Goal: Task Accomplishment & Management: Use online tool/utility

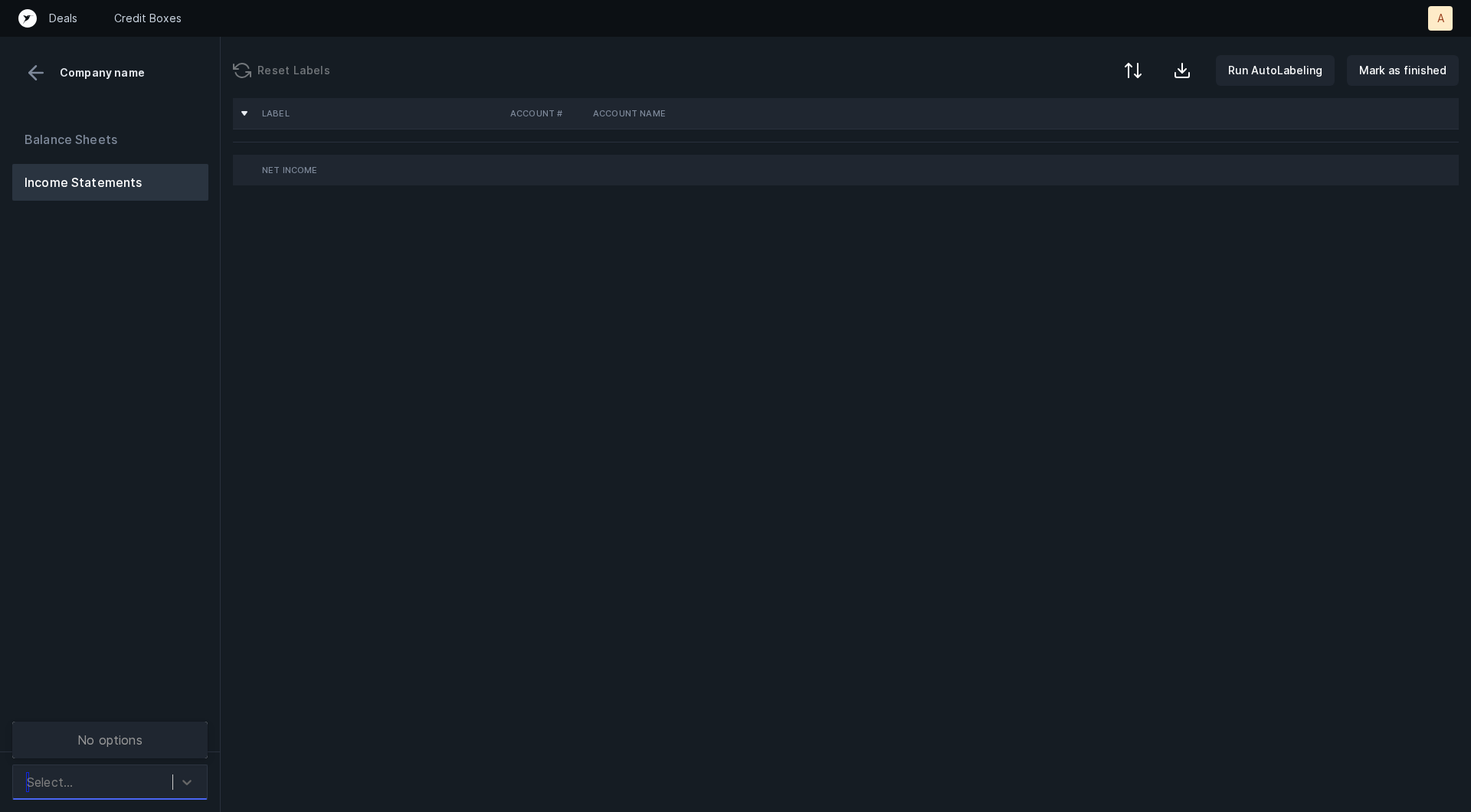
click at [145, 785] on div "Select..." at bounding box center [95, 781] width 153 height 27
click at [140, 736] on div "Falkon_P&L_Cleaned.csv" at bounding box center [109, 740] width 196 height 31
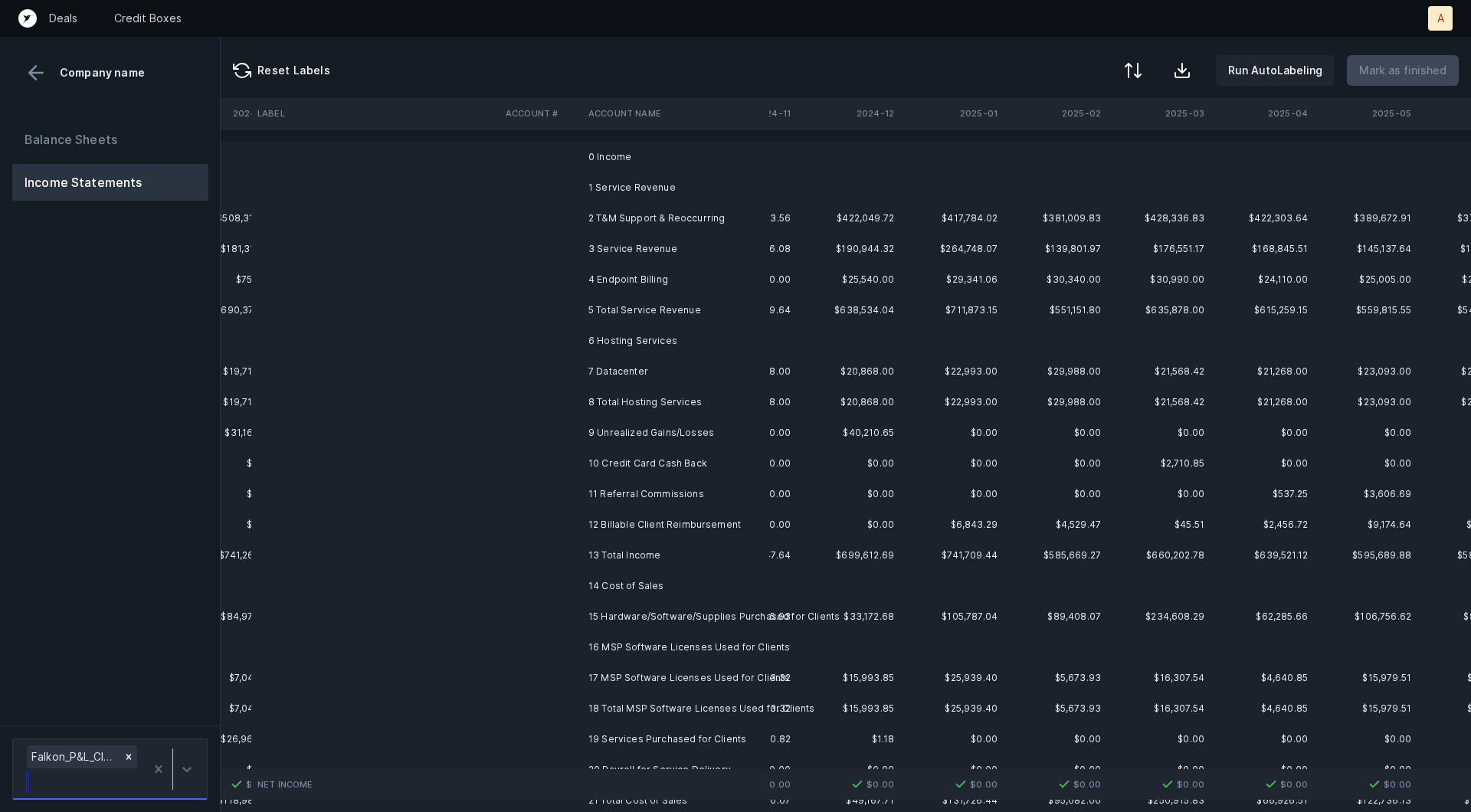
scroll to position [0, 3986]
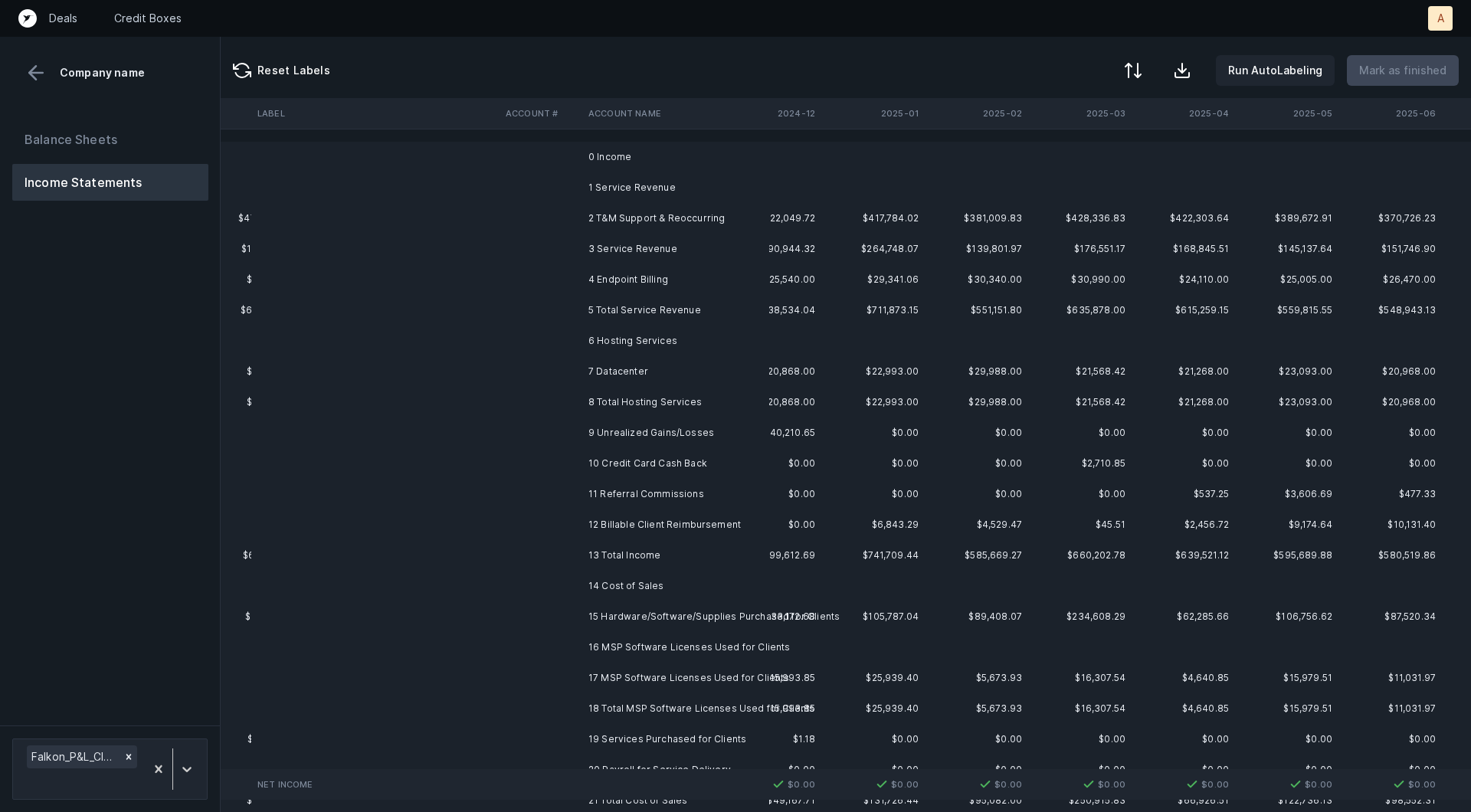
click at [704, 215] on td "2 T&M Support & Reoccurring" at bounding box center [676, 218] width 187 height 31
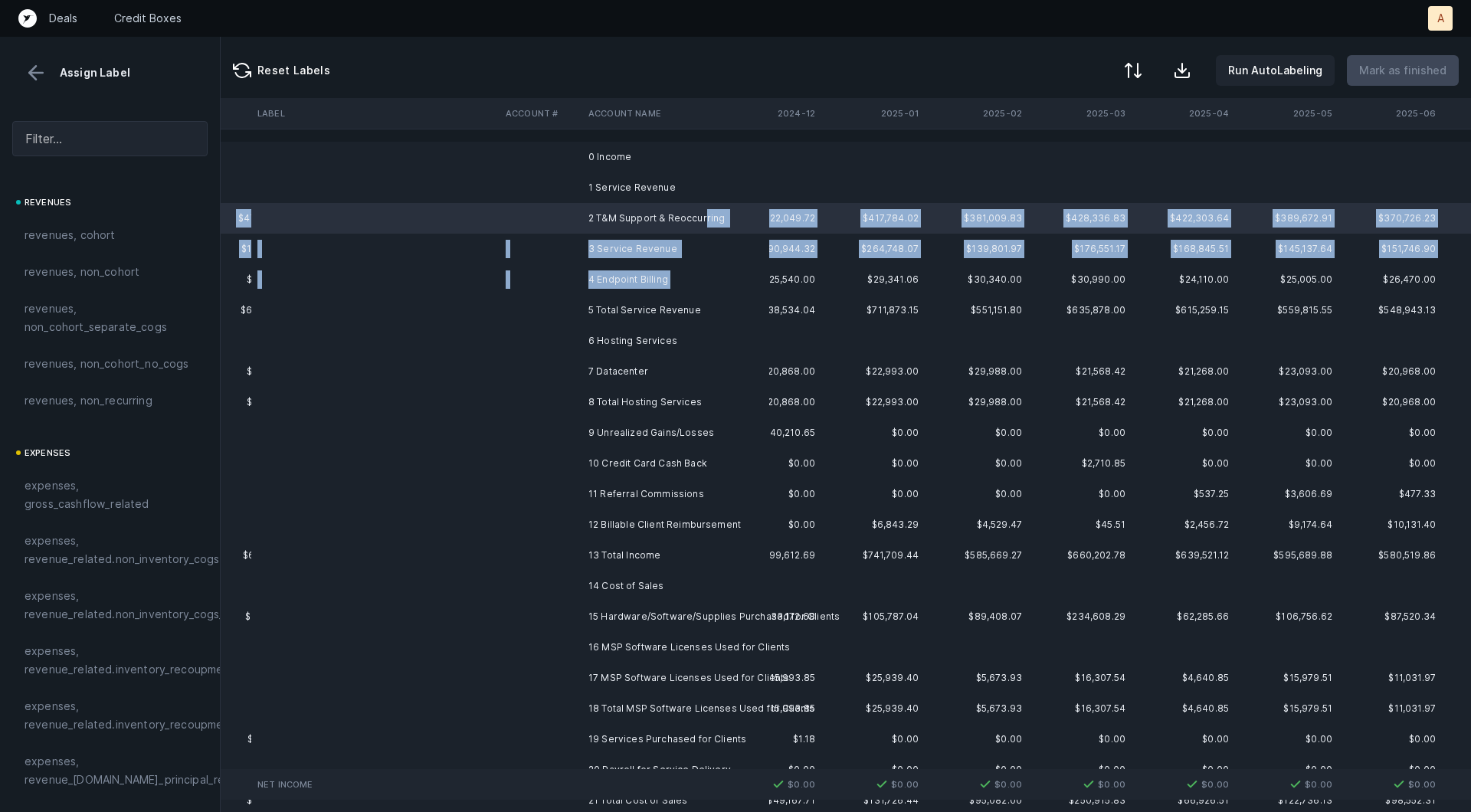
click at [667, 282] on td "4 Endpoint Billing" at bounding box center [676, 279] width 187 height 31
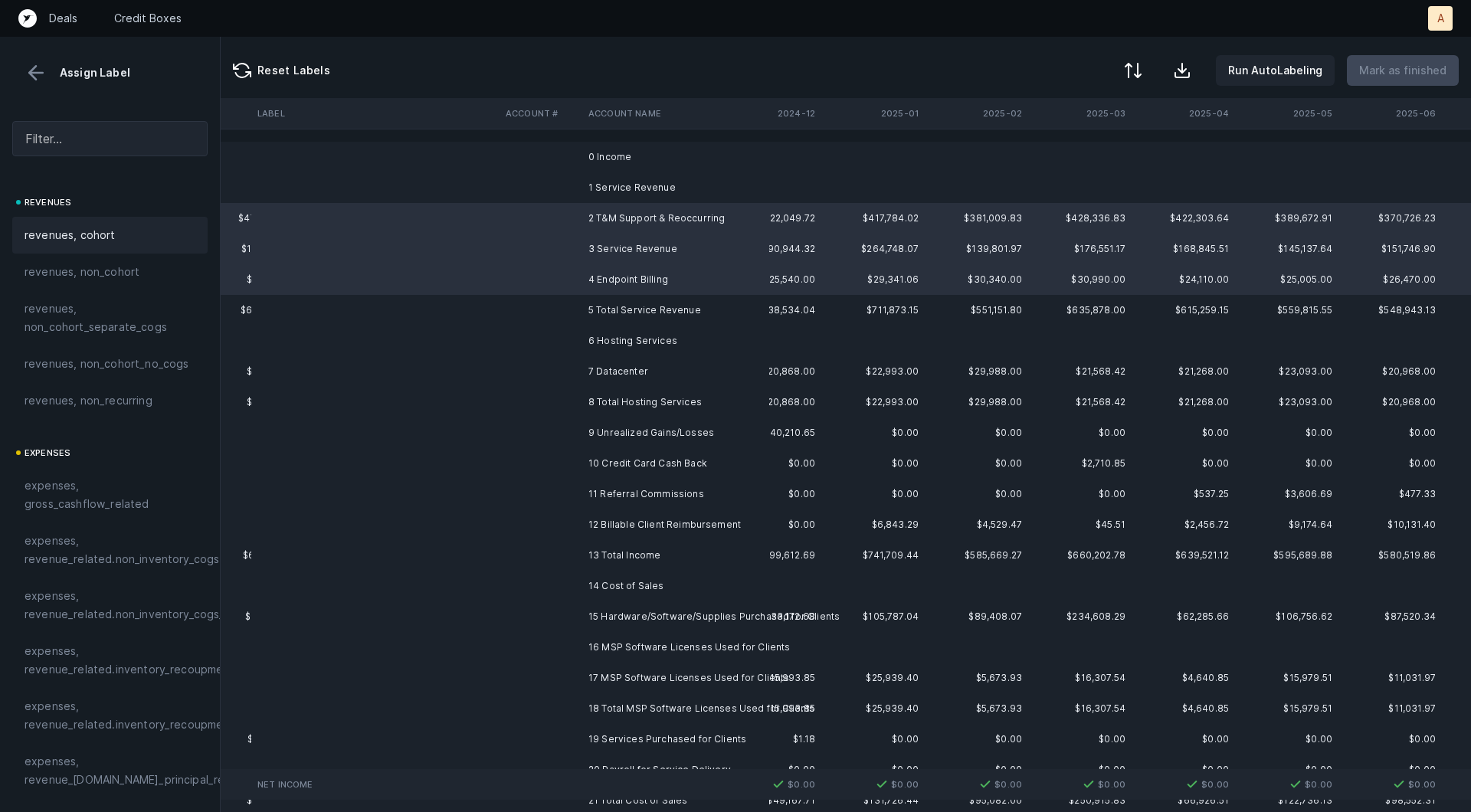
click at [90, 243] on div "revenues, cohort" at bounding box center [109, 235] width 196 height 36
click at [697, 367] on td "7 Datacenter" at bounding box center [676, 371] width 187 height 31
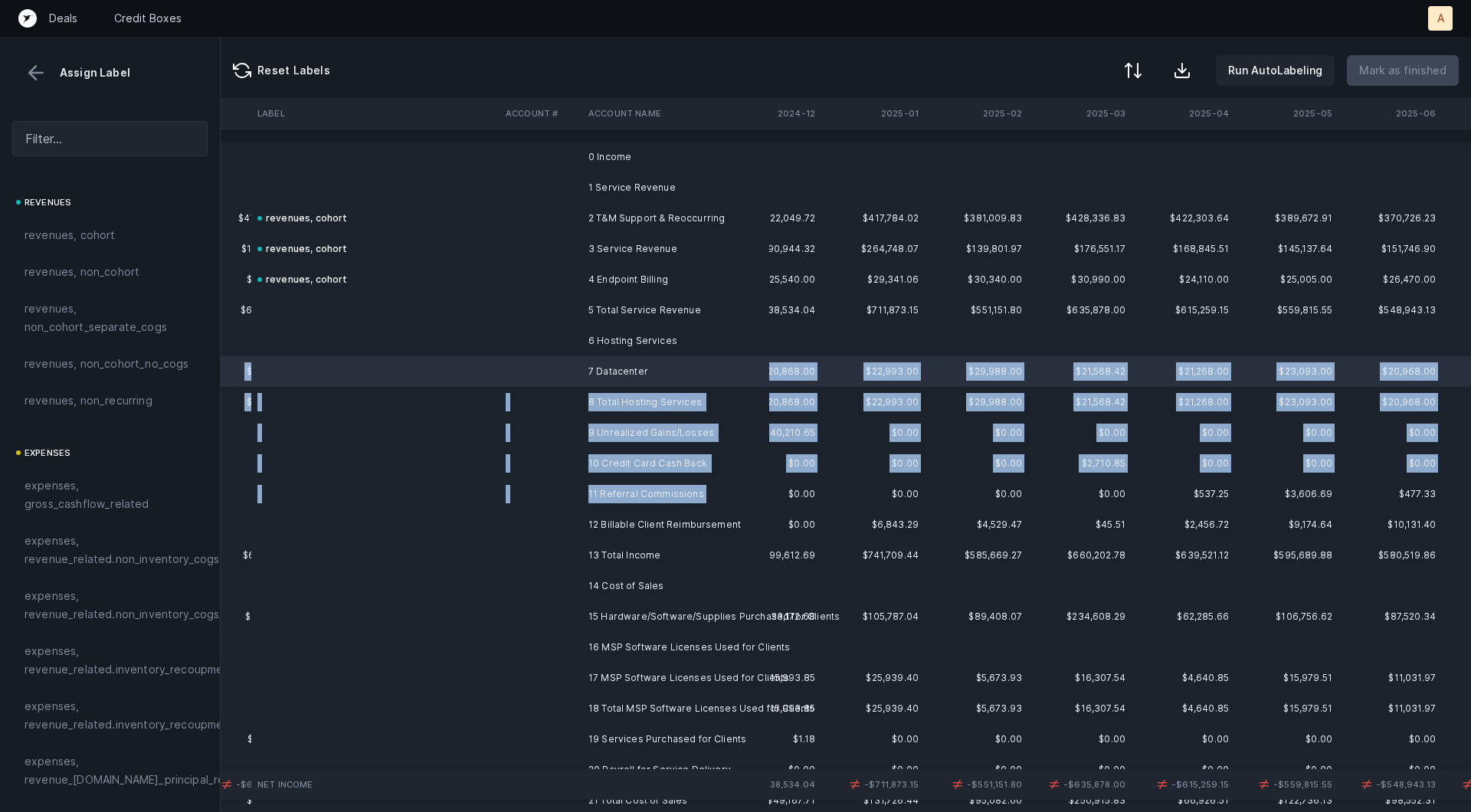
click at [676, 508] on td "11 Referral Commissions" at bounding box center [676, 494] width 187 height 31
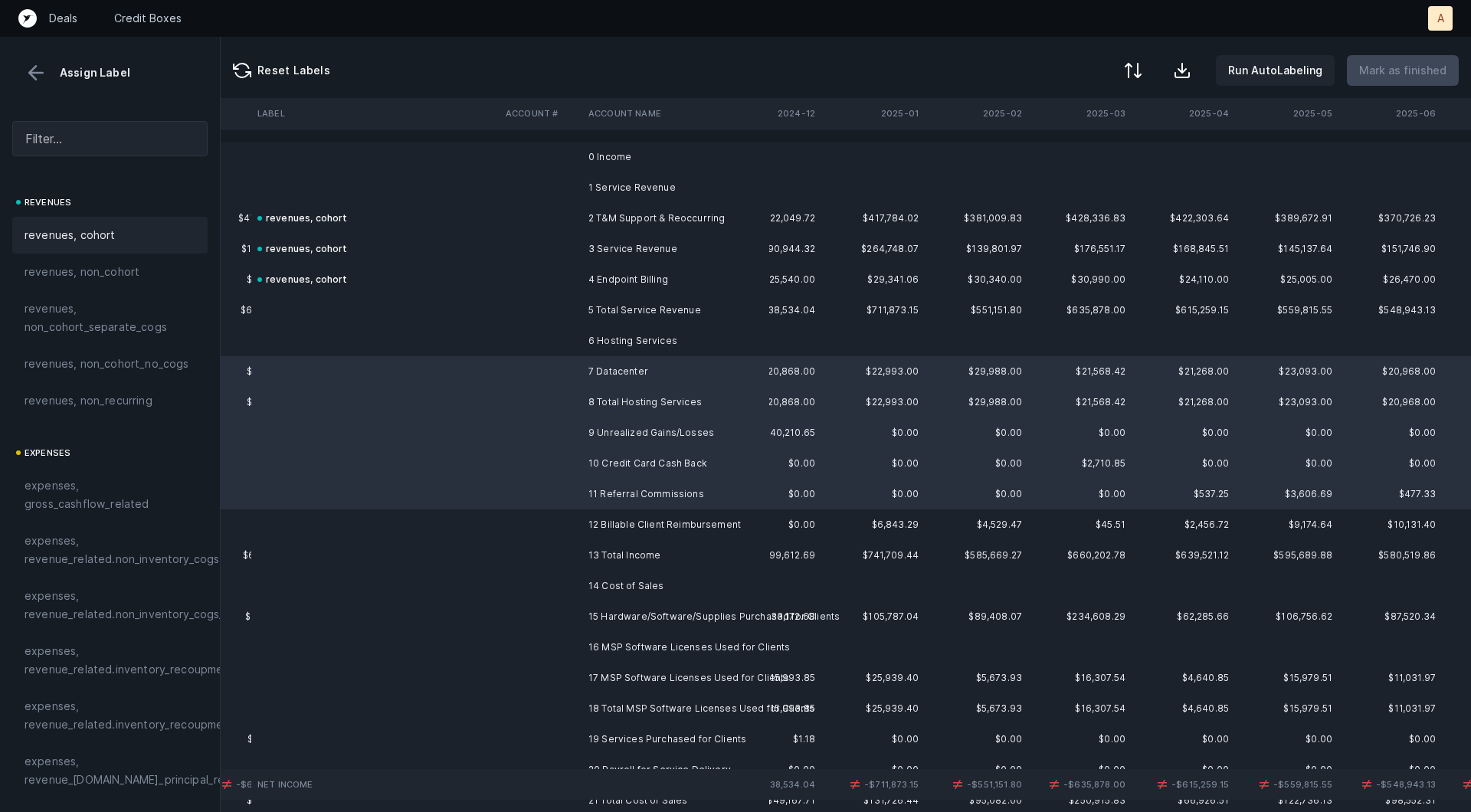
click at [133, 235] on div "revenues, cohort" at bounding box center [109, 236] width 171 height 19
click at [463, 411] on td "revenues, cohort" at bounding box center [375, 402] width 248 height 31
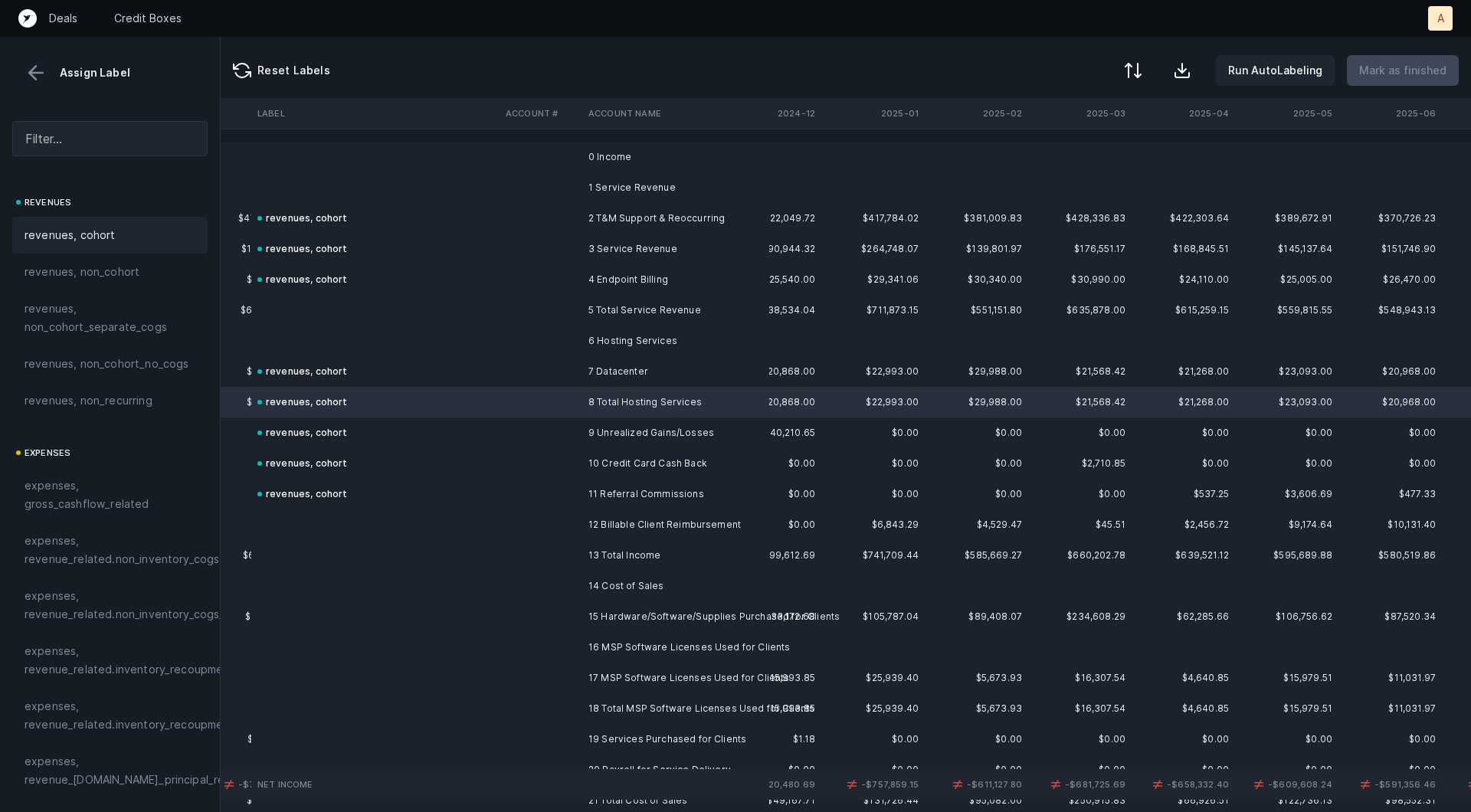
click at [173, 233] on div "revenues, cohort" at bounding box center [109, 236] width 171 height 19
click at [634, 522] on td "12 Billable Client Reimbursement" at bounding box center [676, 525] width 187 height 31
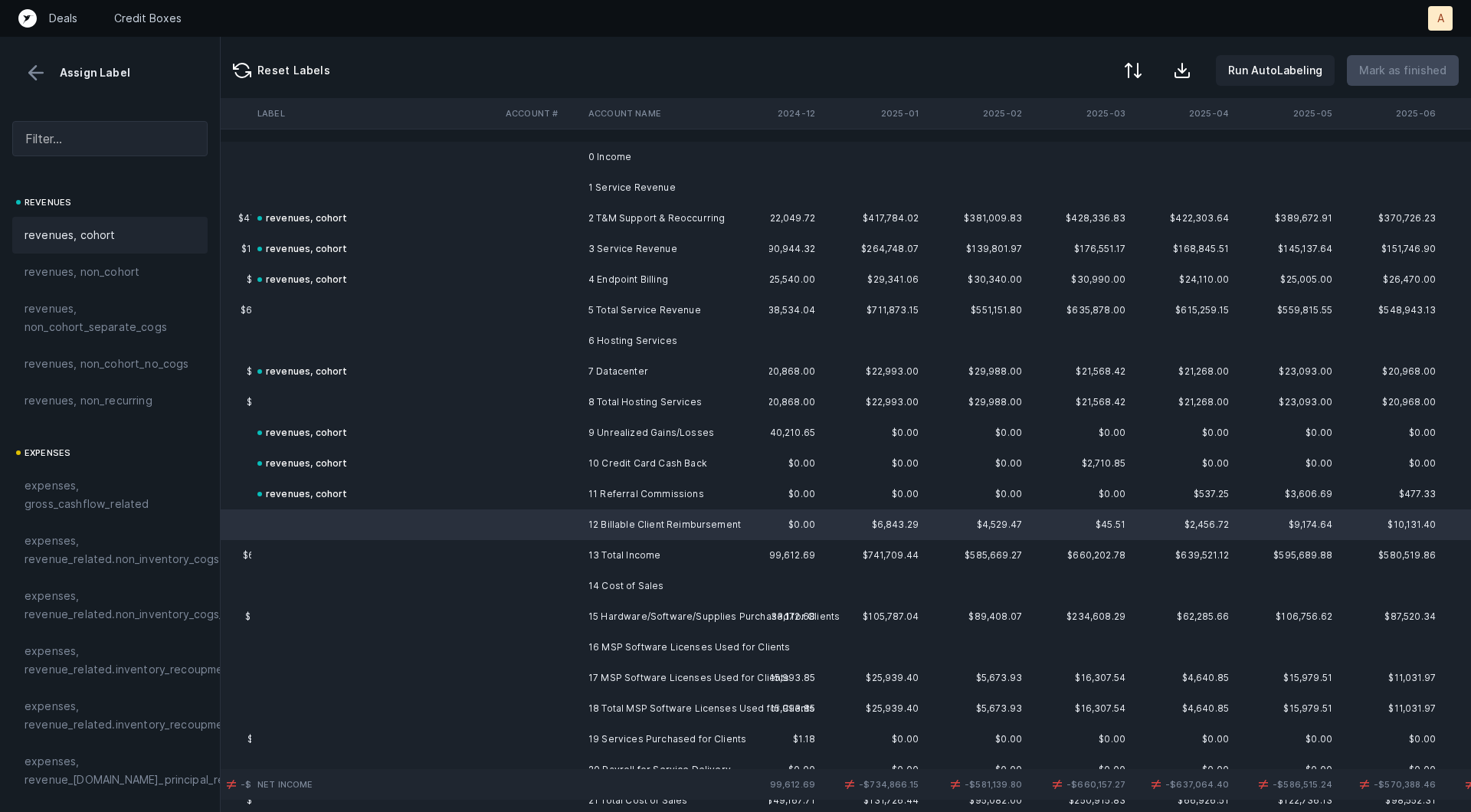
click at [150, 237] on div "revenues, cohort" at bounding box center [109, 236] width 171 height 19
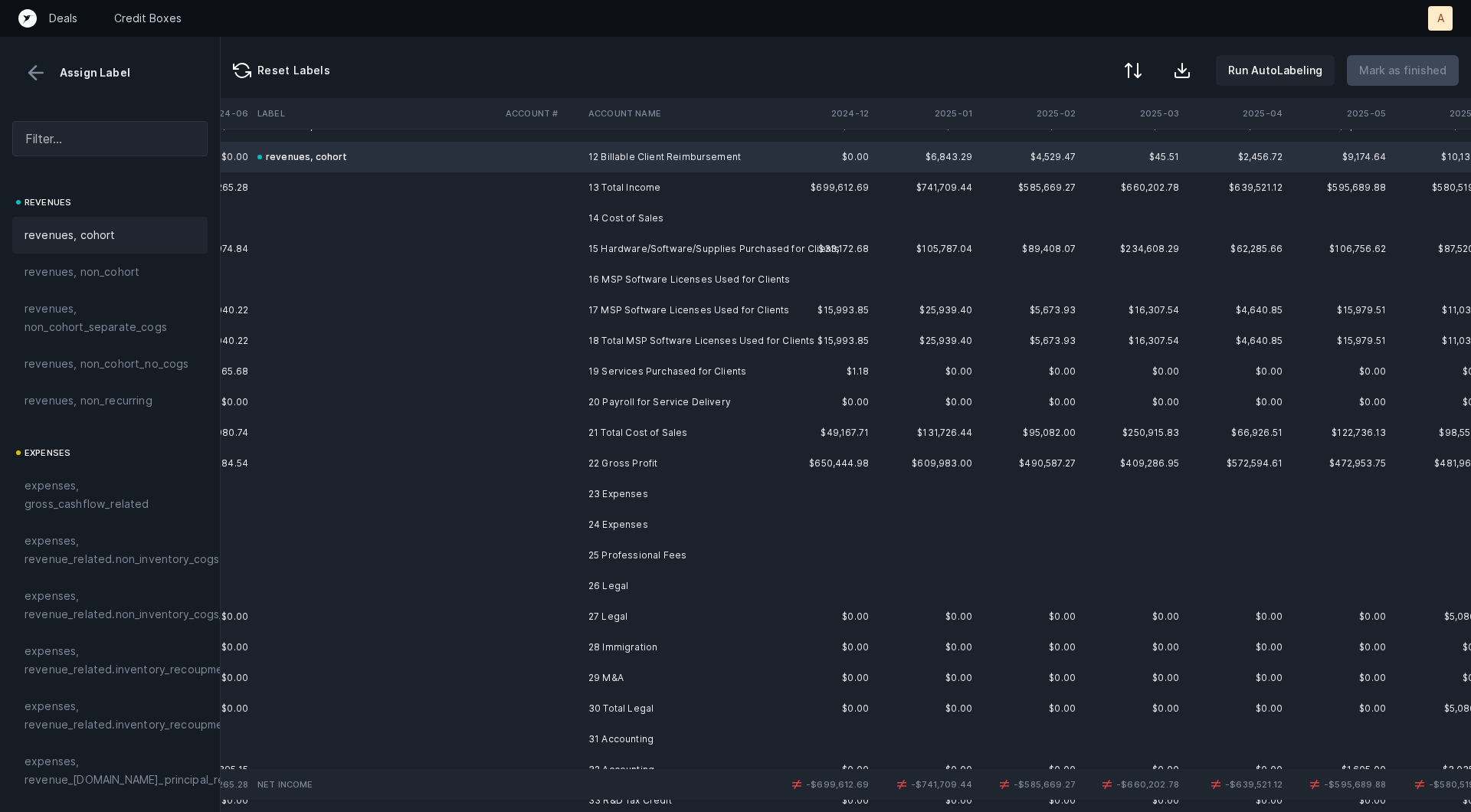
scroll to position [369, 3933]
click at [759, 251] on td "15 Hardware/Software/Supplies Purchased for Clients" at bounding box center [676, 248] width 187 height 31
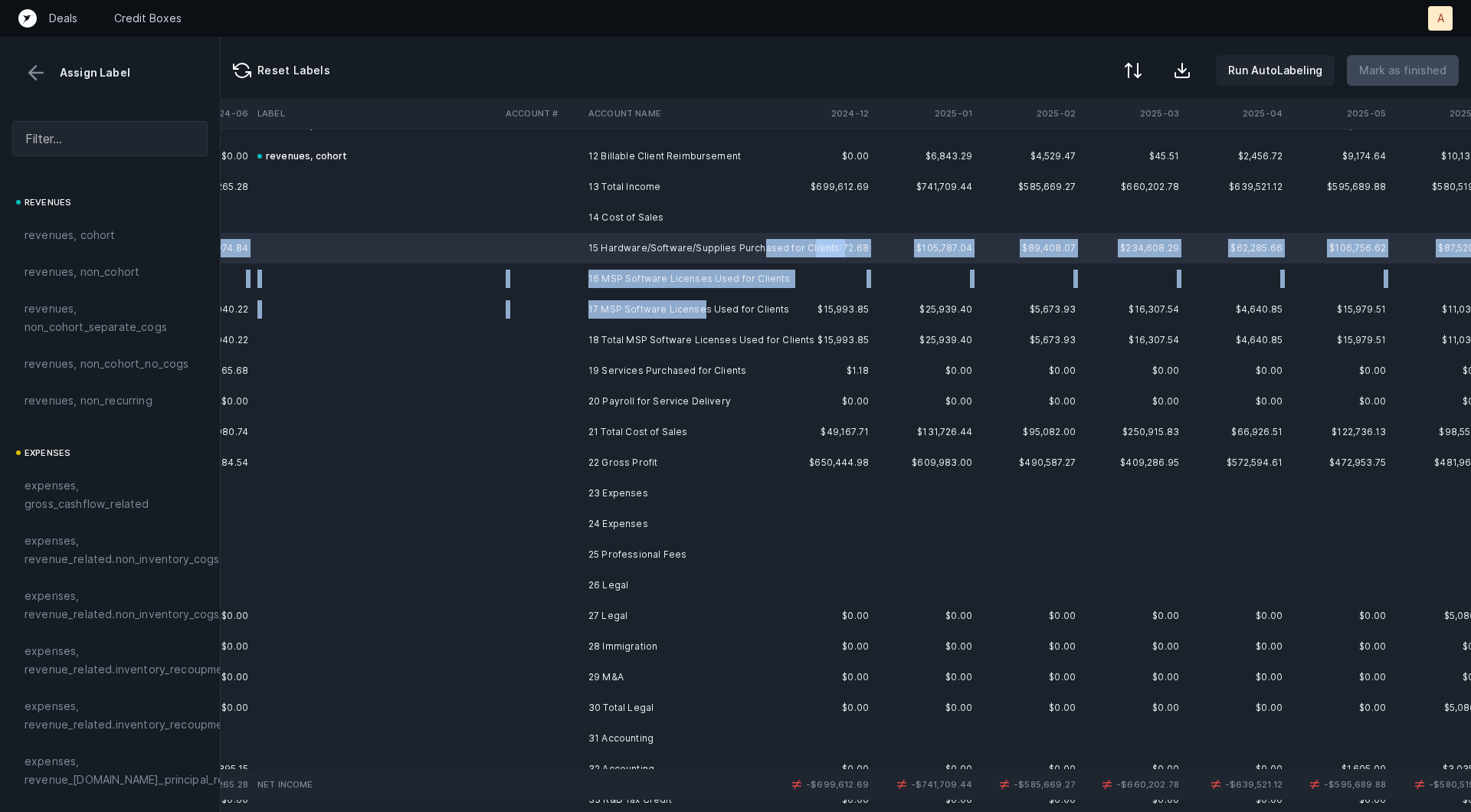
click at [702, 304] on td "17 MSP Software Licenses Used for Clients" at bounding box center [676, 309] width 187 height 31
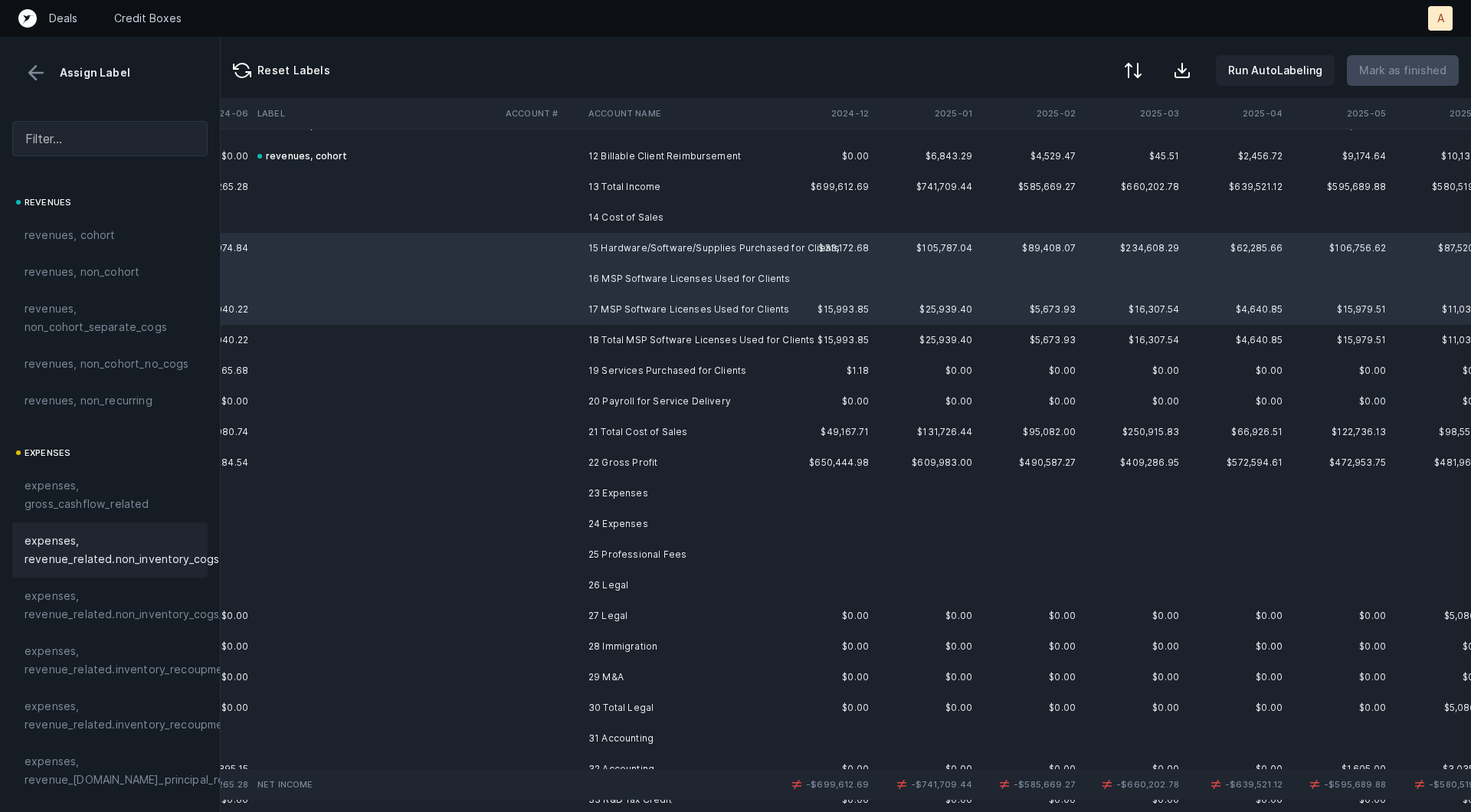
click at [112, 562] on span "expenses, revenue_related.non_inventory_cogs" at bounding box center [122, 549] width 195 height 36
click at [569, 371] on td at bounding box center [541, 370] width 82 height 31
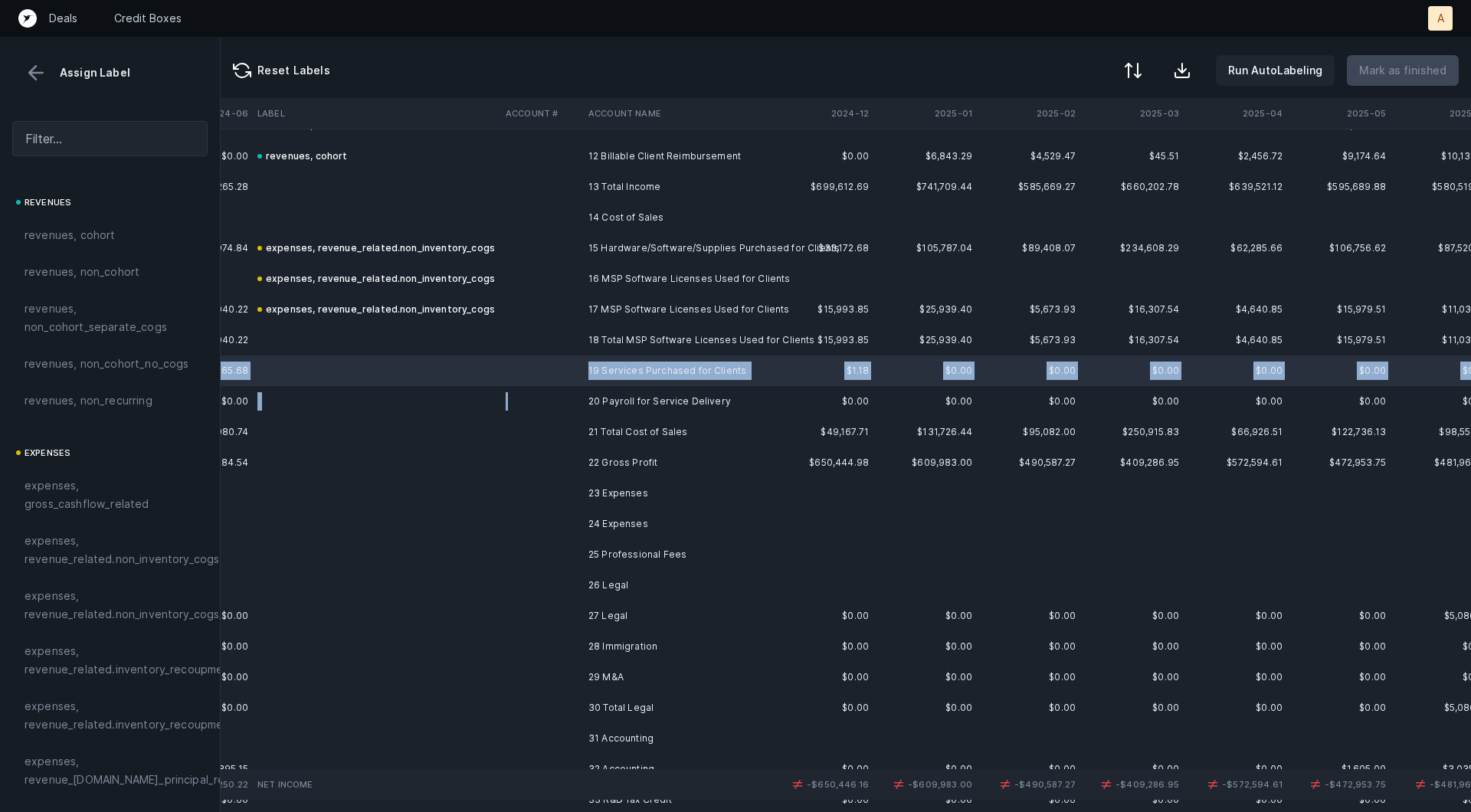
click at [562, 399] on td at bounding box center [541, 401] width 82 height 31
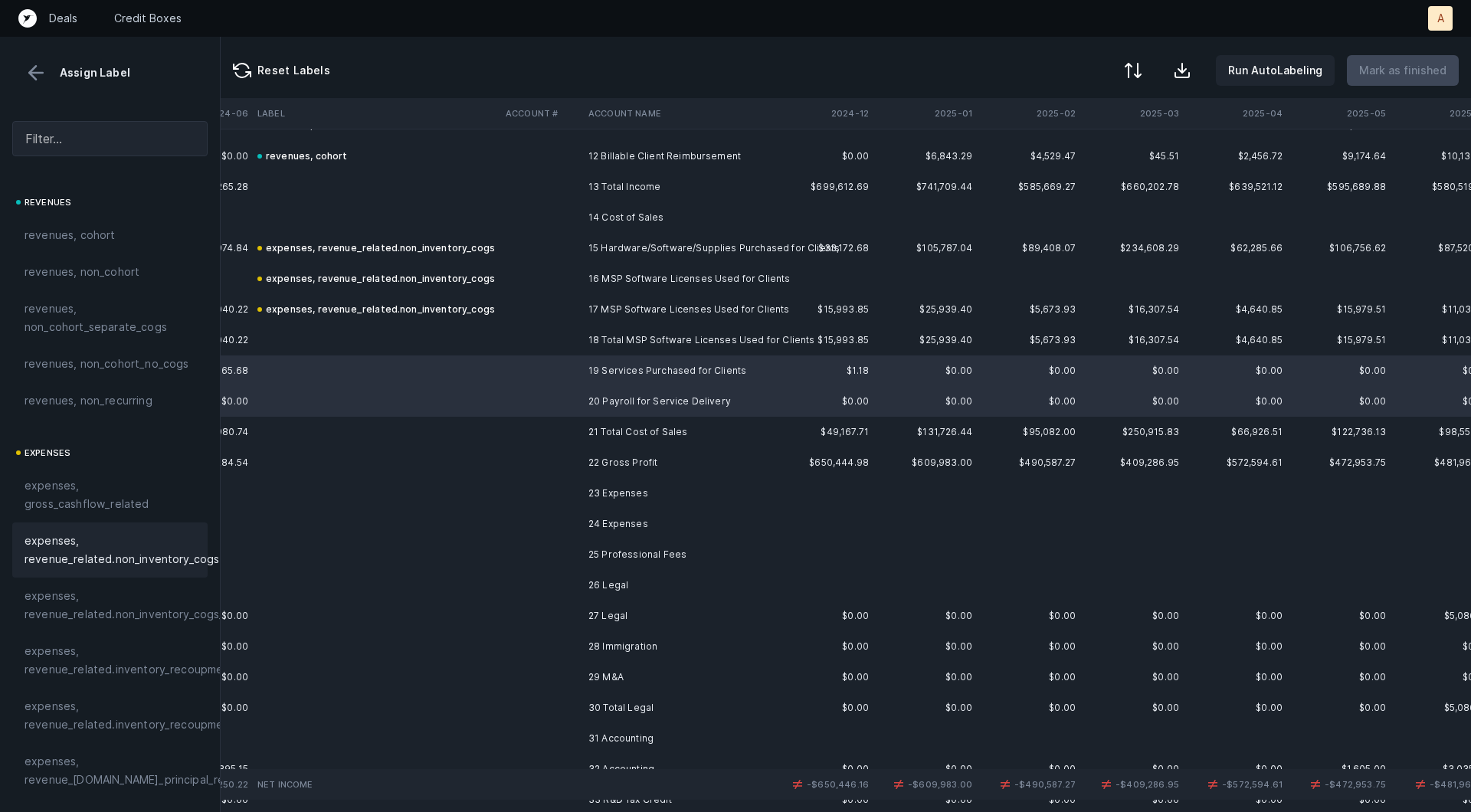
click at [153, 538] on span "expenses, revenue_related.non_inventory_cogs" at bounding box center [122, 549] width 195 height 36
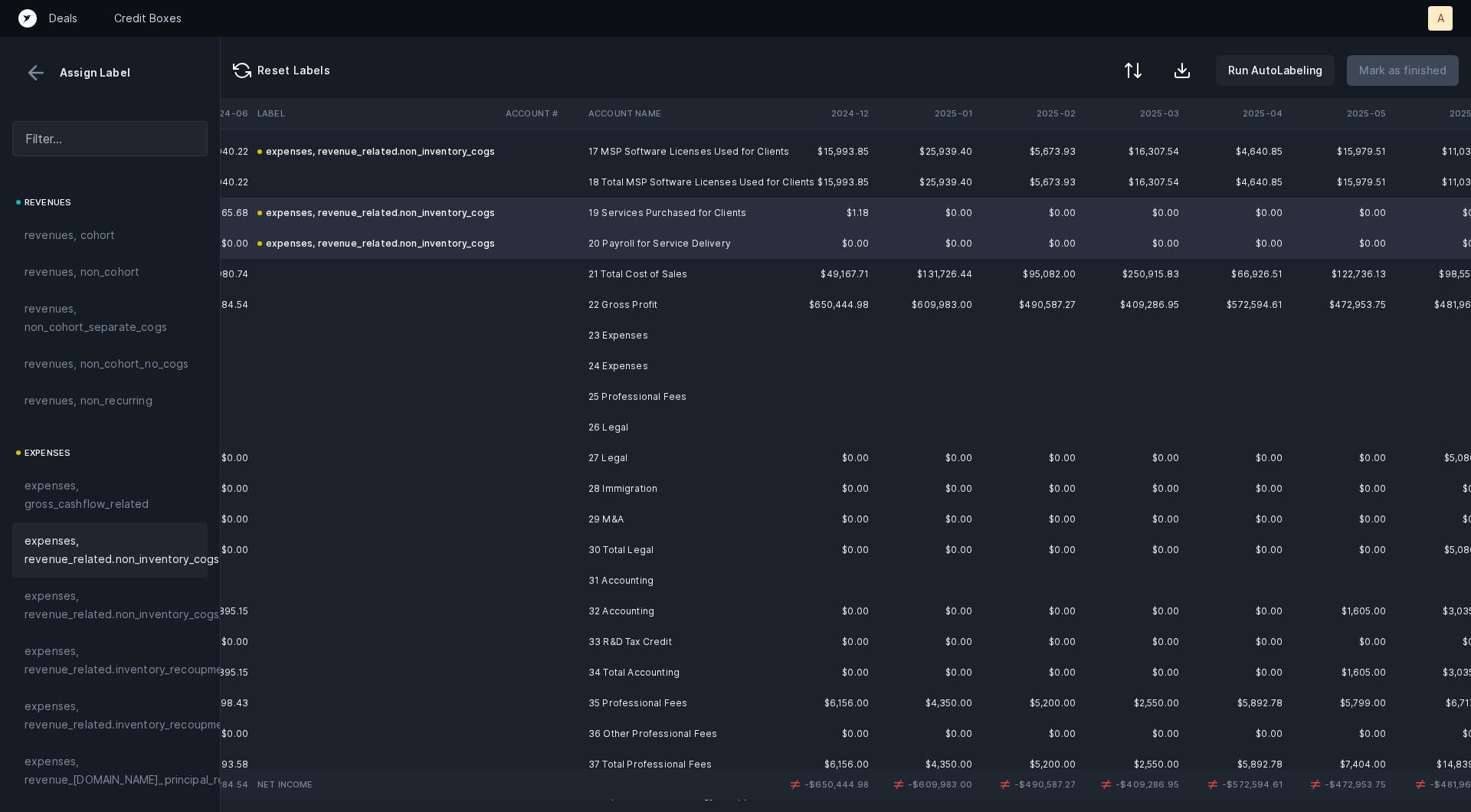
scroll to position [533, 3933]
click at [662, 382] on td "25 Professional Fees" at bounding box center [676, 389] width 187 height 31
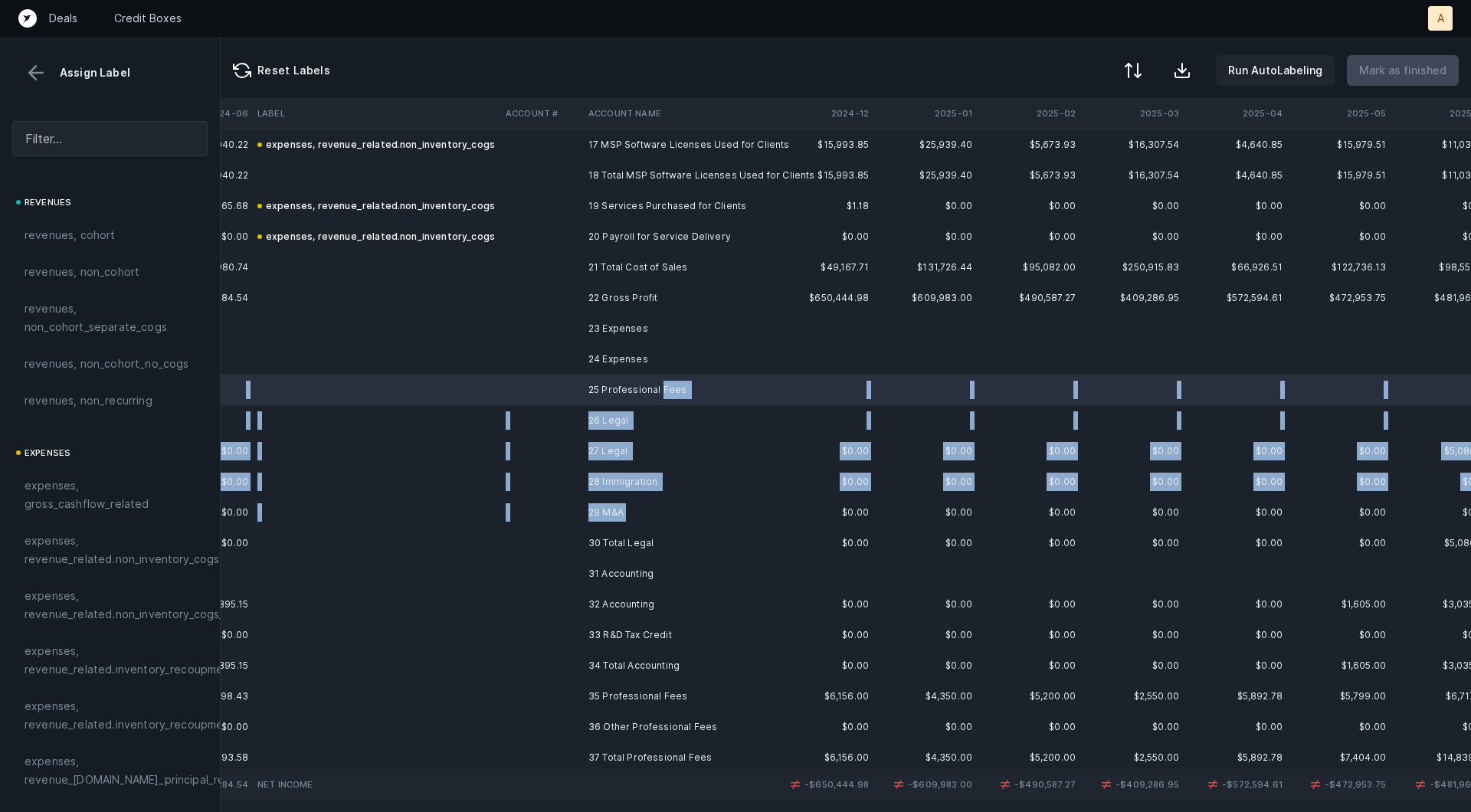
click at [638, 513] on td "29 M&A" at bounding box center [676, 512] width 187 height 31
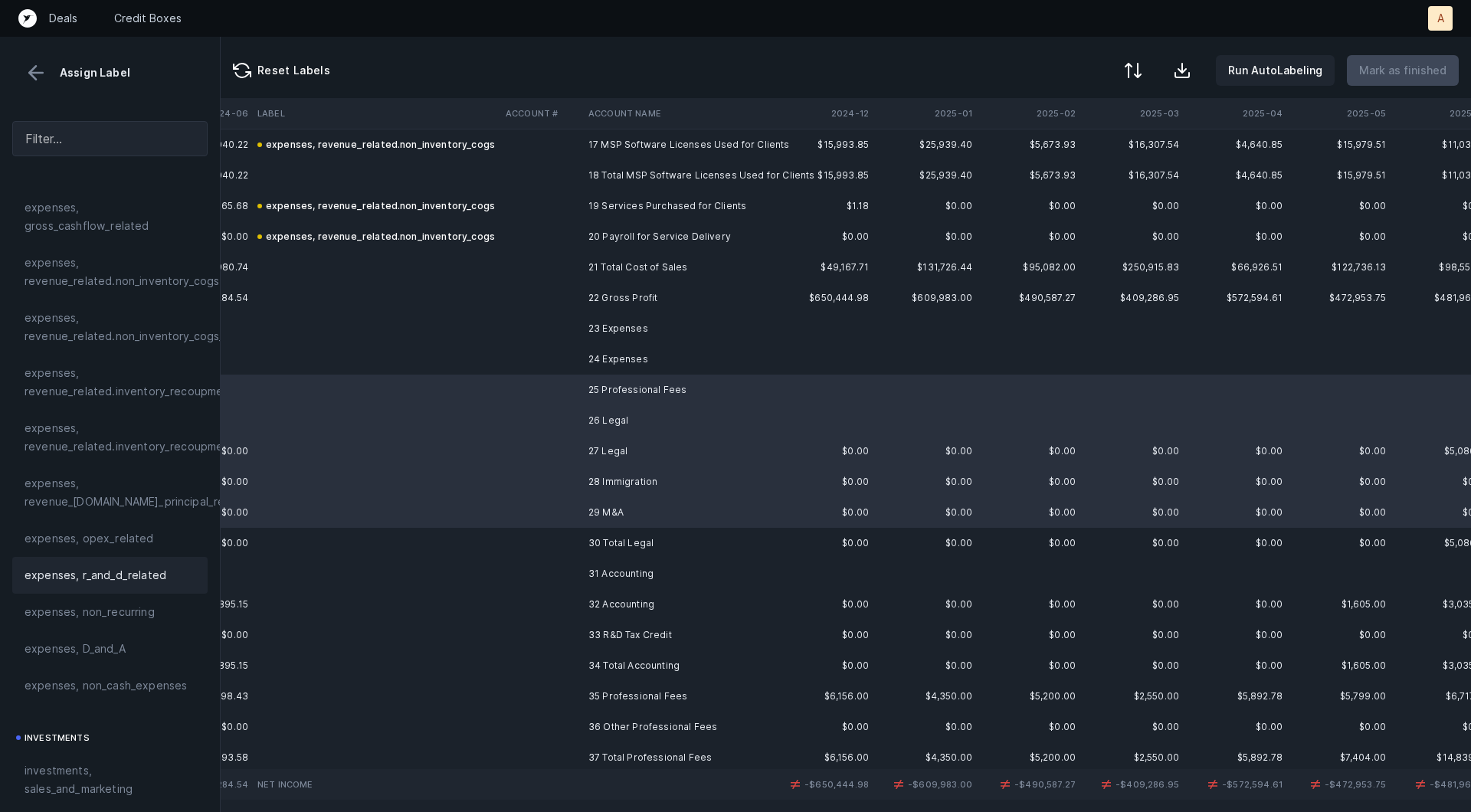
scroll to position [299, 0]
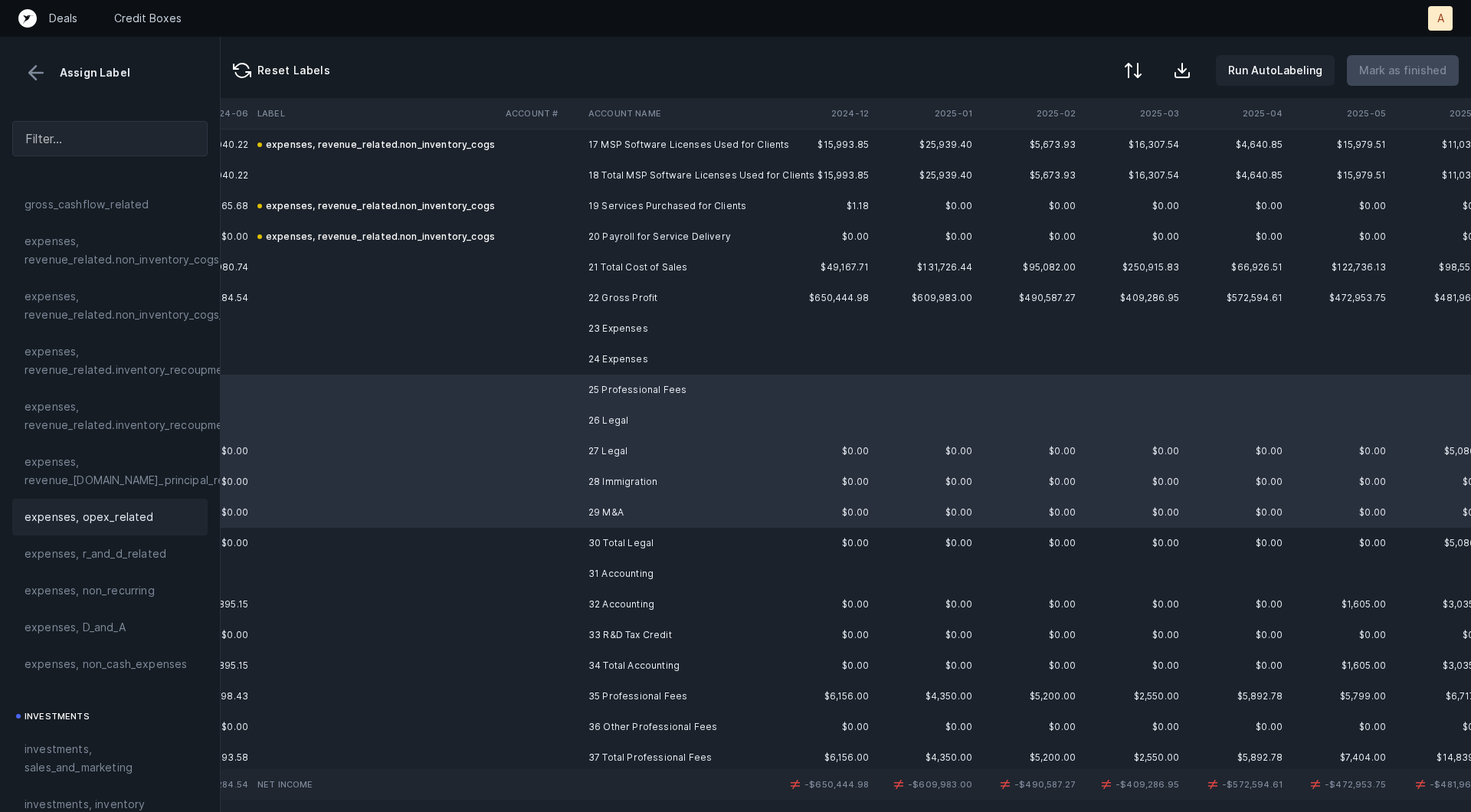
click at [66, 524] on span "expenses, opex_related" at bounding box center [89, 517] width 129 height 19
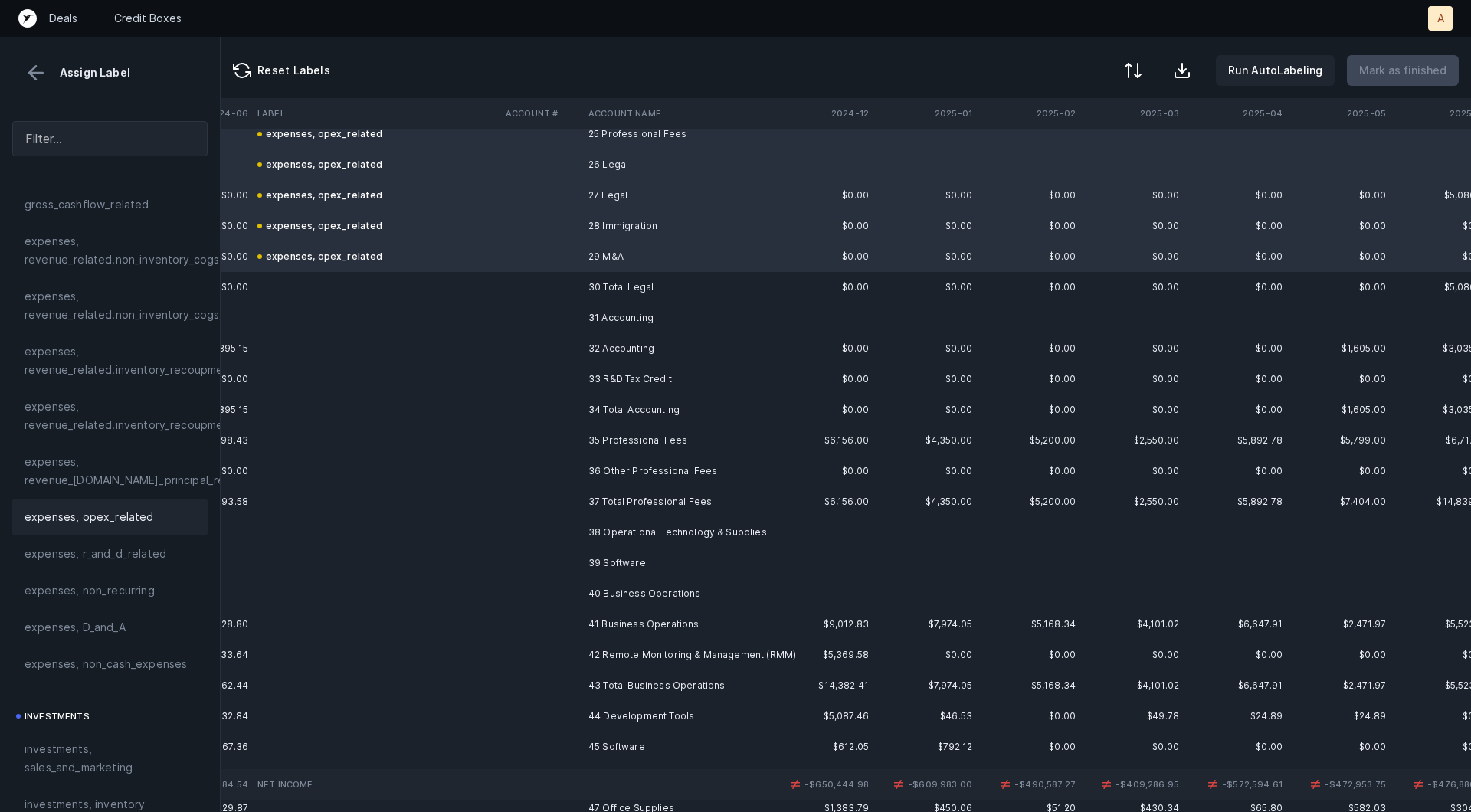
scroll to position [797, 3933]
click at [539, 345] on td at bounding box center [541, 341] width 82 height 31
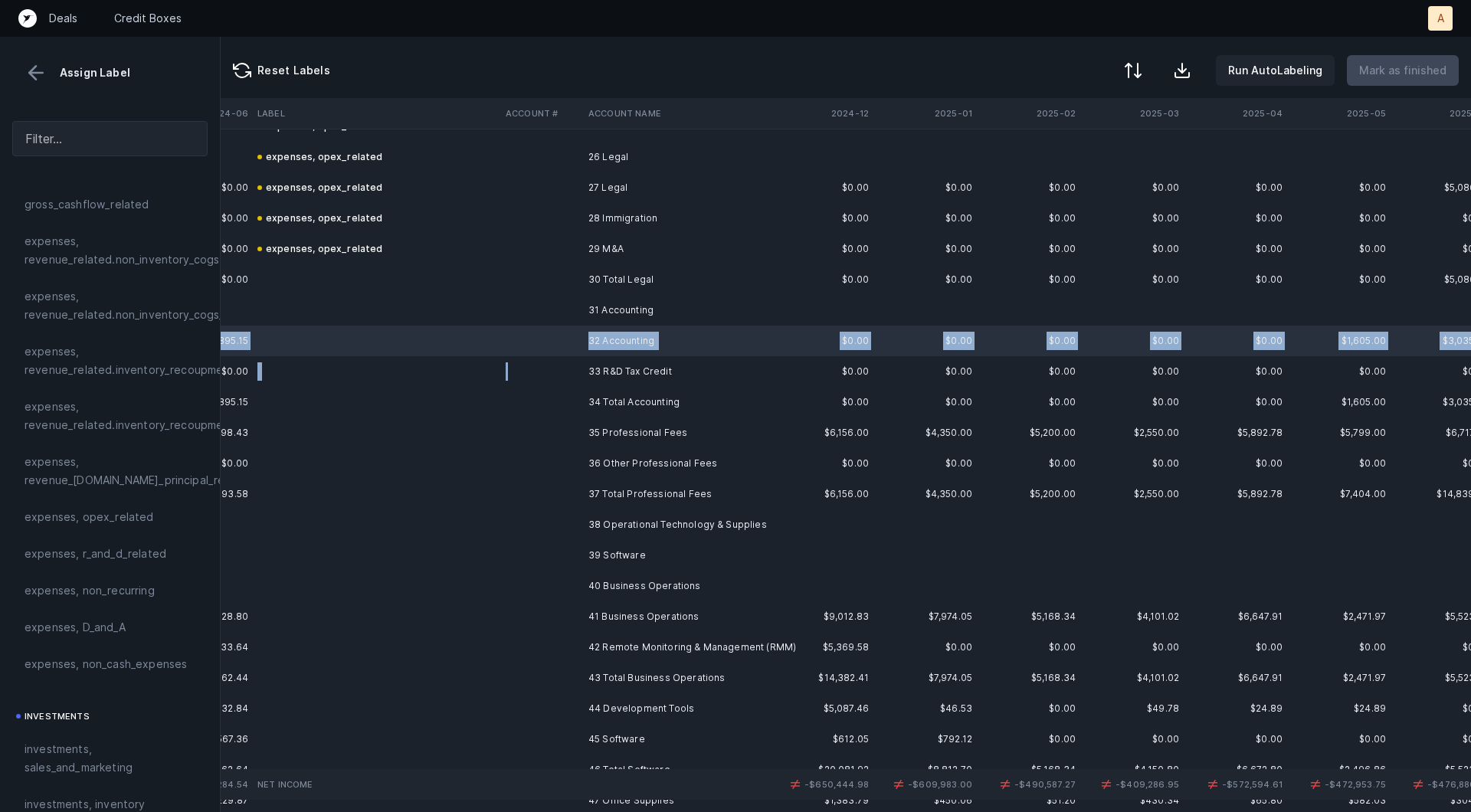
click at [531, 374] on td at bounding box center [541, 371] width 82 height 31
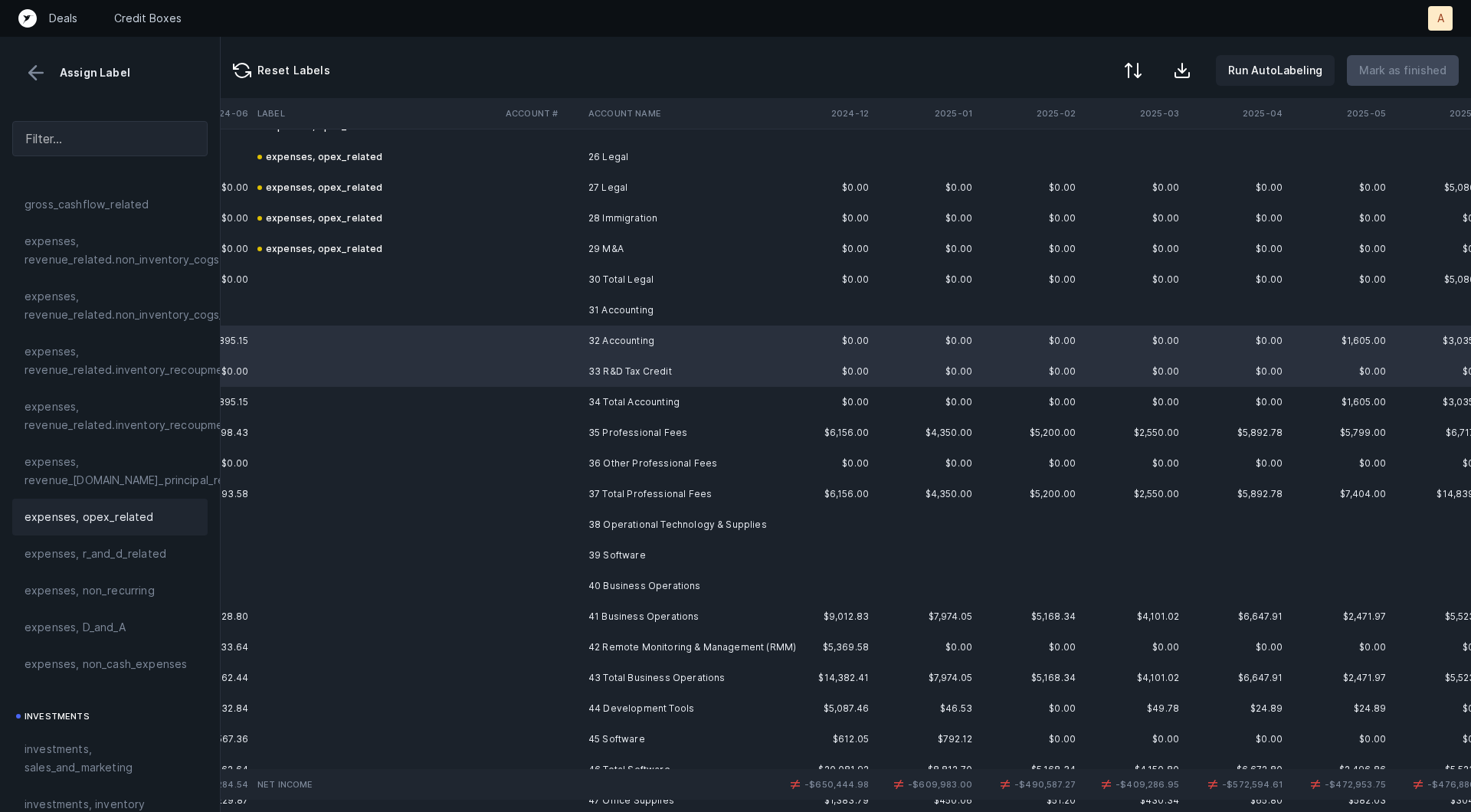
click at [143, 516] on span "expenses, opex_related" at bounding box center [89, 517] width 129 height 19
click at [550, 424] on td at bounding box center [541, 432] width 82 height 31
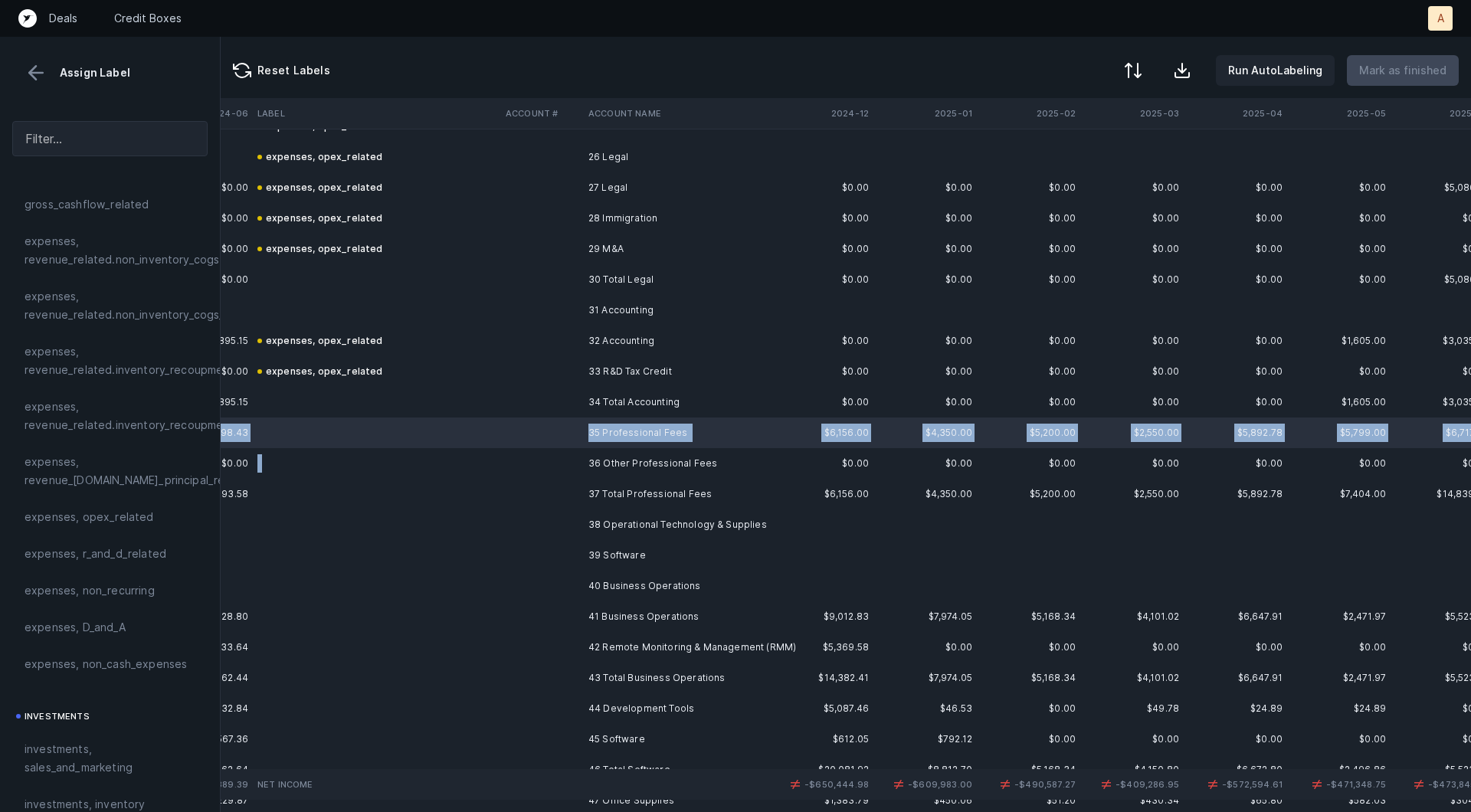
click at [546, 452] on td at bounding box center [541, 463] width 82 height 31
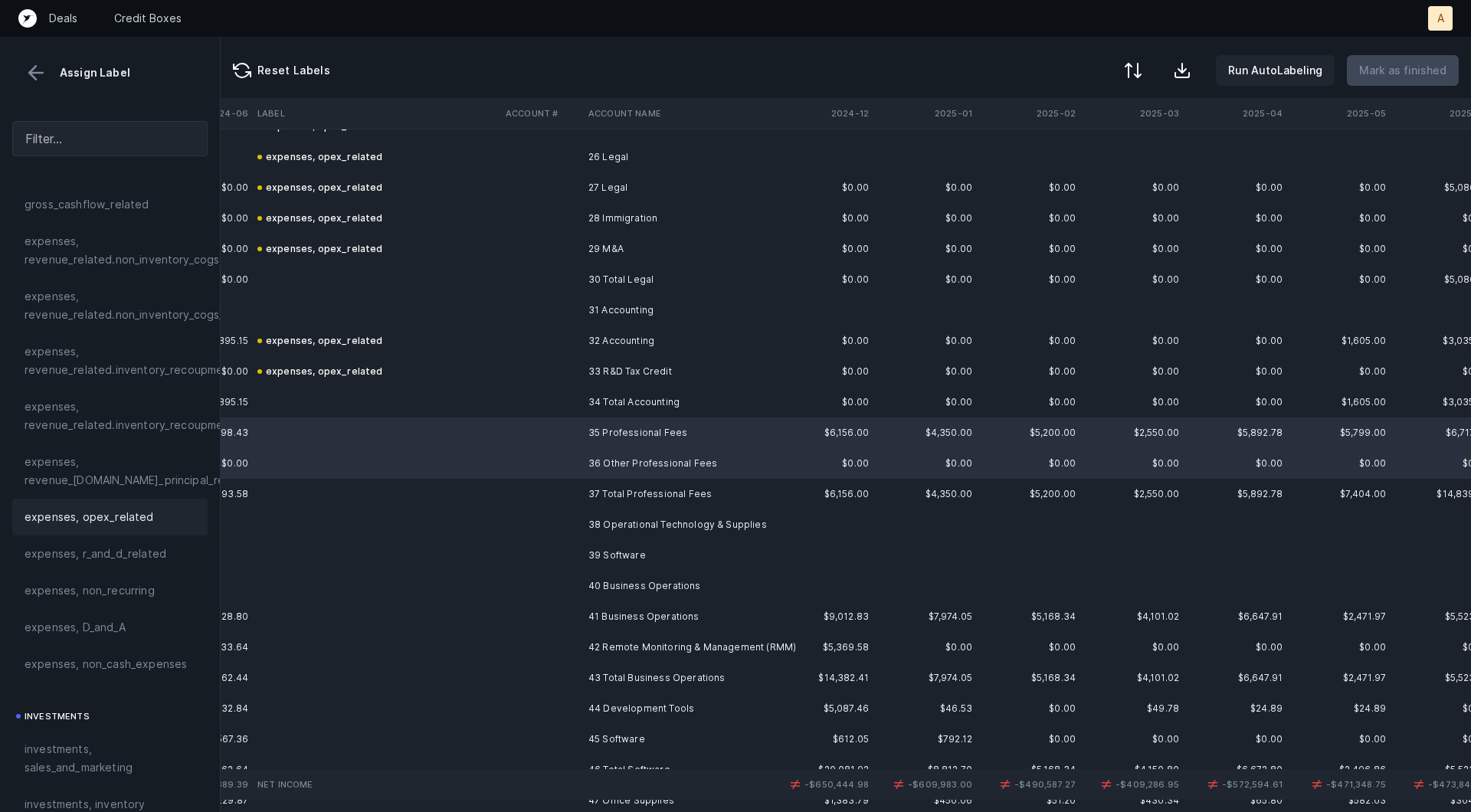
click at [156, 512] on div "expenses, opex_related" at bounding box center [109, 517] width 171 height 19
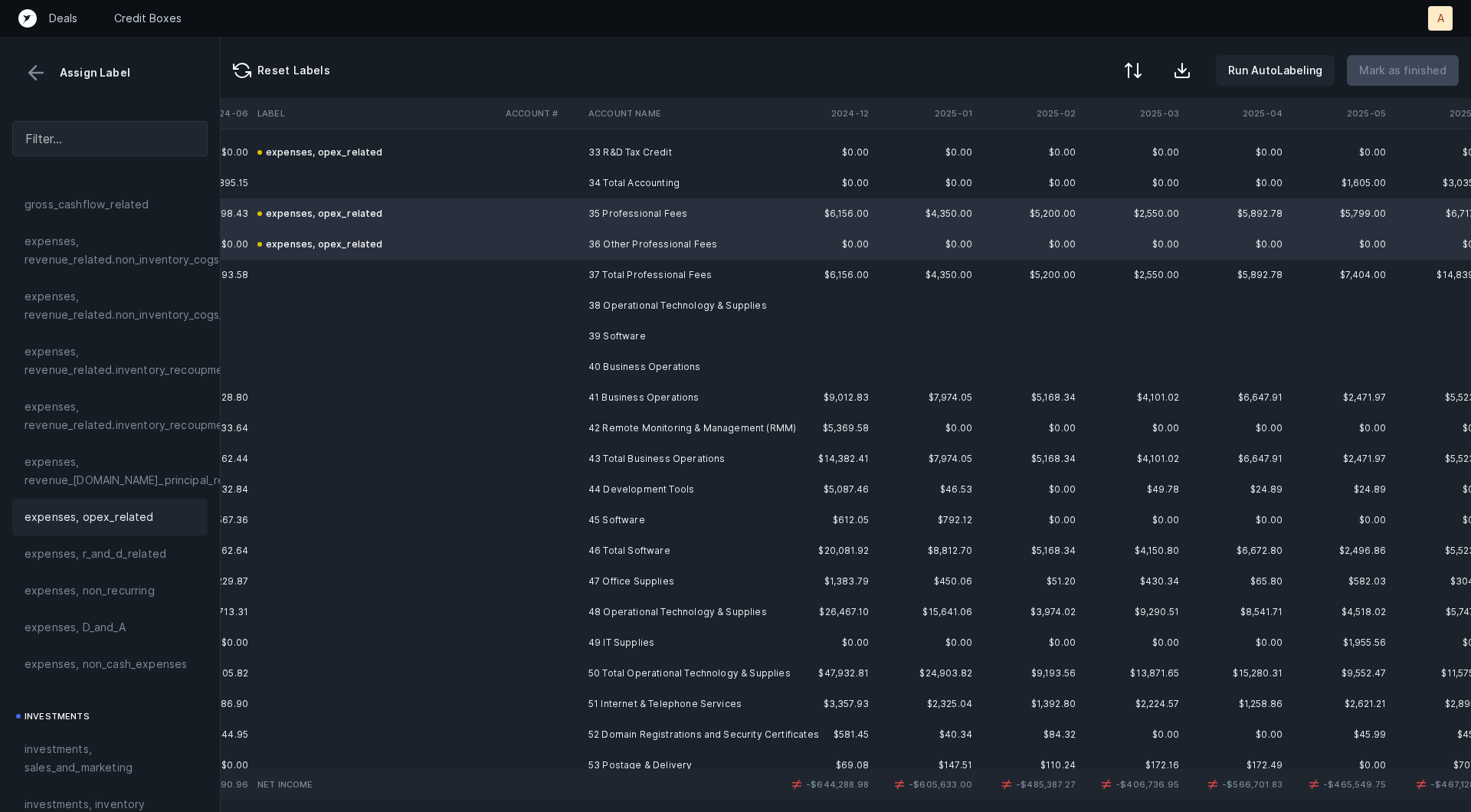
scroll to position [1027, 3933]
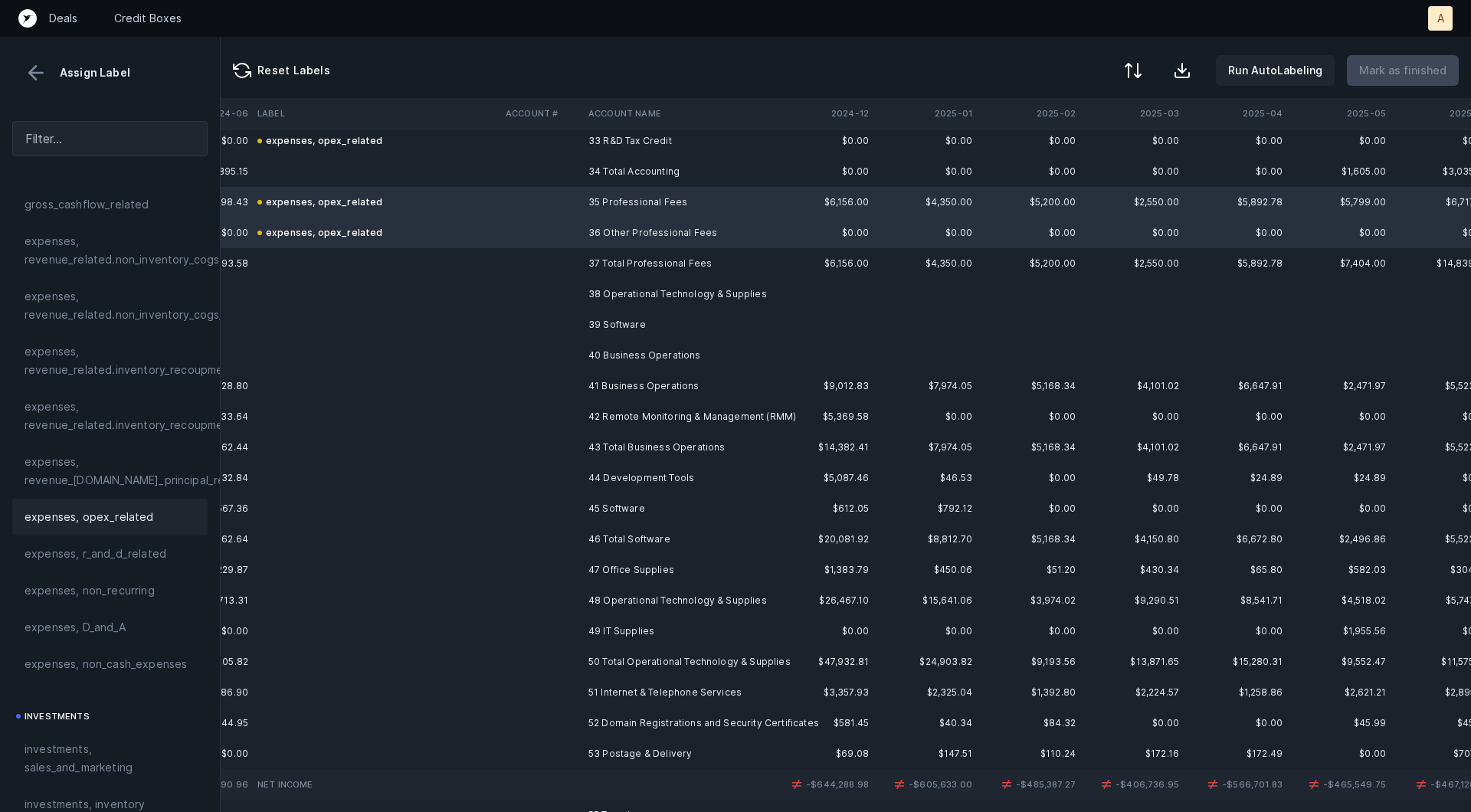
click at [552, 384] on td at bounding box center [541, 385] width 82 height 31
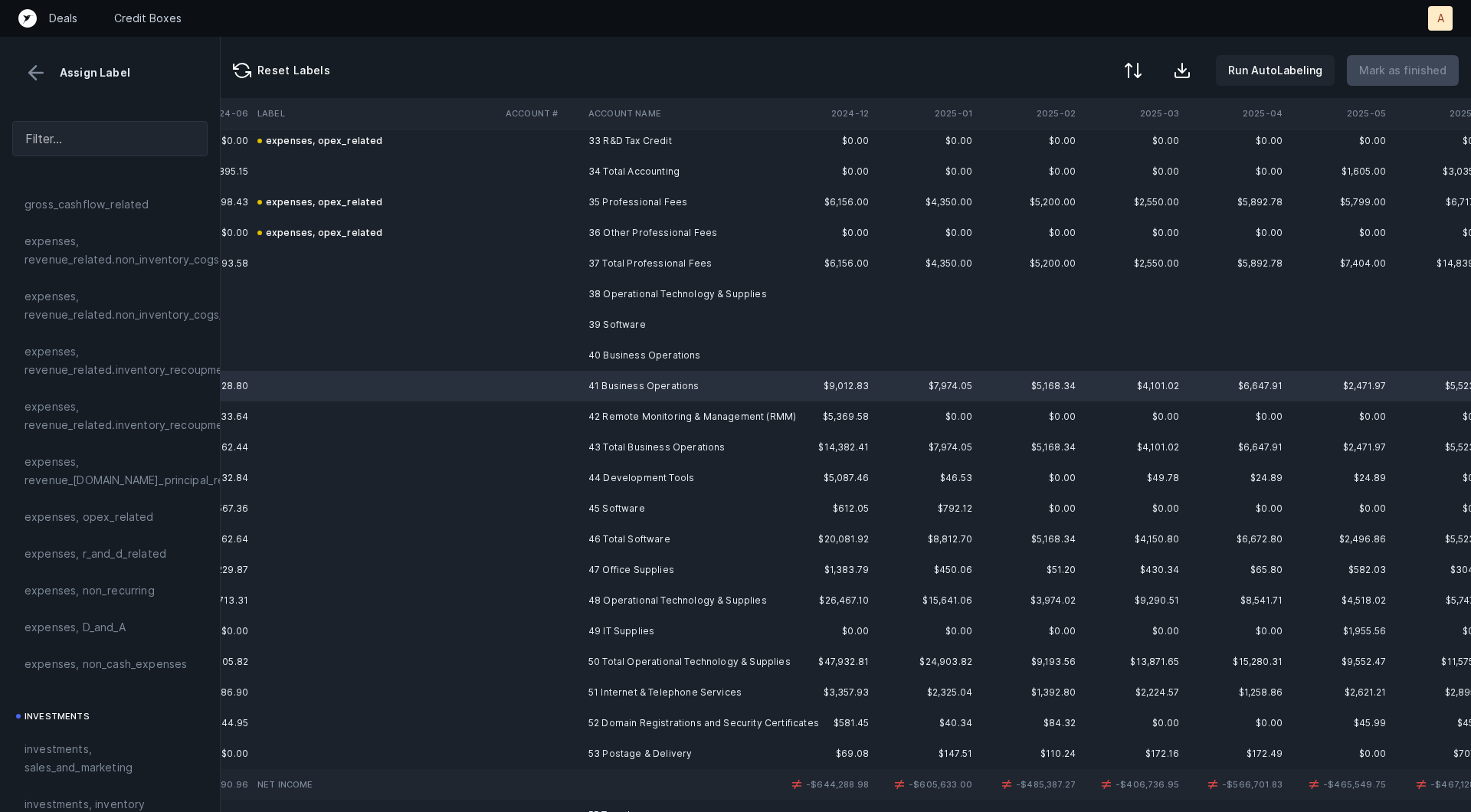
click at [577, 315] on td at bounding box center [541, 325] width 82 height 31
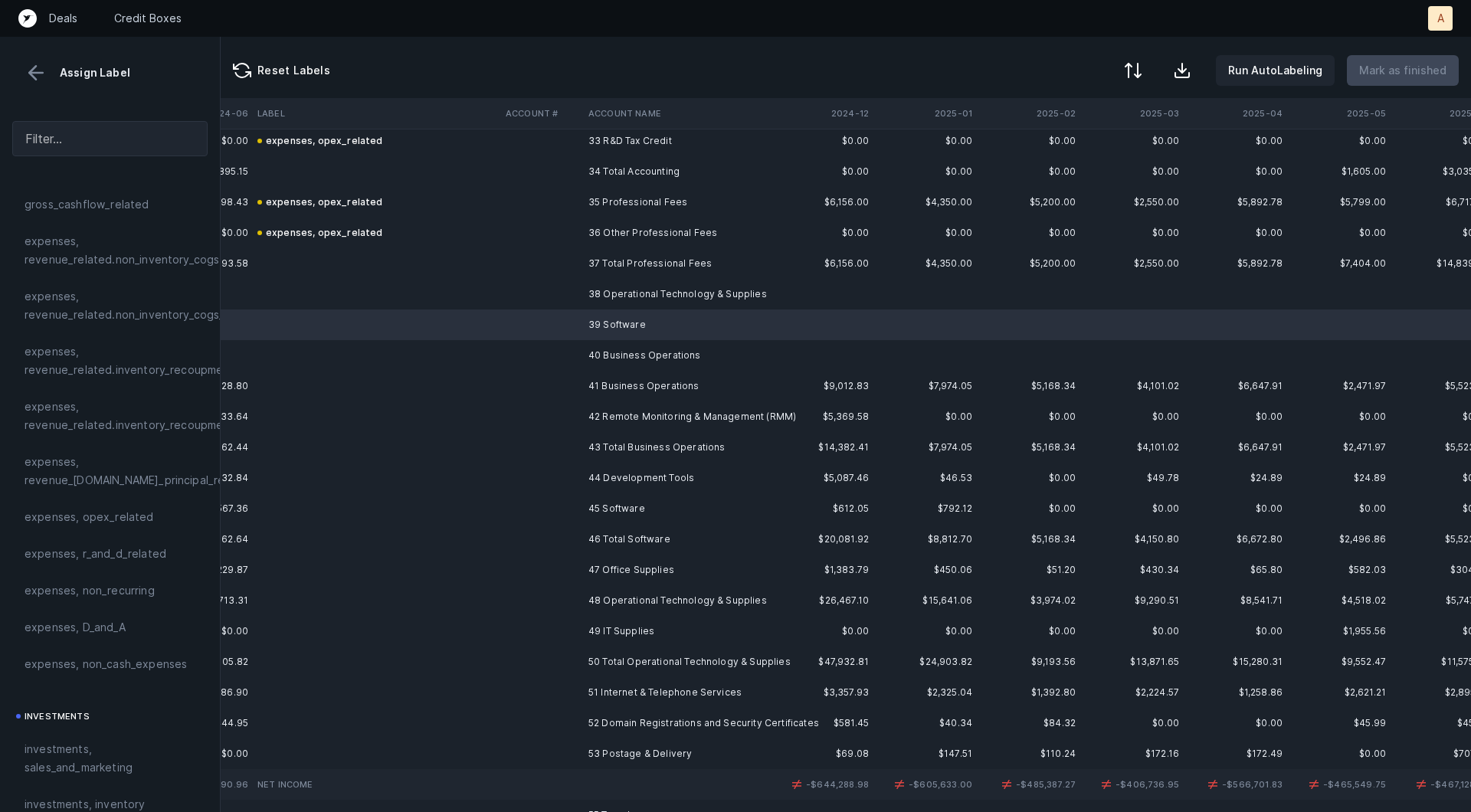
click at [577, 306] on td at bounding box center [541, 294] width 82 height 31
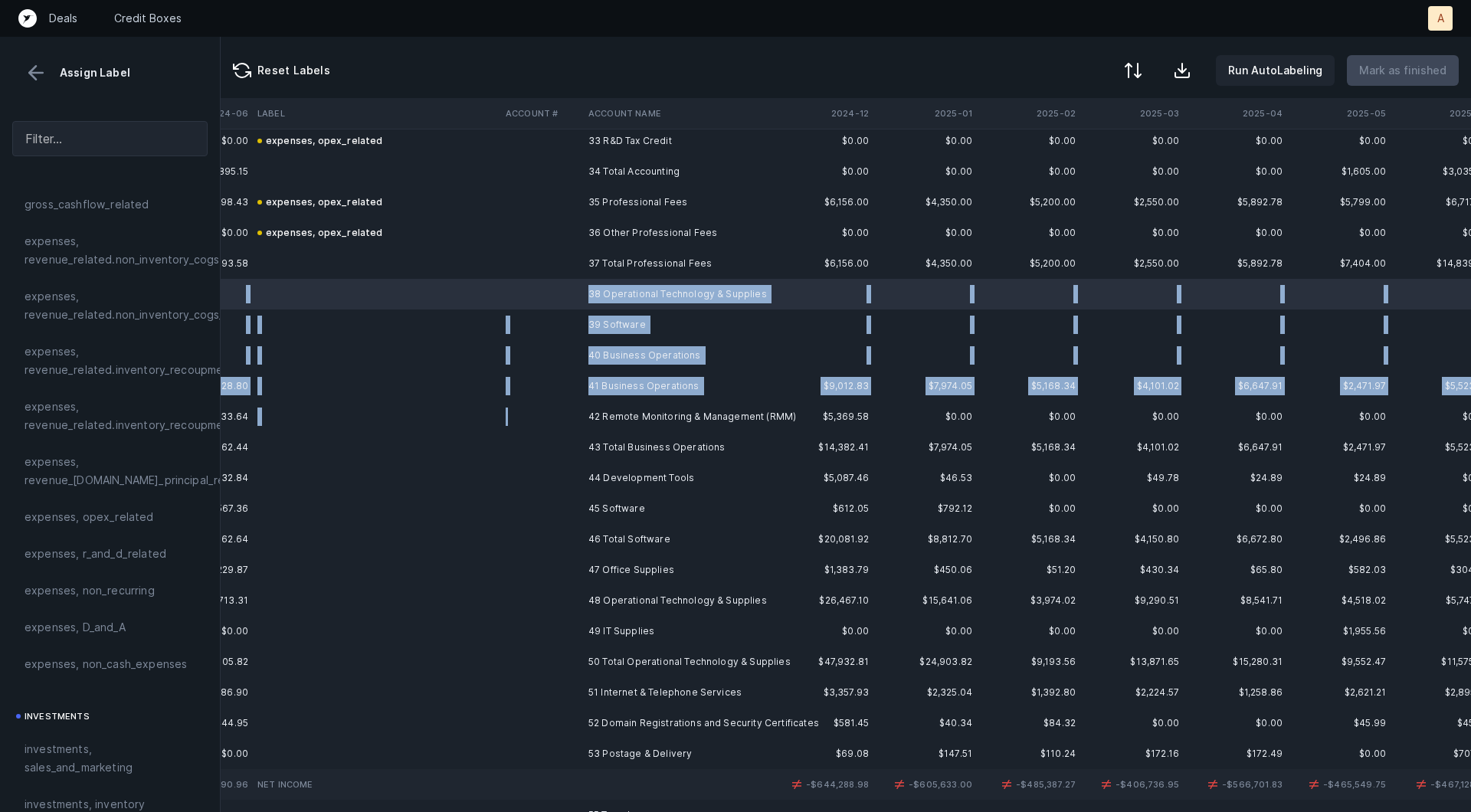
click at [579, 422] on td at bounding box center [541, 416] width 82 height 31
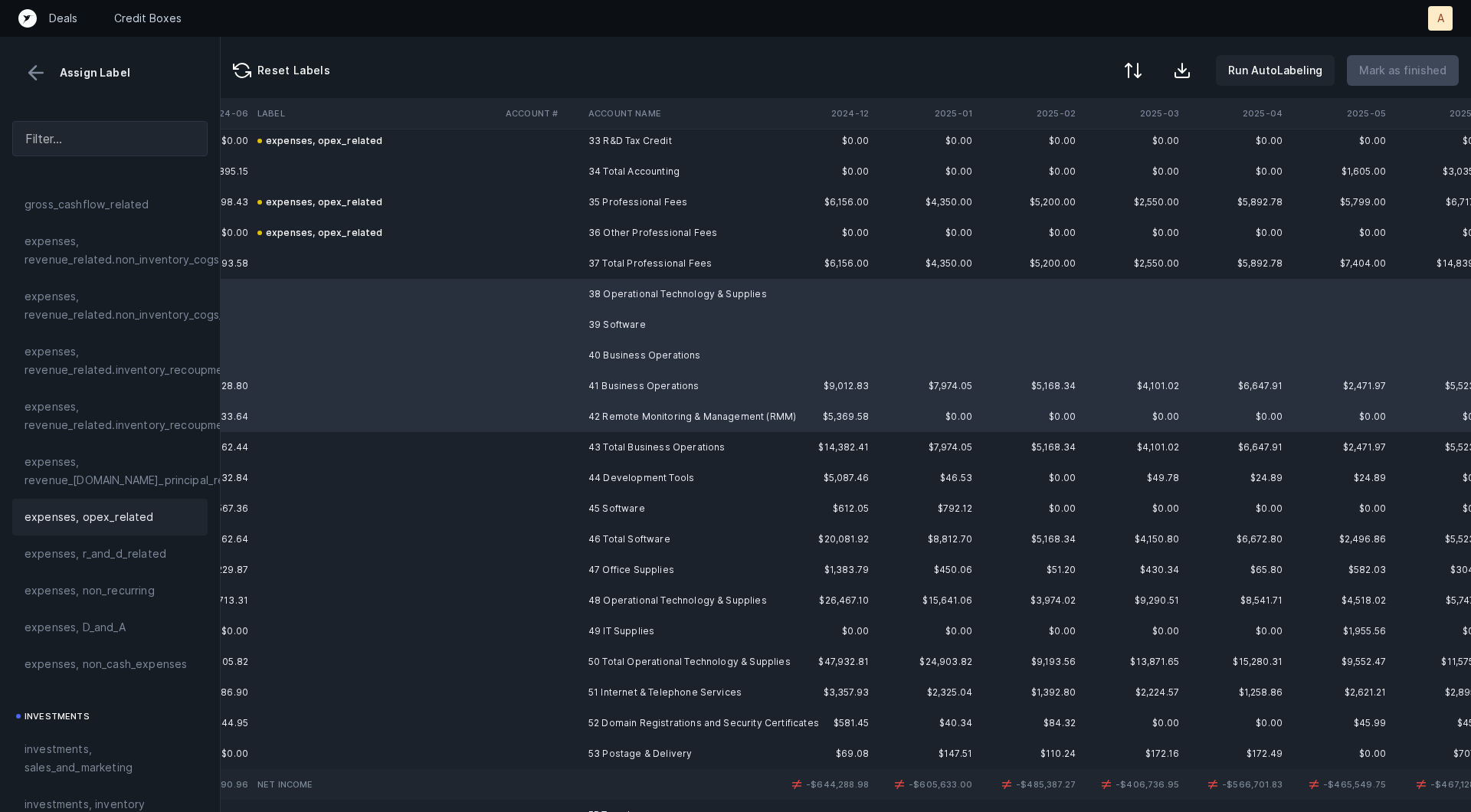
click at [126, 508] on span "expenses, opex_related" at bounding box center [89, 517] width 129 height 19
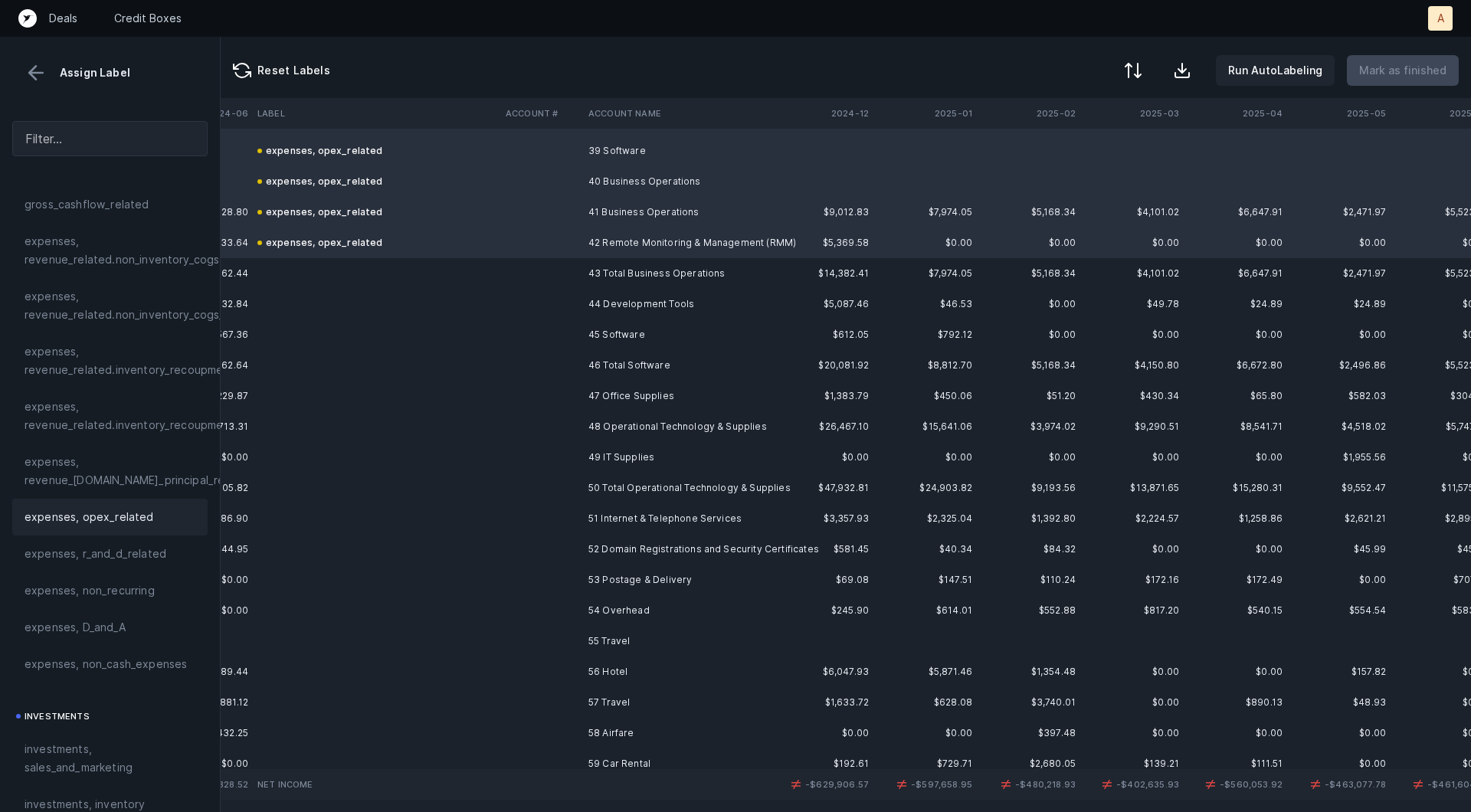
scroll to position [1211, 3933]
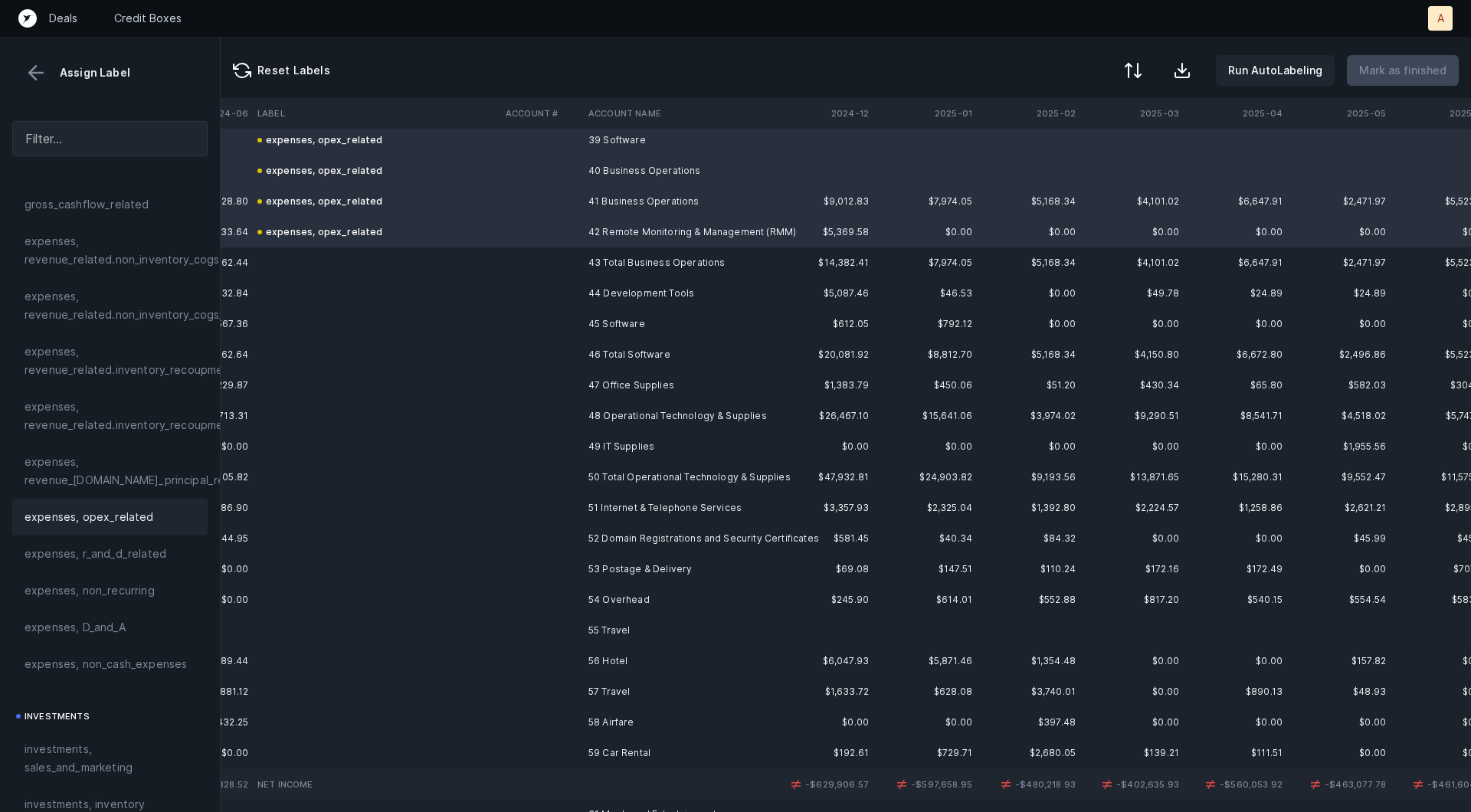
click at [604, 284] on td "44 Development Tools" at bounding box center [676, 293] width 187 height 31
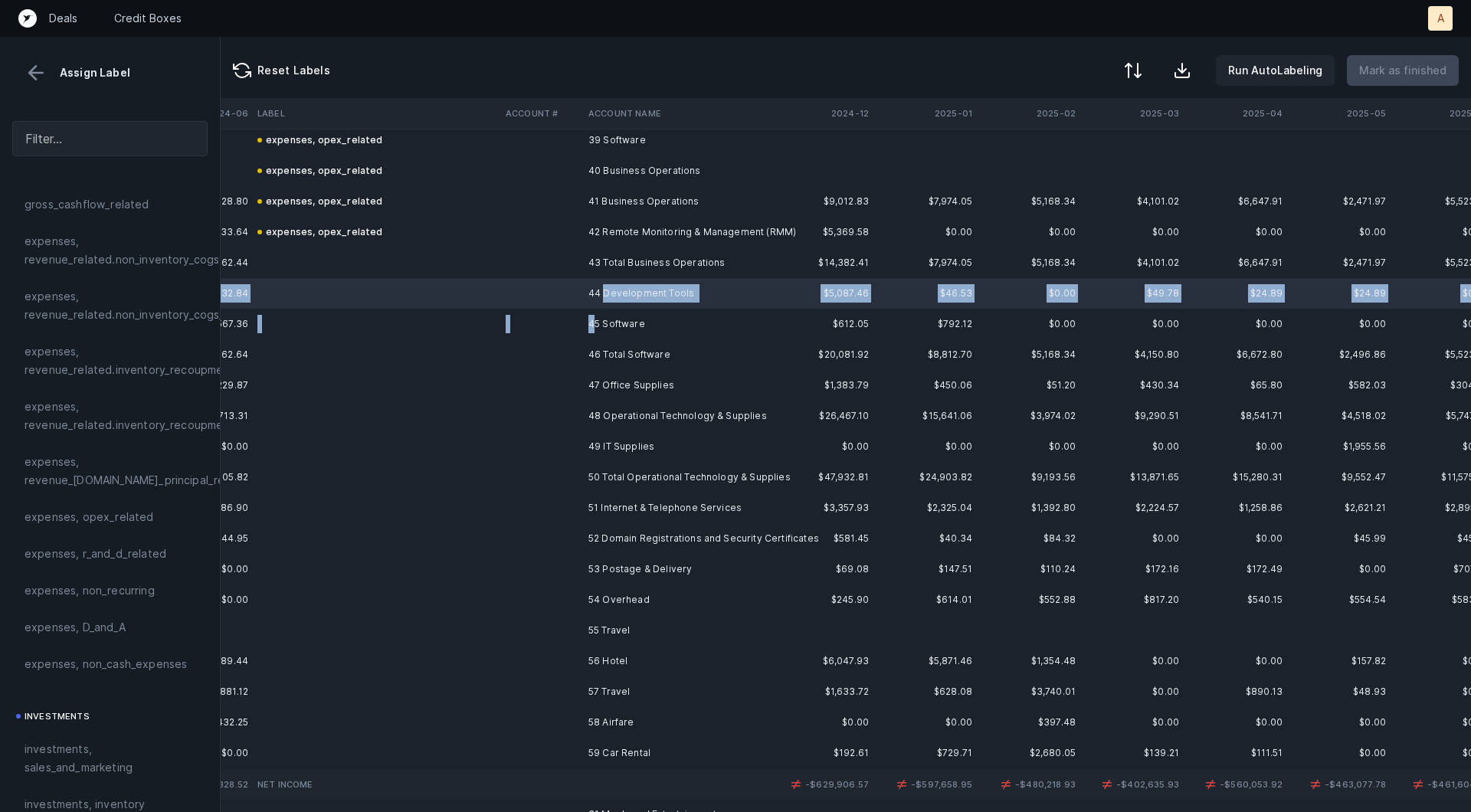
click at [594, 330] on td "45 Software" at bounding box center [676, 324] width 187 height 31
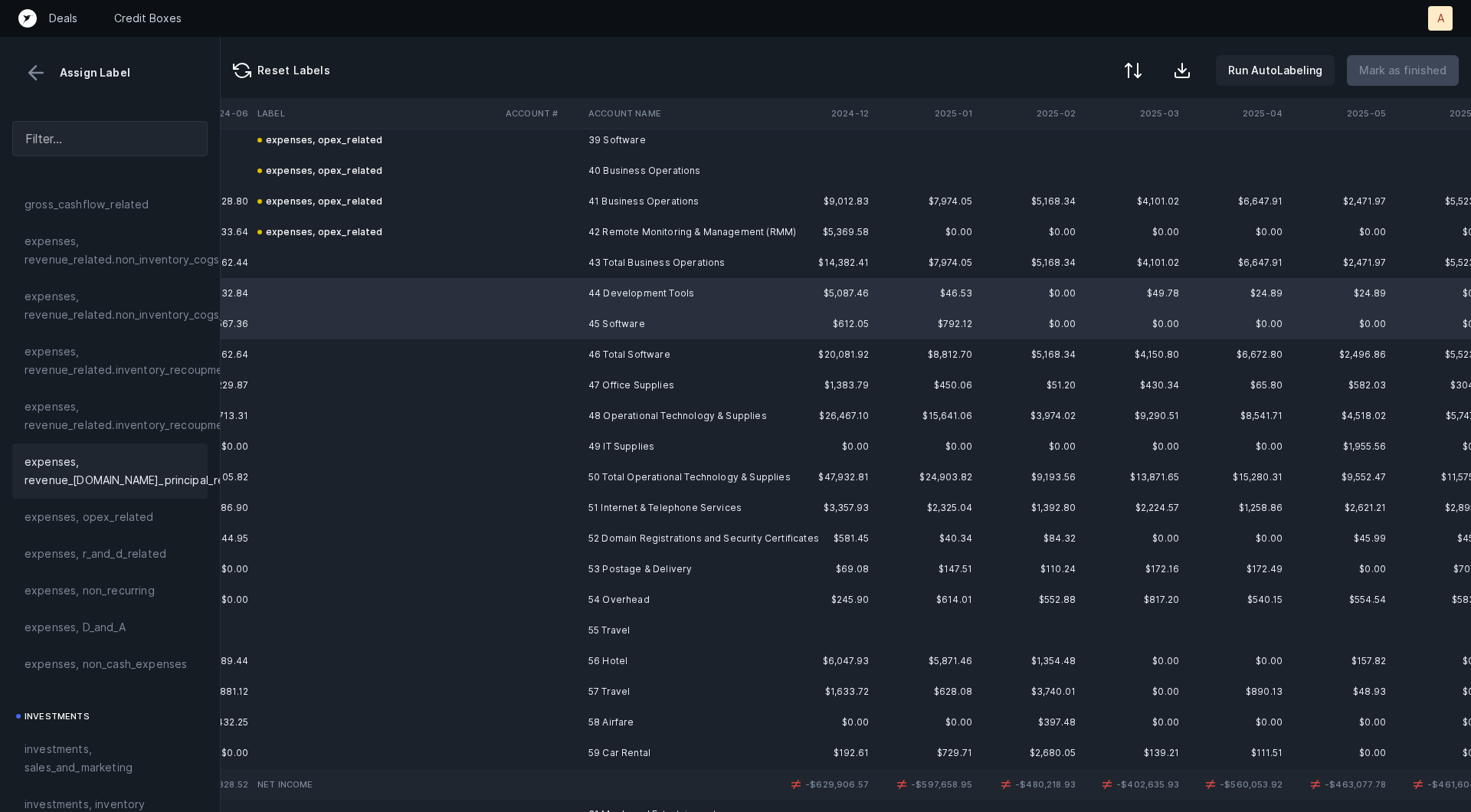
click at [138, 497] on div "expenses, revenue_[DOMAIN_NAME]_principal_recoupment" at bounding box center [109, 471] width 196 height 55
click at [590, 381] on td "47 Office Supplies" at bounding box center [676, 384] width 187 height 31
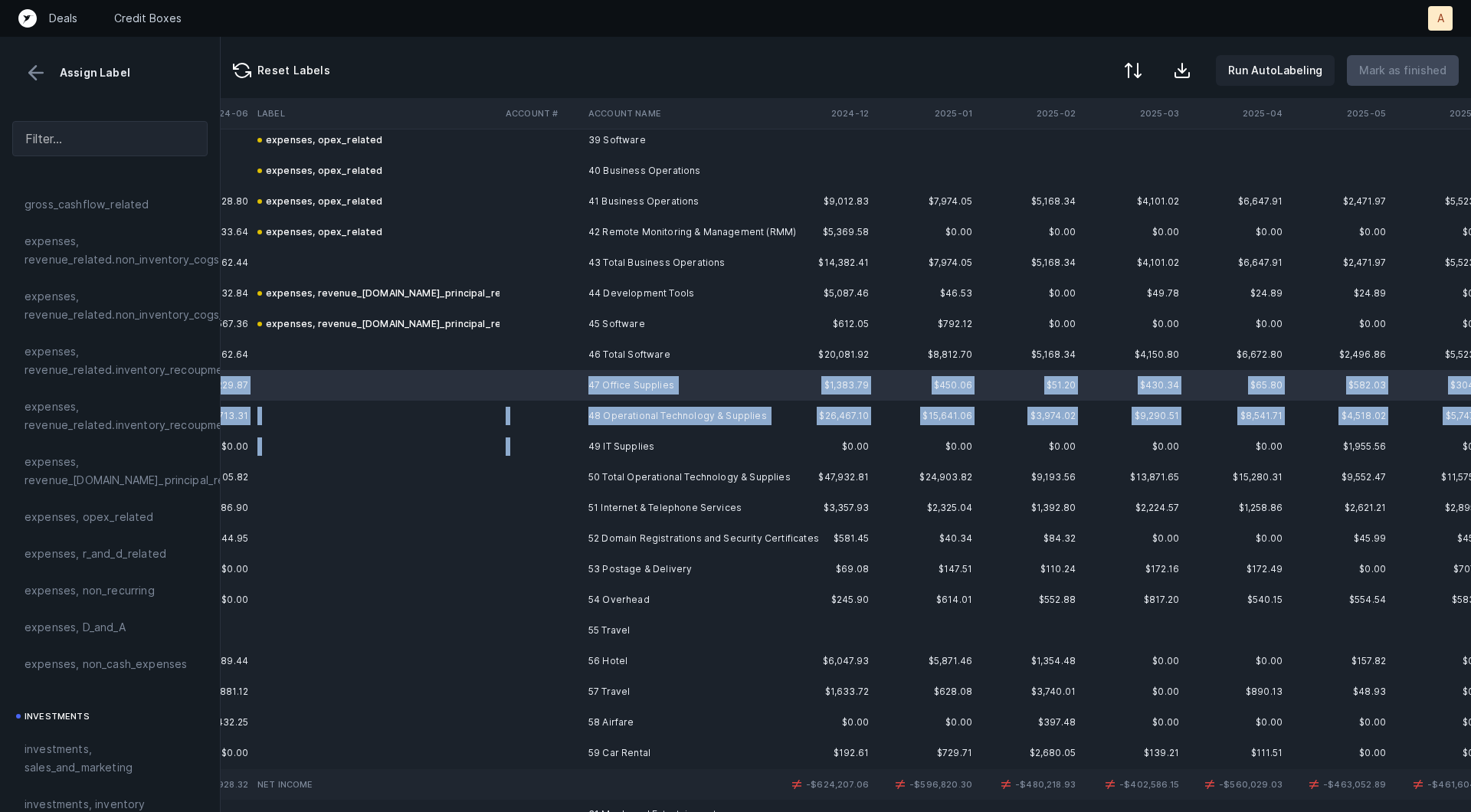
click at [583, 448] on td "49 IT Supplies" at bounding box center [676, 446] width 187 height 31
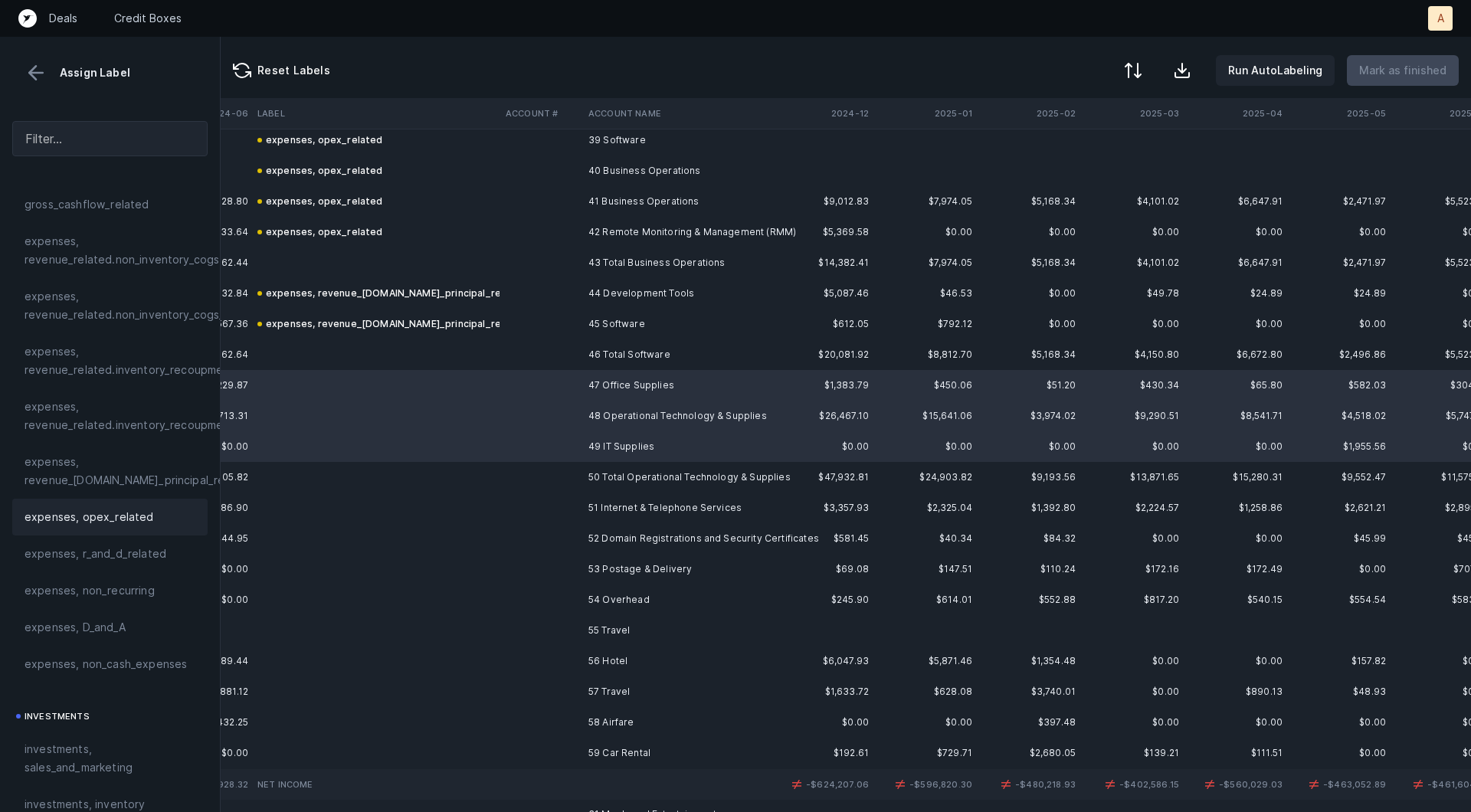
click at [148, 525] on div "expenses, opex_related" at bounding box center [109, 516] width 196 height 36
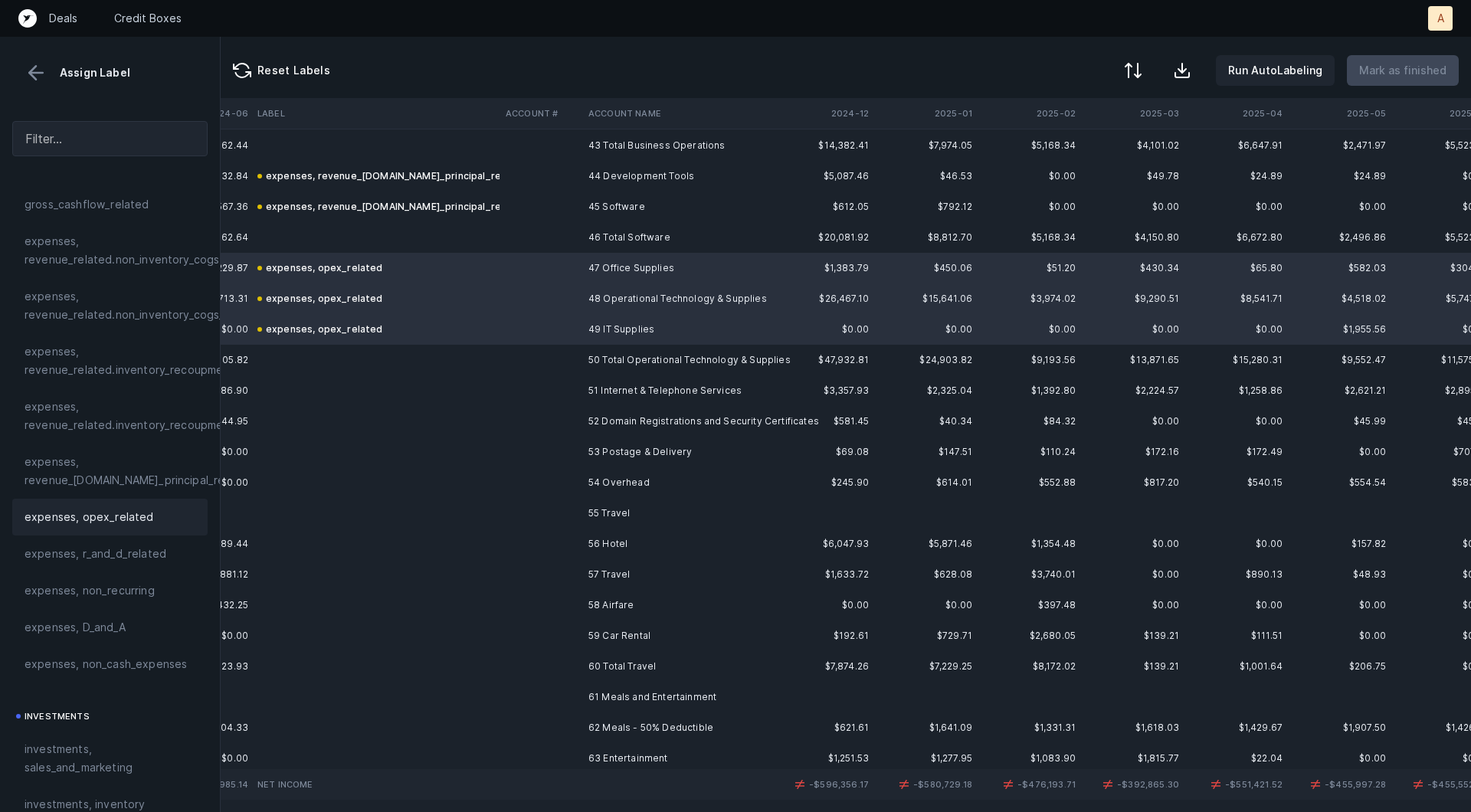
scroll to position [1356, 3933]
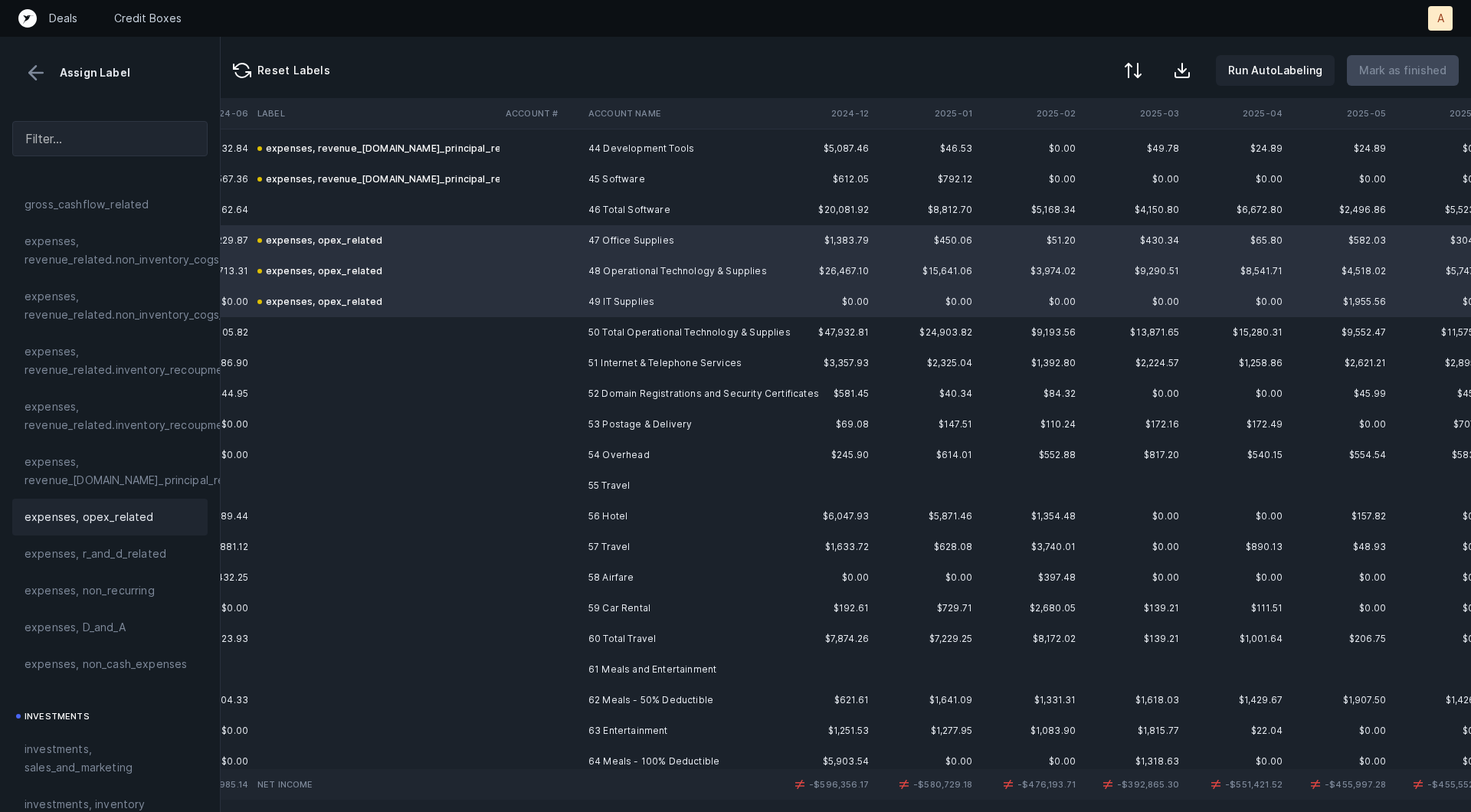
click at [575, 357] on td at bounding box center [541, 363] width 82 height 31
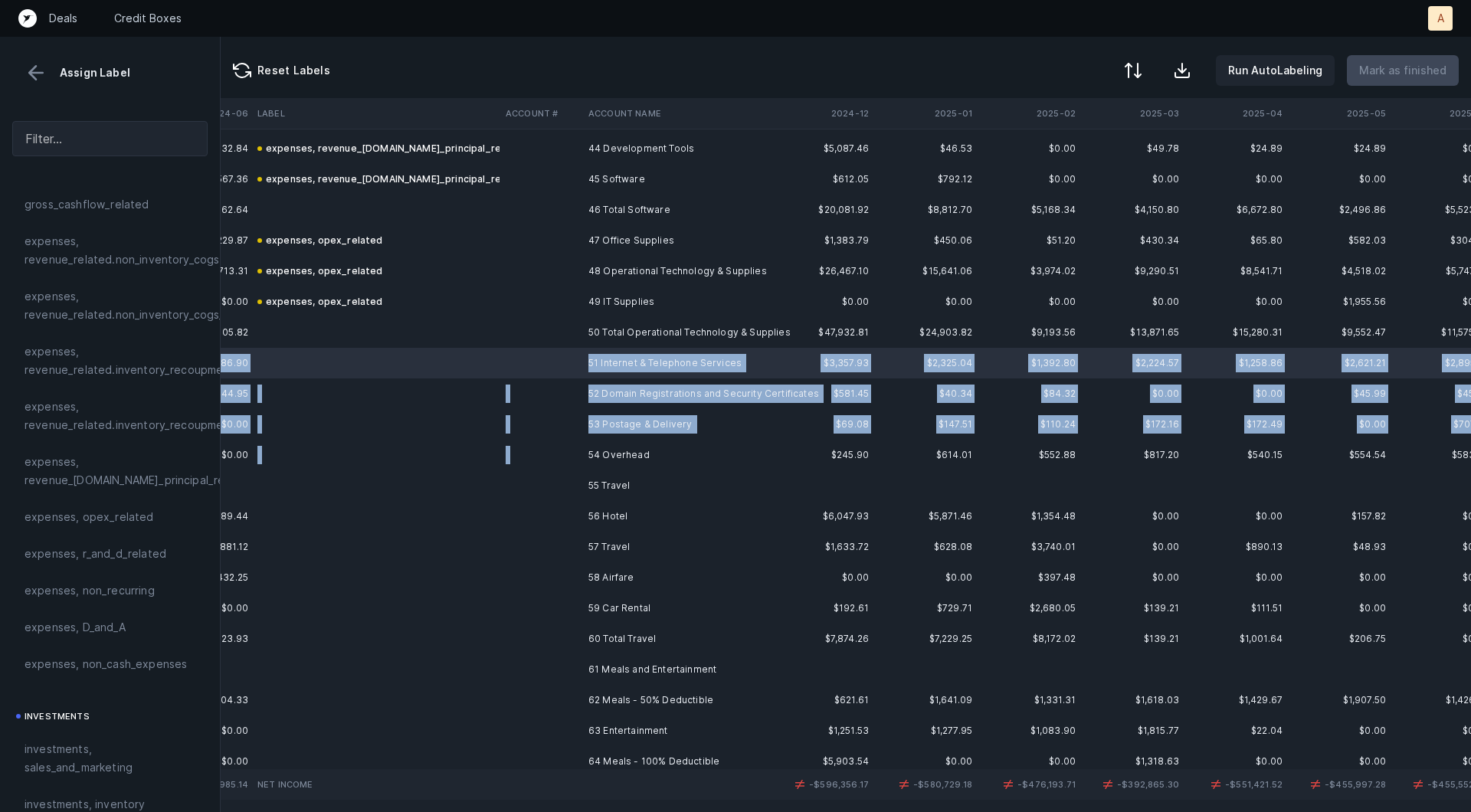
click at [599, 442] on td "54 Overhead" at bounding box center [676, 455] width 187 height 31
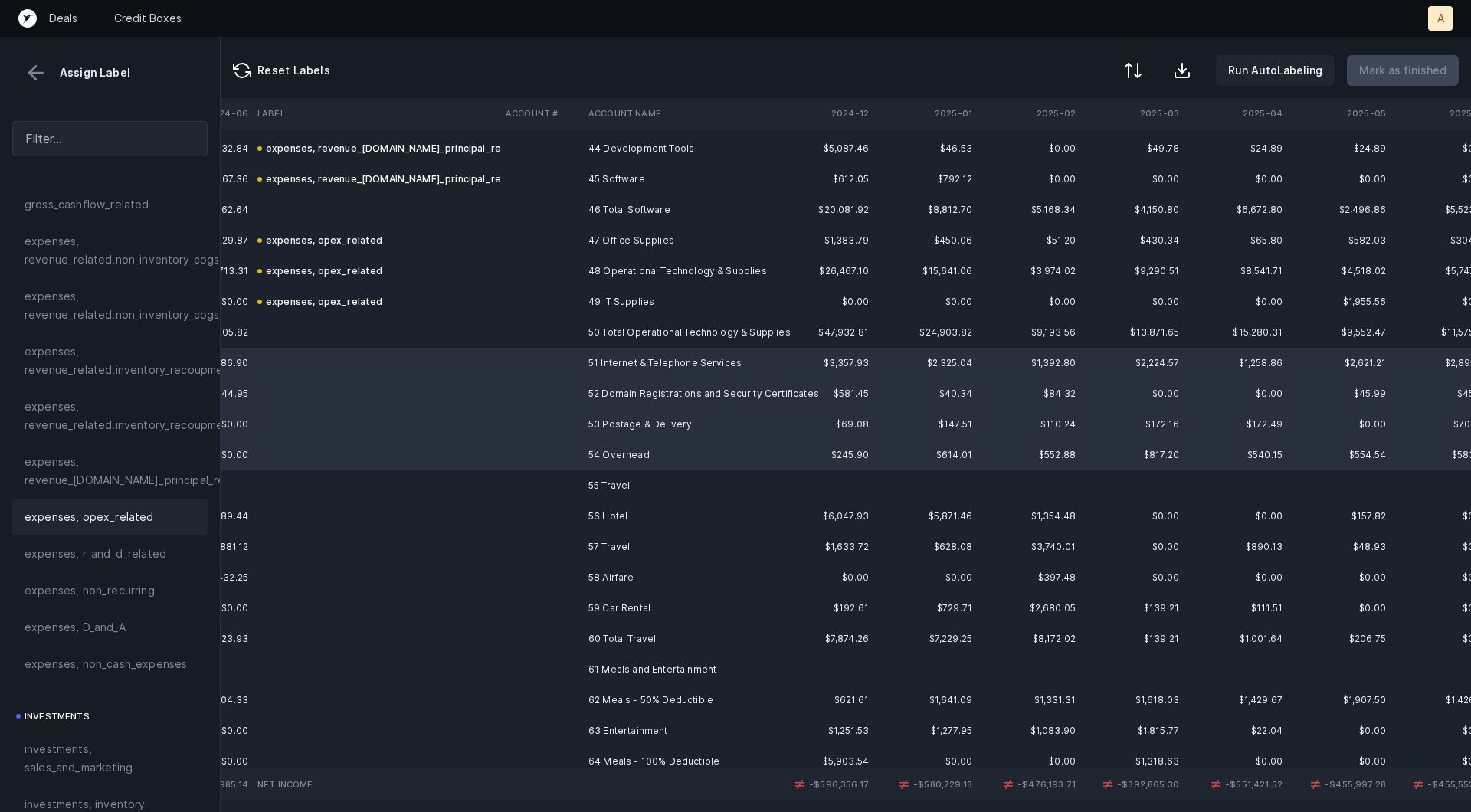
click at [36, 513] on span "expenses, opex_related" at bounding box center [89, 517] width 129 height 19
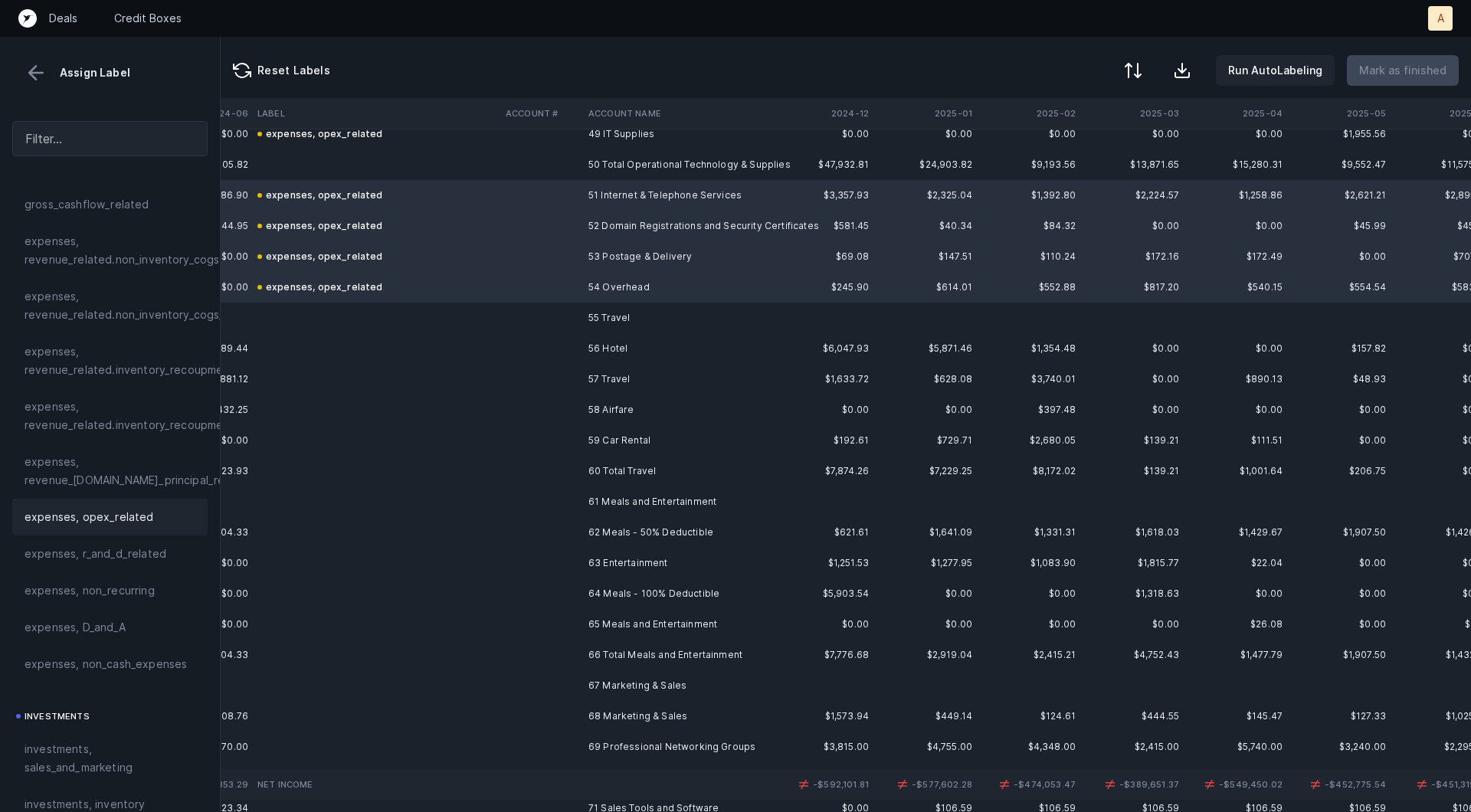
scroll to position [1588, 3933]
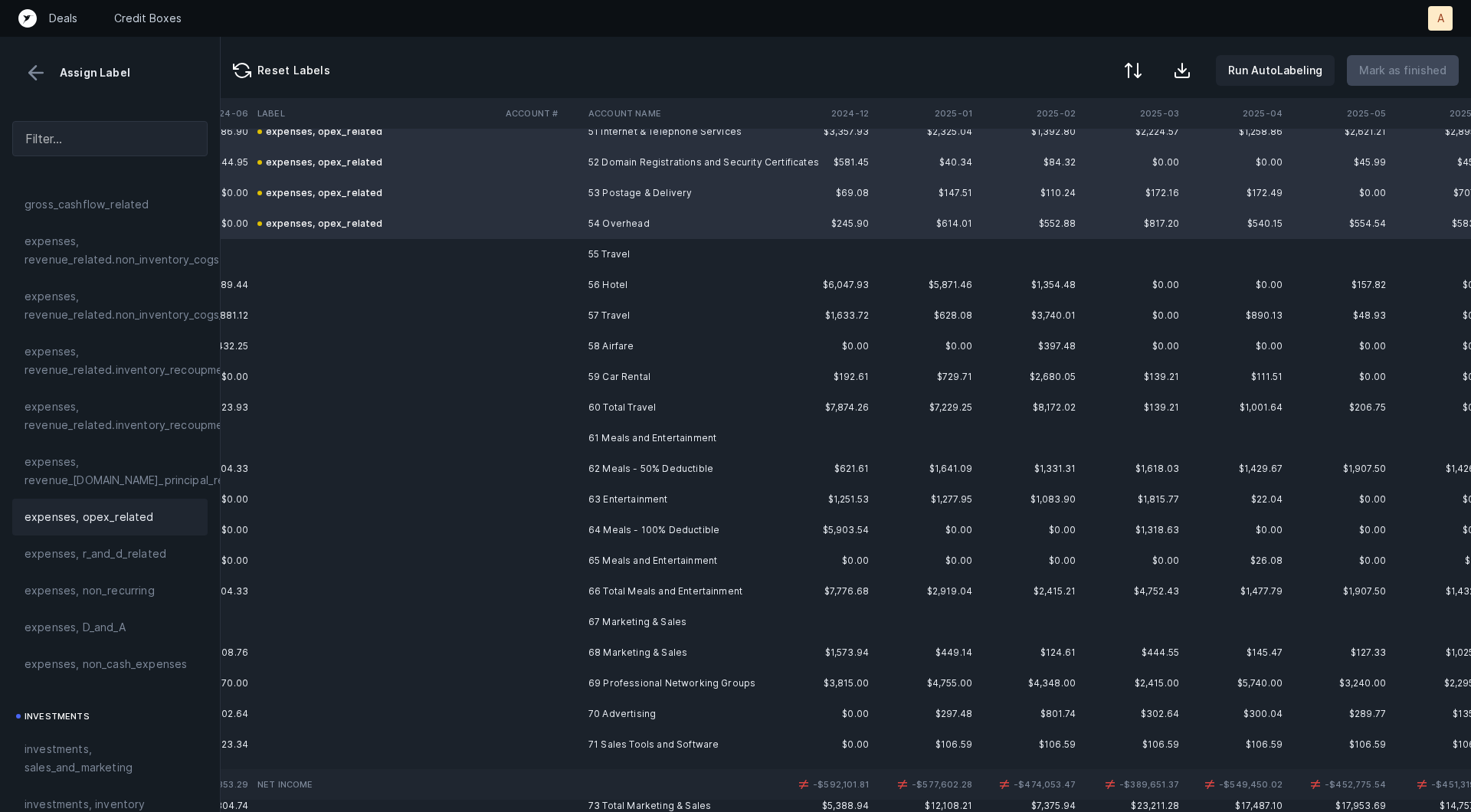
click at [591, 247] on td "55 Travel" at bounding box center [676, 254] width 187 height 31
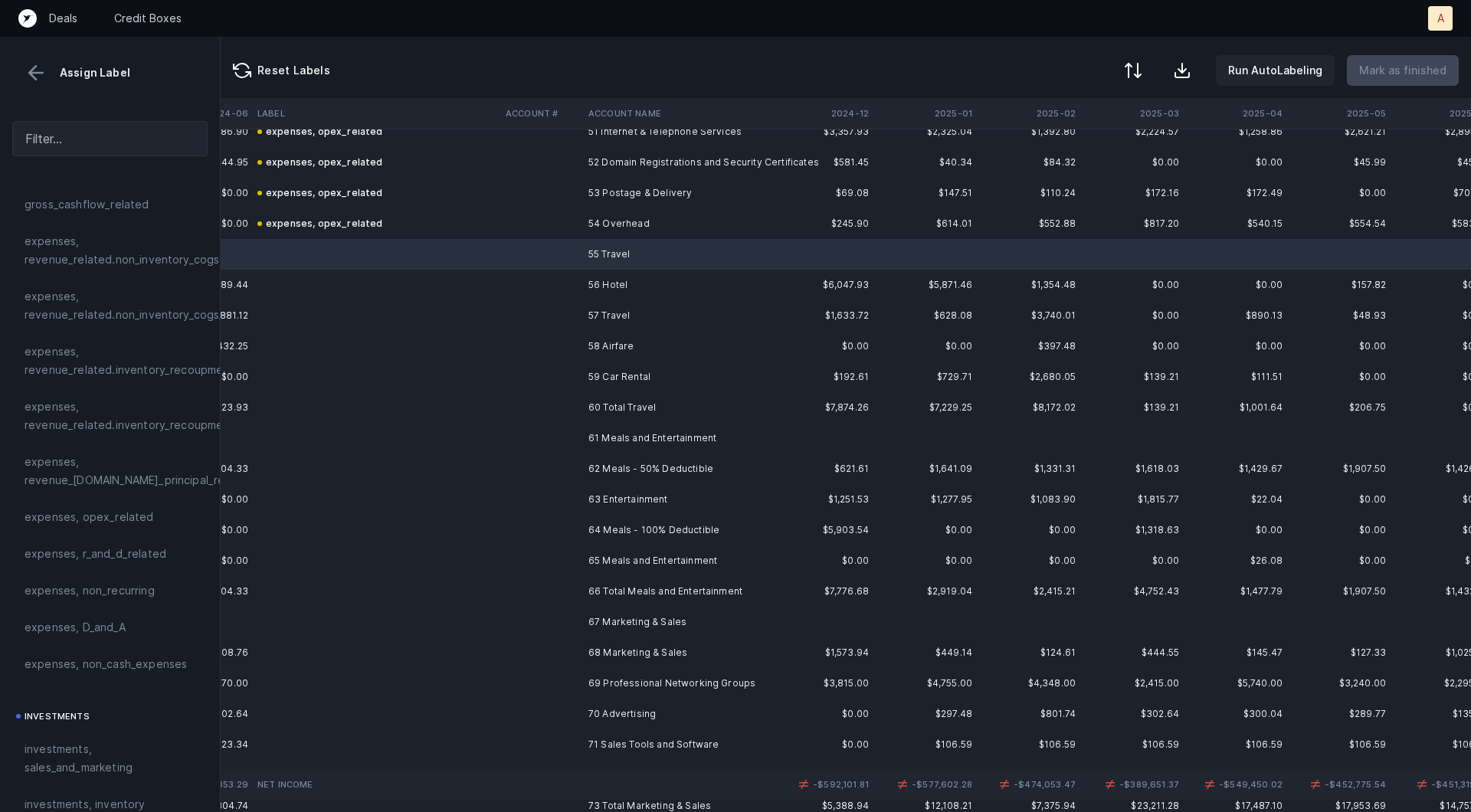
click at [573, 303] on td at bounding box center [541, 315] width 82 height 31
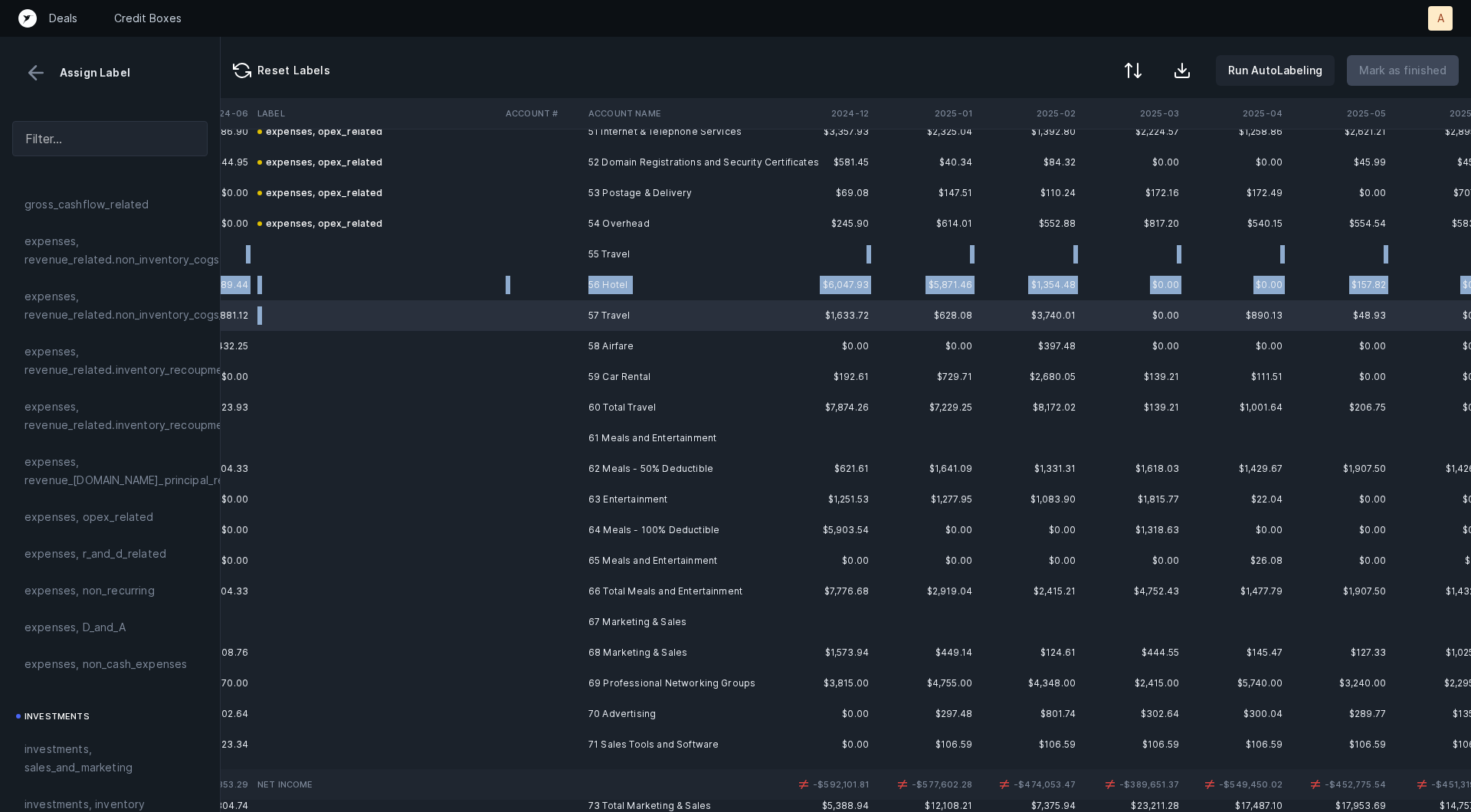
click at [586, 264] on td "55 Travel" at bounding box center [676, 254] width 187 height 31
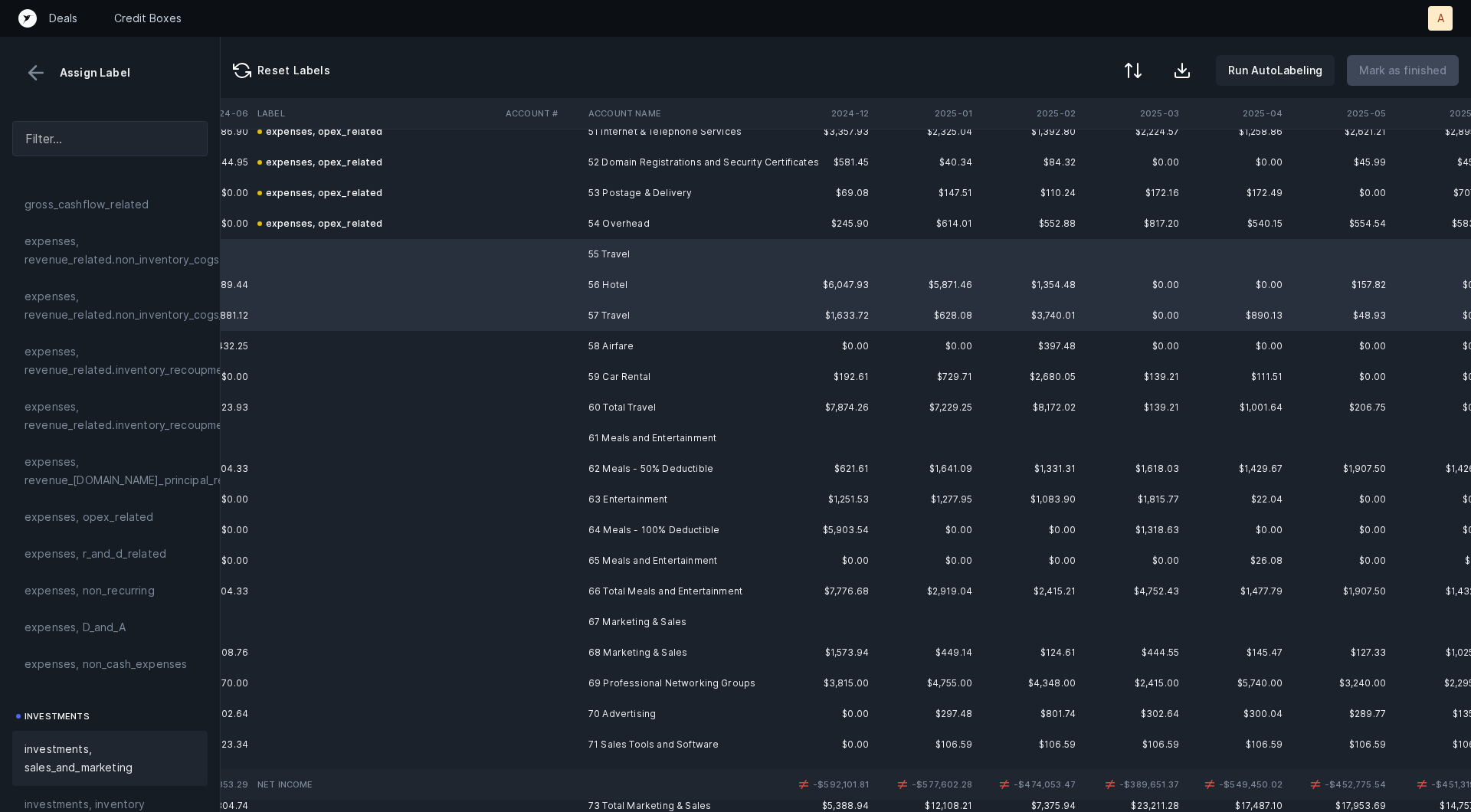
click at [125, 747] on span "investments, sales_and_marketing" at bounding box center [109, 758] width 171 height 36
click at [575, 348] on td at bounding box center [541, 346] width 82 height 31
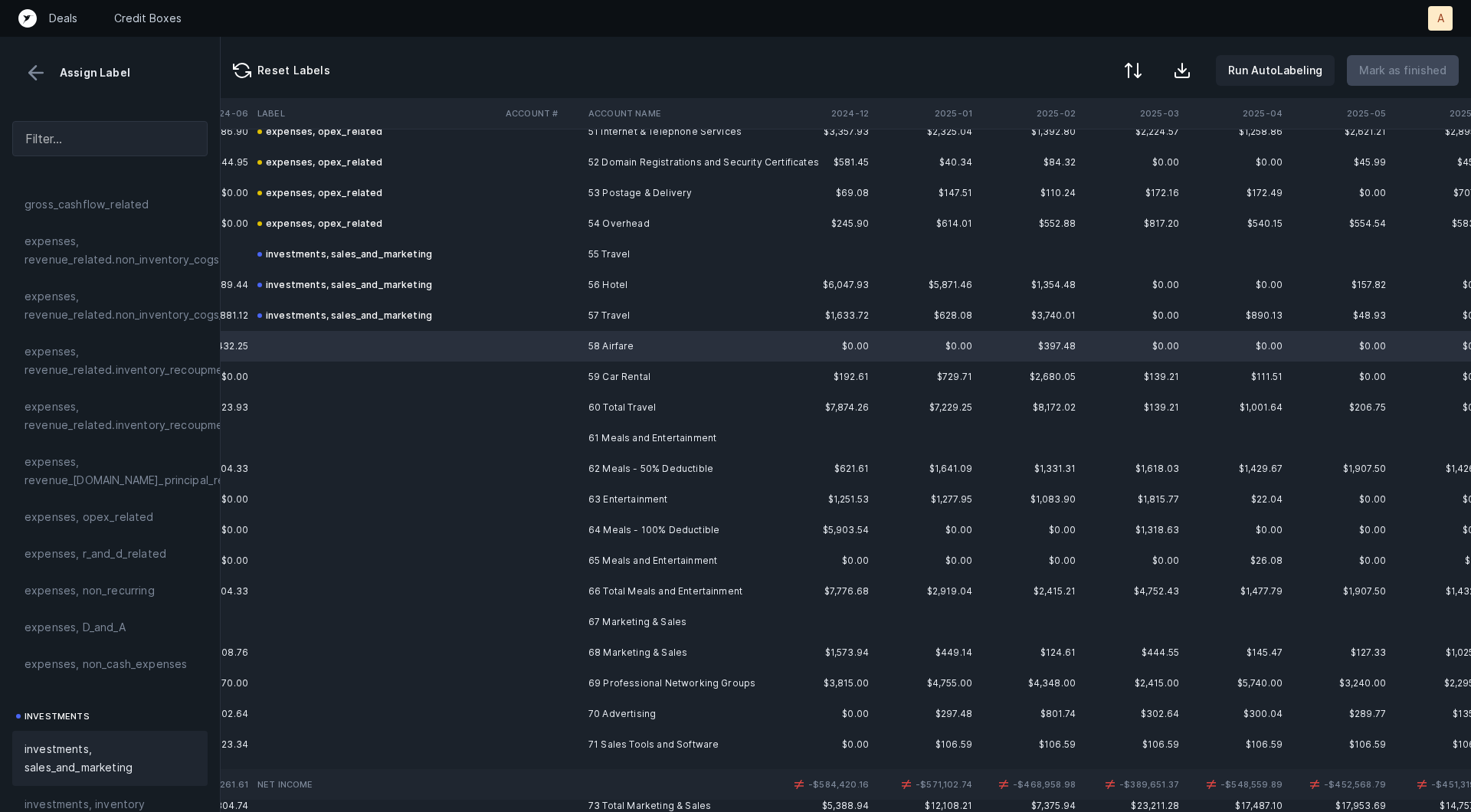
click at [155, 735] on div "investments, sales_and_marketing" at bounding box center [109, 758] width 196 height 55
click at [610, 370] on td "59 Car Rental" at bounding box center [676, 376] width 187 height 31
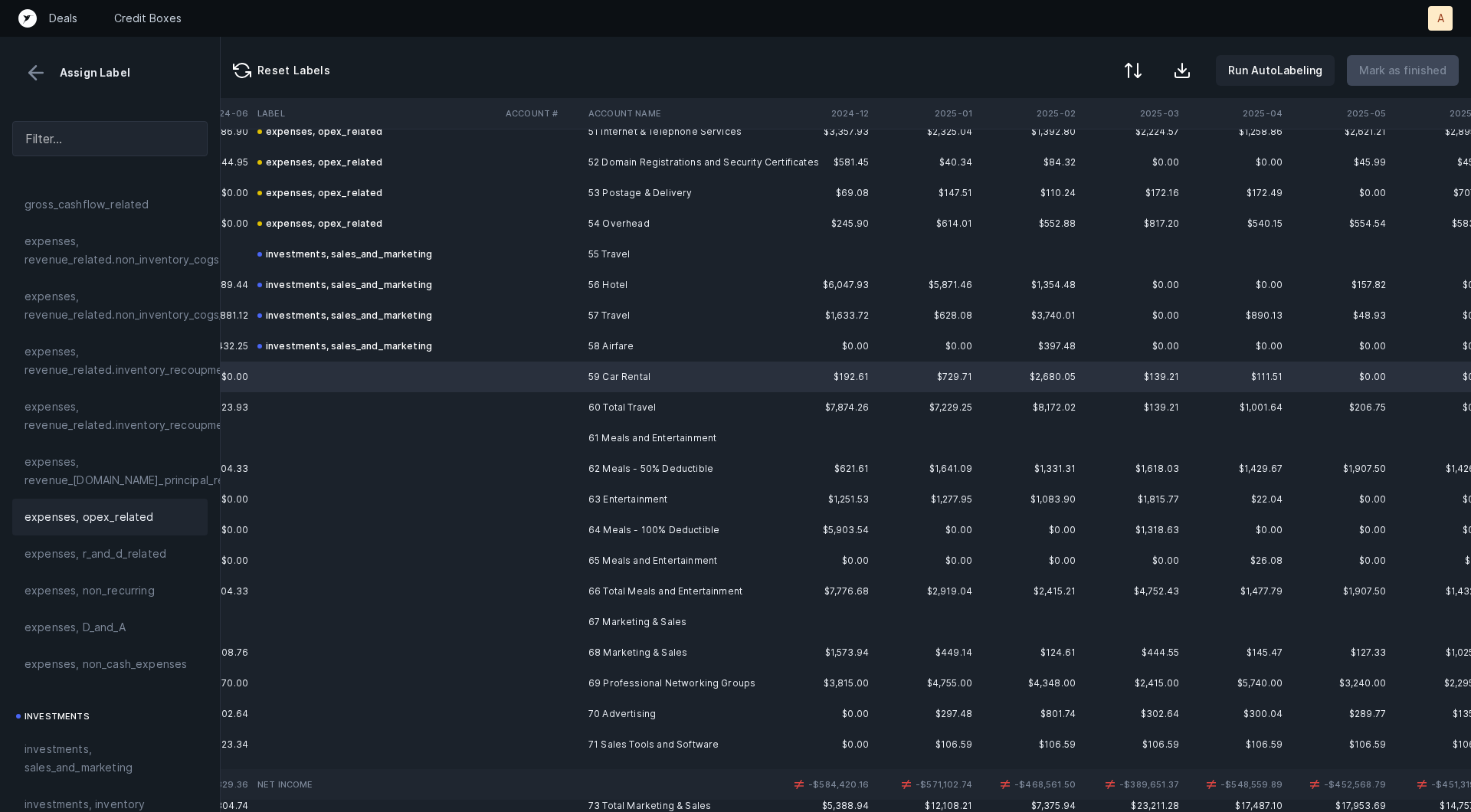
click at [167, 524] on div "expenses, opex_related" at bounding box center [109, 517] width 171 height 19
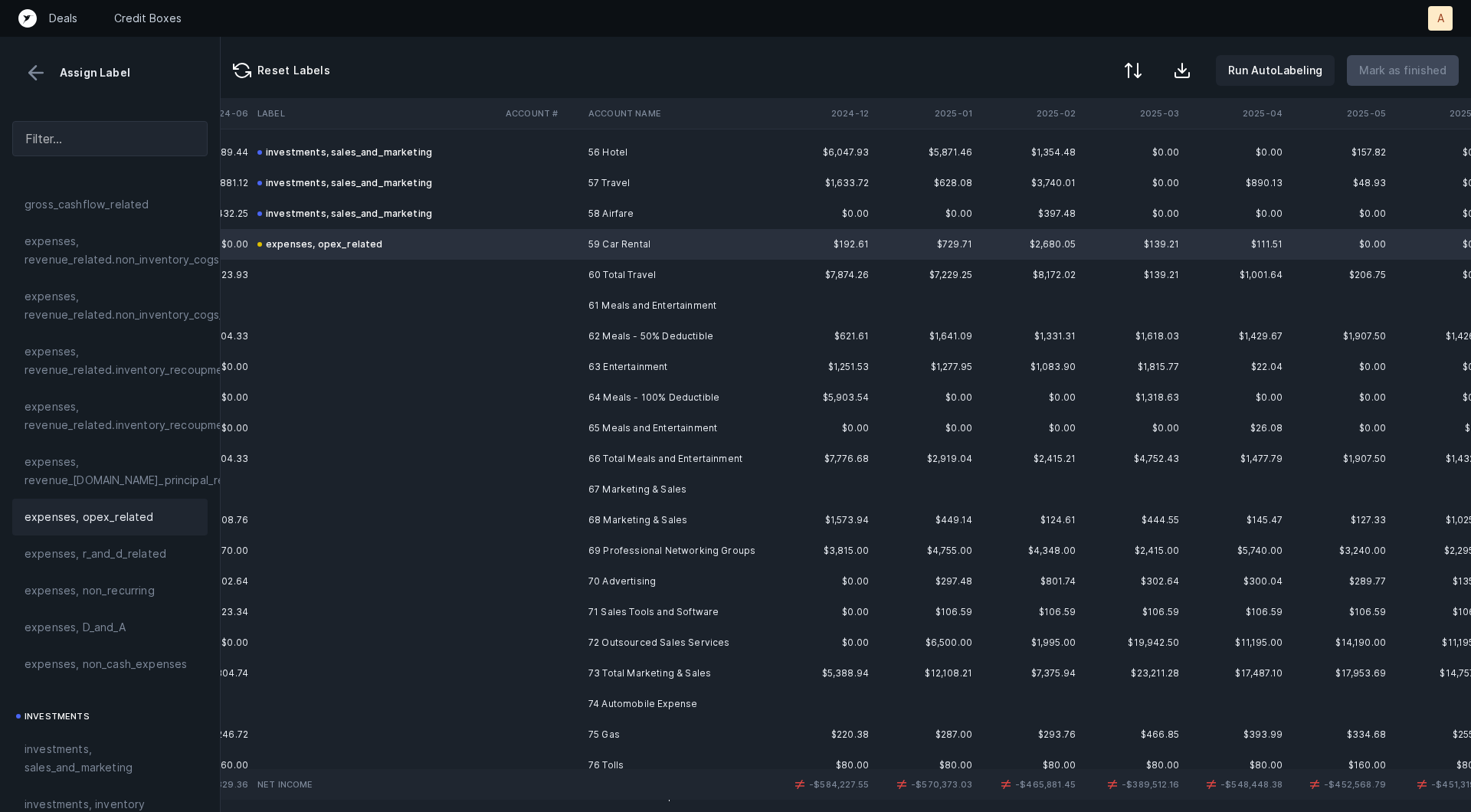
scroll to position [1730, 3933]
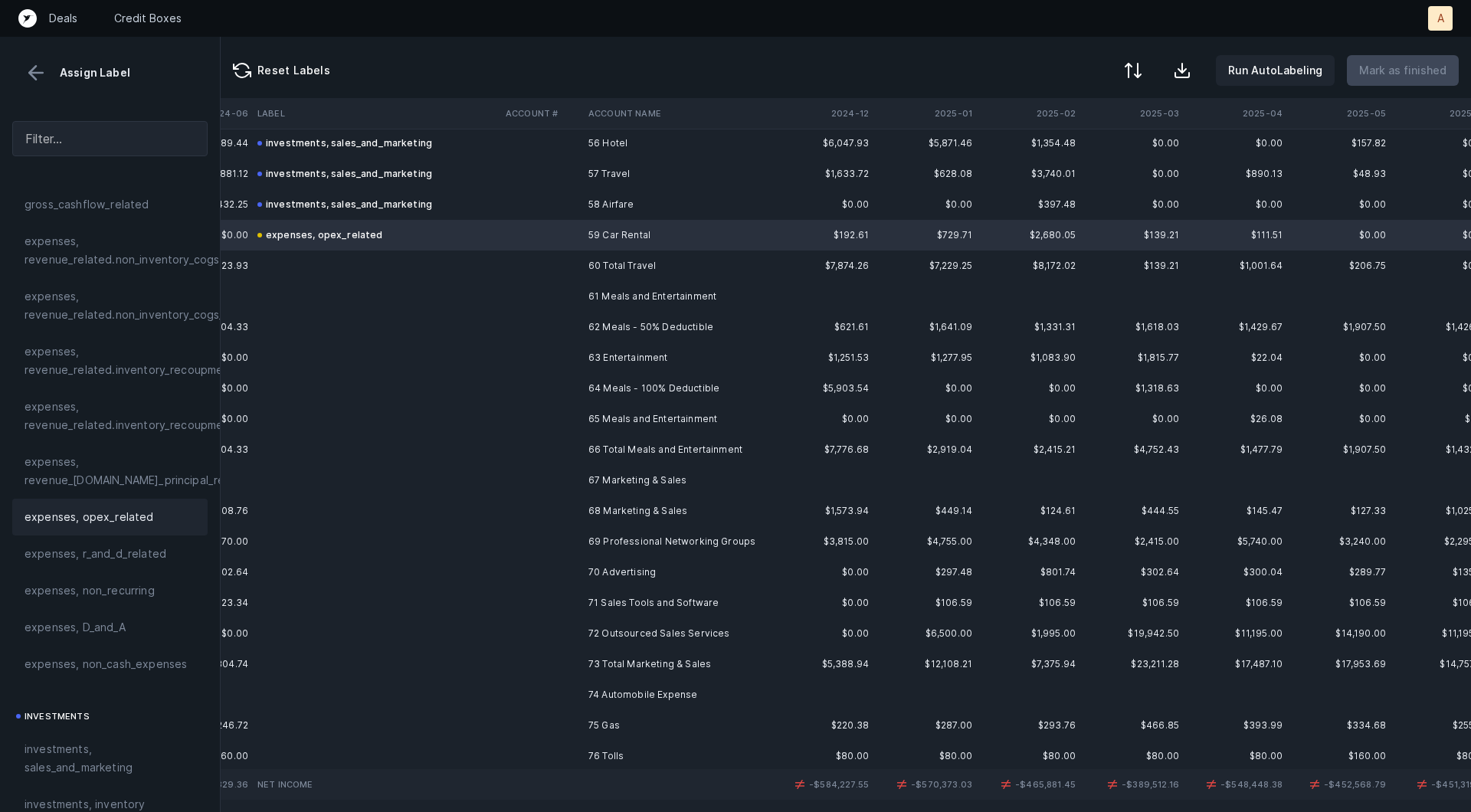
click at [574, 326] on td at bounding box center [541, 326] width 82 height 31
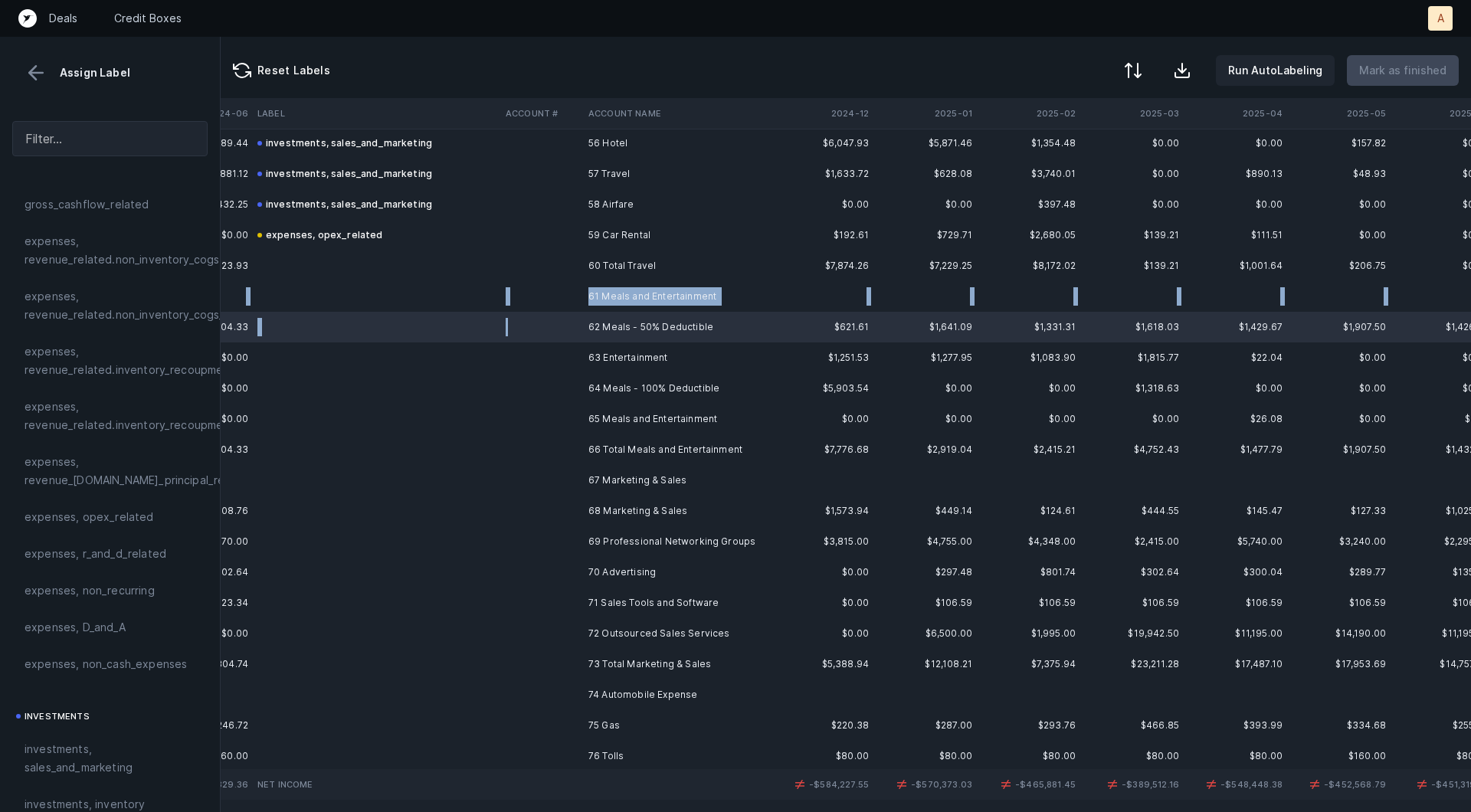
click at [529, 282] on td at bounding box center [541, 297] width 82 height 31
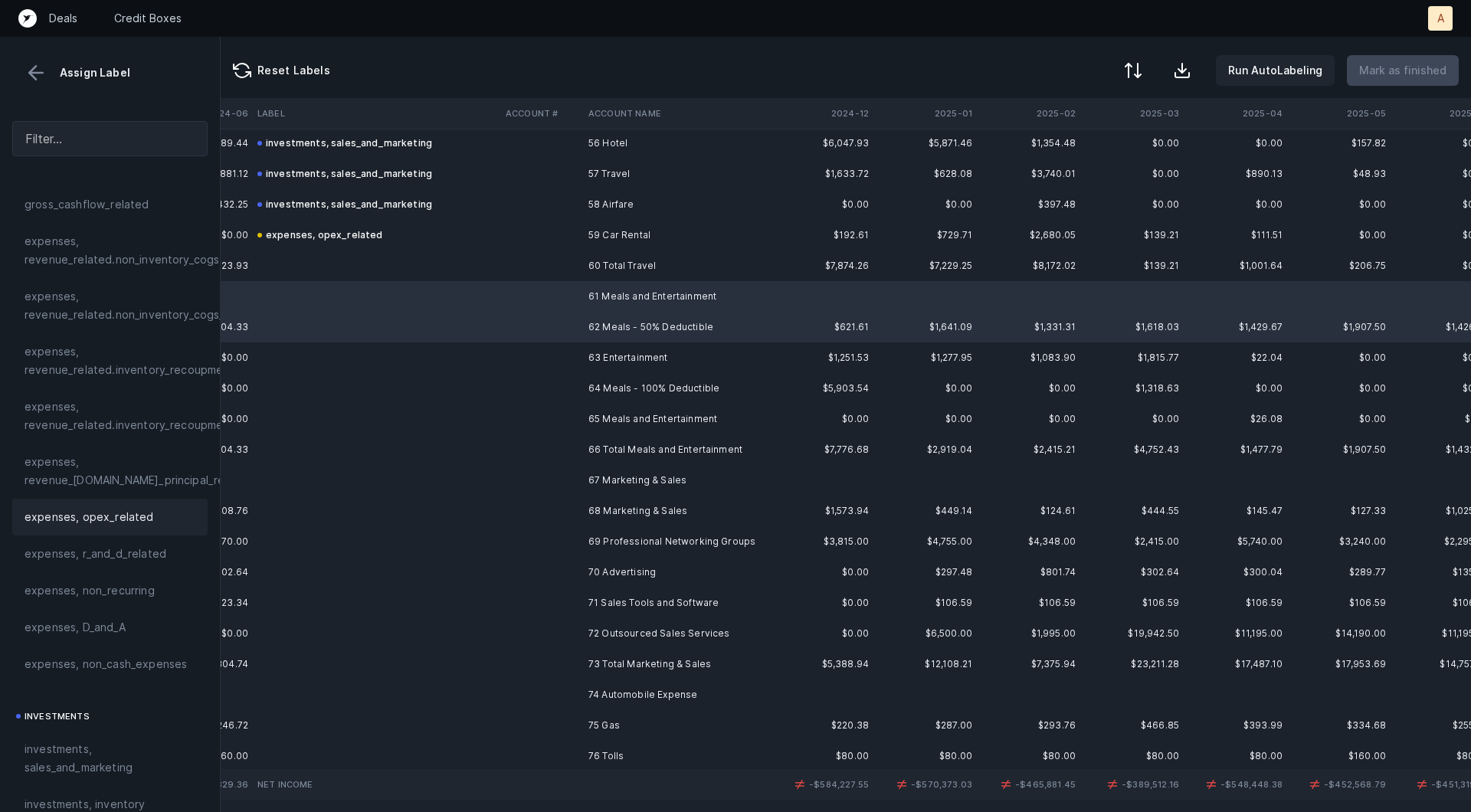
click at [116, 531] on div "expenses, opex_related" at bounding box center [109, 516] width 196 height 36
click at [583, 327] on td "62 Meals - 50% Deductible" at bounding box center [676, 326] width 187 height 31
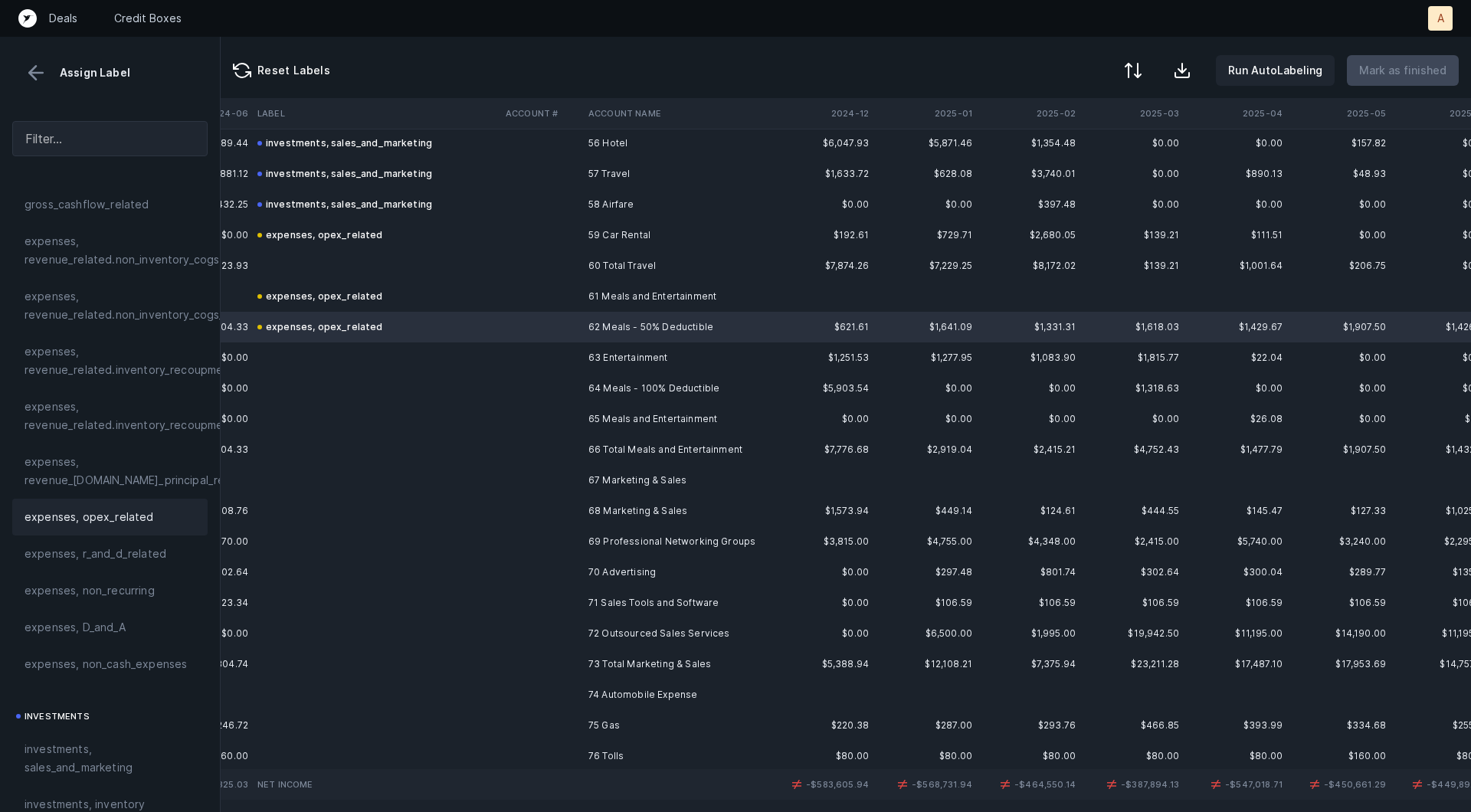
click at [598, 303] on td "61 Meals and Entertainment" at bounding box center [676, 297] width 187 height 31
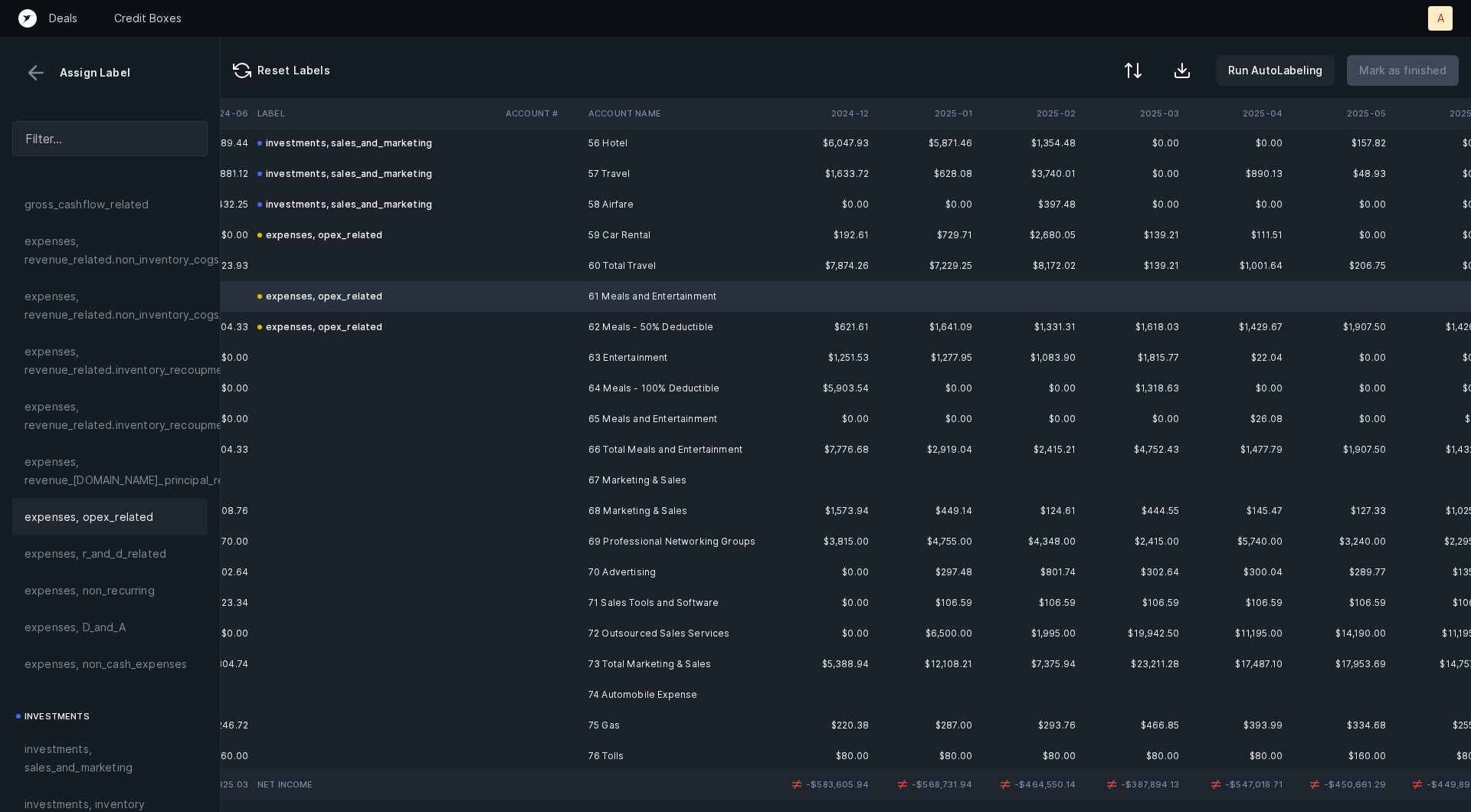
click at [598, 408] on td "65 Meals and Entertainment" at bounding box center [676, 419] width 187 height 31
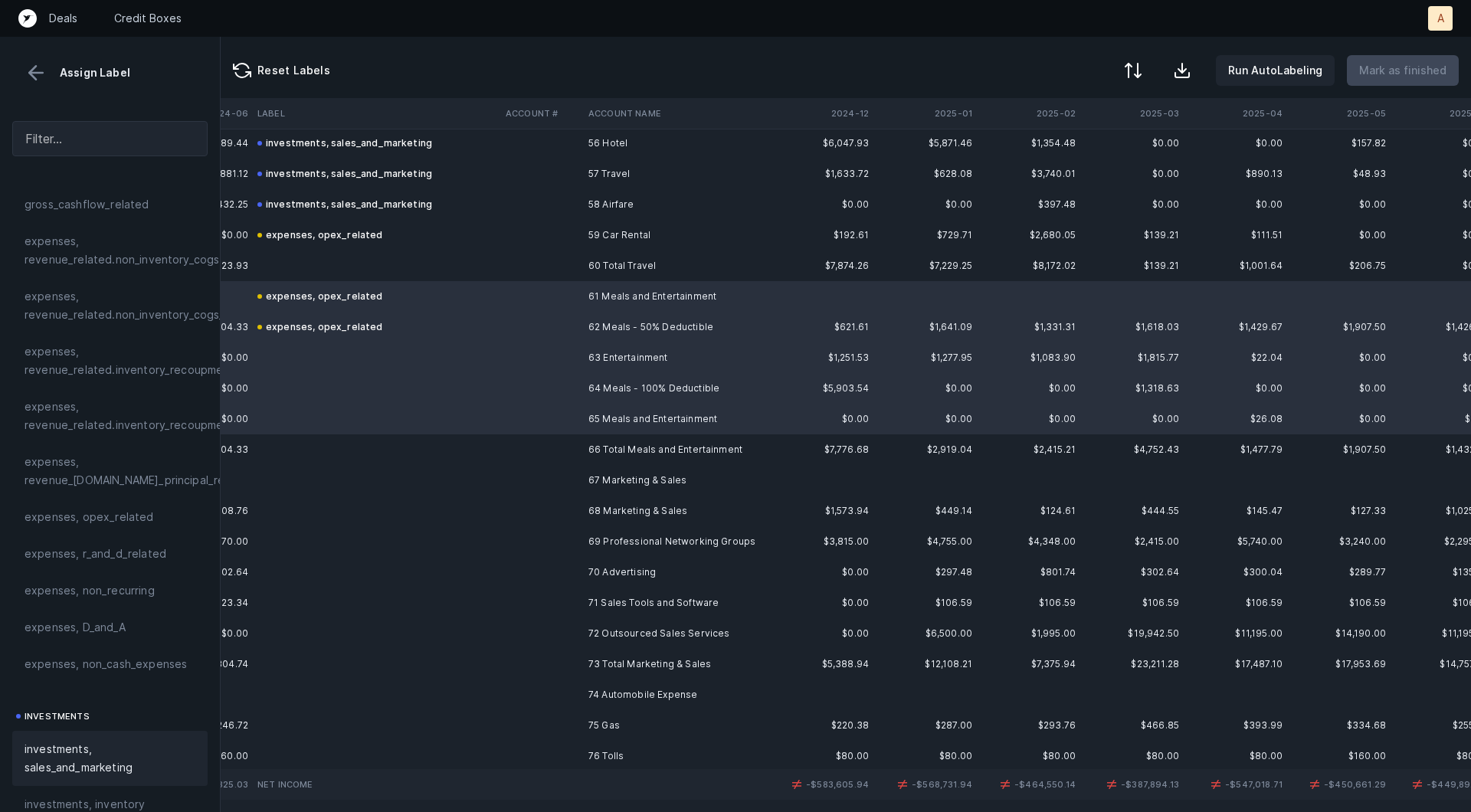
click at [60, 744] on span "investments, sales_and_marketing" at bounding box center [109, 758] width 171 height 36
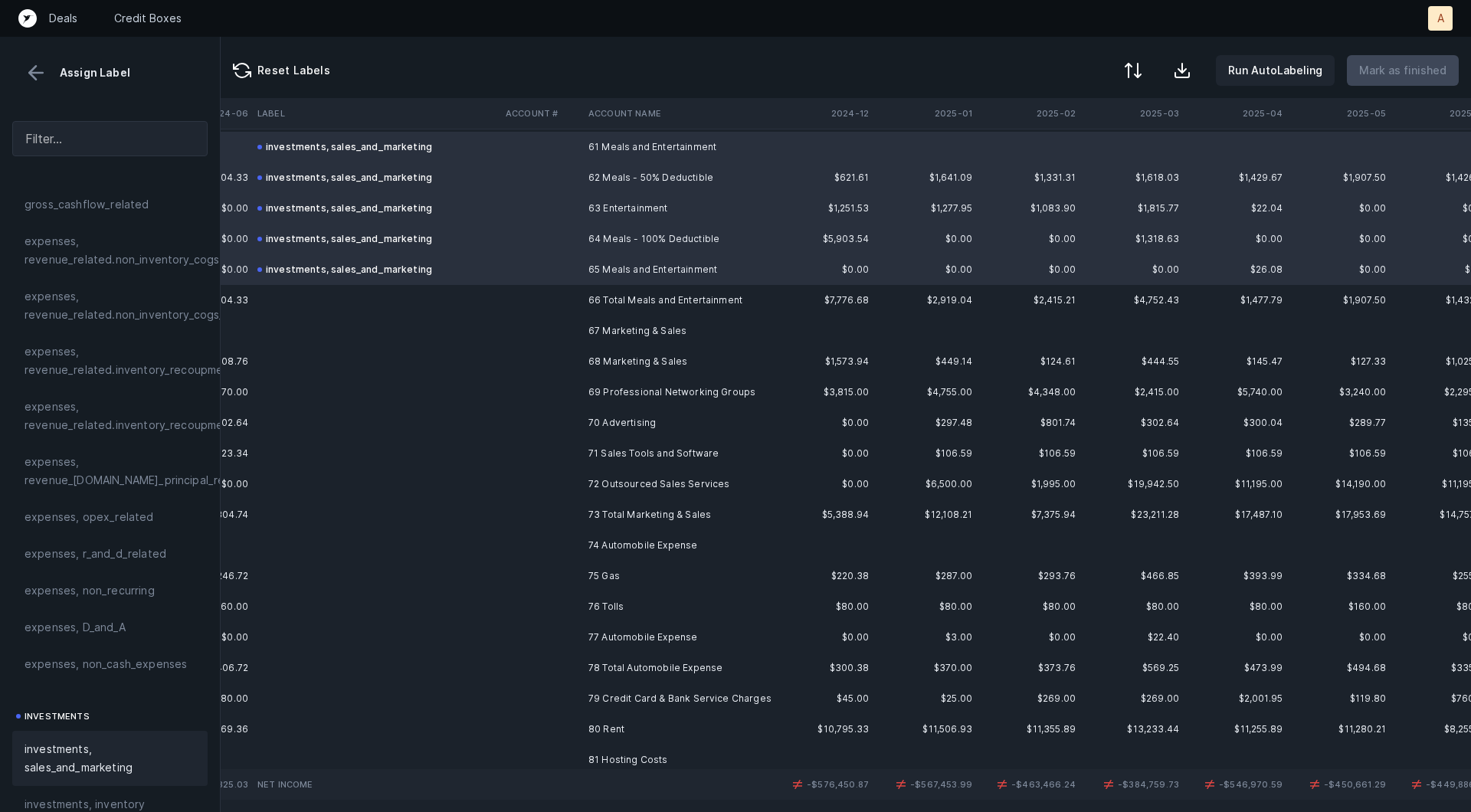
scroll to position [1888, 3933]
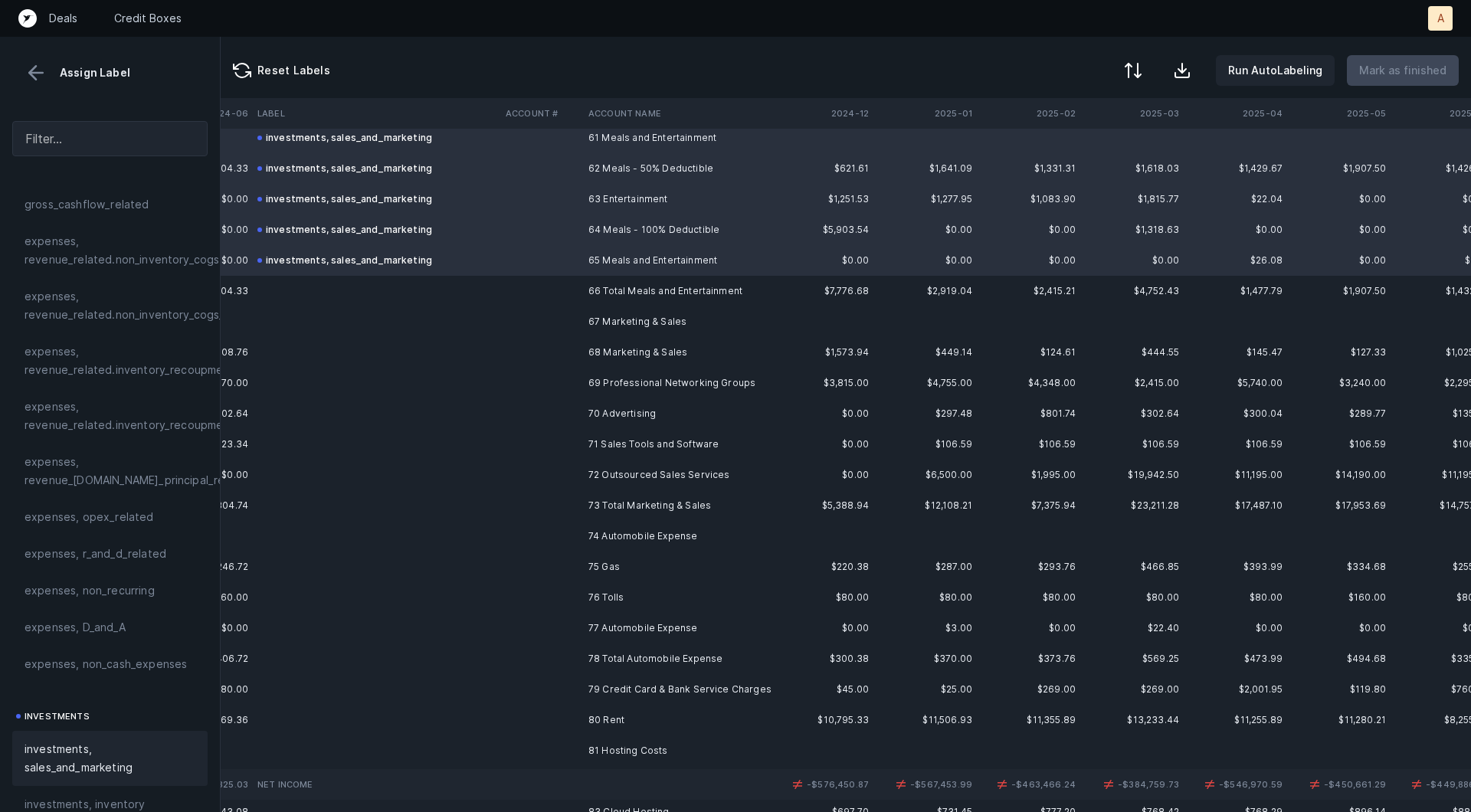
click at [575, 317] on td at bounding box center [541, 322] width 82 height 31
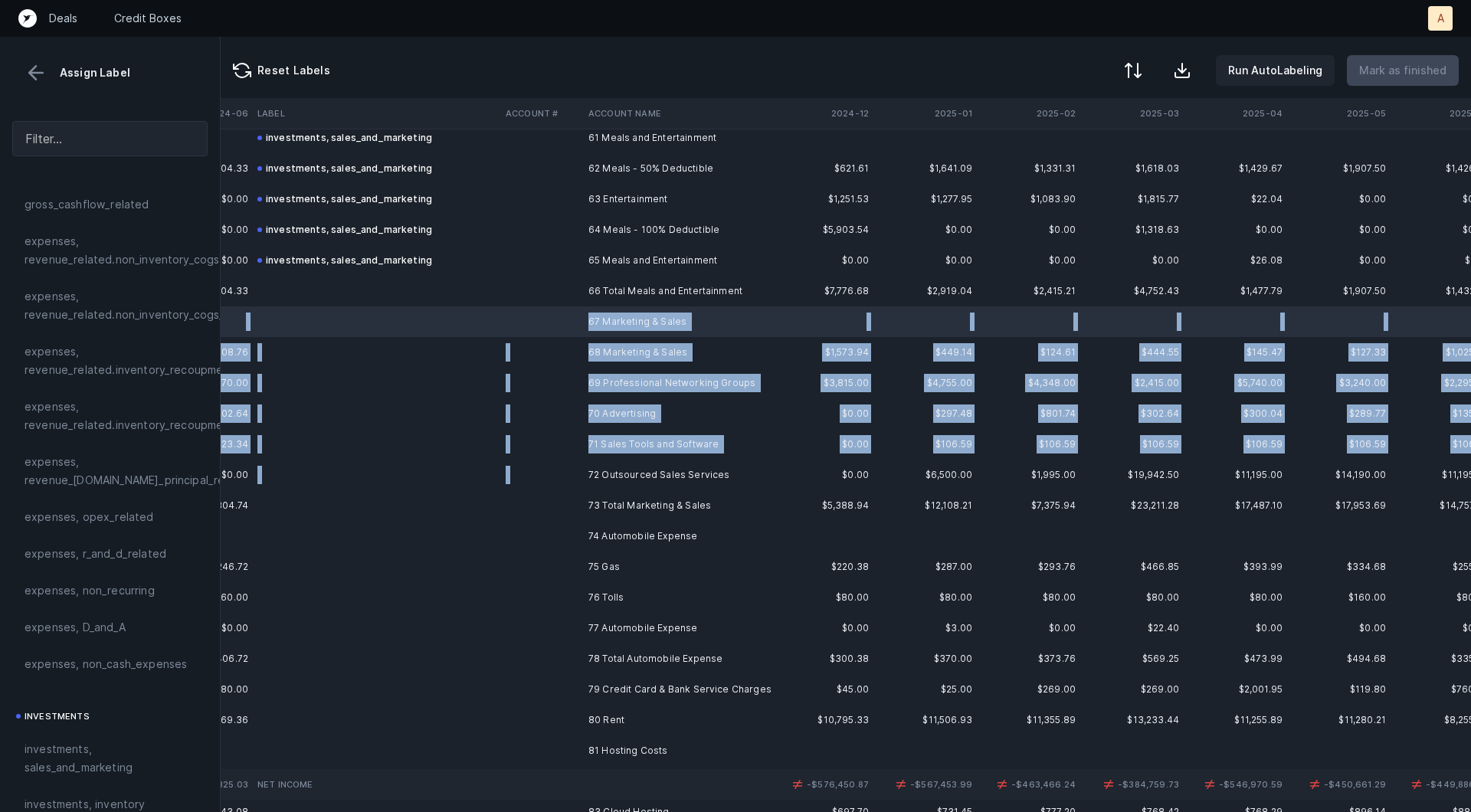
click at [588, 462] on td "72 Outsourced Sales Services" at bounding box center [676, 474] width 187 height 31
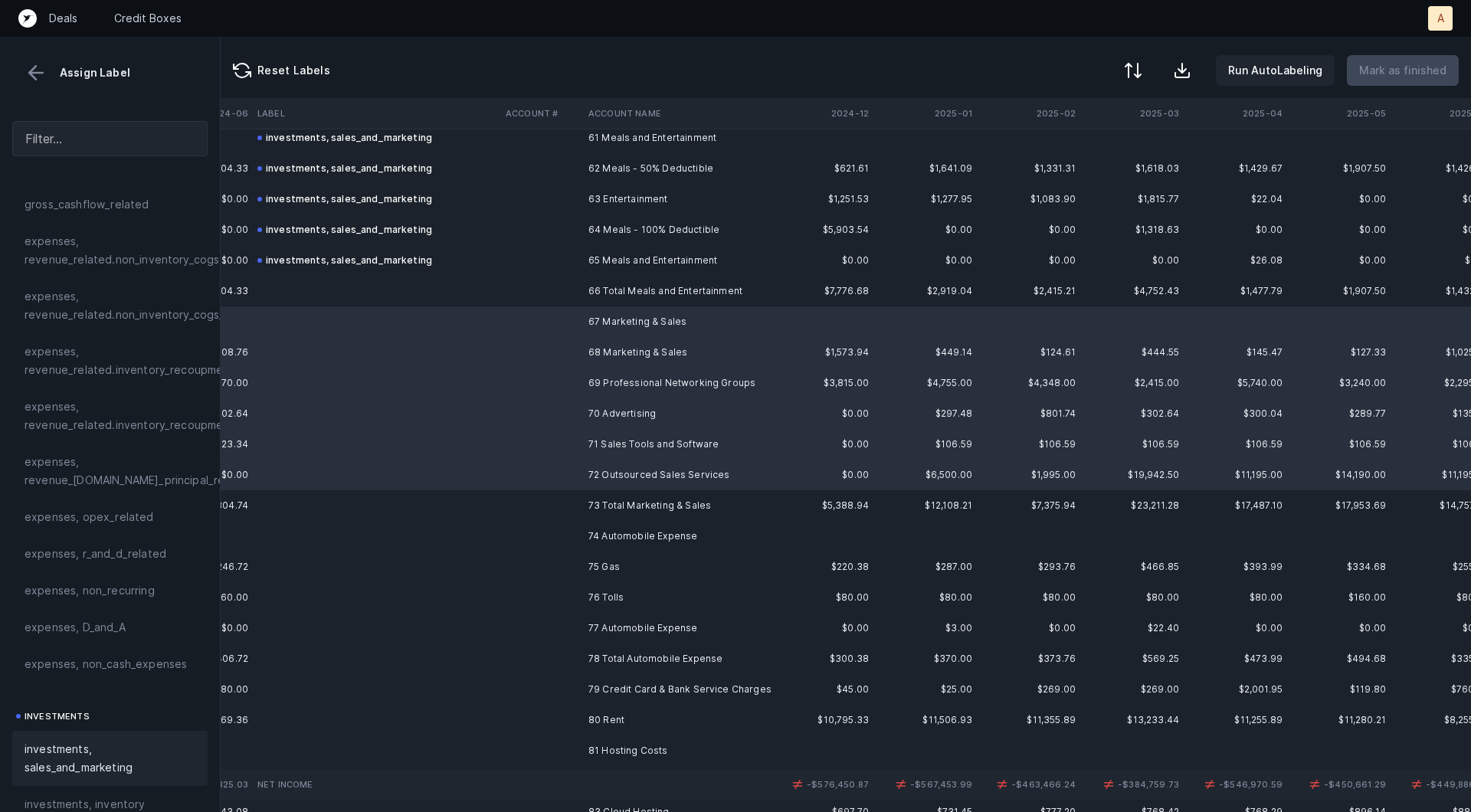
click at [102, 732] on div "investments, sales_and_marketing" at bounding box center [109, 758] width 196 height 55
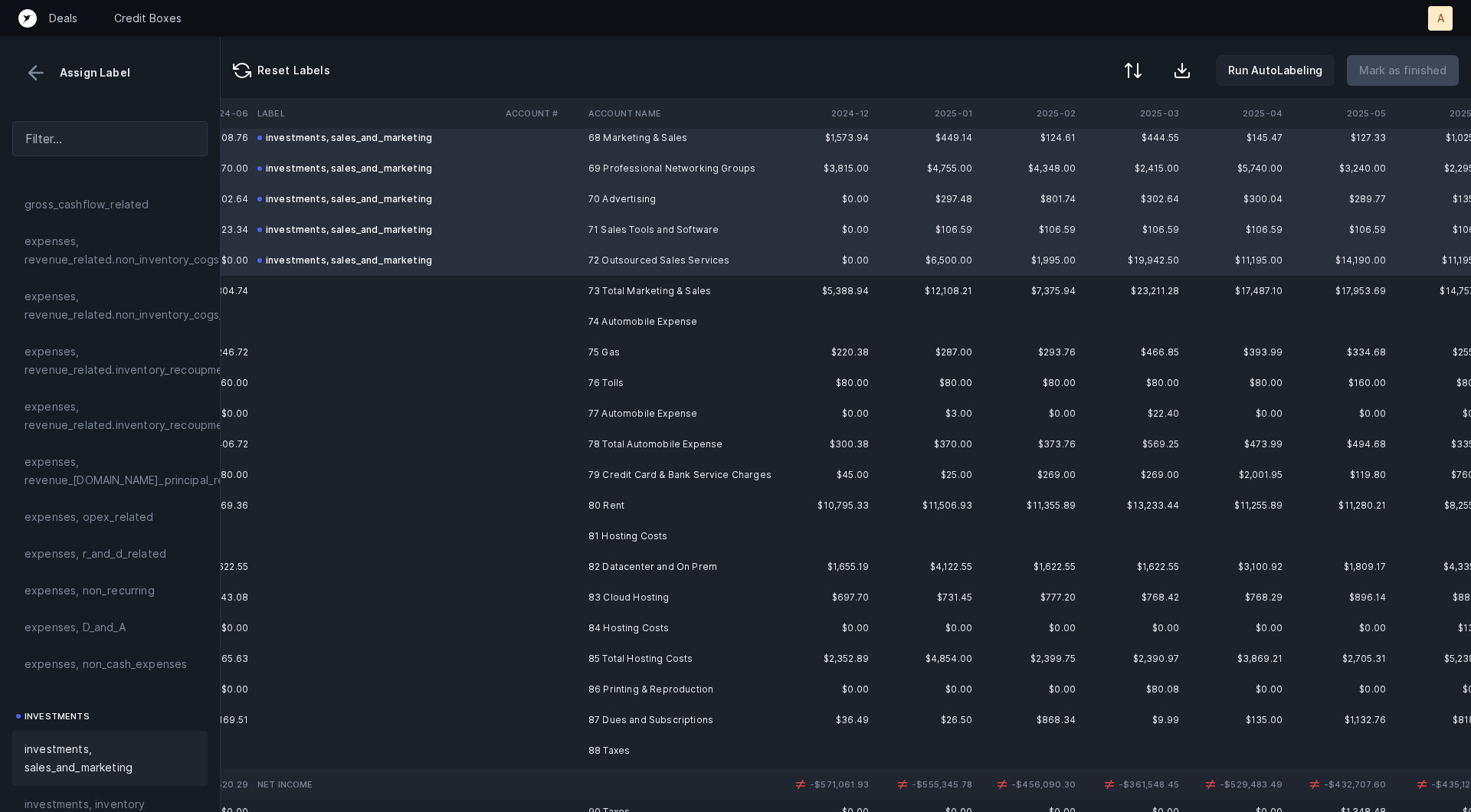
scroll to position [2130, 3933]
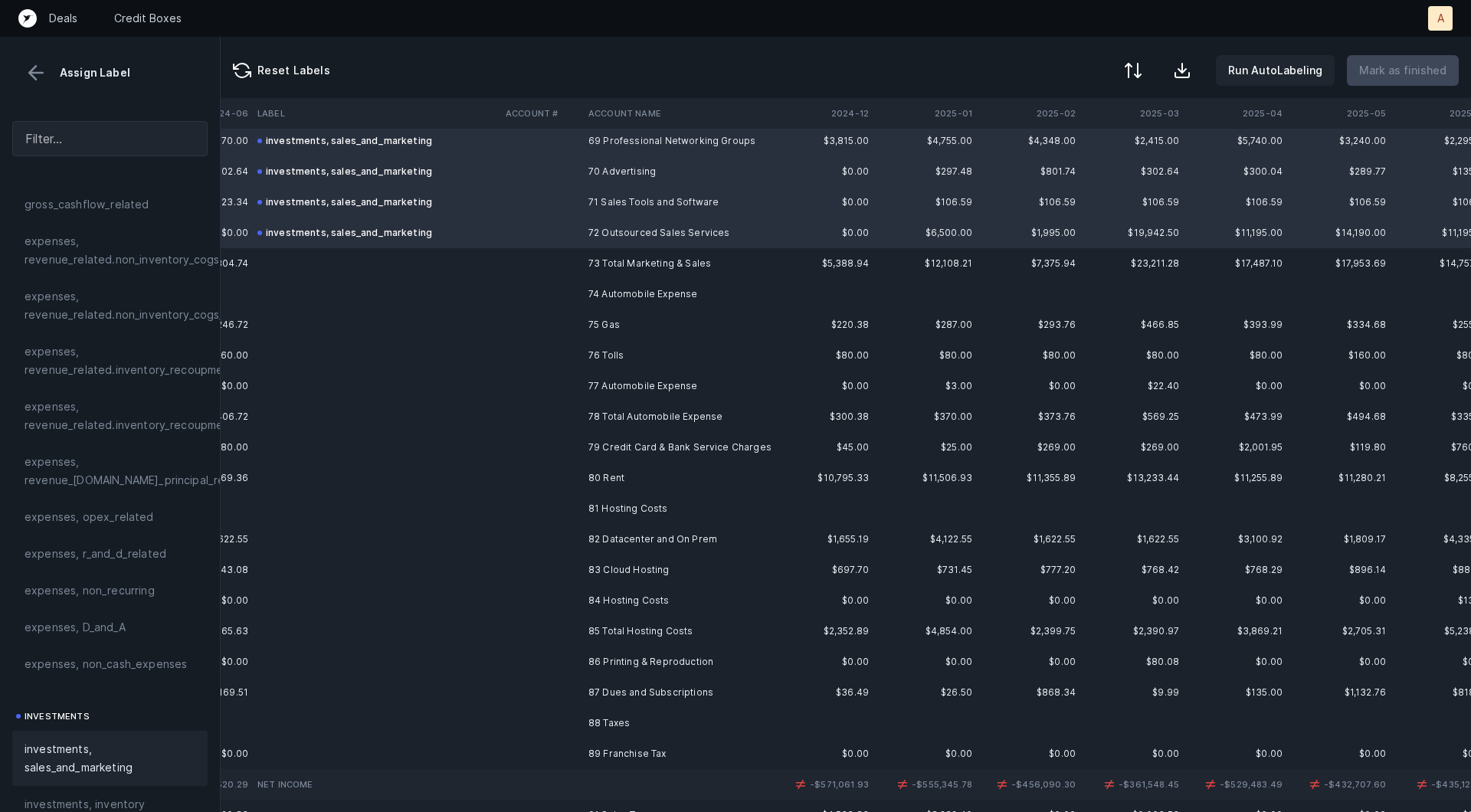
click at [643, 298] on td "74 Automobile Expense" at bounding box center [676, 294] width 187 height 31
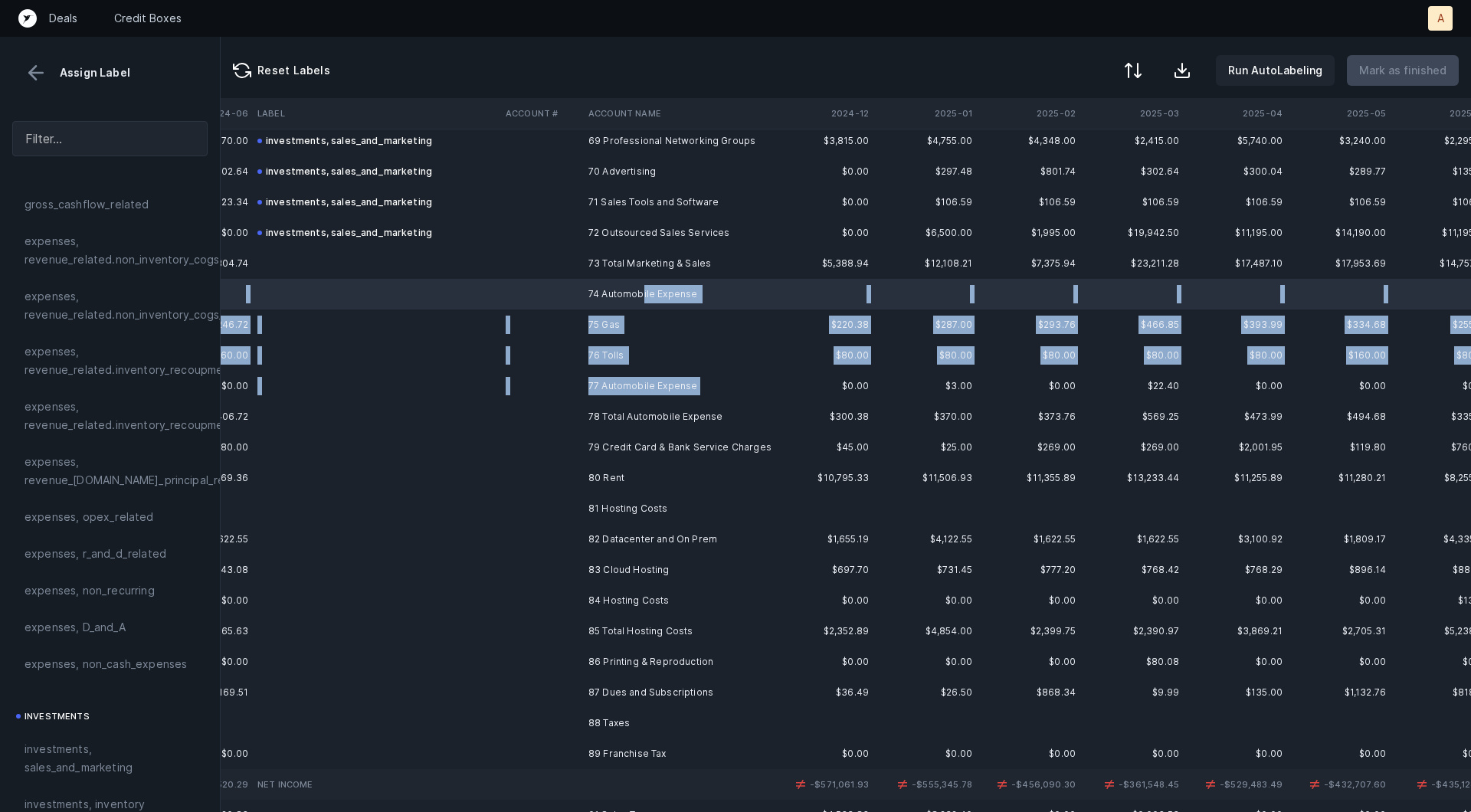
click at [616, 395] on td "77 Automobile Expense" at bounding box center [676, 385] width 187 height 31
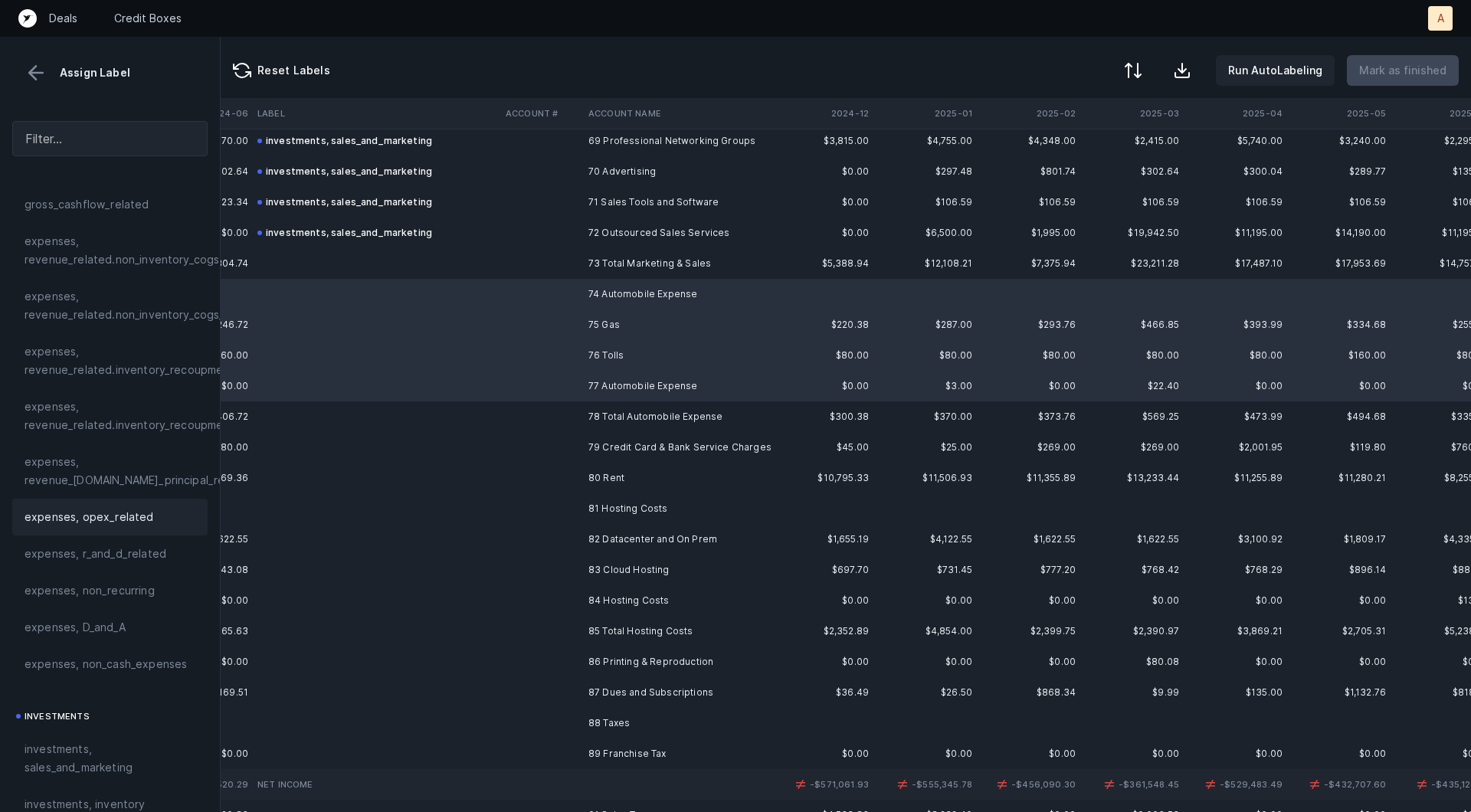
click at [96, 514] on span "expenses, opex_related" at bounding box center [89, 517] width 129 height 19
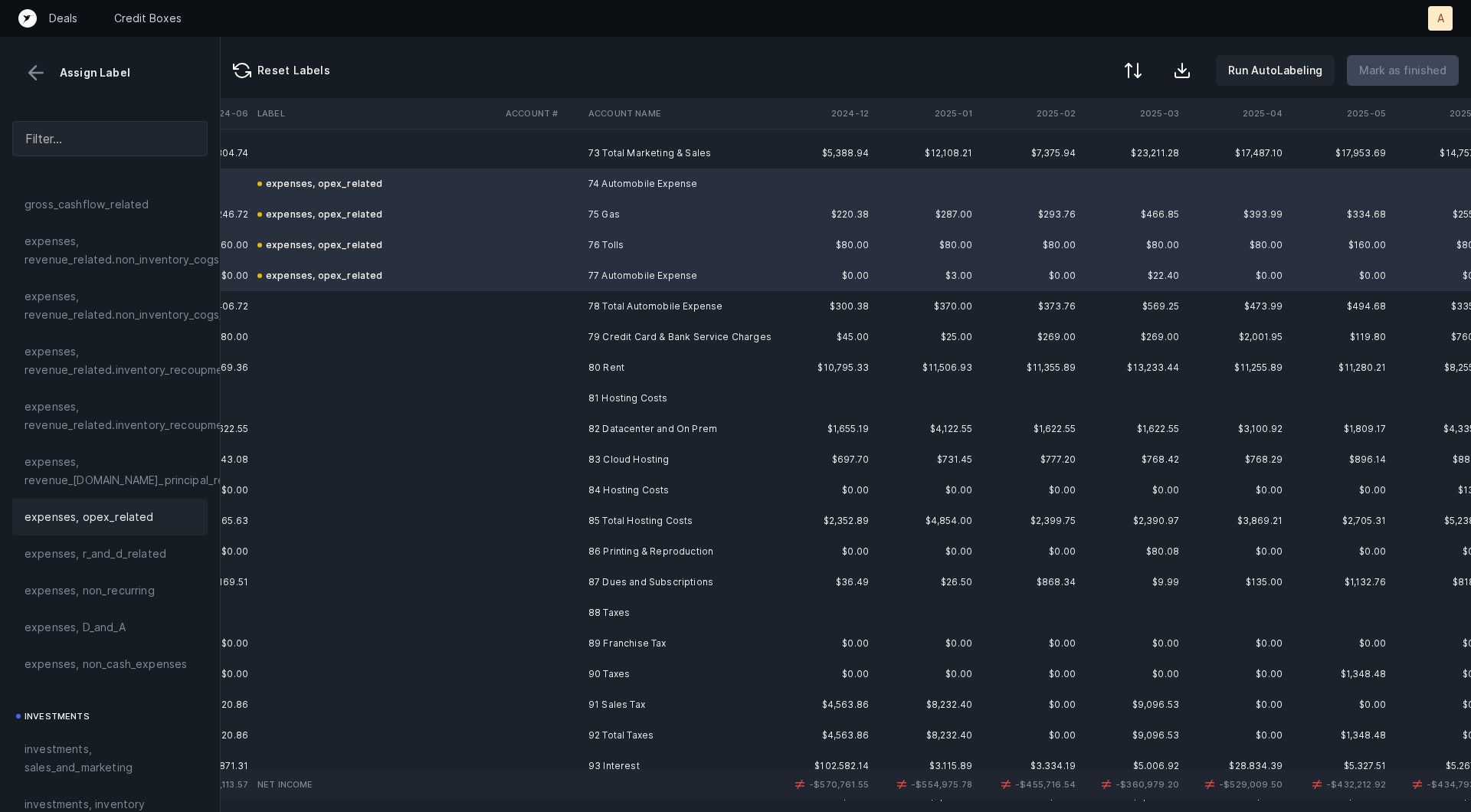
scroll to position [2317, 3933]
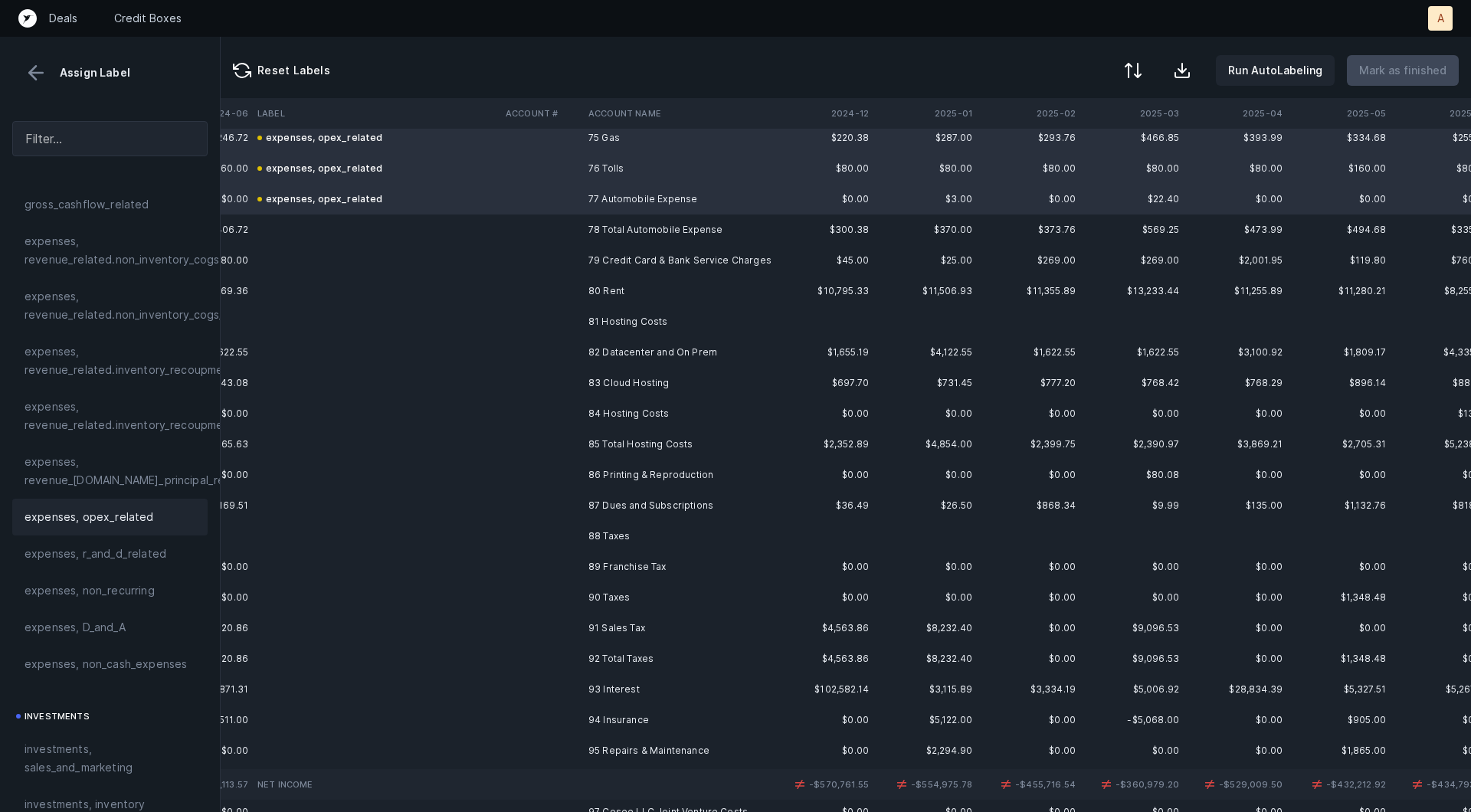
click at [606, 260] on td "79 Credit Card & Bank Service Charges" at bounding box center [676, 260] width 187 height 31
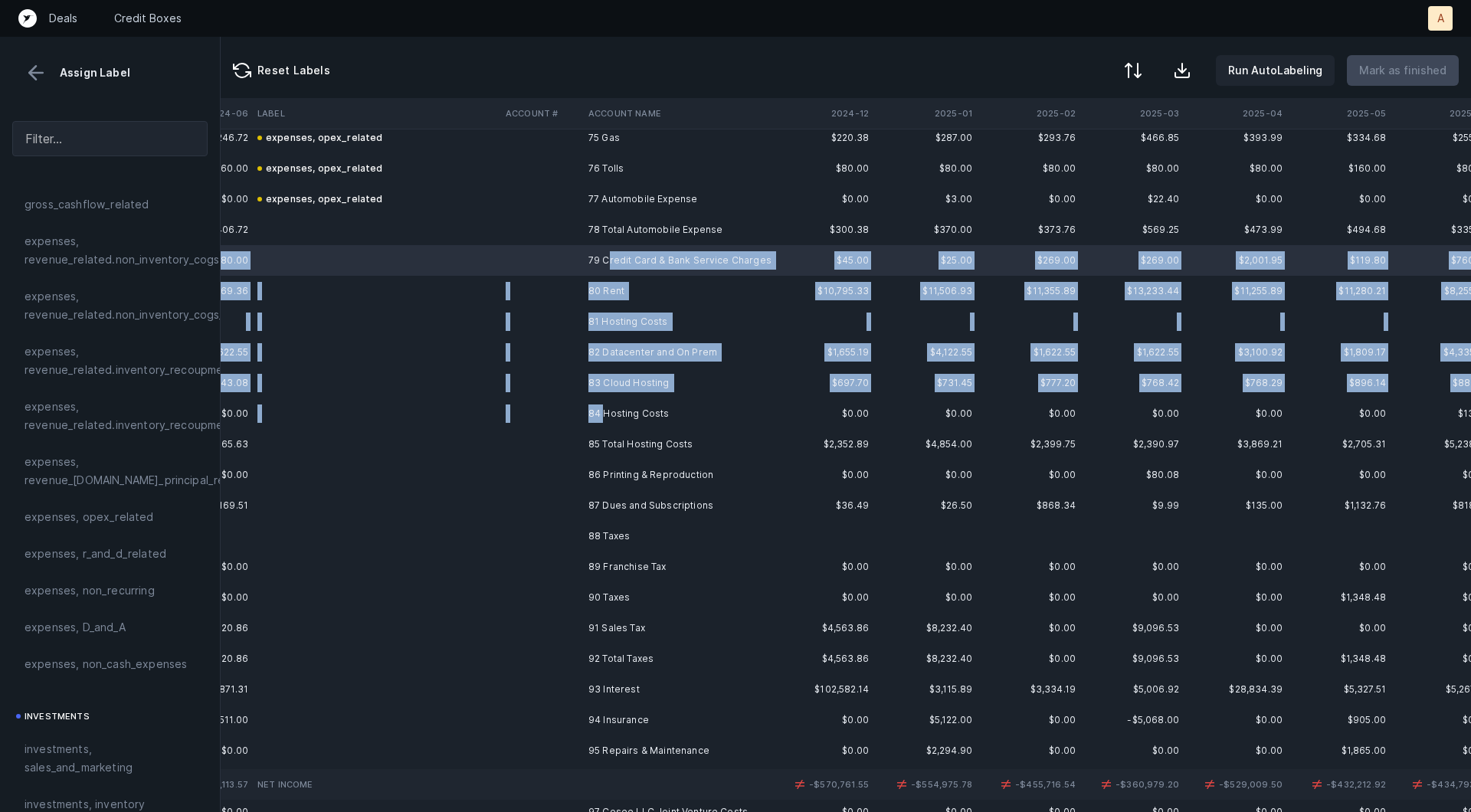
click at [604, 409] on td "84 Hosting Costs" at bounding box center [676, 413] width 187 height 31
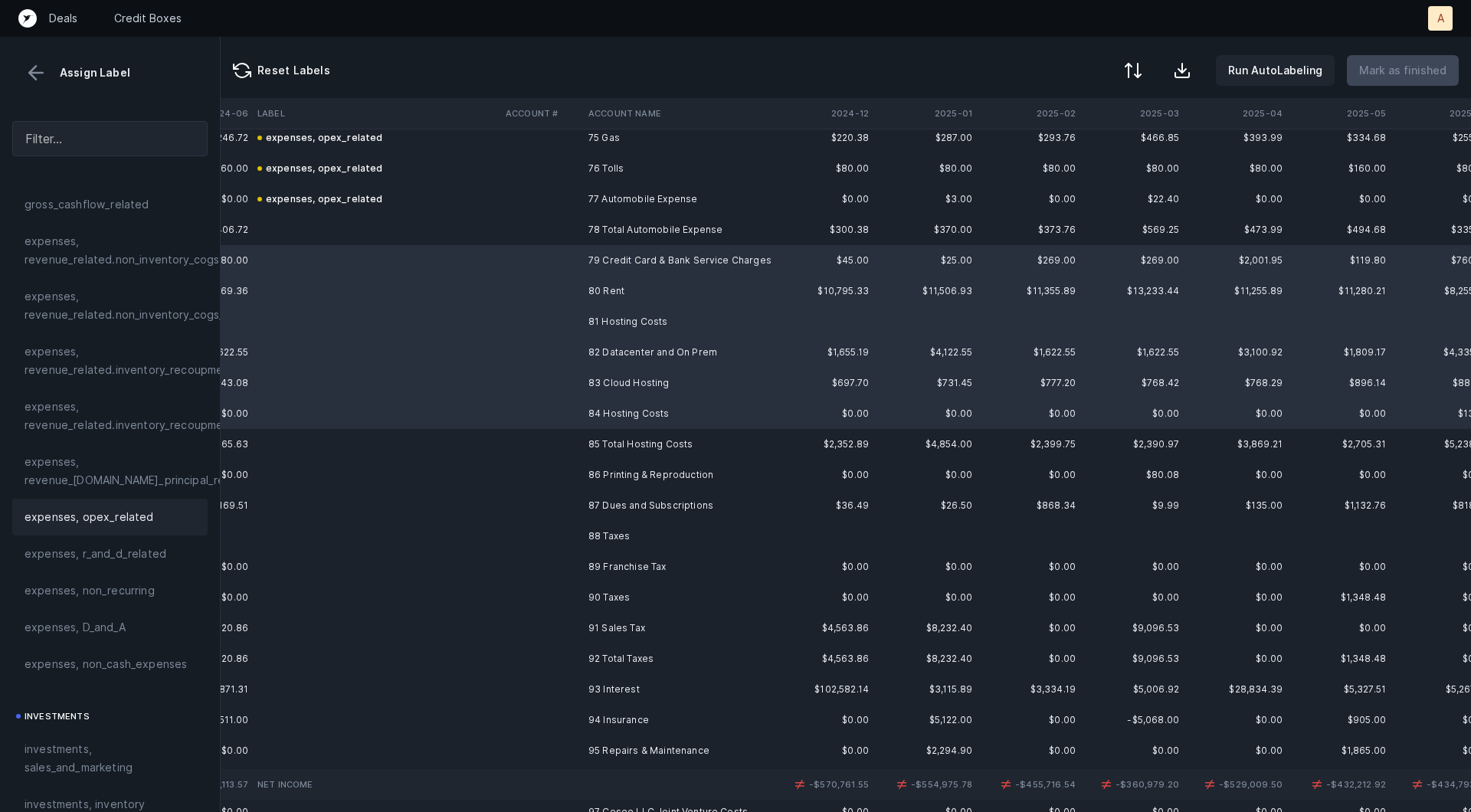
click at [148, 520] on div "expenses, opex_related" at bounding box center [109, 517] width 171 height 19
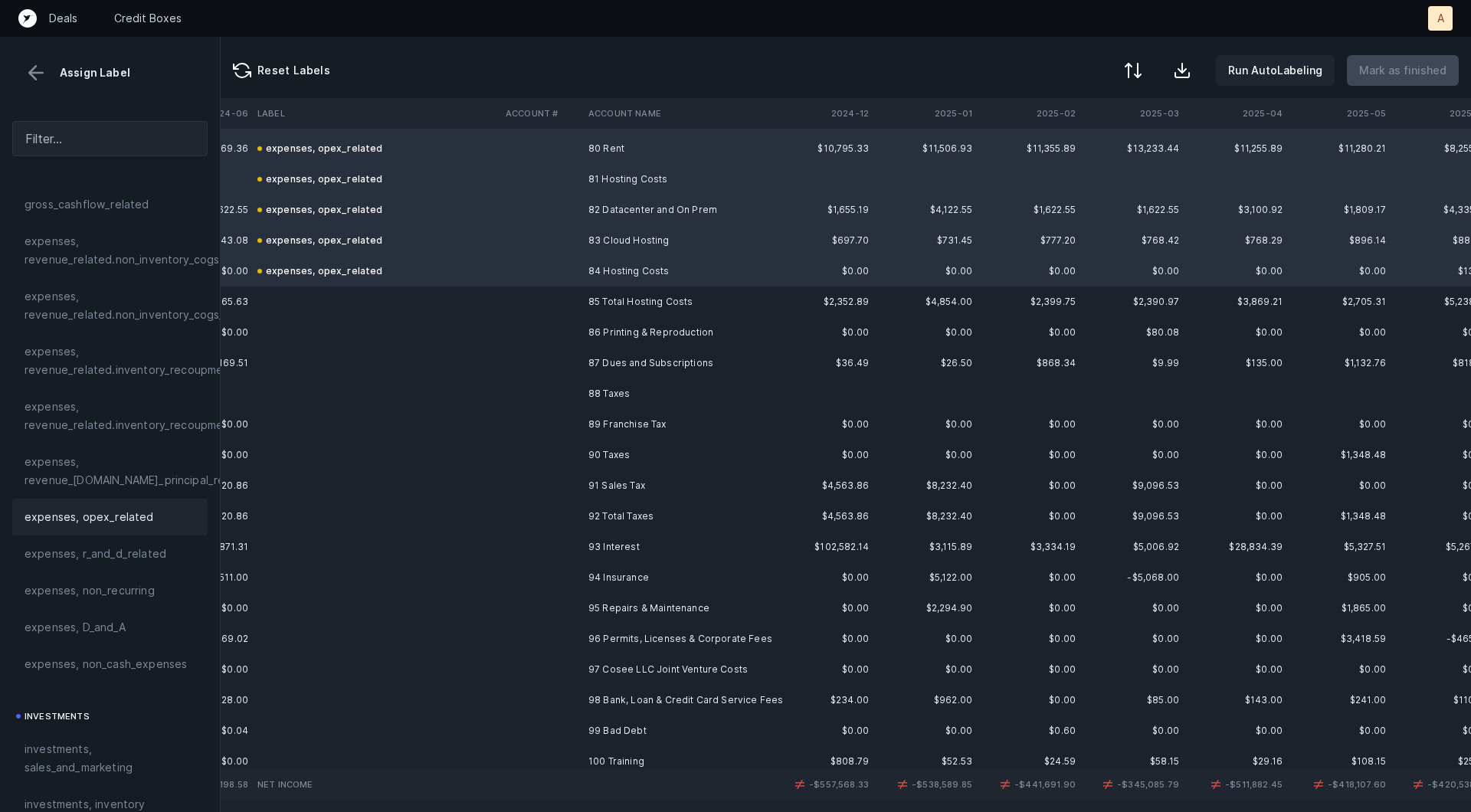
scroll to position [2461, 3933]
click at [595, 333] on td "86 Printing & Reproduction" at bounding box center [676, 330] width 187 height 31
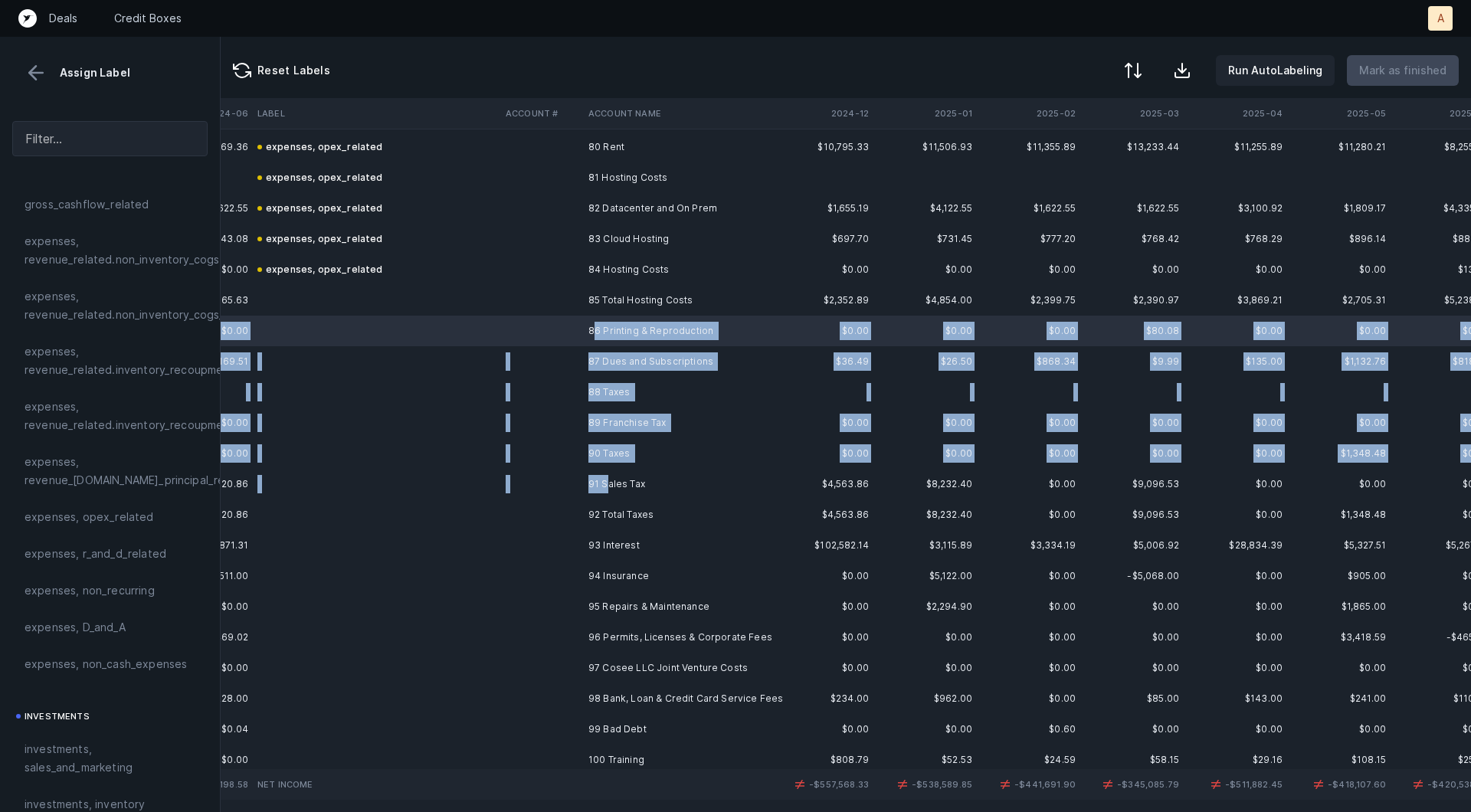
click at [606, 484] on td "91 Sales Tax" at bounding box center [676, 484] width 187 height 31
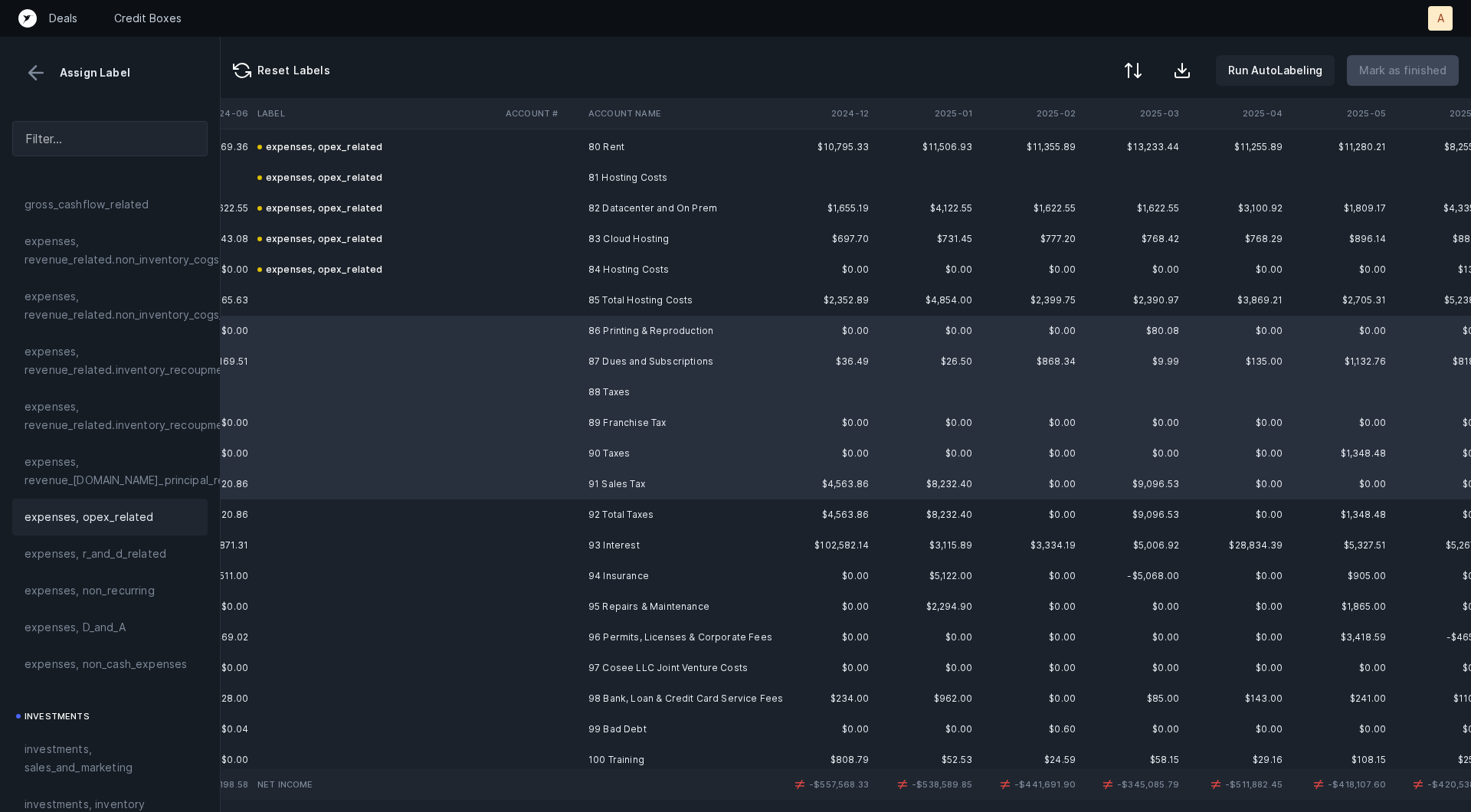
click at [147, 511] on div "expenses, opex_related" at bounding box center [109, 517] width 171 height 19
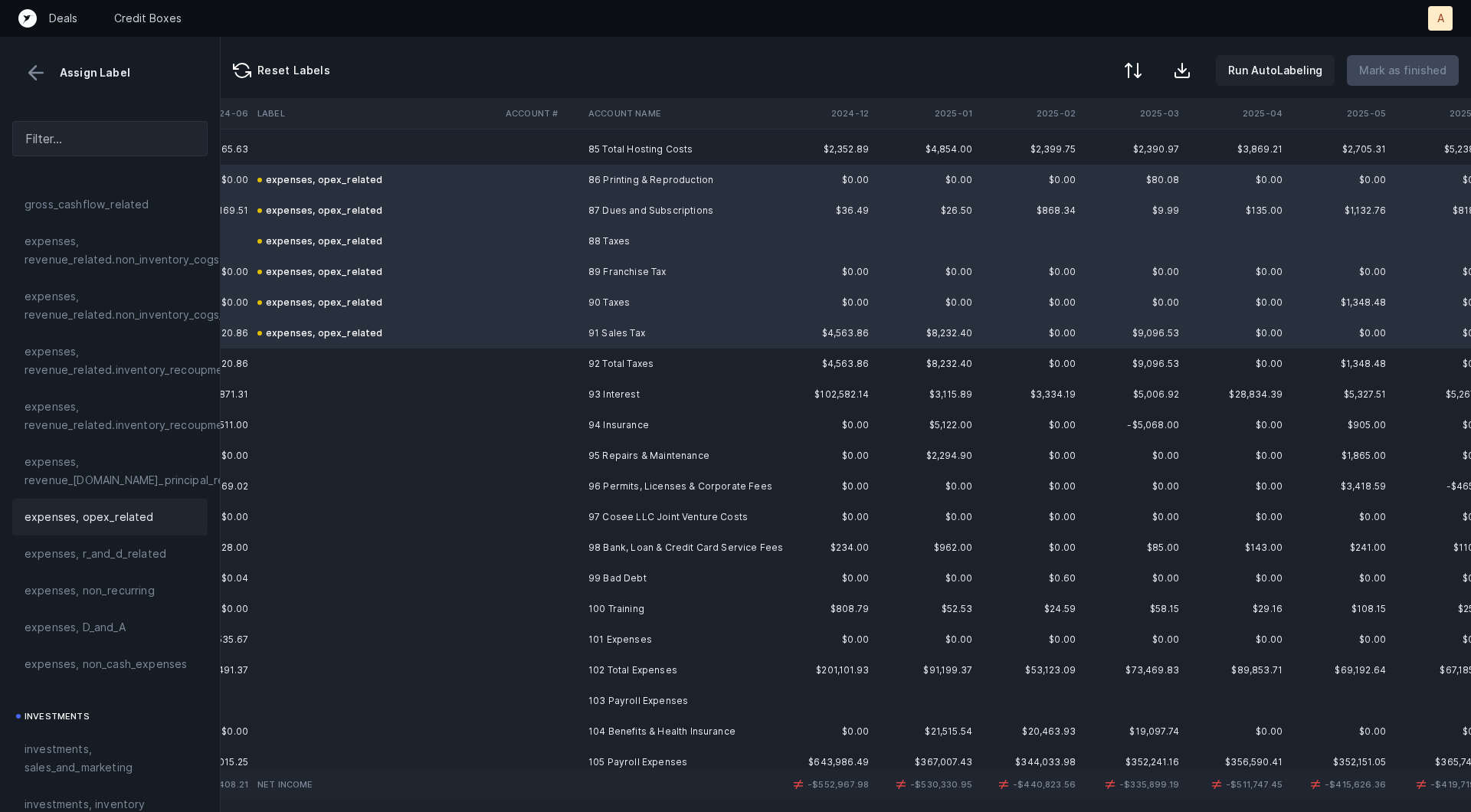
scroll to position [2648, 3933]
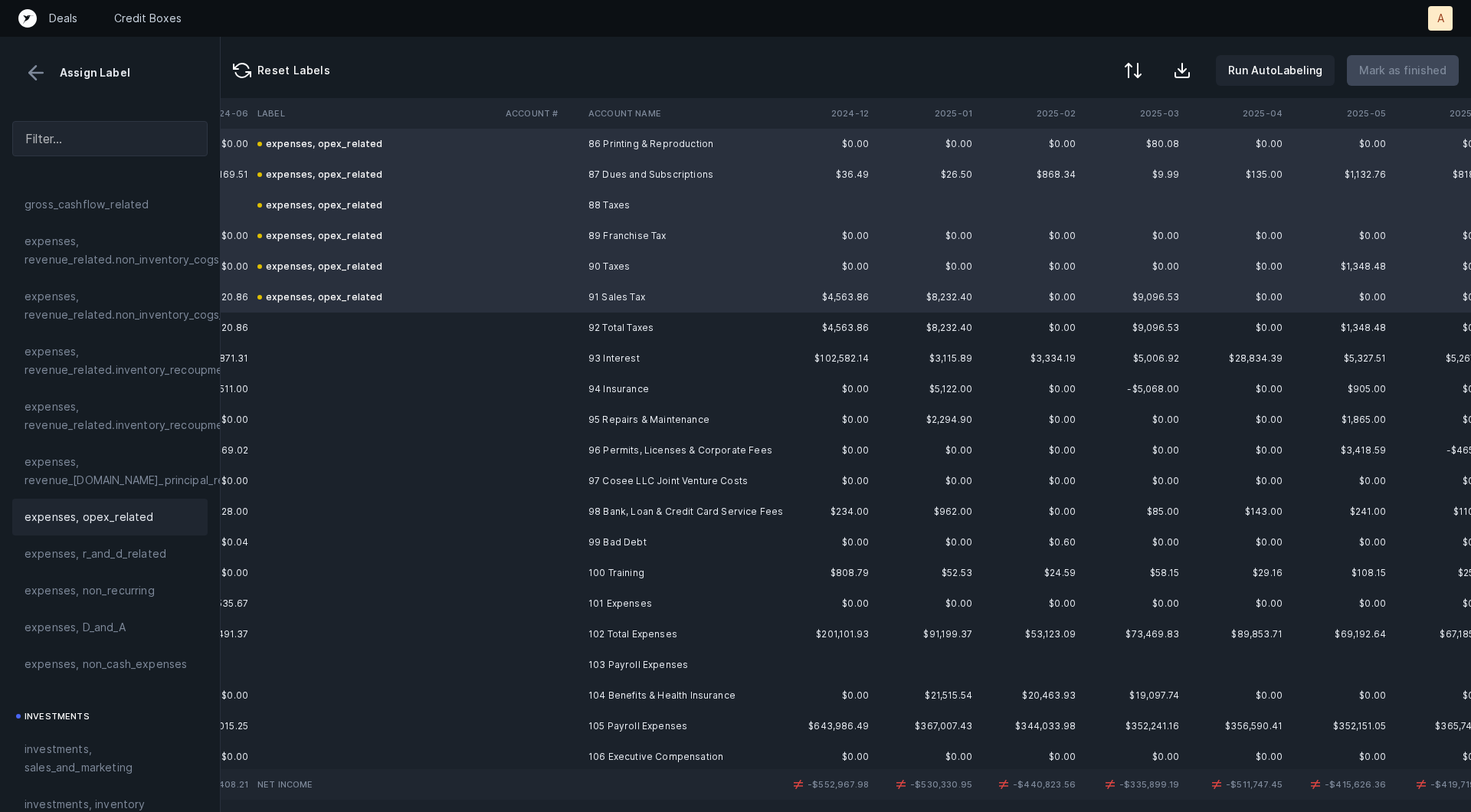
click at [564, 360] on td at bounding box center [541, 358] width 82 height 31
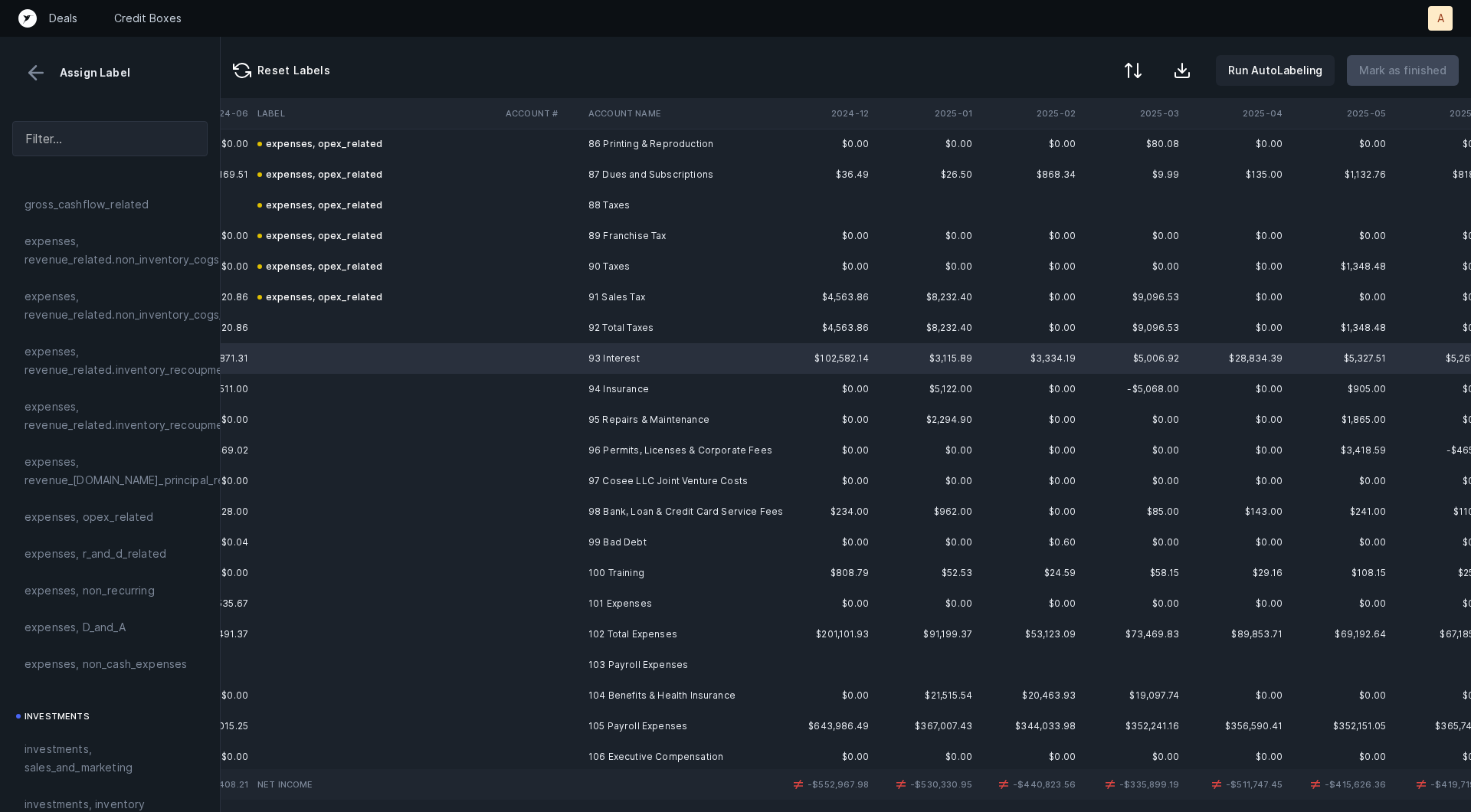
click at [559, 382] on td at bounding box center [541, 389] width 82 height 31
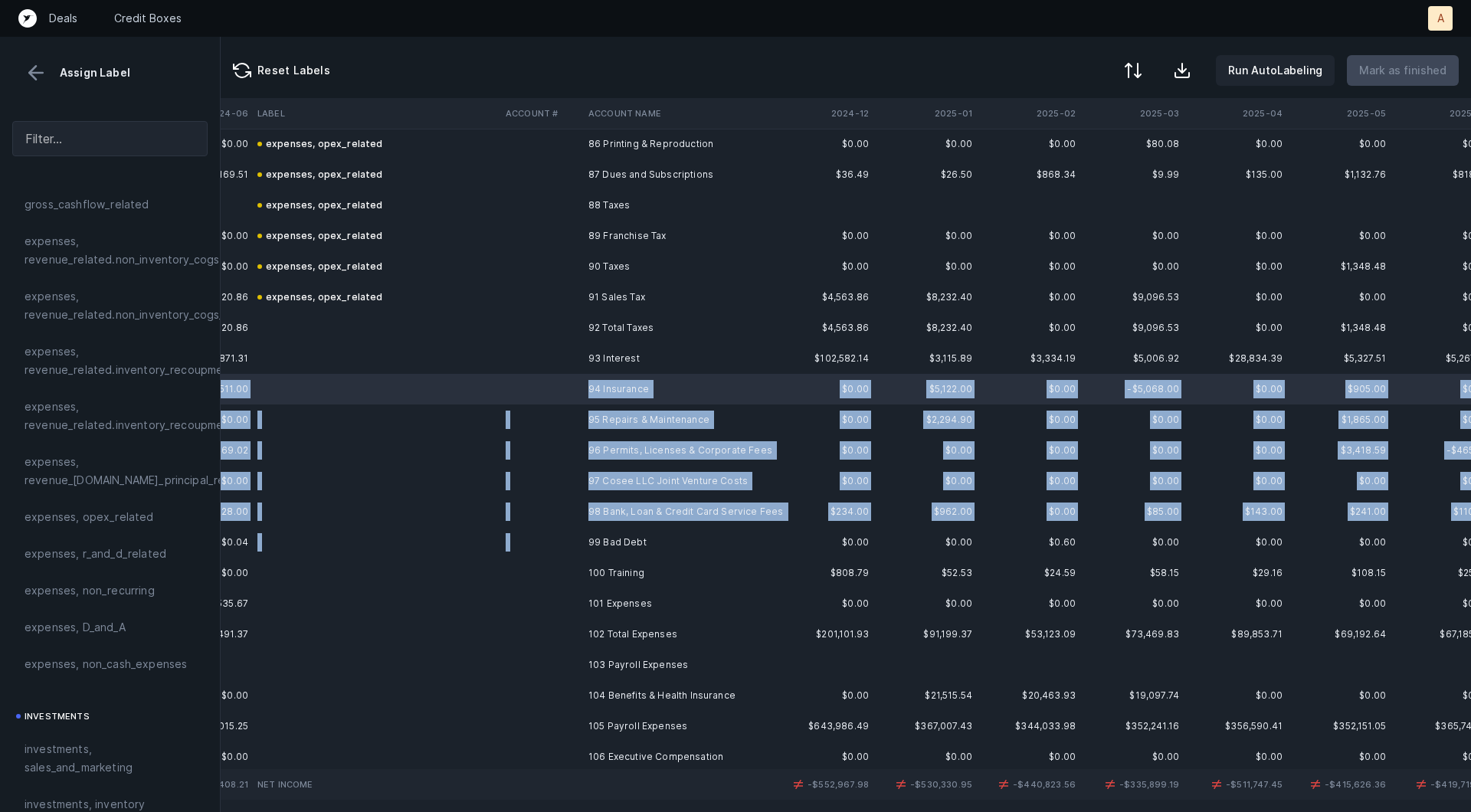
click at [619, 527] on td "99 Bad Debt" at bounding box center [676, 542] width 187 height 31
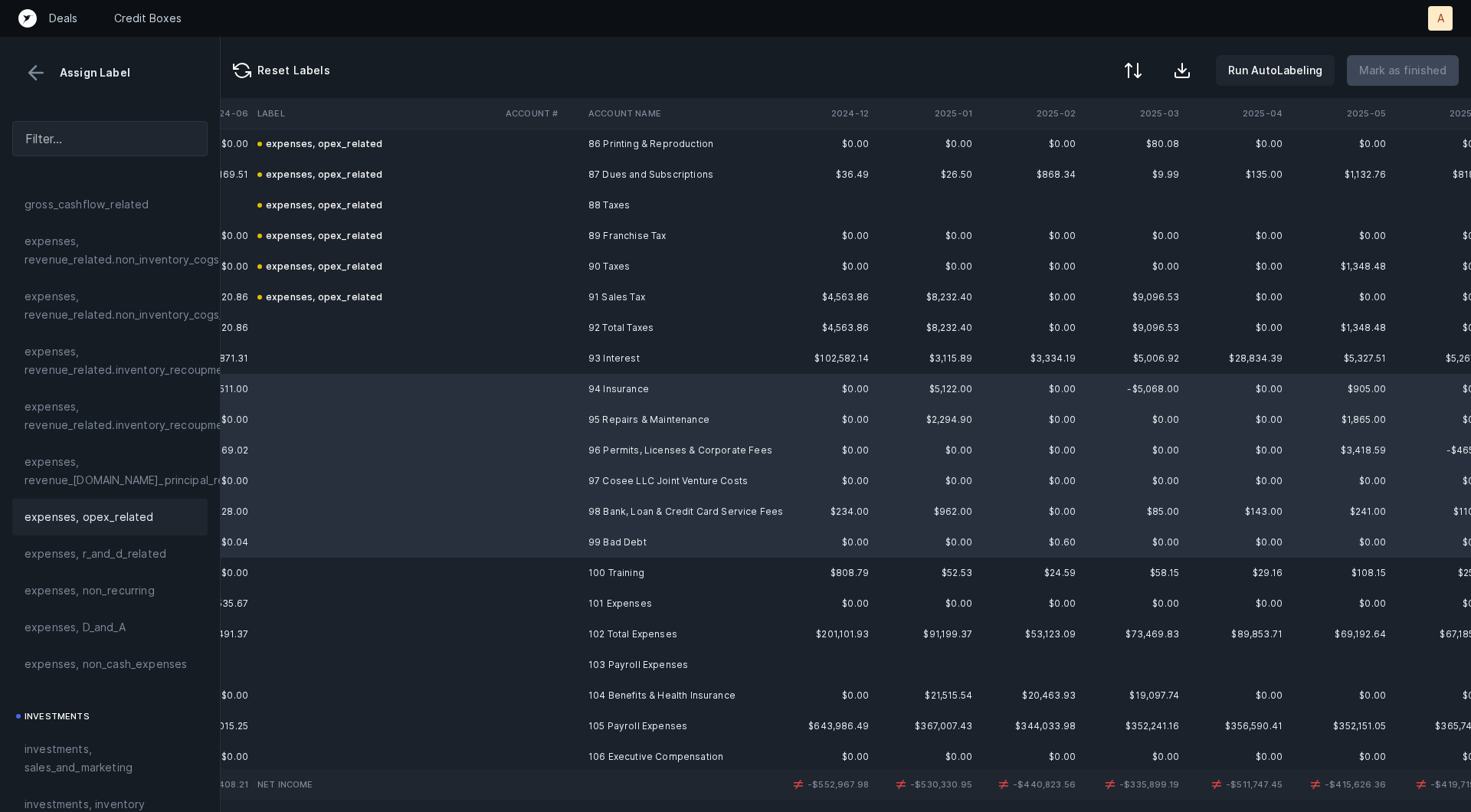
click at [154, 522] on div "expenses, opex_related" at bounding box center [109, 517] width 171 height 19
click at [374, 361] on td at bounding box center [375, 358] width 248 height 31
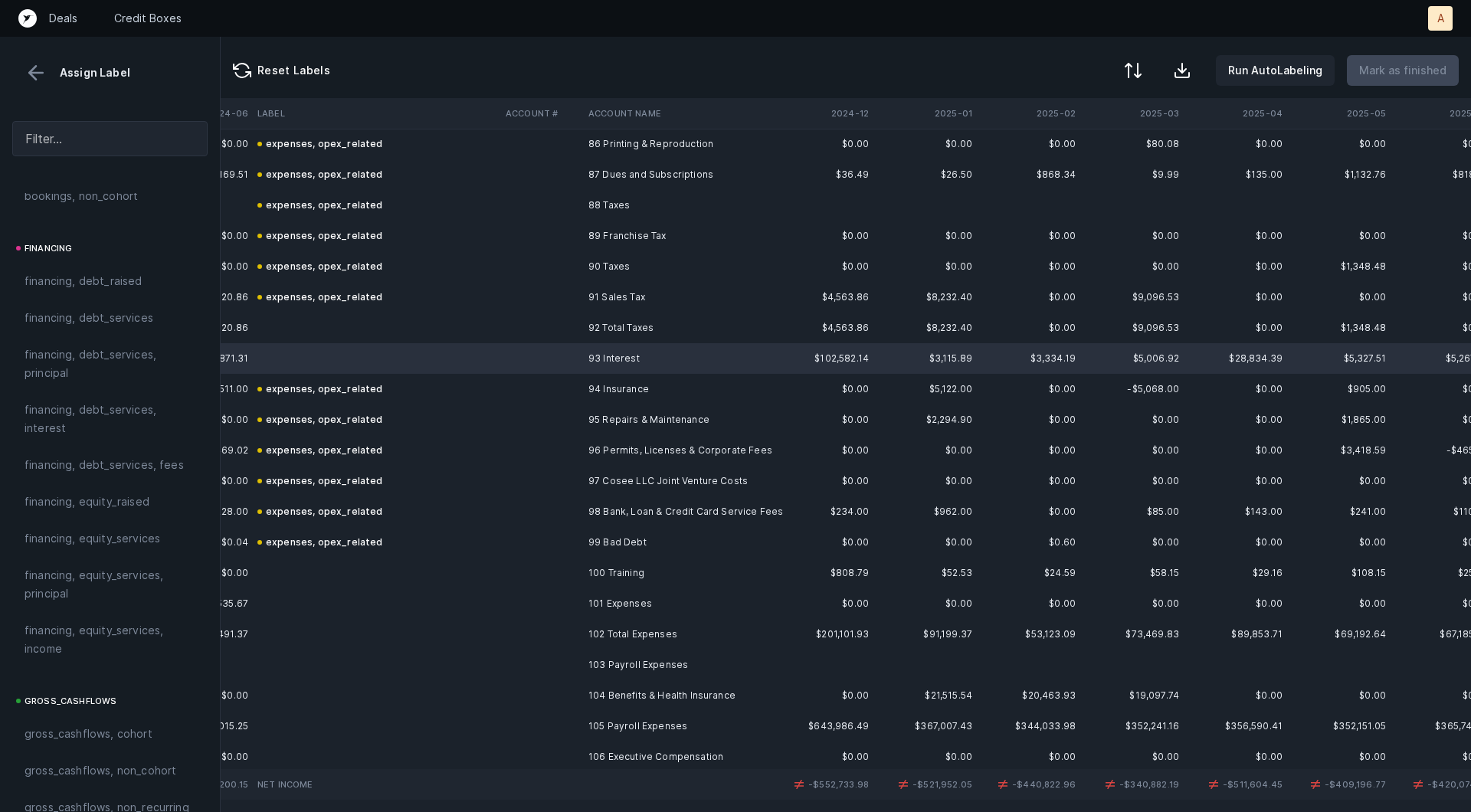
scroll to position [1138, 0]
click at [128, 438] on span "financing, debt_services, interest" at bounding box center [109, 421] width 171 height 36
click at [625, 573] on td "100 Training" at bounding box center [676, 573] width 187 height 31
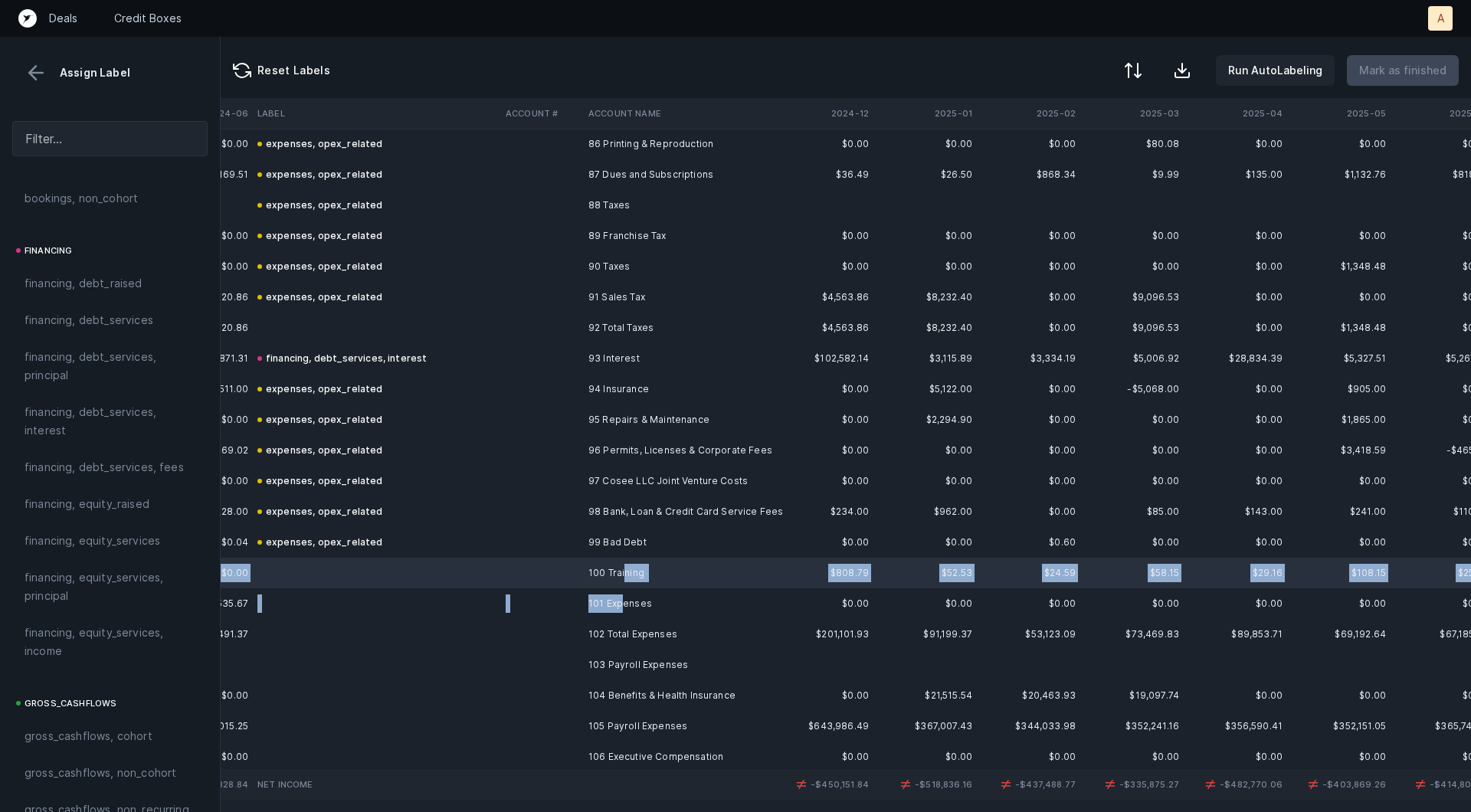
click at [623, 600] on td "101 Expenses" at bounding box center [676, 603] width 187 height 31
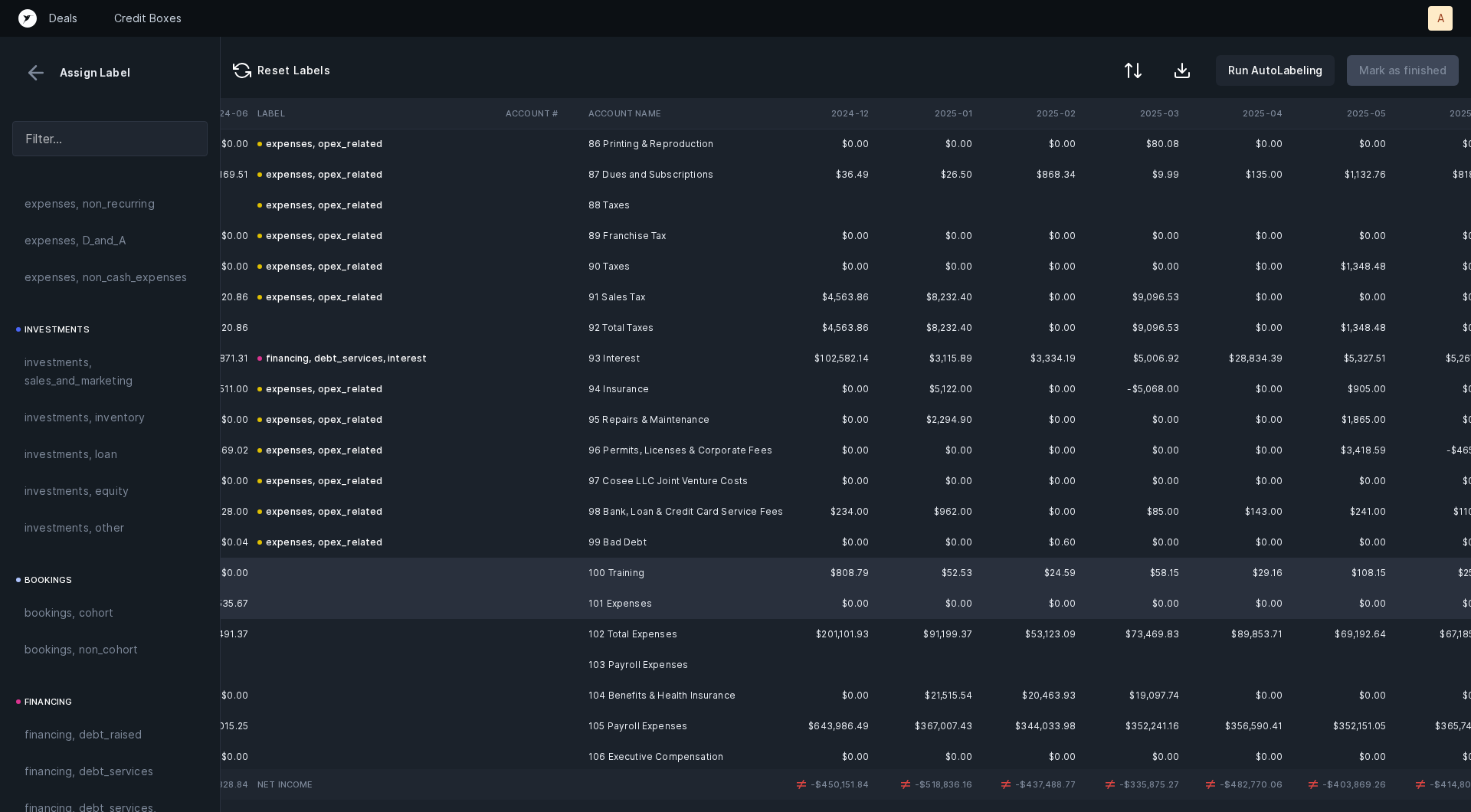
scroll to position [598, 0]
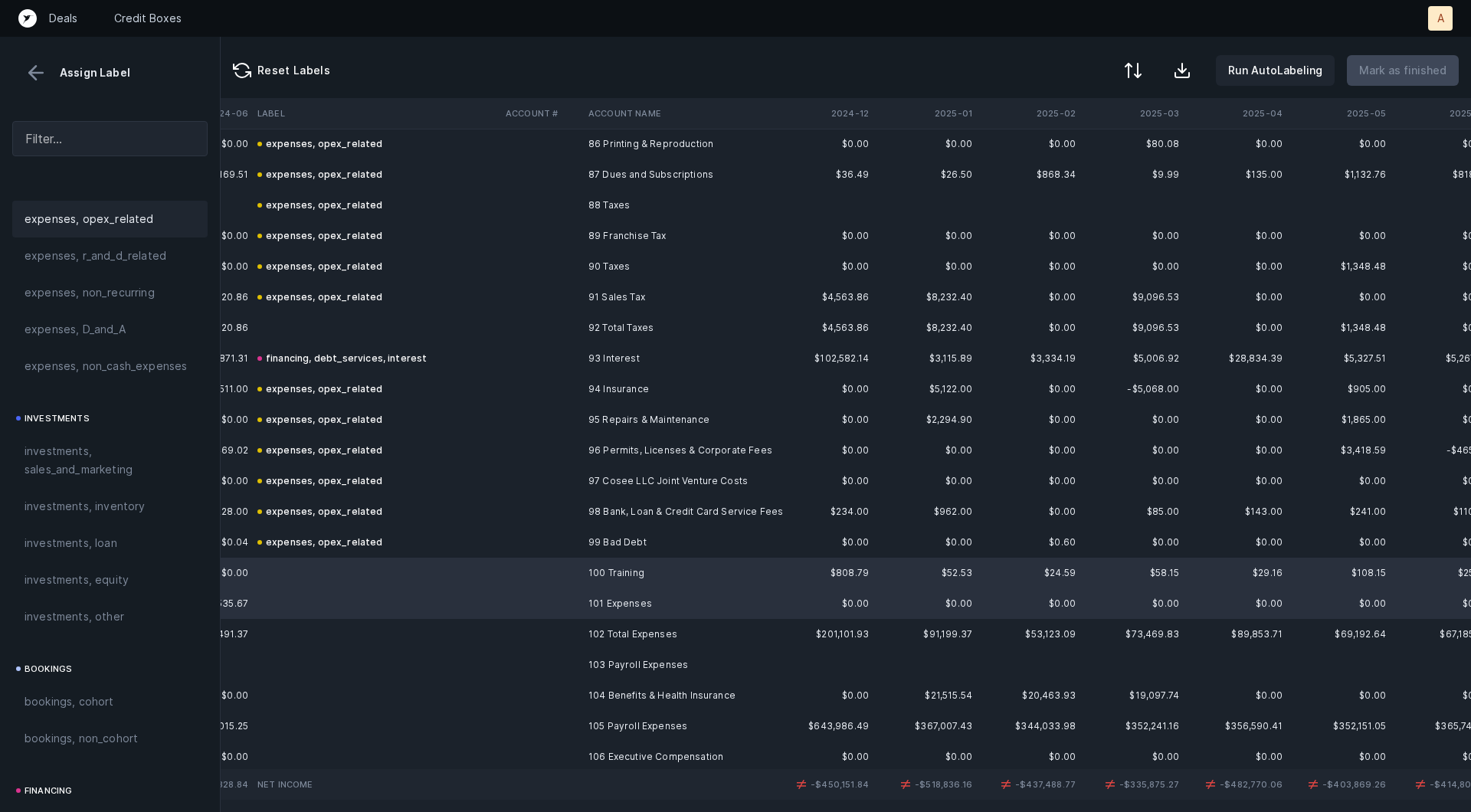
click at [138, 218] on span "expenses, opex_related" at bounding box center [89, 219] width 129 height 19
click at [330, 546] on div "expenses, opex_related" at bounding box center [320, 543] width 125 height 19
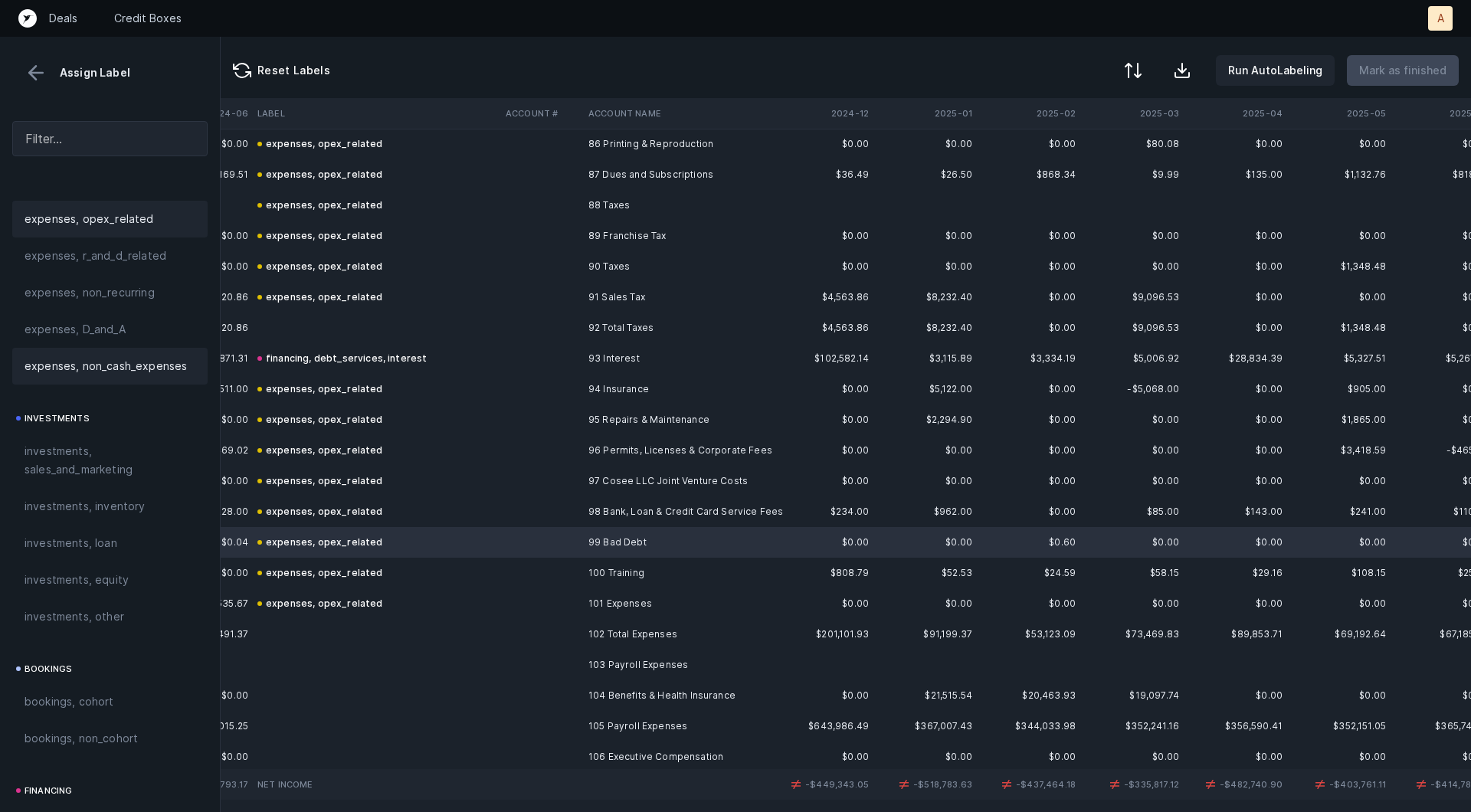
click at [169, 361] on span "expenses, non_cash_expenses" at bounding box center [106, 367] width 163 height 19
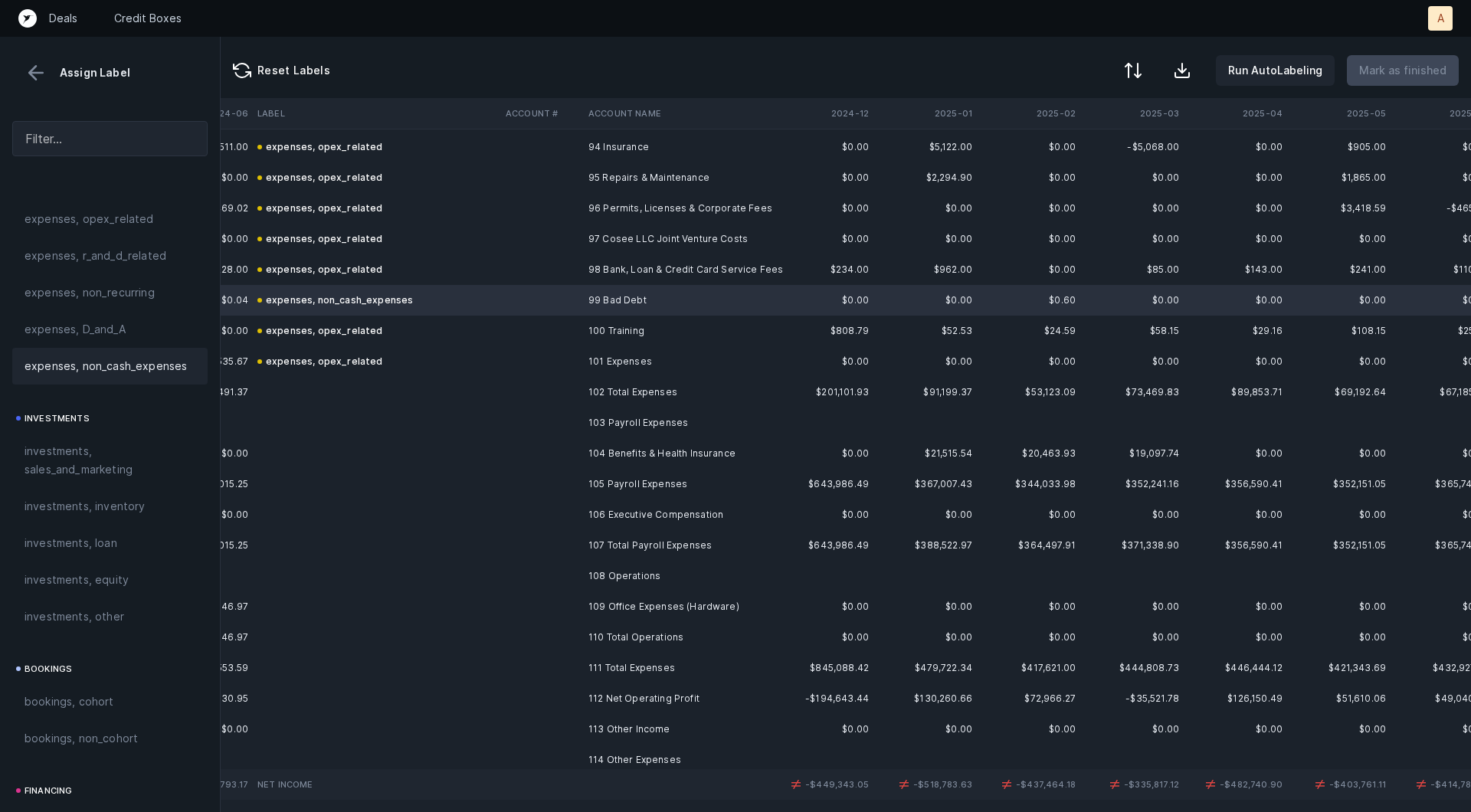
scroll to position [2907, 3933]
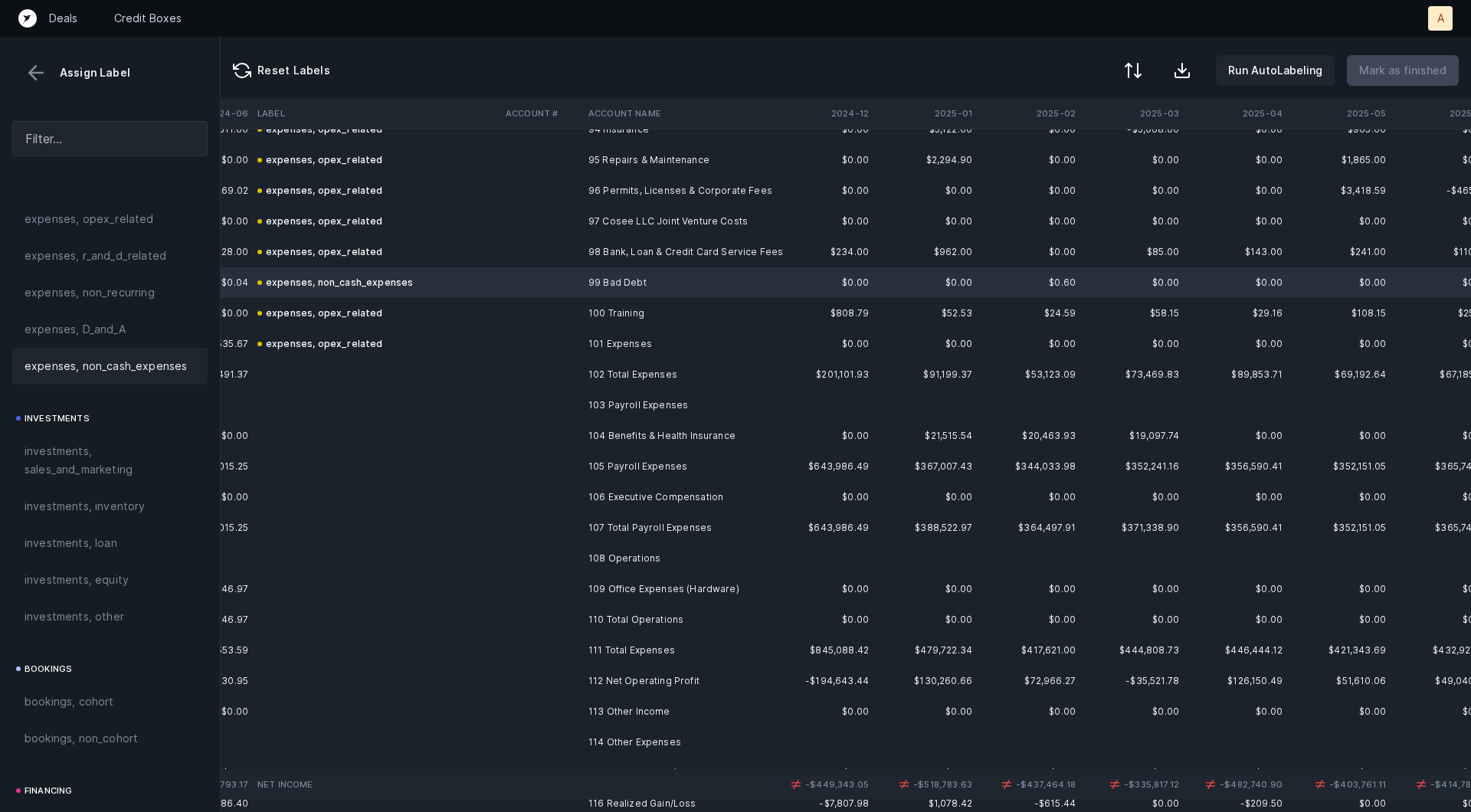
click at [596, 412] on td "103 Payroll Expenses" at bounding box center [676, 405] width 187 height 31
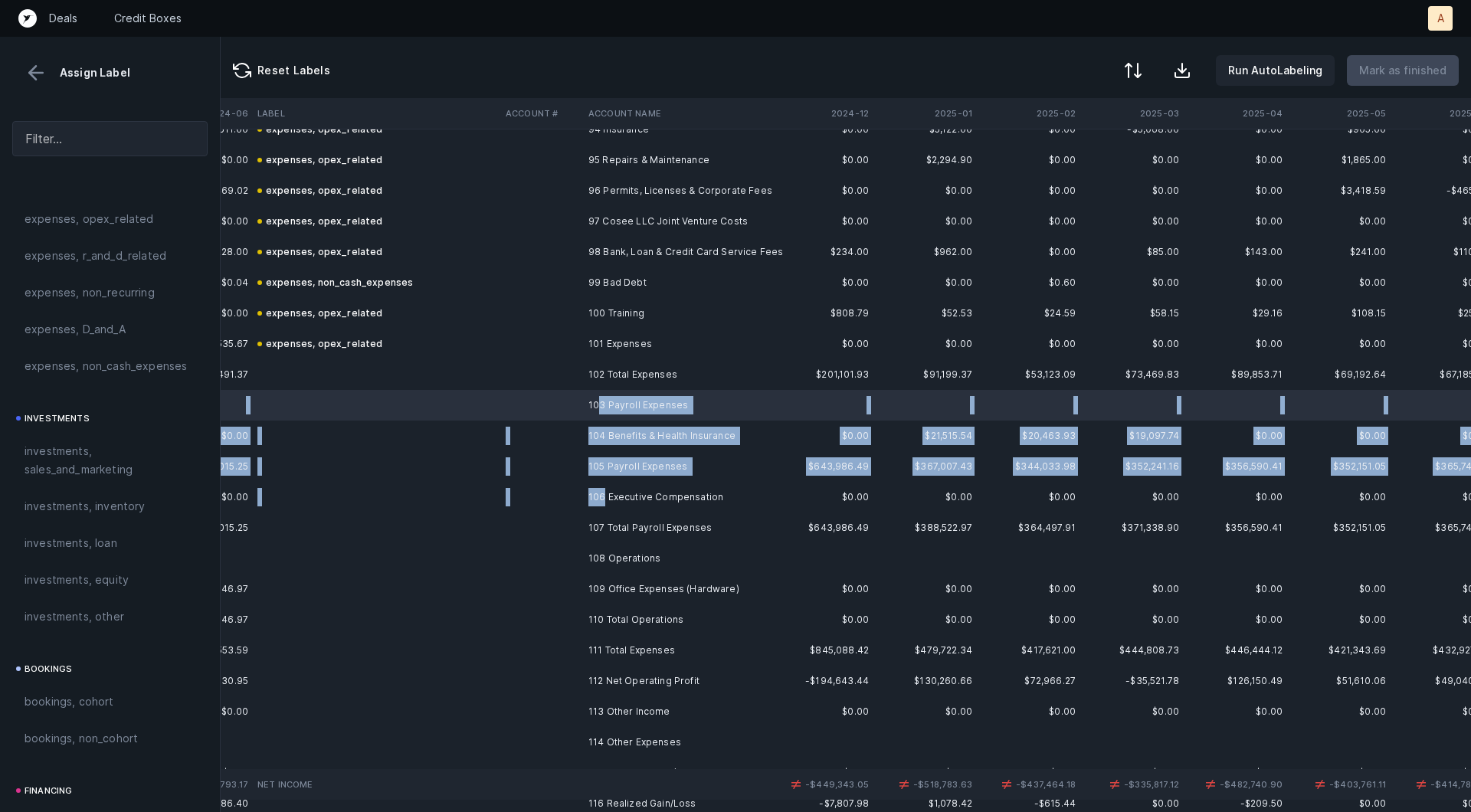
click at [604, 498] on td "106 Executive Compensation" at bounding box center [676, 497] width 187 height 31
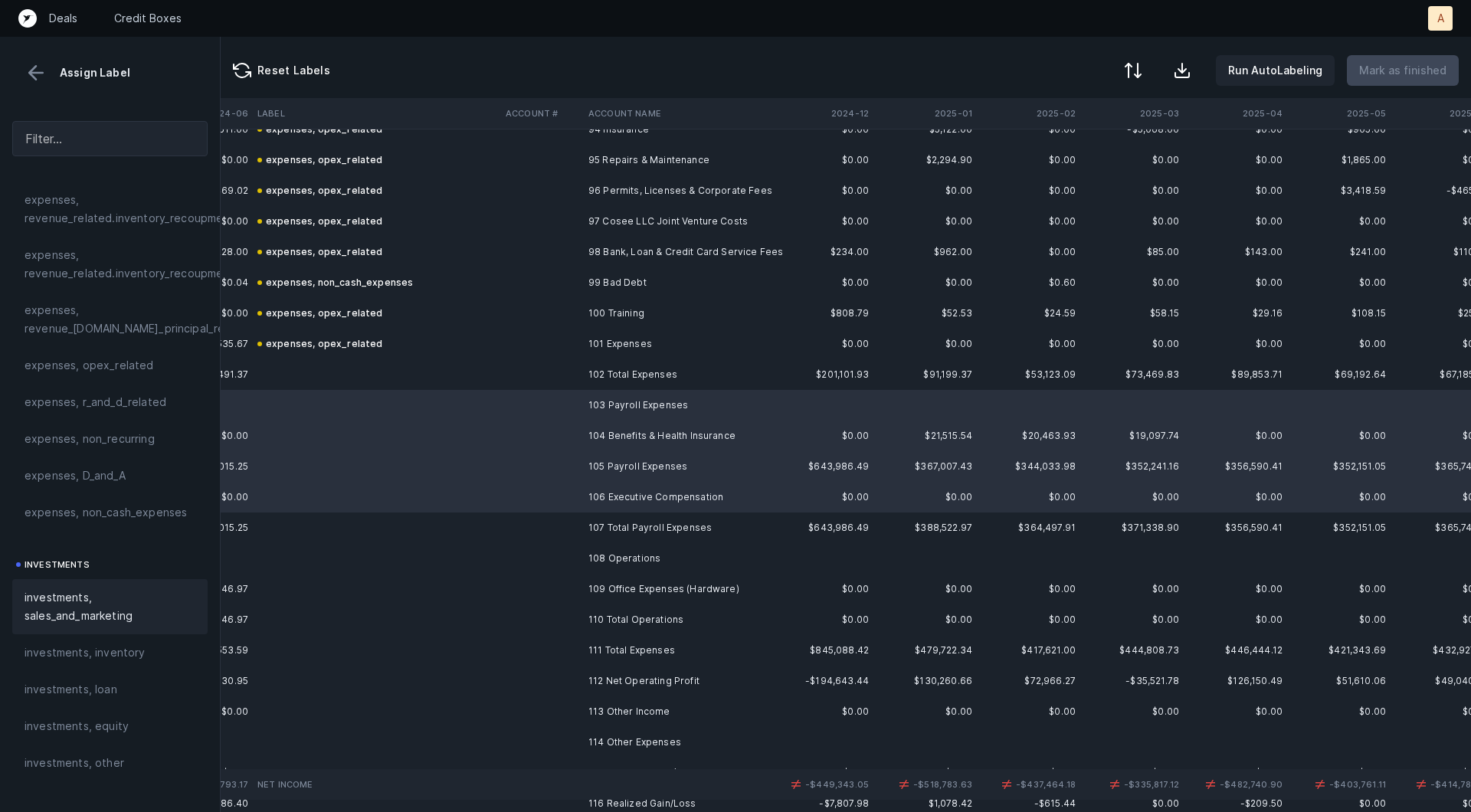
scroll to position [378, 0]
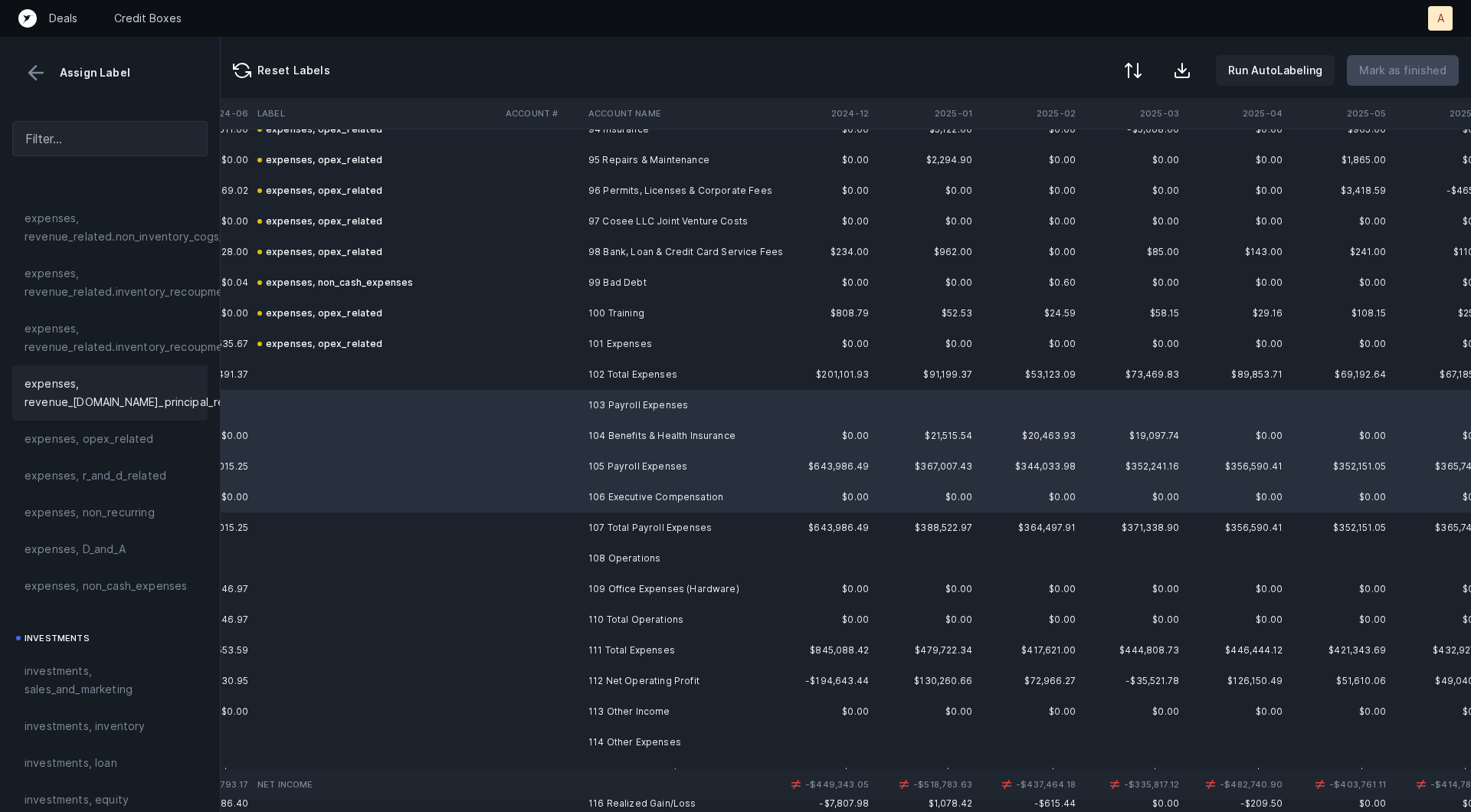
click at [122, 418] on div "expenses, revenue_[DOMAIN_NAME]_principal_recoupment" at bounding box center [109, 393] width 196 height 55
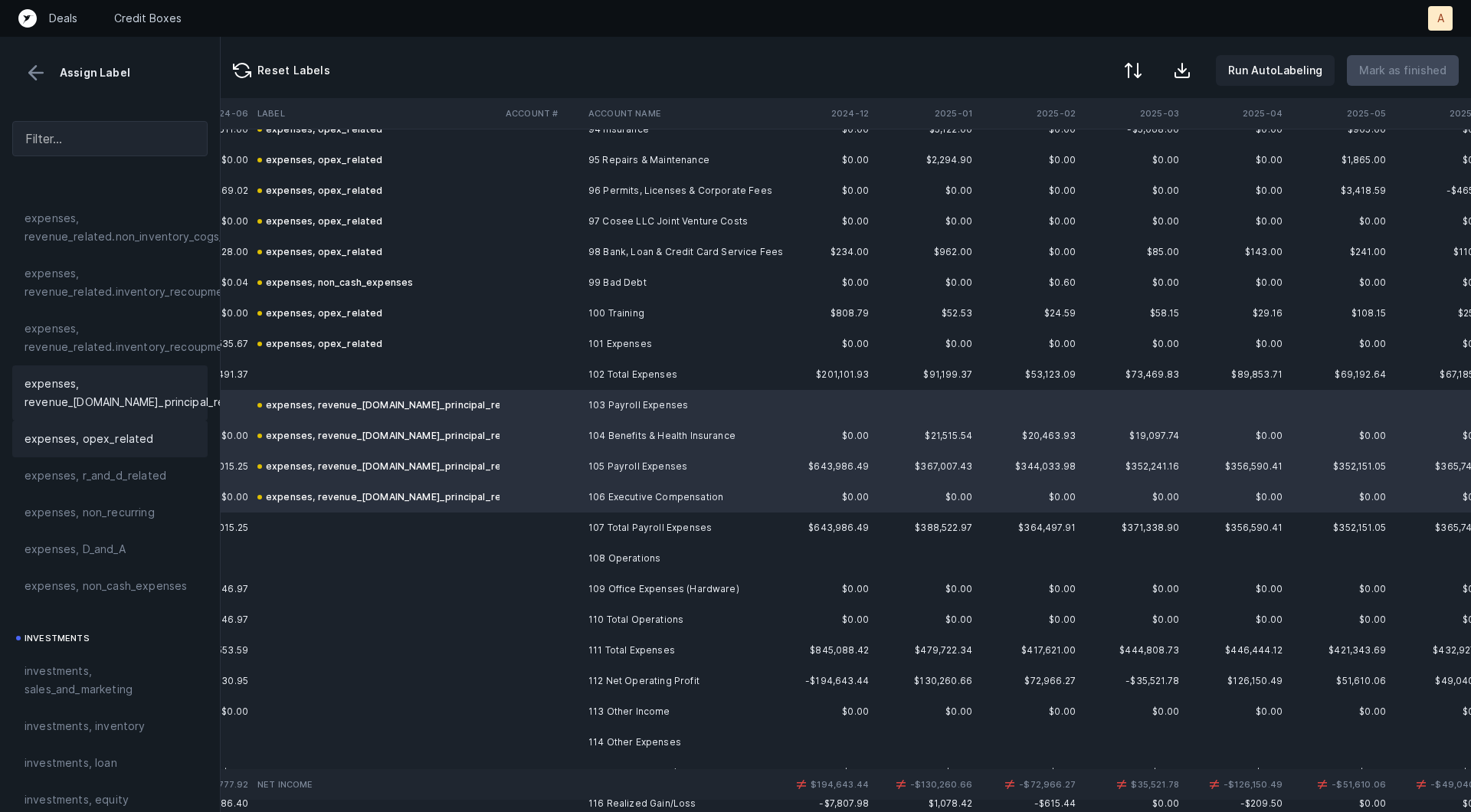
click at [107, 442] on span "expenses, opex_related" at bounding box center [89, 439] width 129 height 19
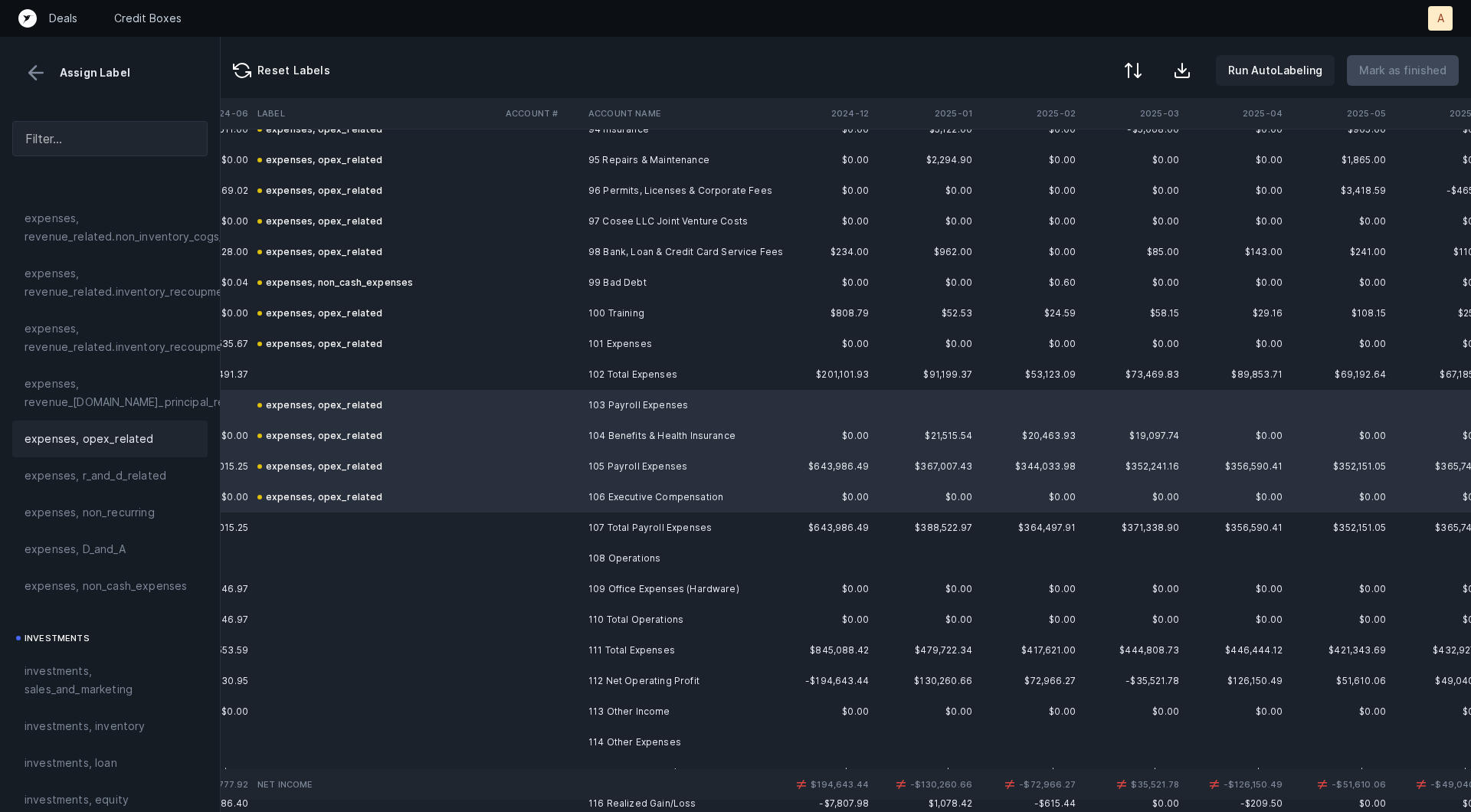
scroll to position [3062, 3933]
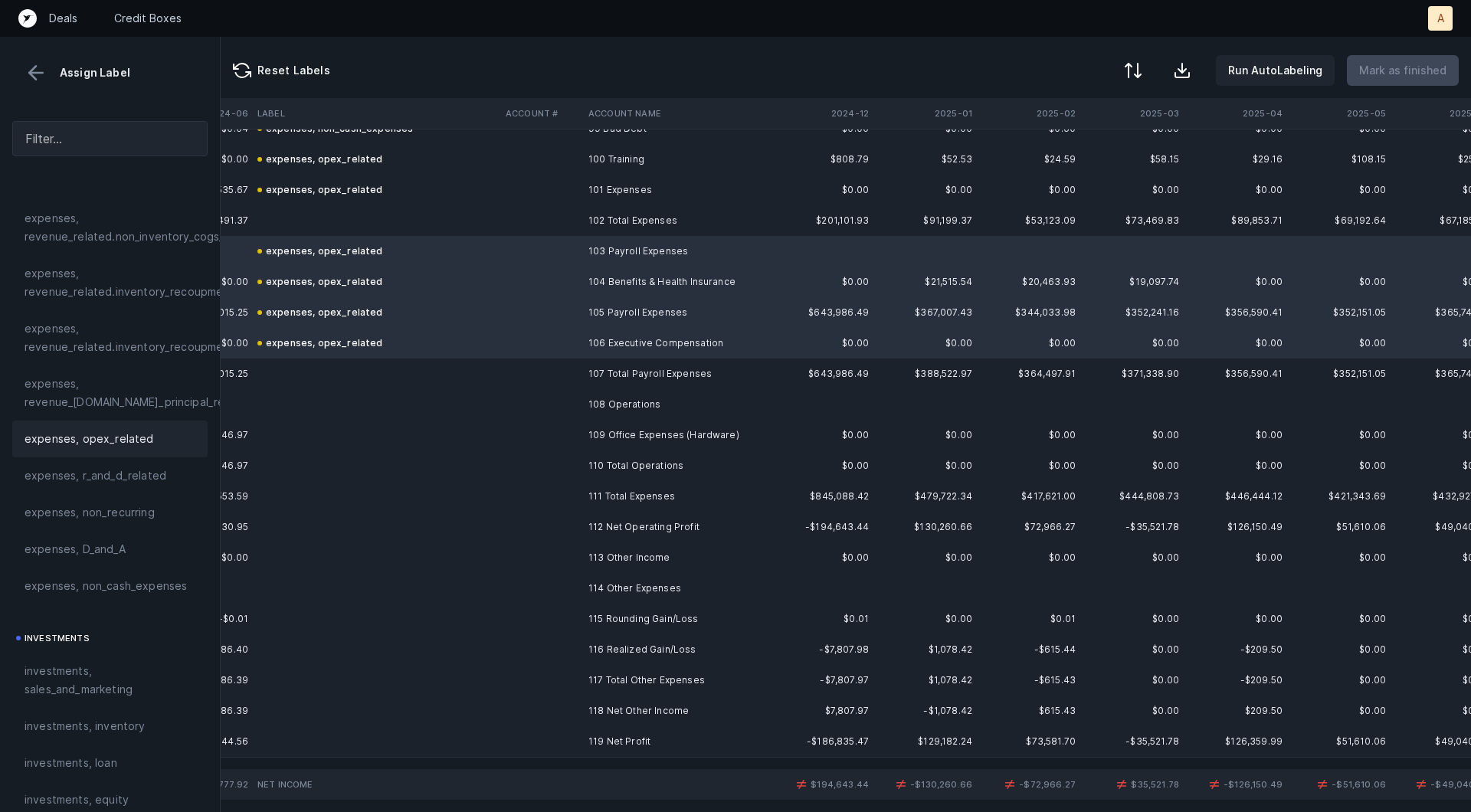
click at [610, 424] on td "109 Office Expenses (Hardware)" at bounding box center [676, 435] width 187 height 31
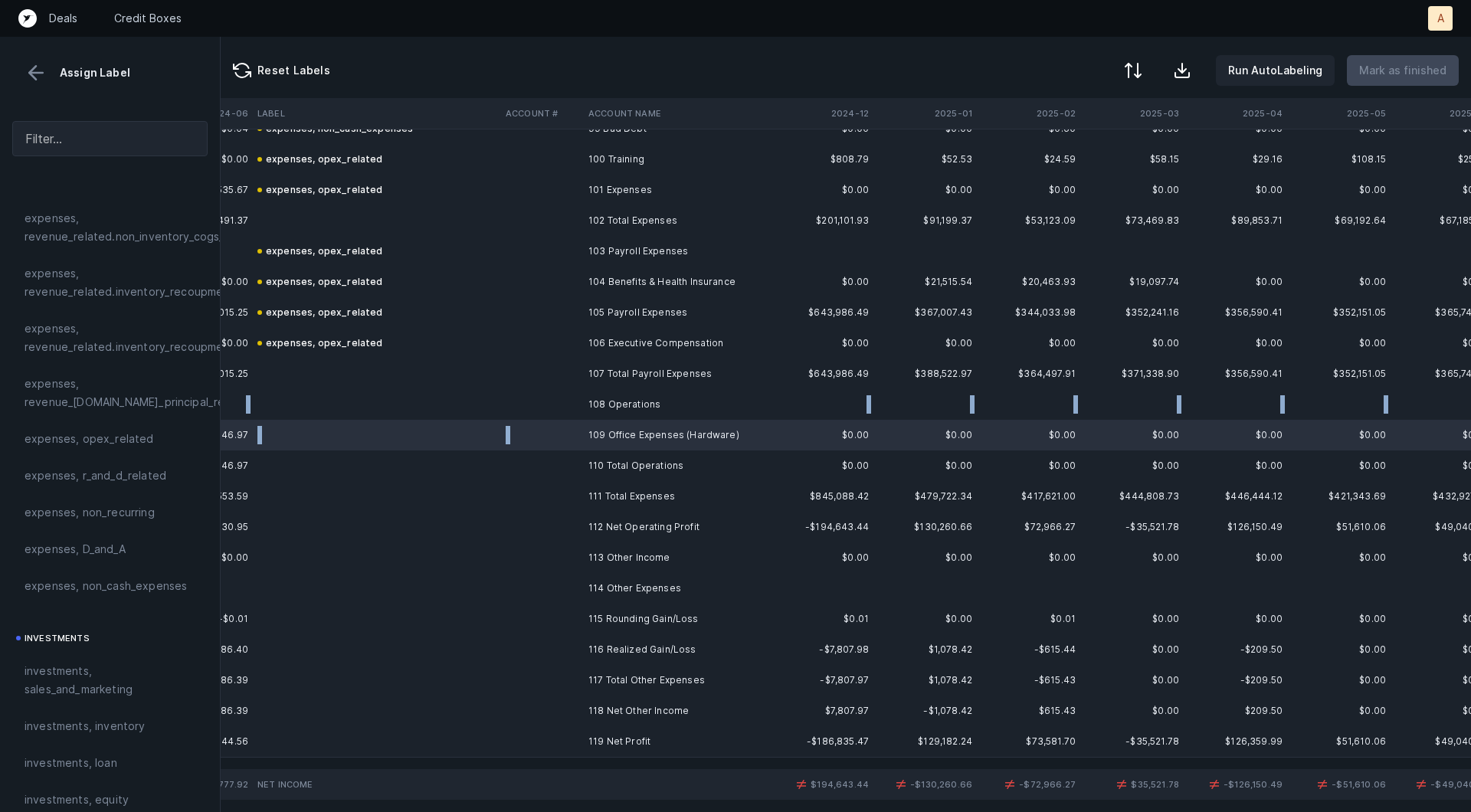
click at [603, 416] on td "108 Operations" at bounding box center [676, 404] width 187 height 31
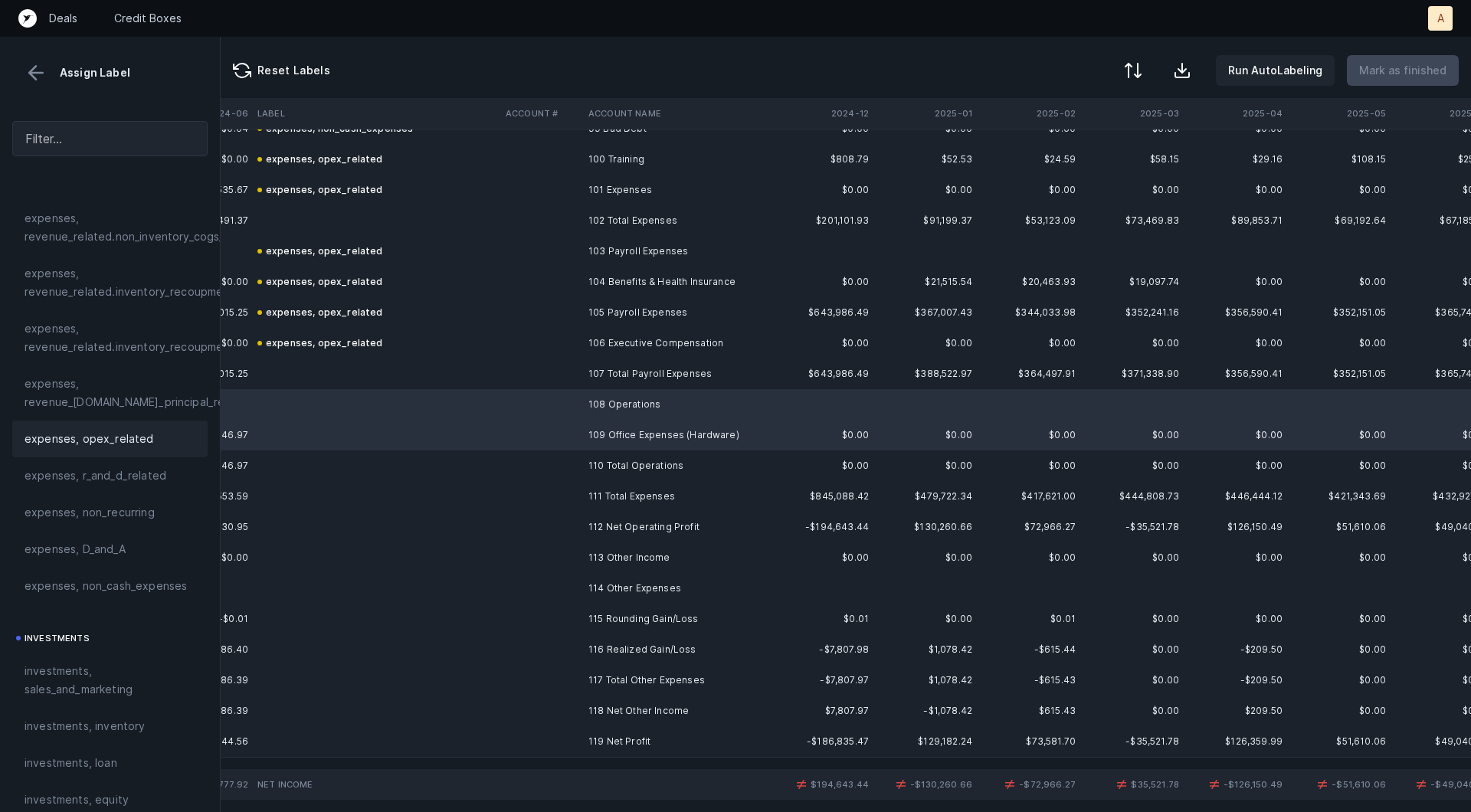
click at [141, 448] on div "expenses, opex_related" at bounding box center [109, 439] width 196 height 36
click at [598, 625] on td "115 Rounding Gain/Loss" at bounding box center [676, 618] width 187 height 31
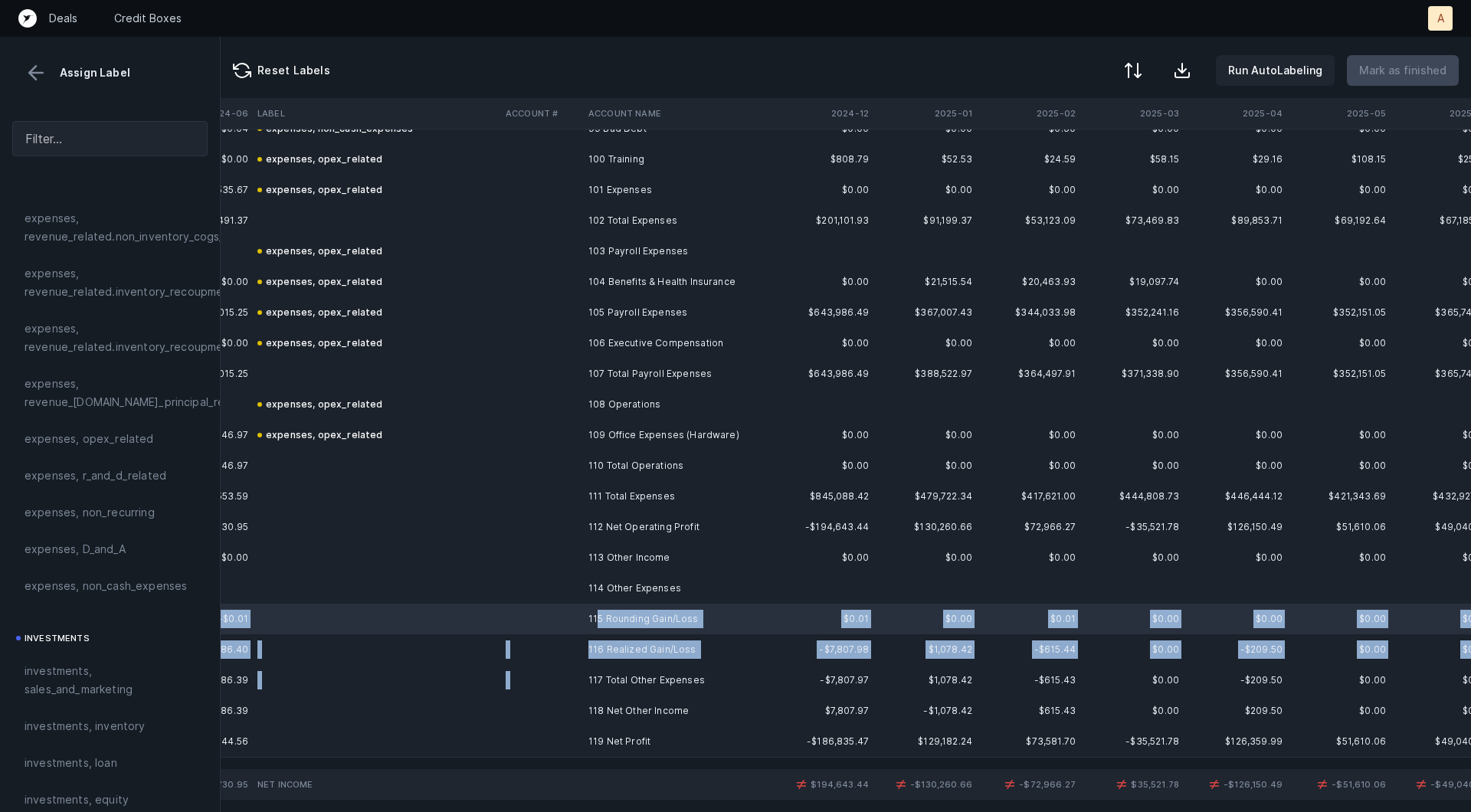
click at [601, 669] on td "117 Total Other Expenses" at bounding box center [676, 680] width 187 height 31
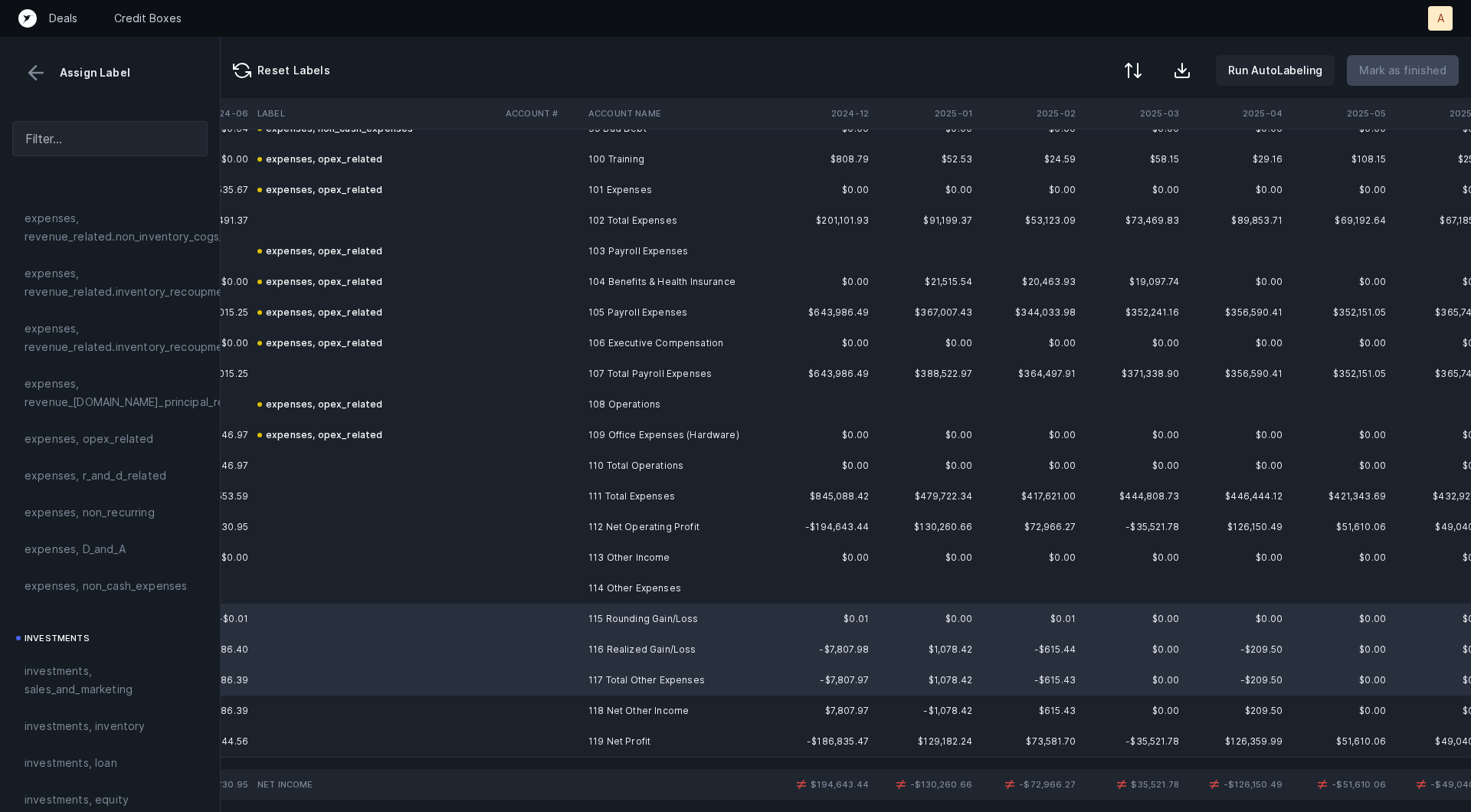
click at [603, 663] on td "116 Realized Gain/Loss" at bounding box center [676, 649] width 187 height 31
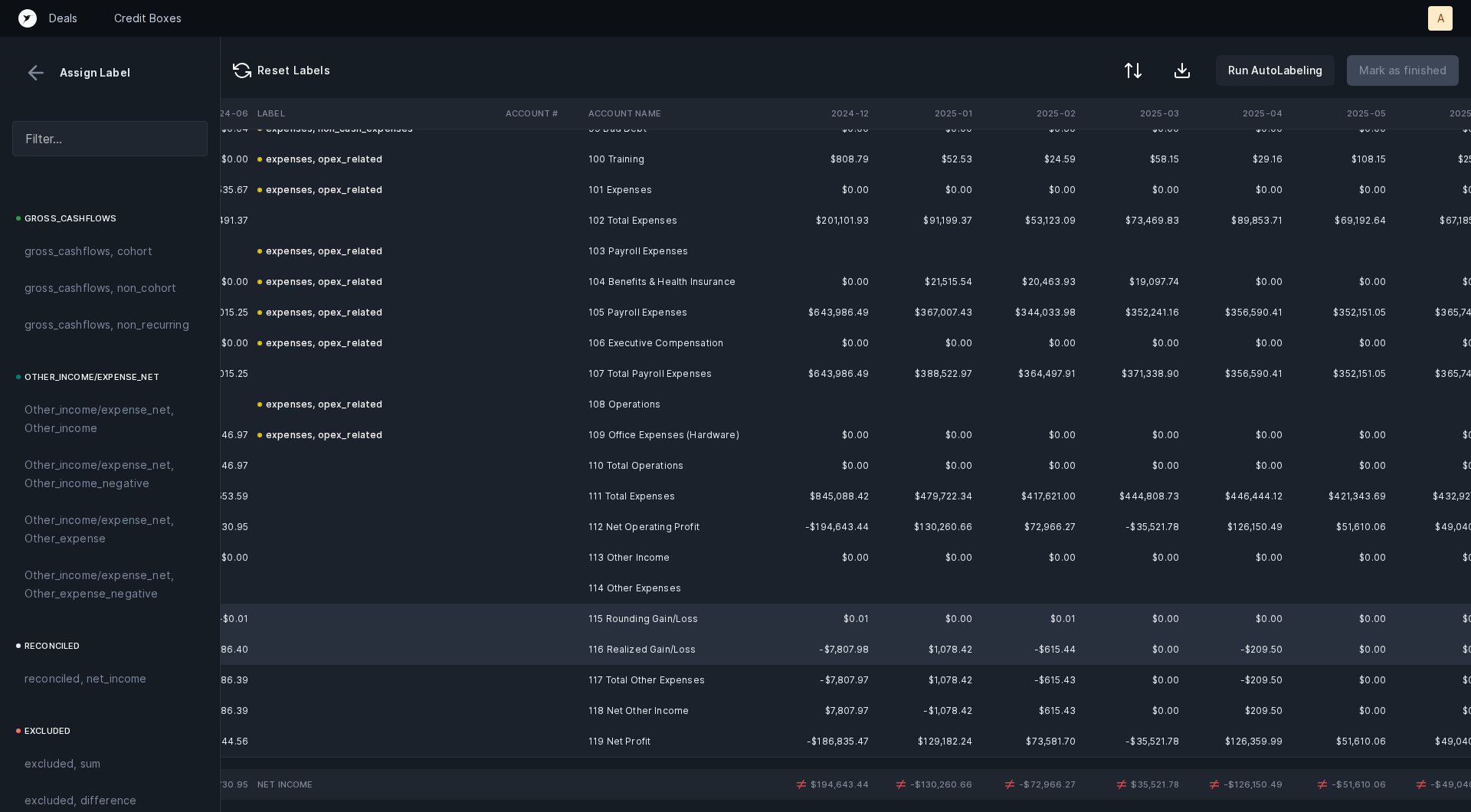
scroll to position [1715, 0]
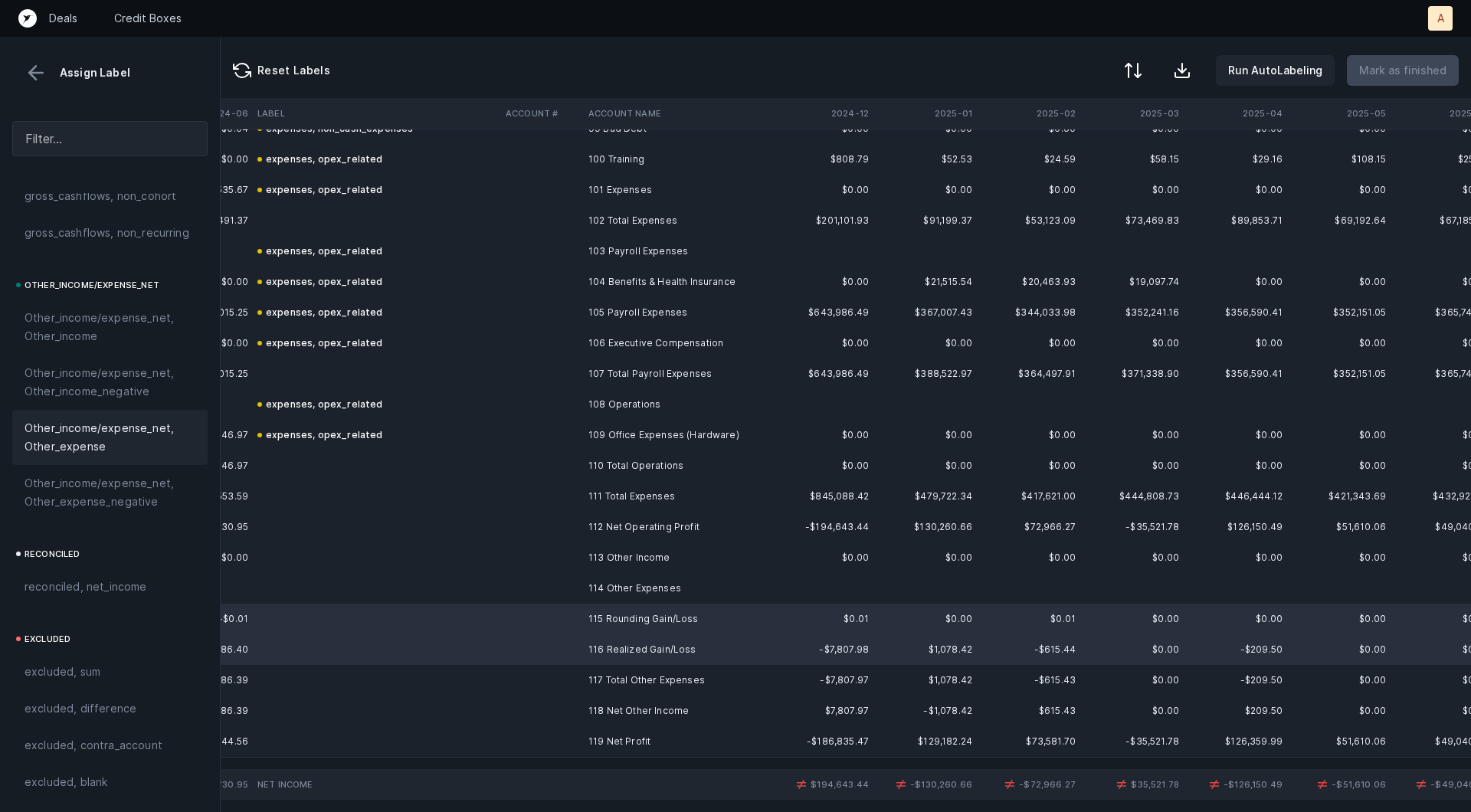
click at [95, 428] on span "Other_income/expense_net, Other_expense" at bounding box center [109, 437] width 171 height 36
click at [562, 738] on td at bounding box center [541, 741] width 82 height 31
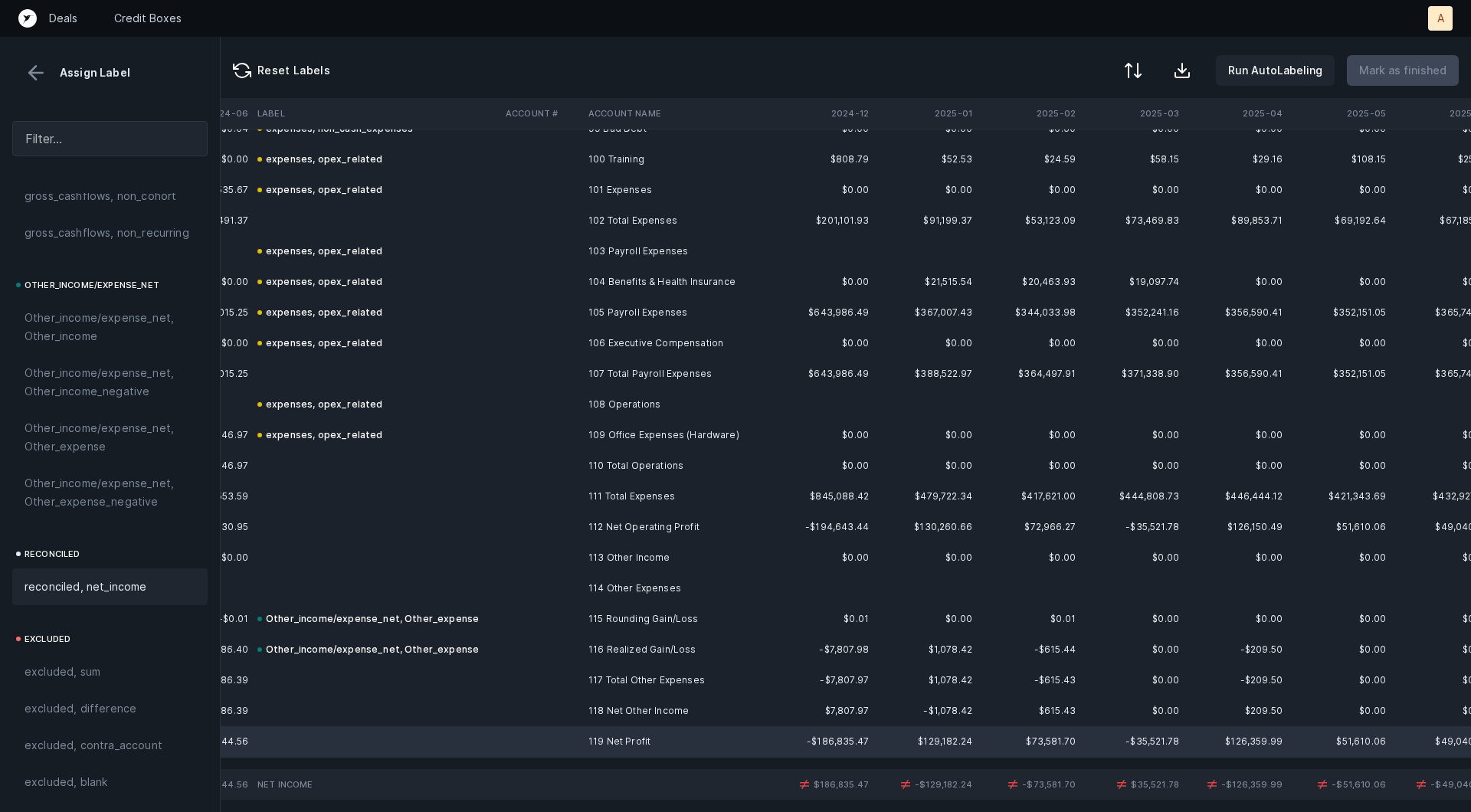
click at [170, 594] on div "reconciled, net_income" at bounding box center [109, 587] width 171 height 19
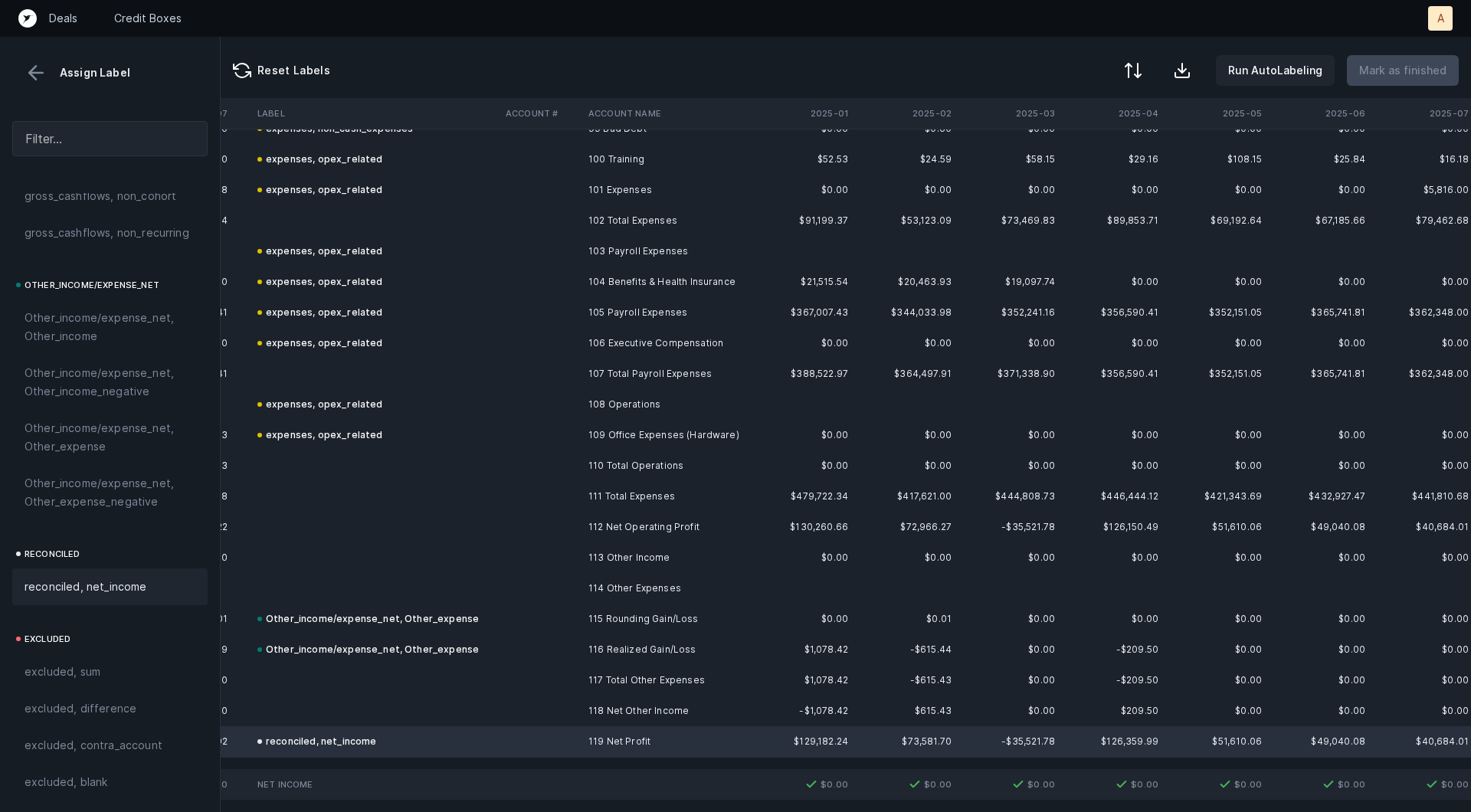
scroll to position [3062, 4268]
click at [1135, 77] on div at bounding box center [1132, 72] width 19 height 19
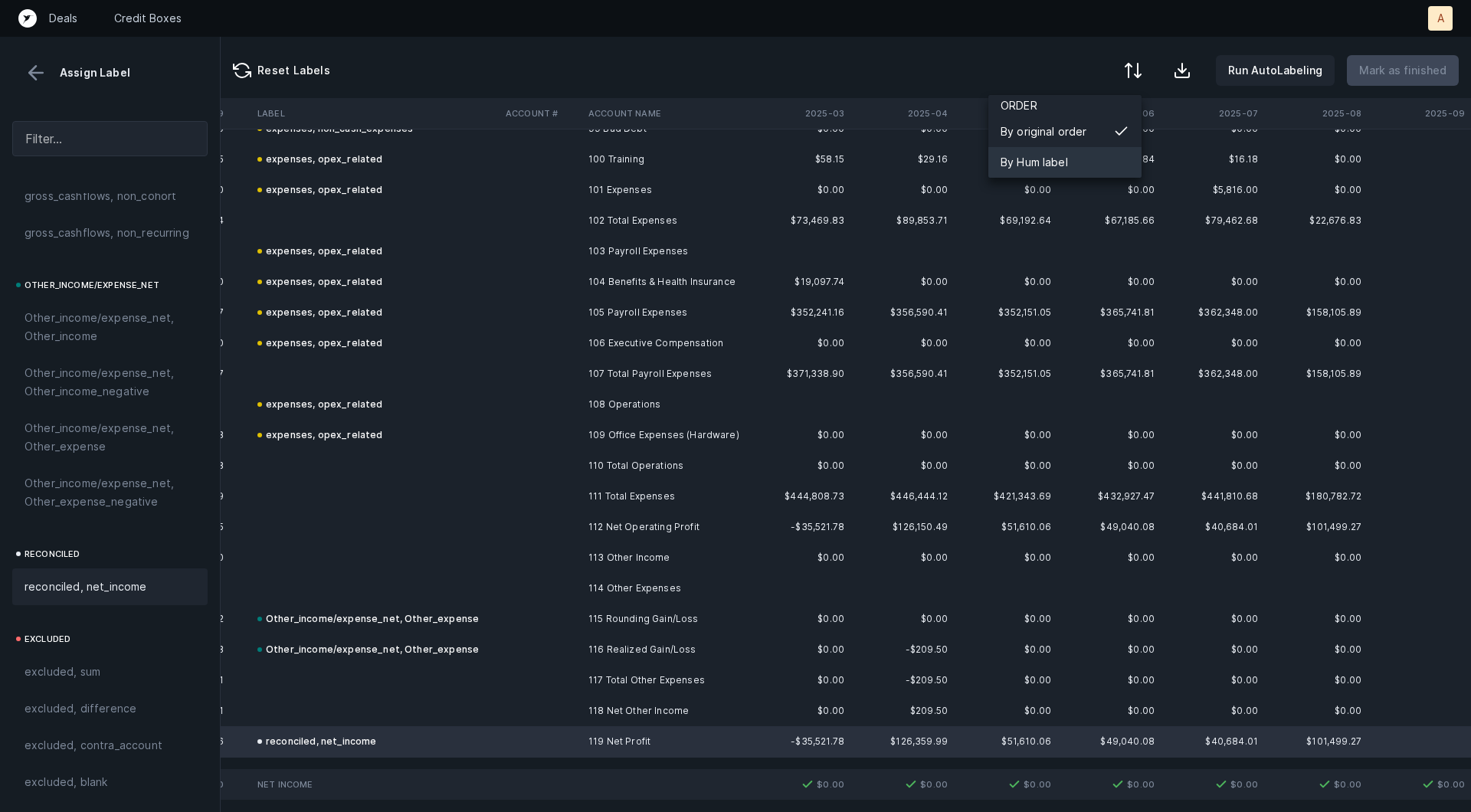
click at [1076, 165] on div "By Hum label" at bounding box center [1065, 162] width 153 height 31
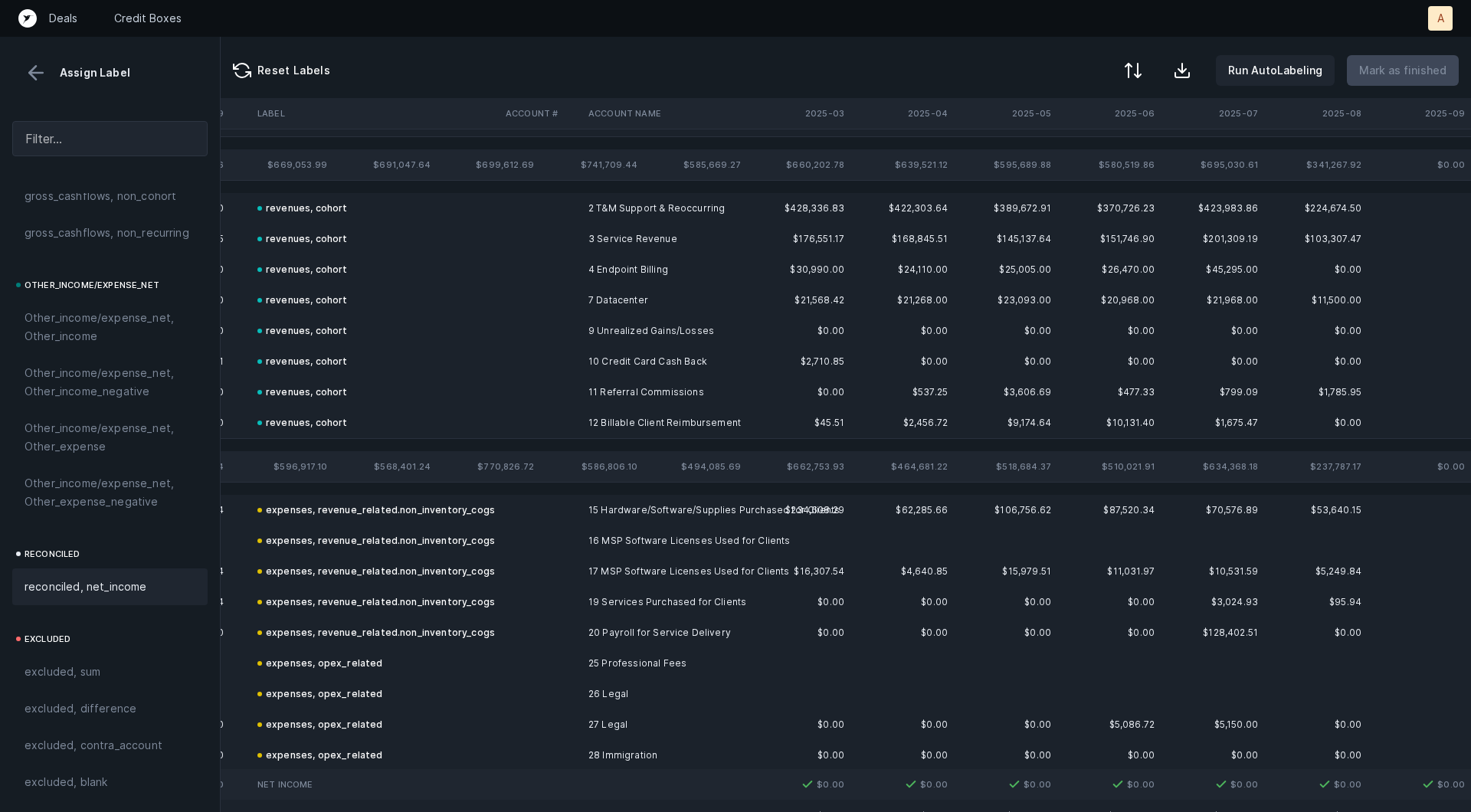
scroll to position [0, 4268]
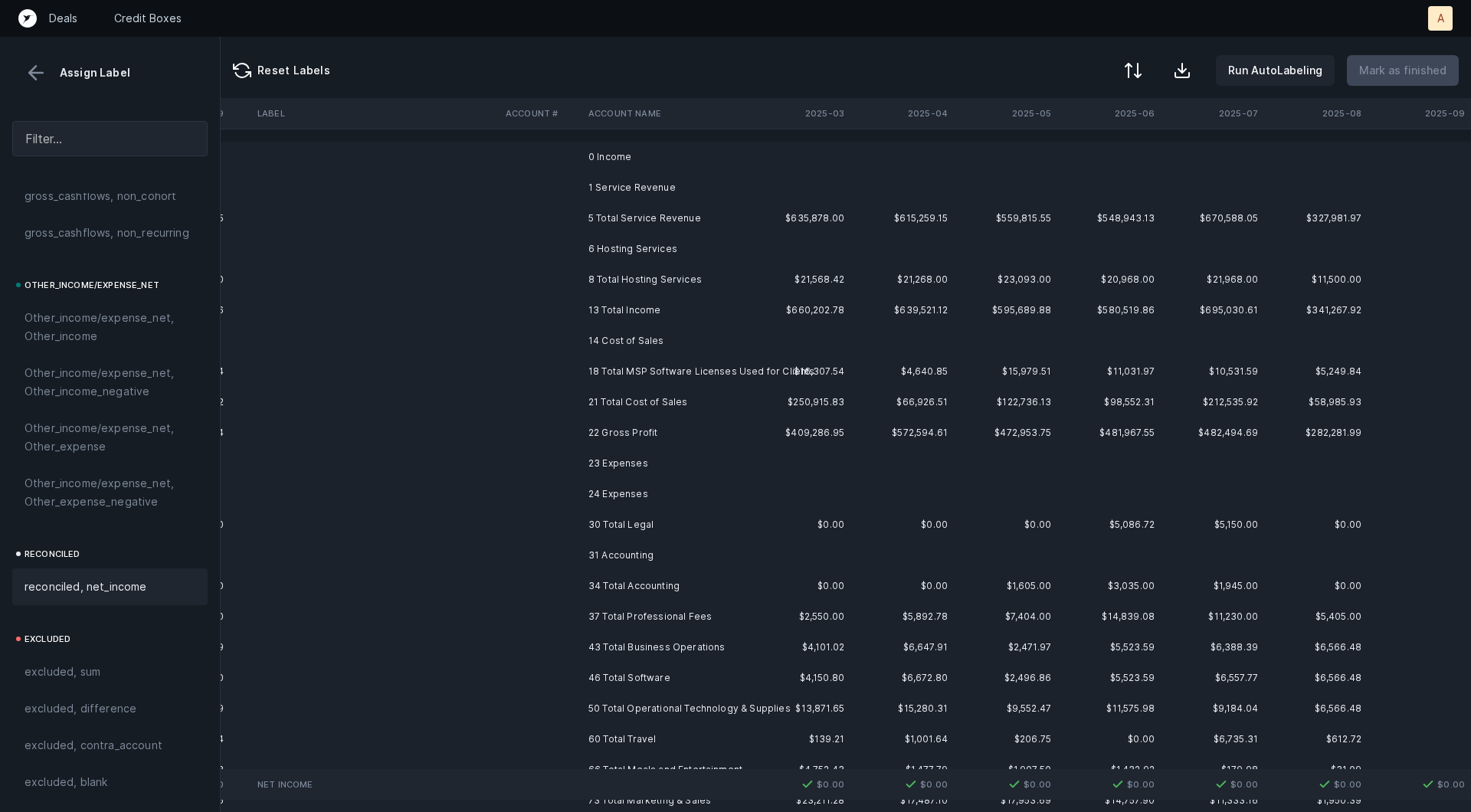
click at [640, 163] on td "0 Income" at bounding box center [676, 156] width 187 height 31
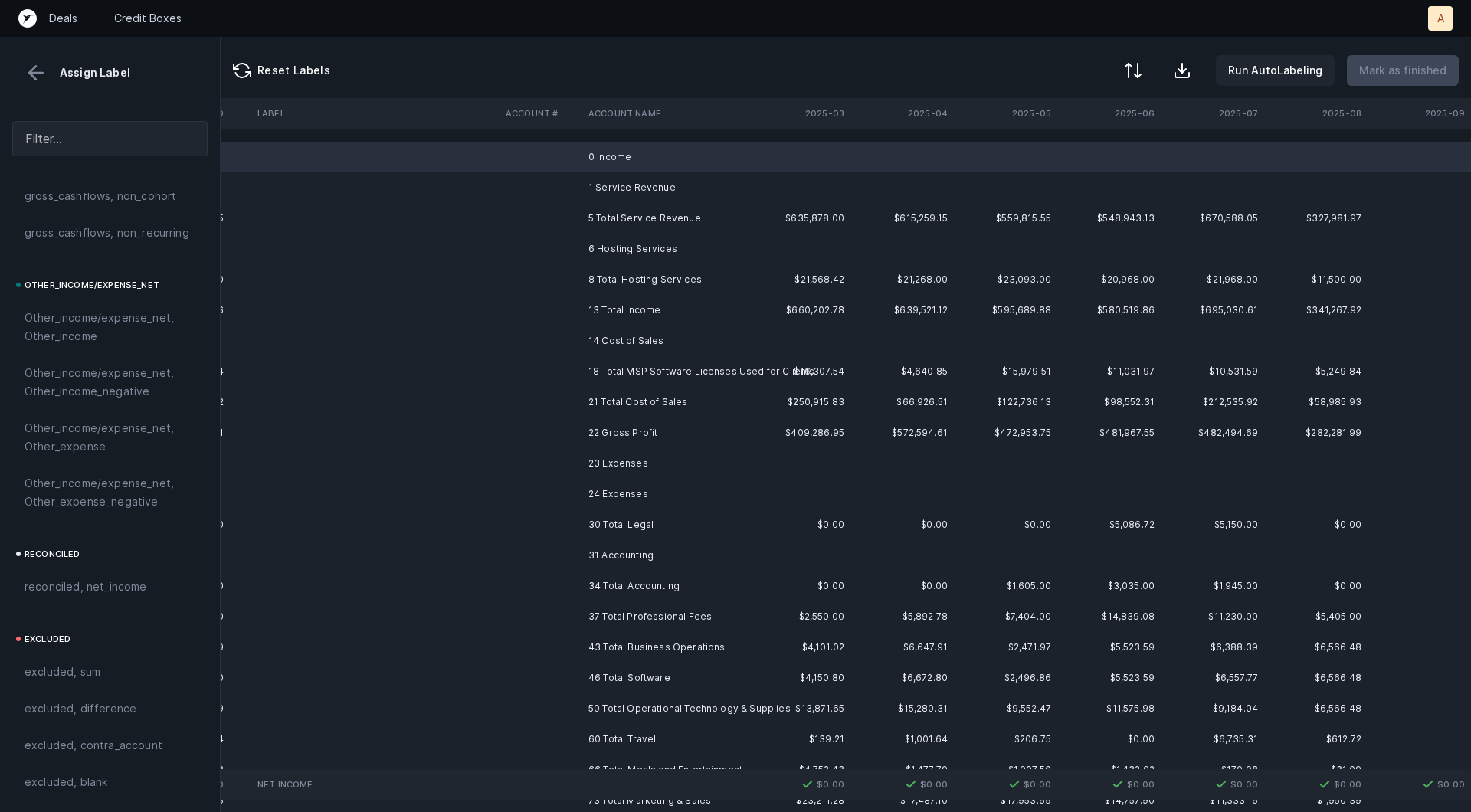
click at [637, 166] on td "0 Income" at bounding box center [676, 156] width 187 height 31
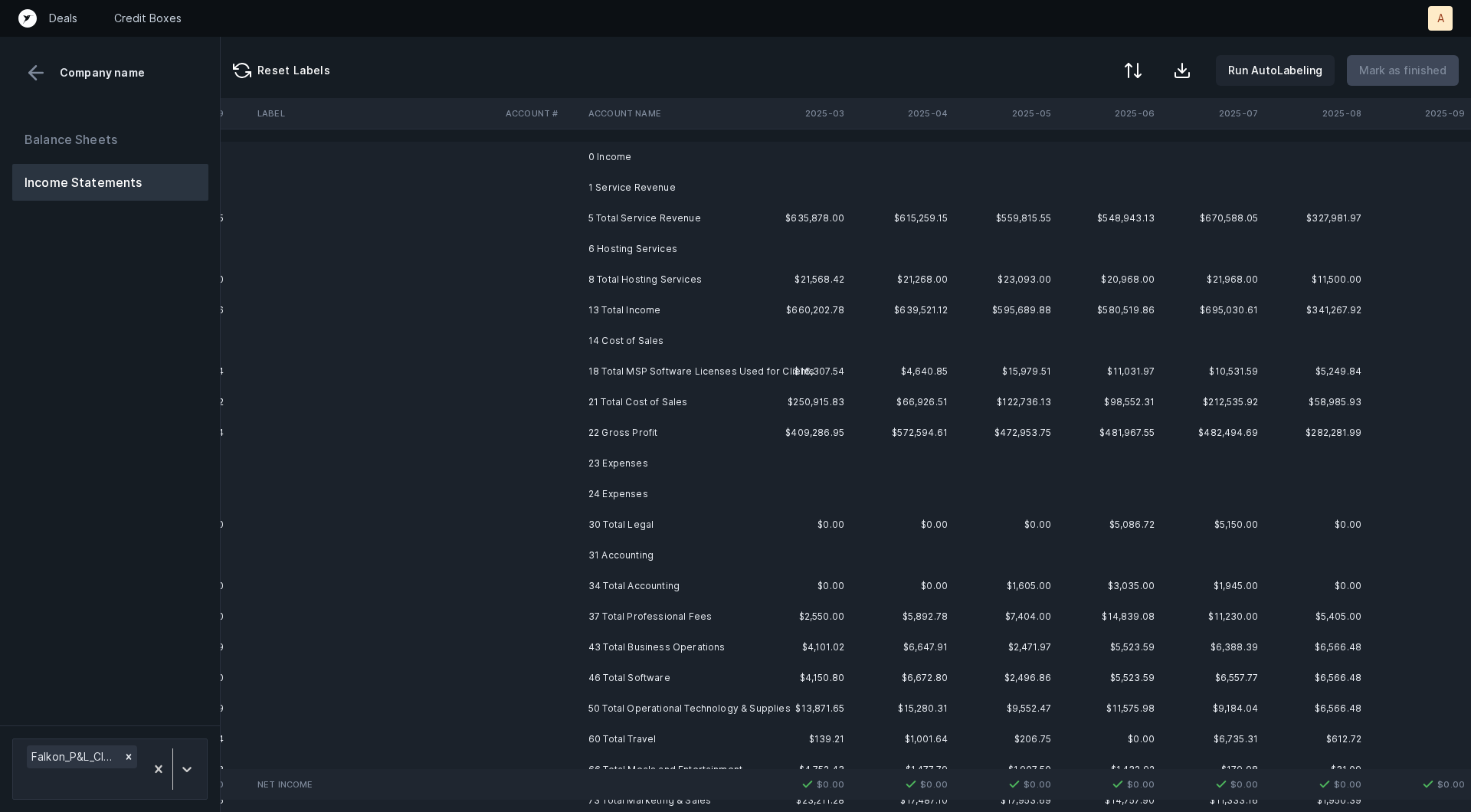
click at [651, 169] on td "0 Income" at bounding box center [676, 156] width 187 height 31
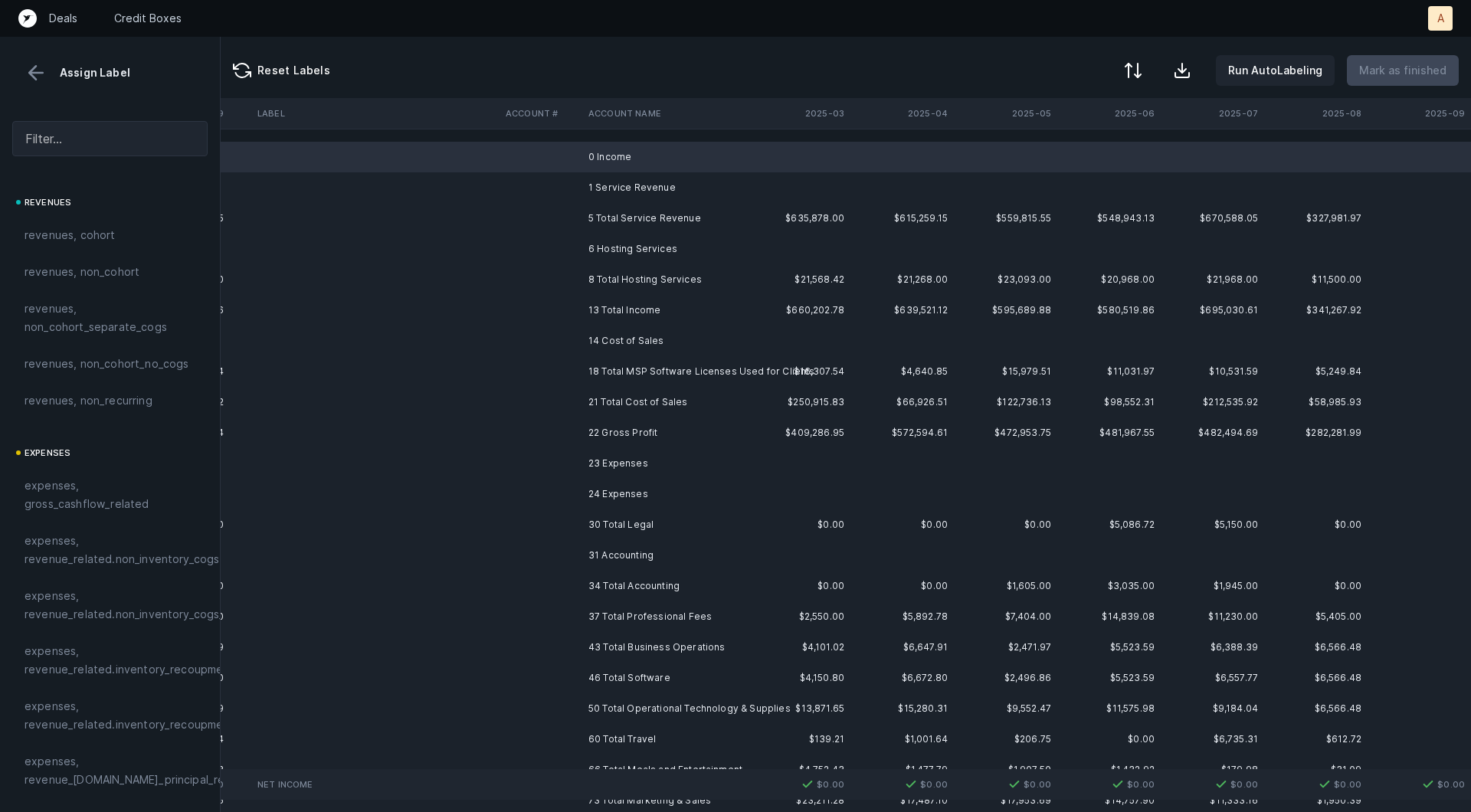
click at [641, 186] on td "1 Service Revenue" at bounding box center [676, 187] width 187 height 31
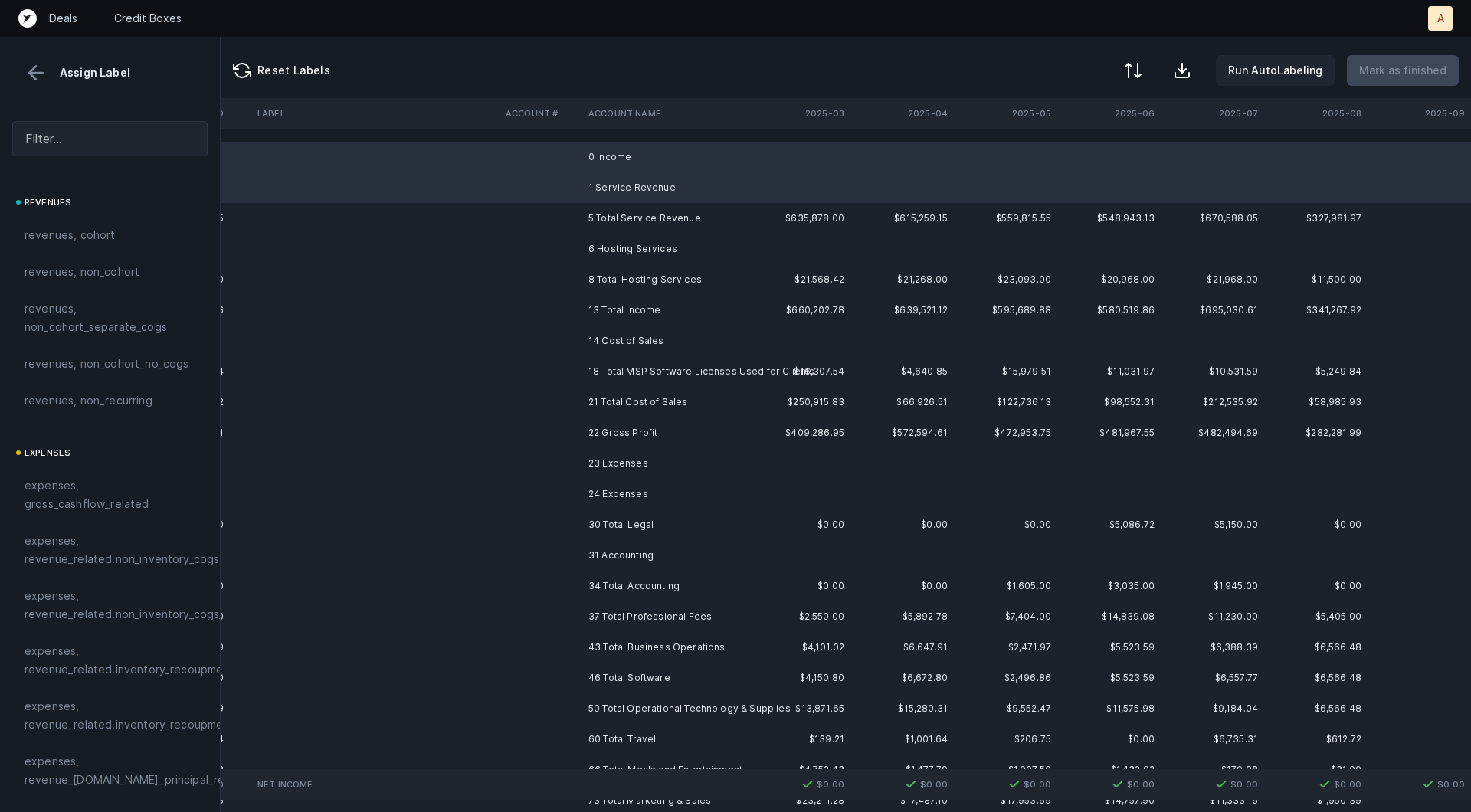
click at [632, 246] on td "6 Hosting Services" at bounding box center [676, 249] width 187 height 31
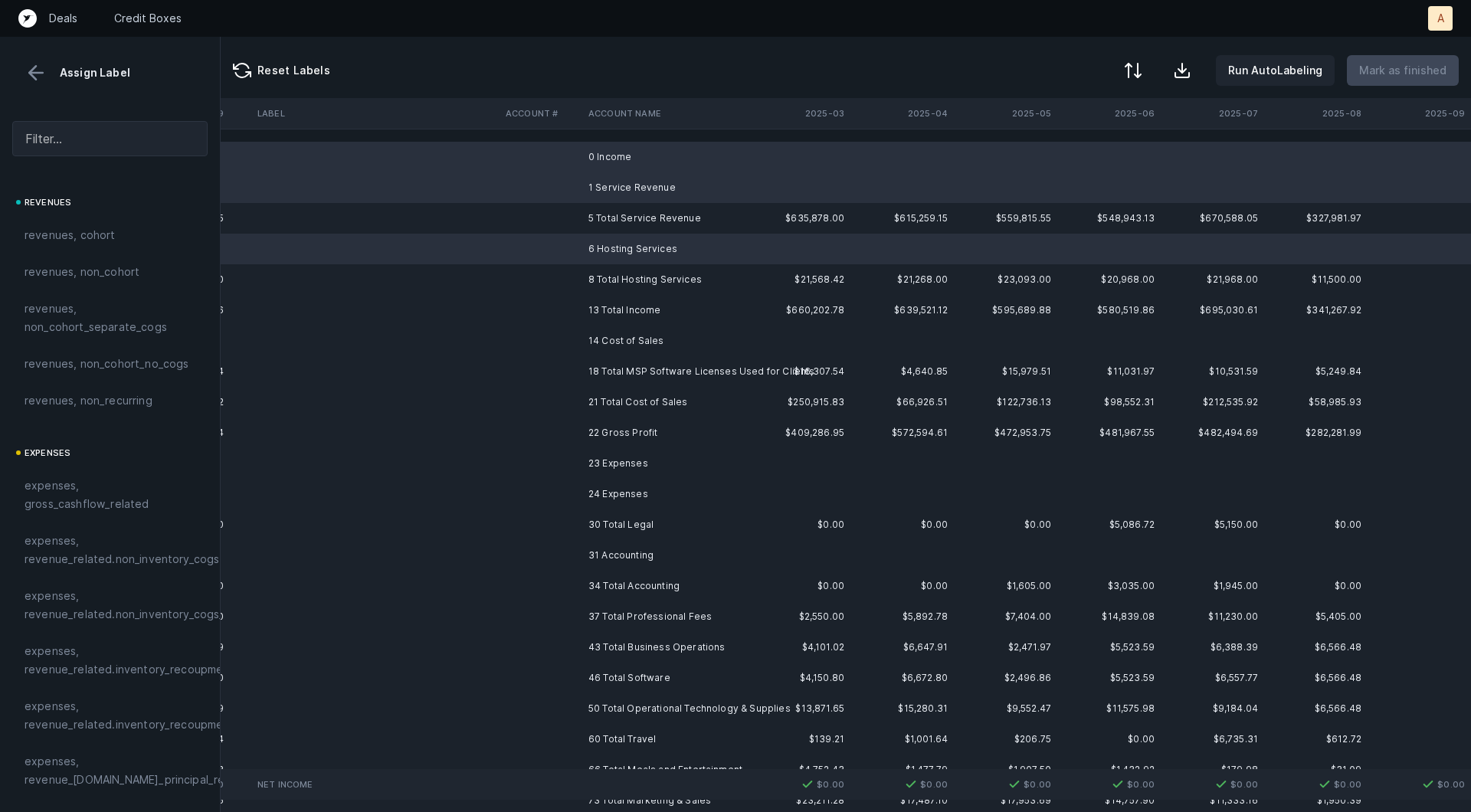
click at [619, 340] on td "14 Cost of Sales" at bounding box center [676, 341] width 187 height 31
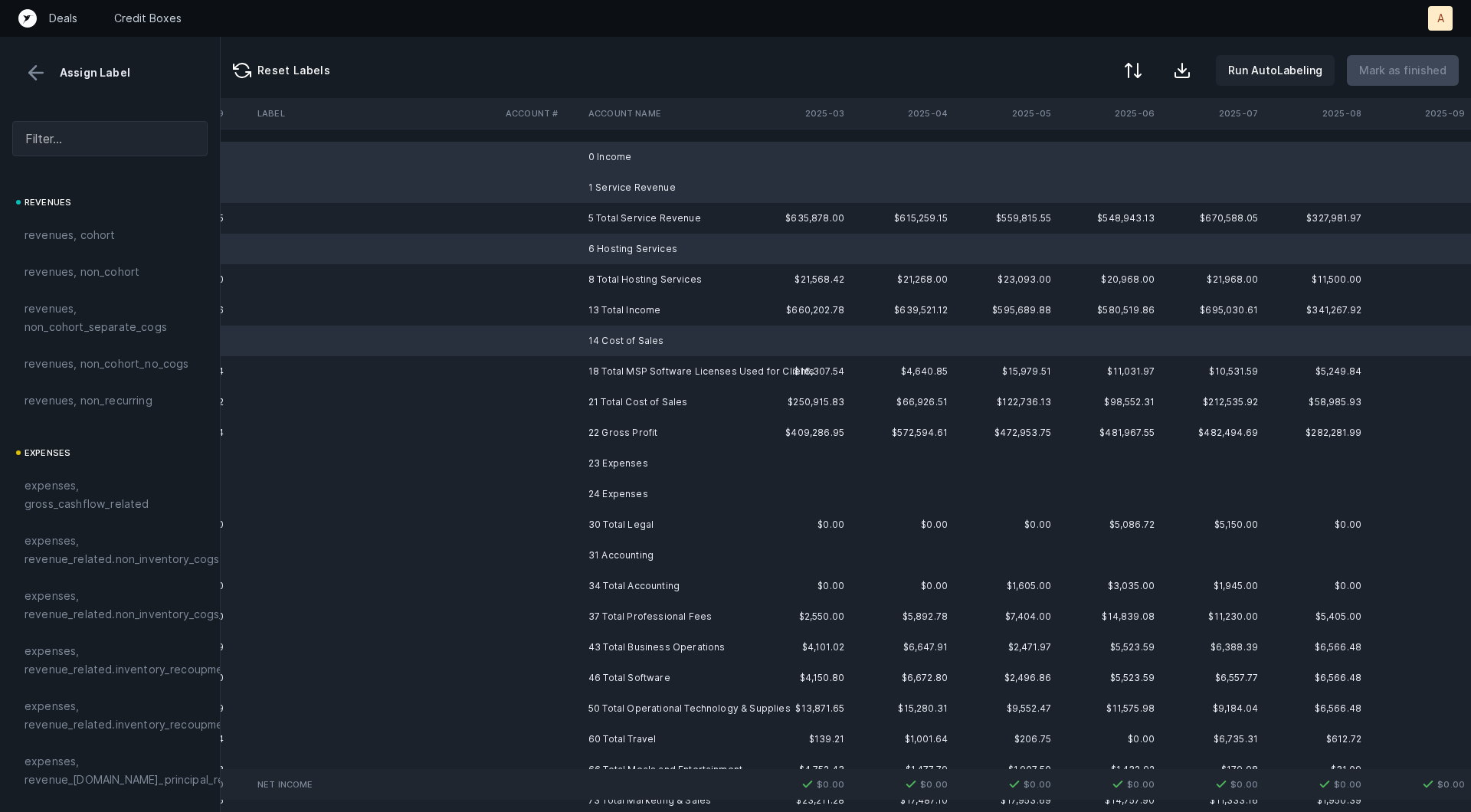
click at [622, 457] on td "23 Expenses" at bounding box center [676, 463] width 187 height 31
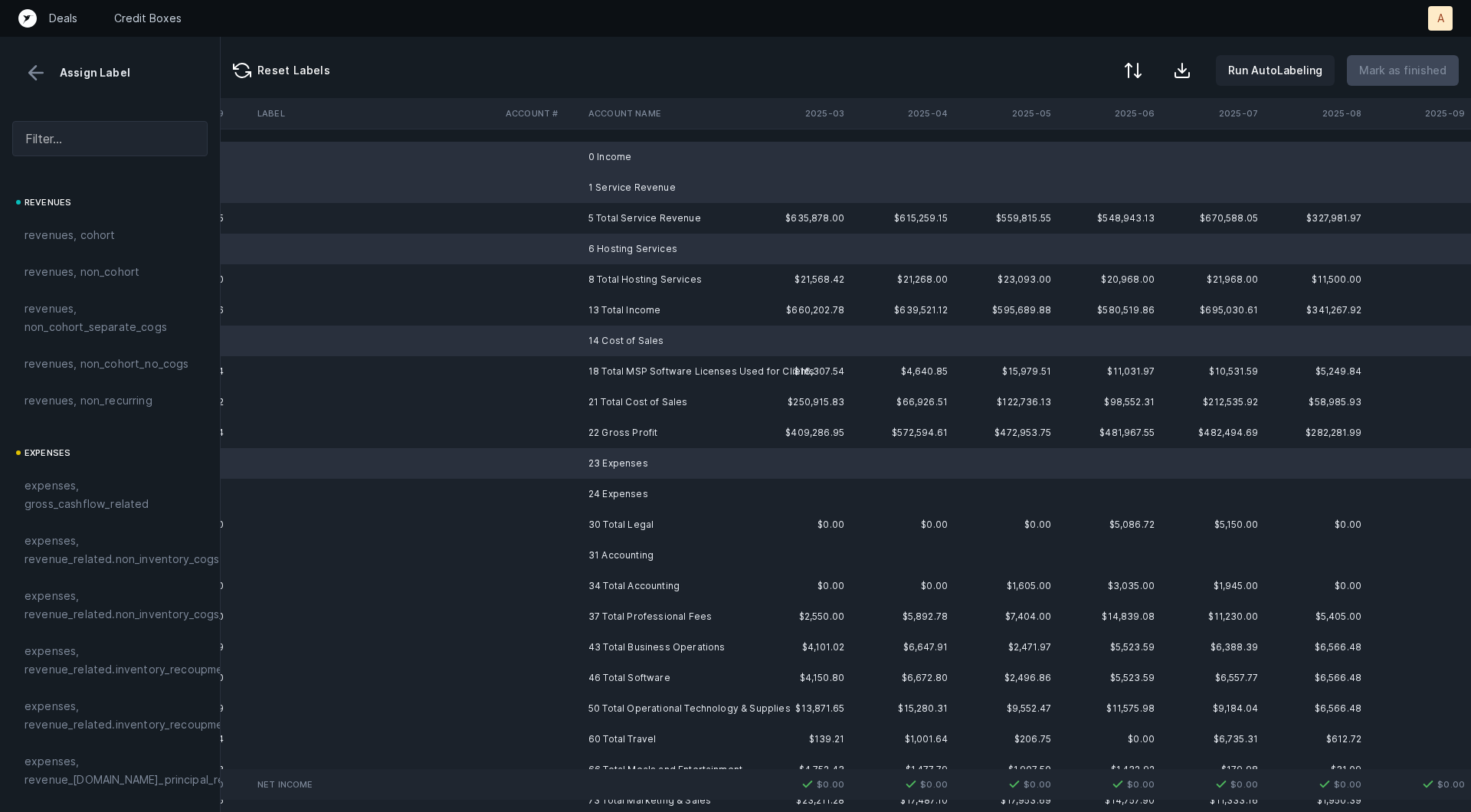
click at [620, 483] on td "24 Expenses" at bounding box center [676, 494] width 187 height 31
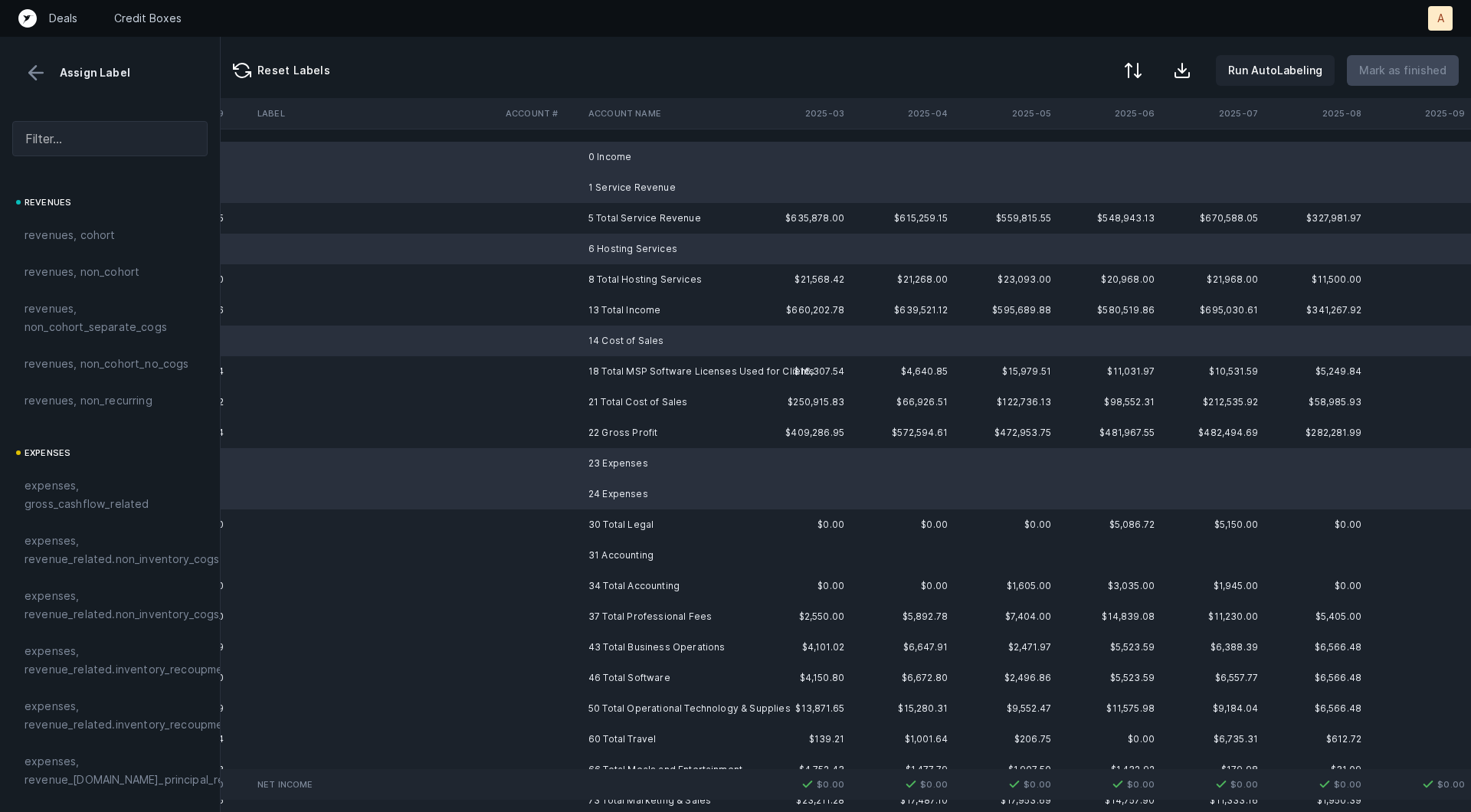
click at [617, 545] on td "31 Accounting" at bounding box center [676, 555] width 187 height 31
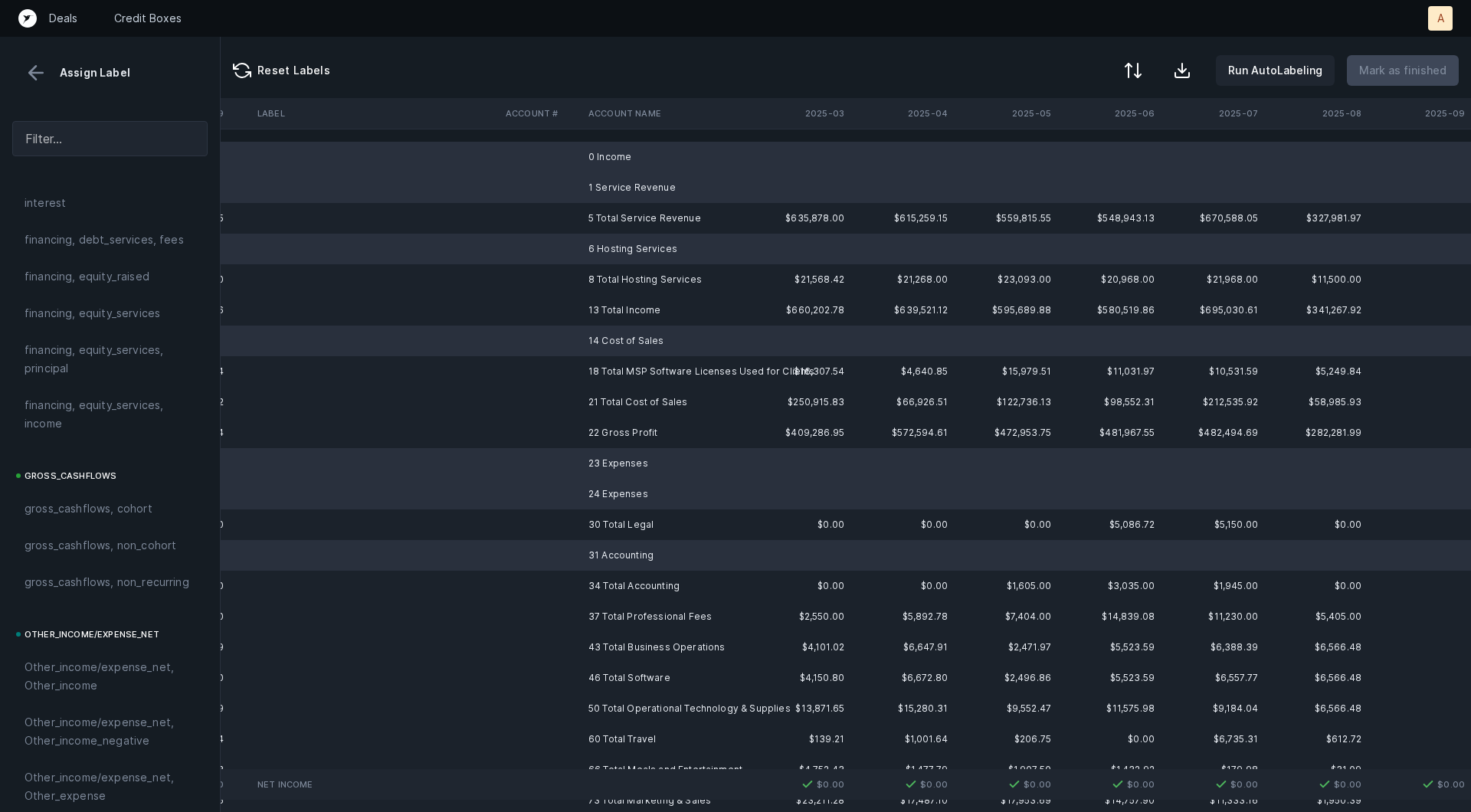
scroll to position [1715, 0]
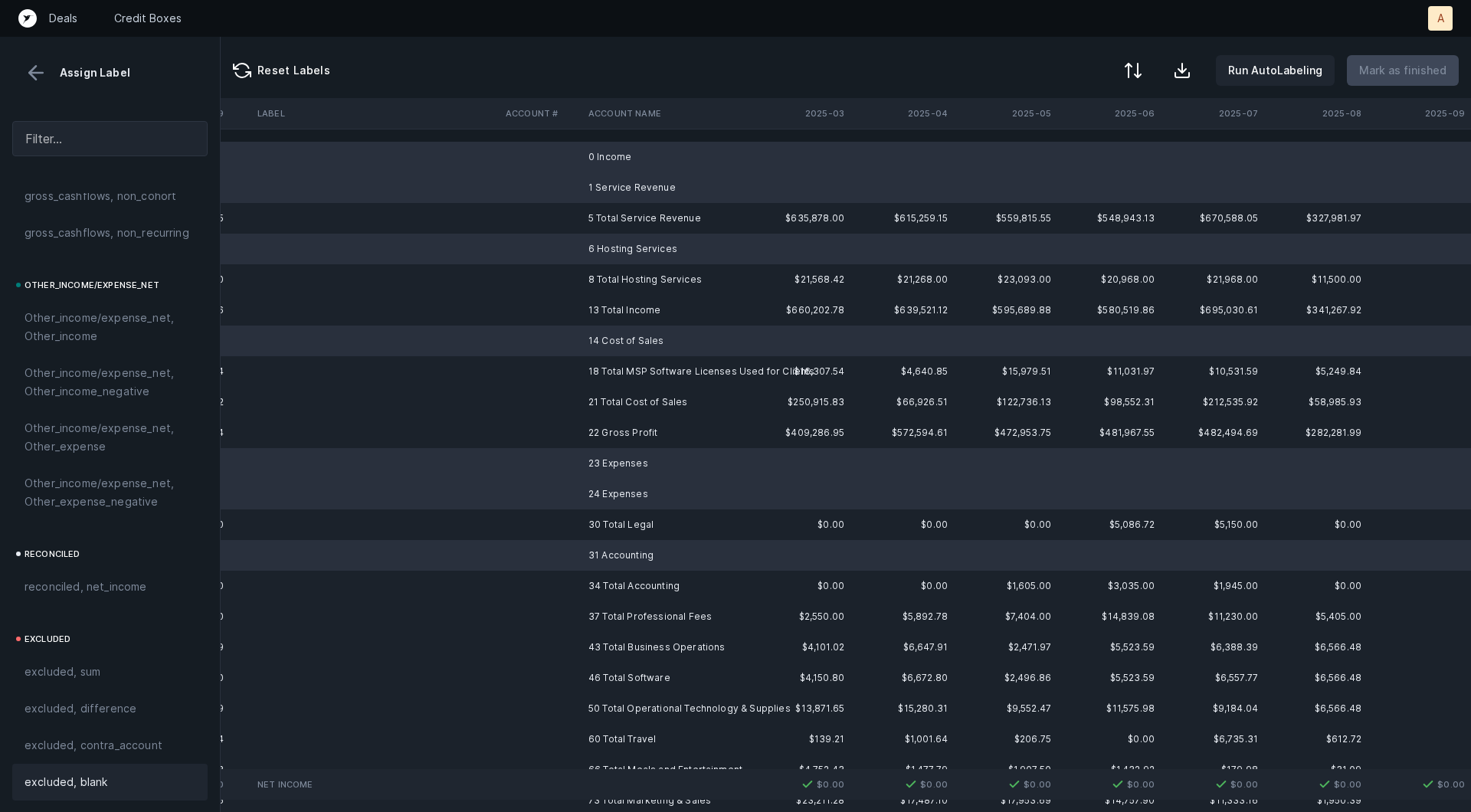
click at [75, 775] on span "excluded, blank" at bounding box center [66, 782] width 82 height 19
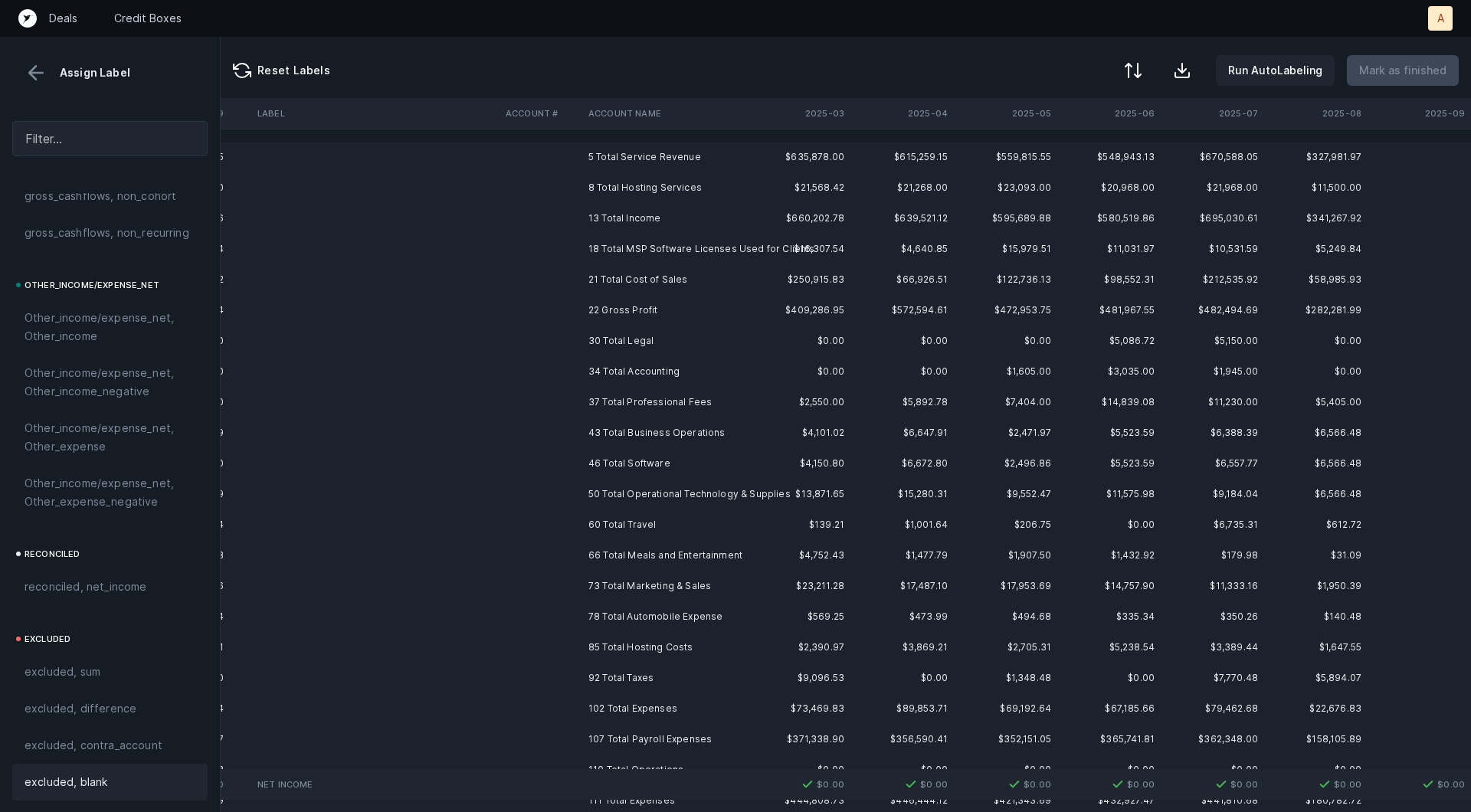
click at [616, 311] on td "22 Gross Profit" at bounding box center [676, 310] width 187 height 31
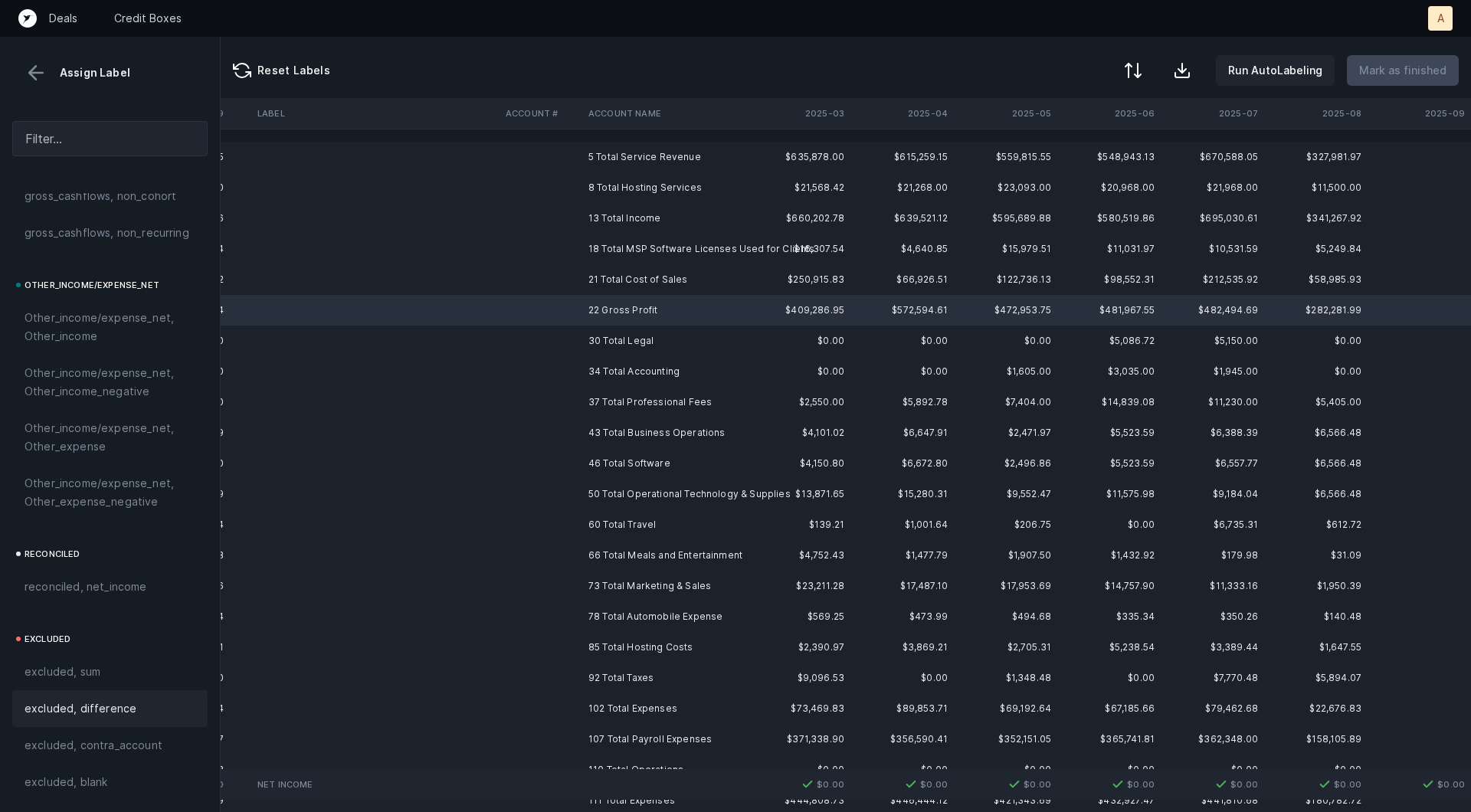
click at [80, 715] on span "excluded, difference" at bounding box center [80, 709] width 112 height 19
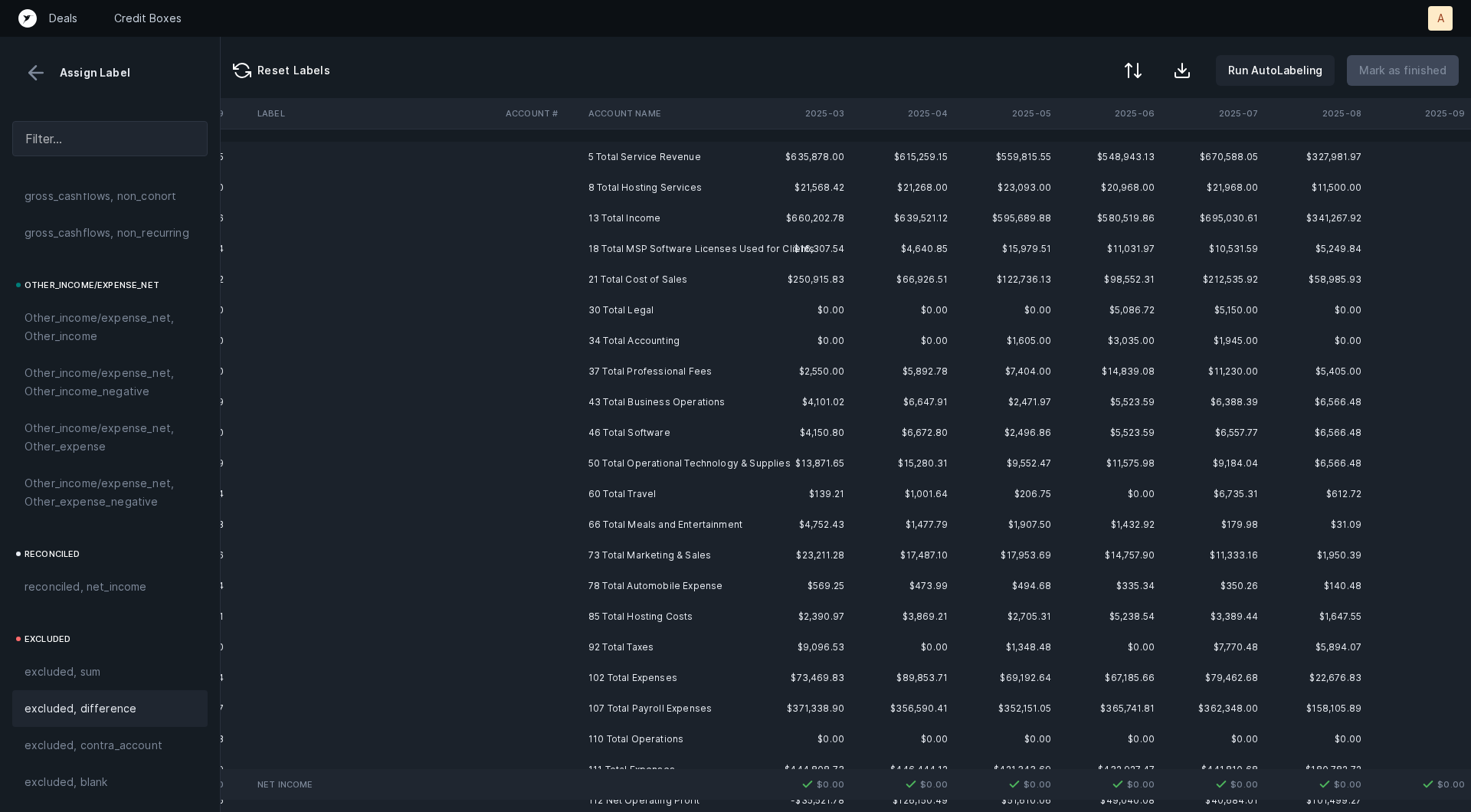
click at [636, 148] on td "5 Total Service Revenue" at bounding box center [676, 156] width 187 height 31
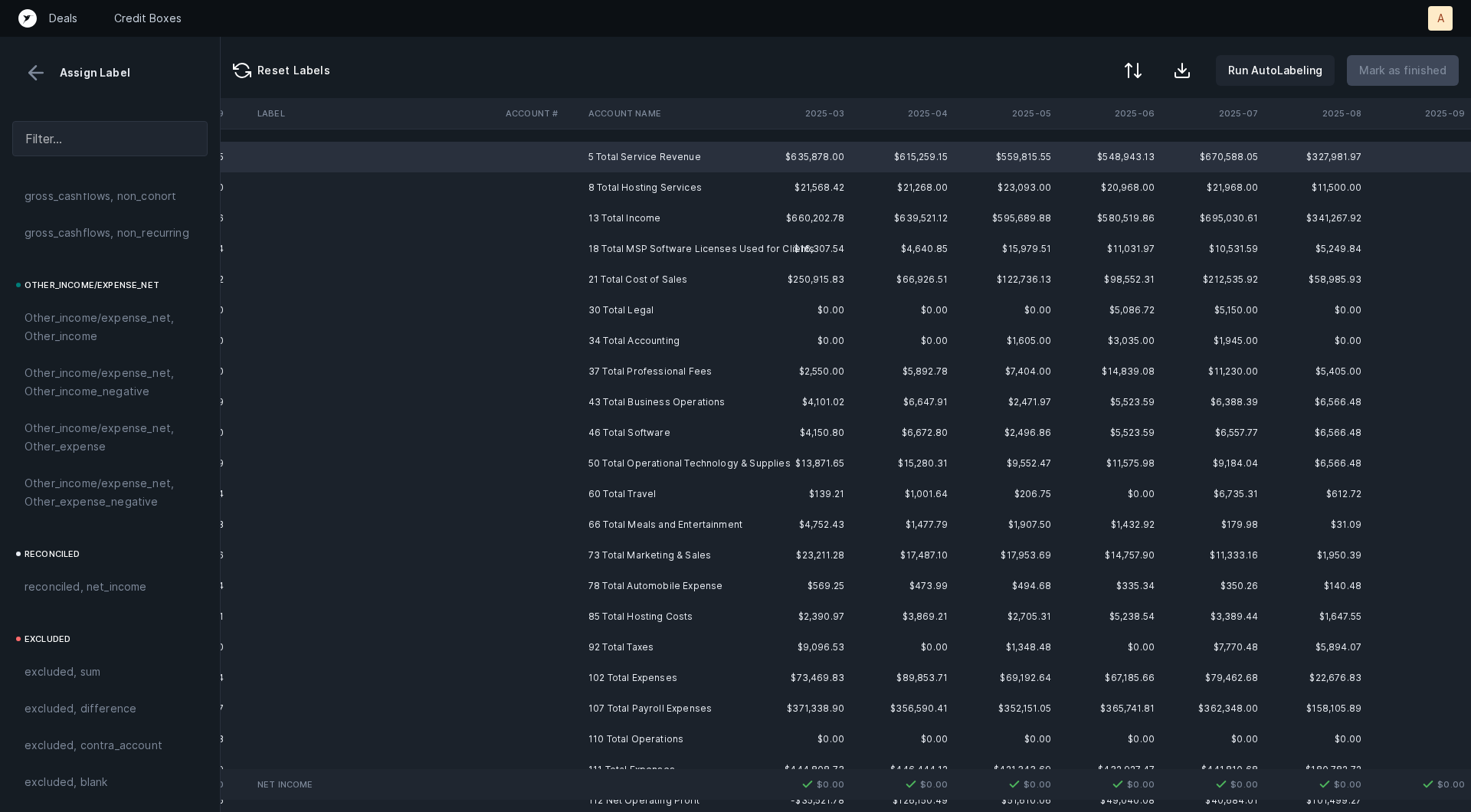
click at [648, 725] on td "110 Total Operations" at bounding box center [676, 739] width 187 height 31
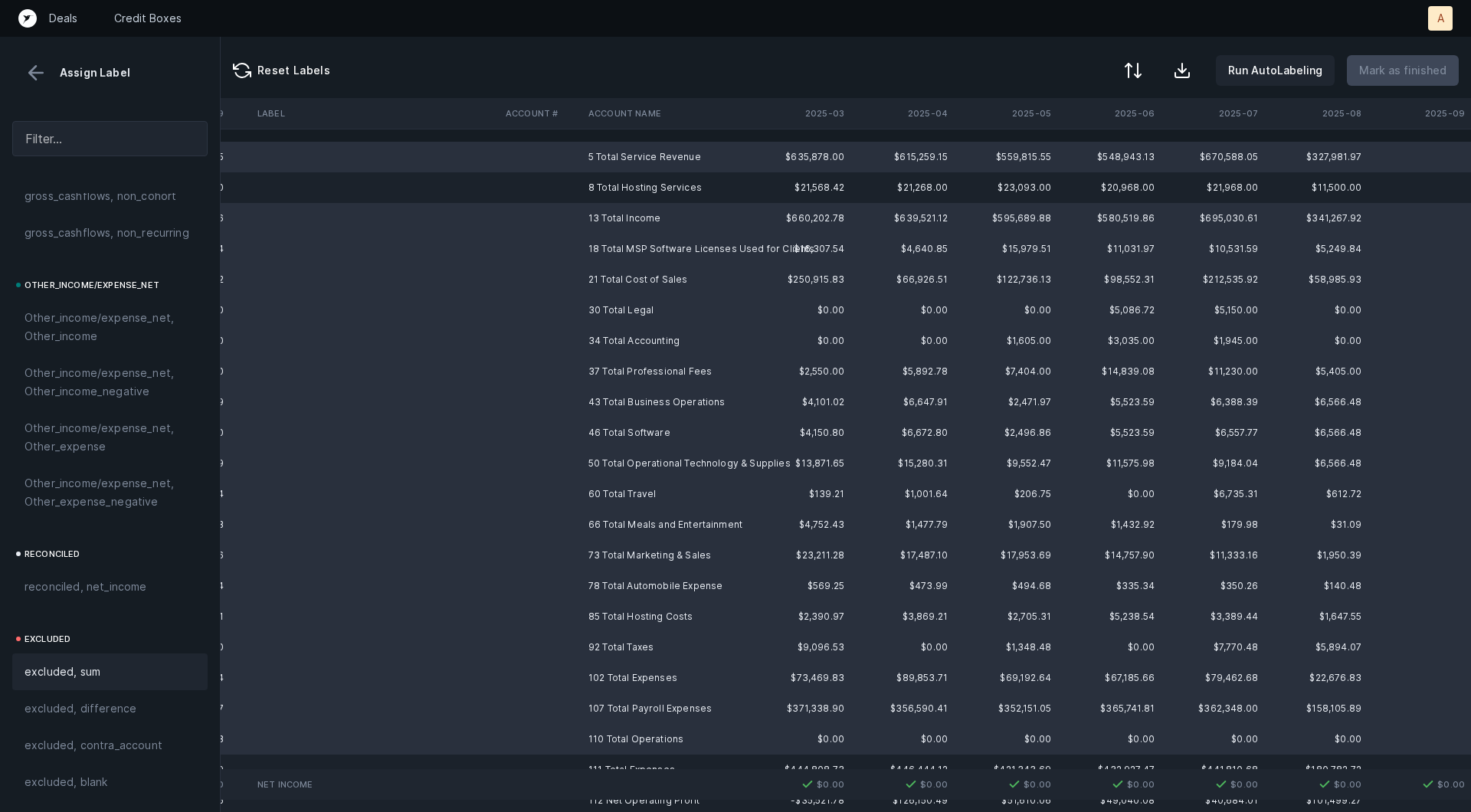
click at [111, 670] on div "excluded, sum" at bounding box center [109, 672] width 171 height 19
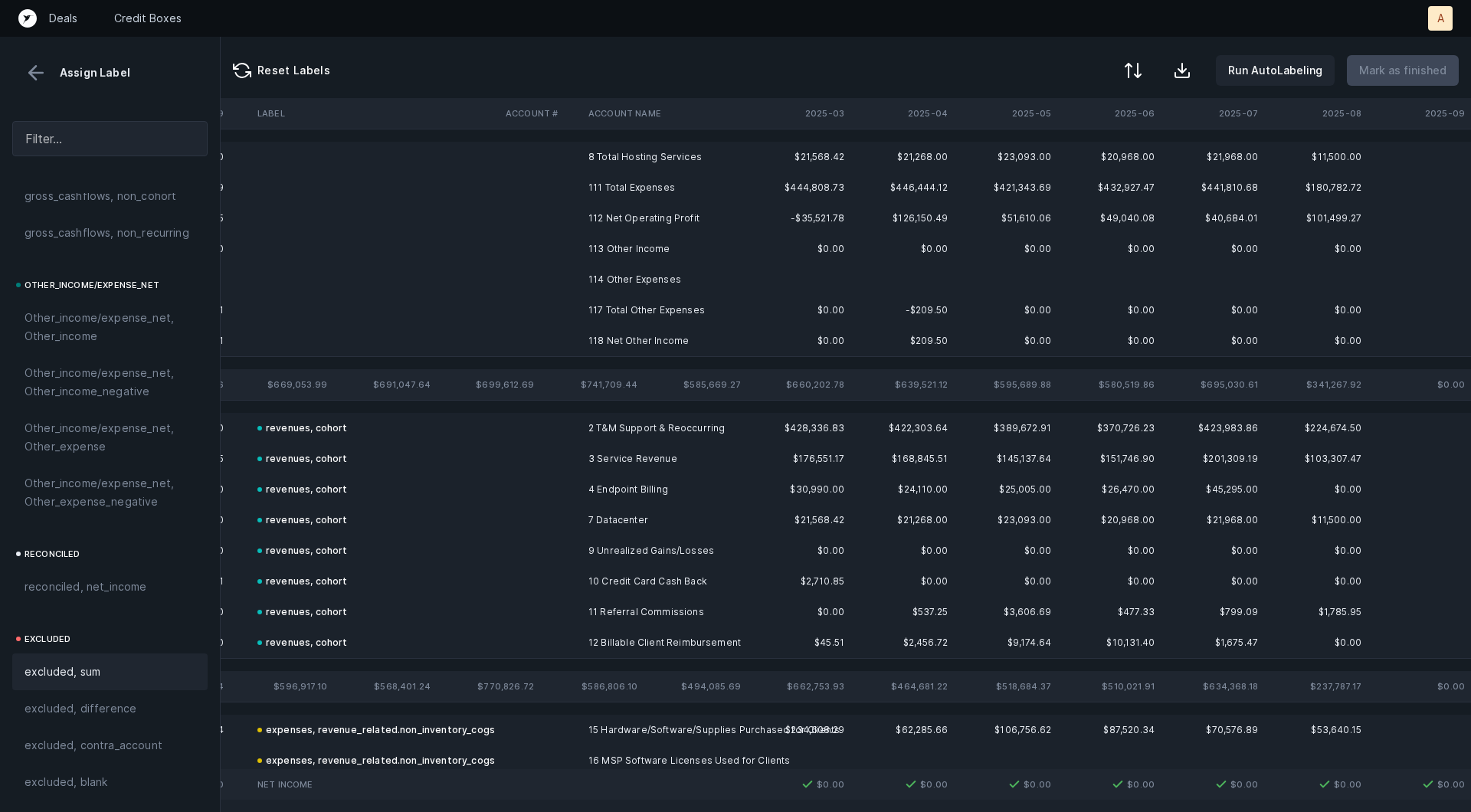
click at [649, 166] on td "8 Total Hosting Services" at bounding box center [676, 156] width 187 height 31
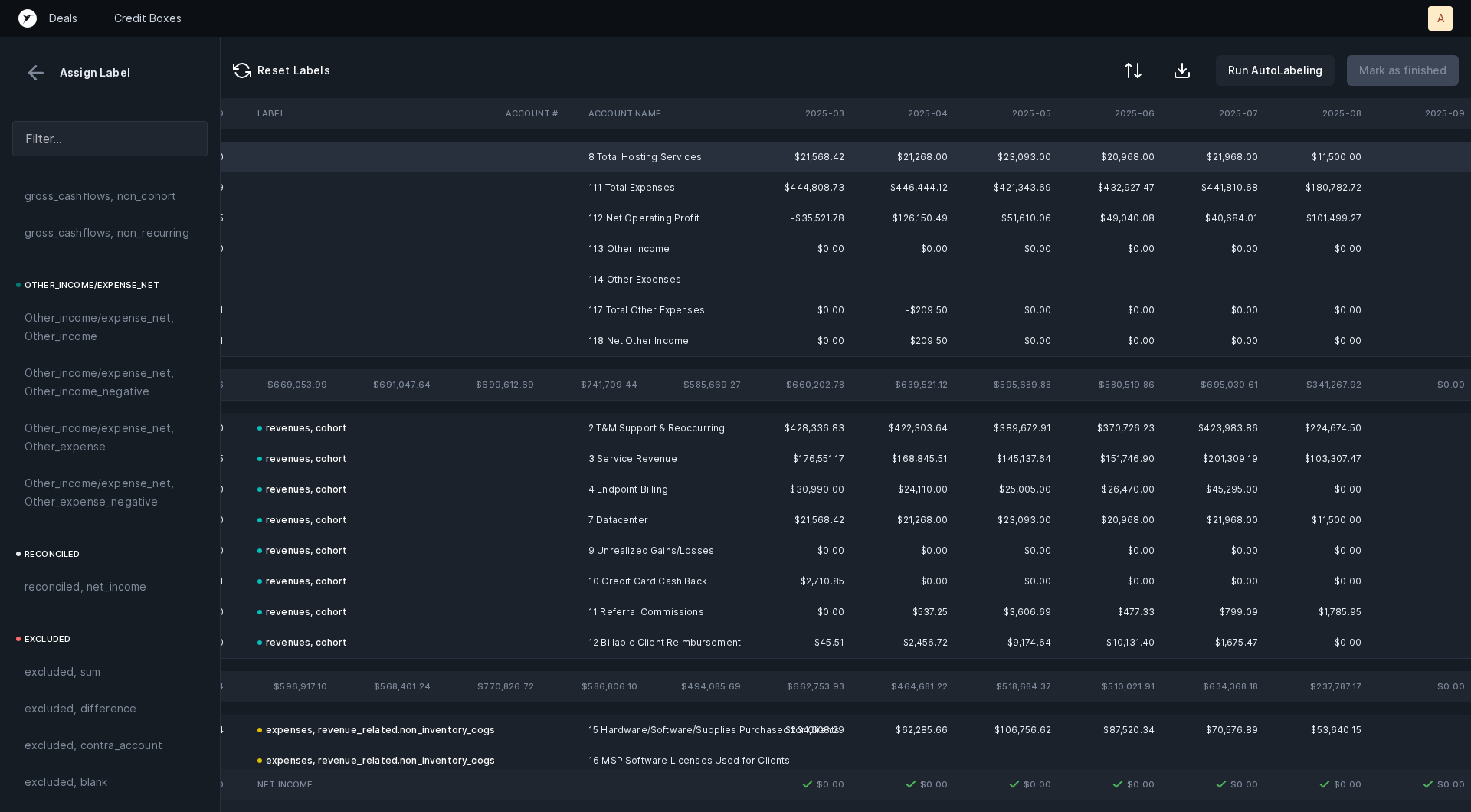
click at [620, 252] on td "113 Other Income" at bounding box center [676, 249] width 187 height 31
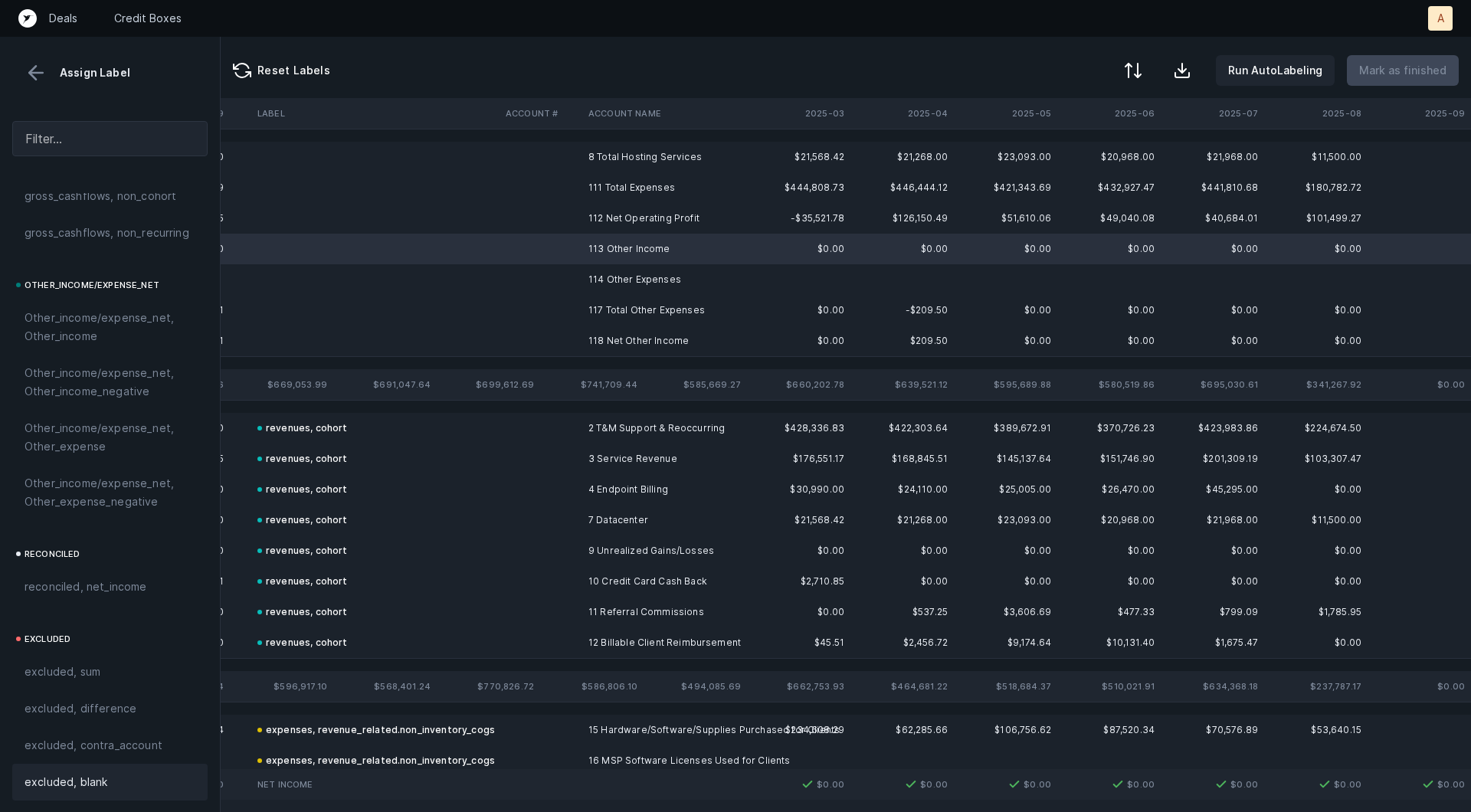
click at [62, 766] on div "excluded, blank" at bounding box center [109, 781] width 196 height 36
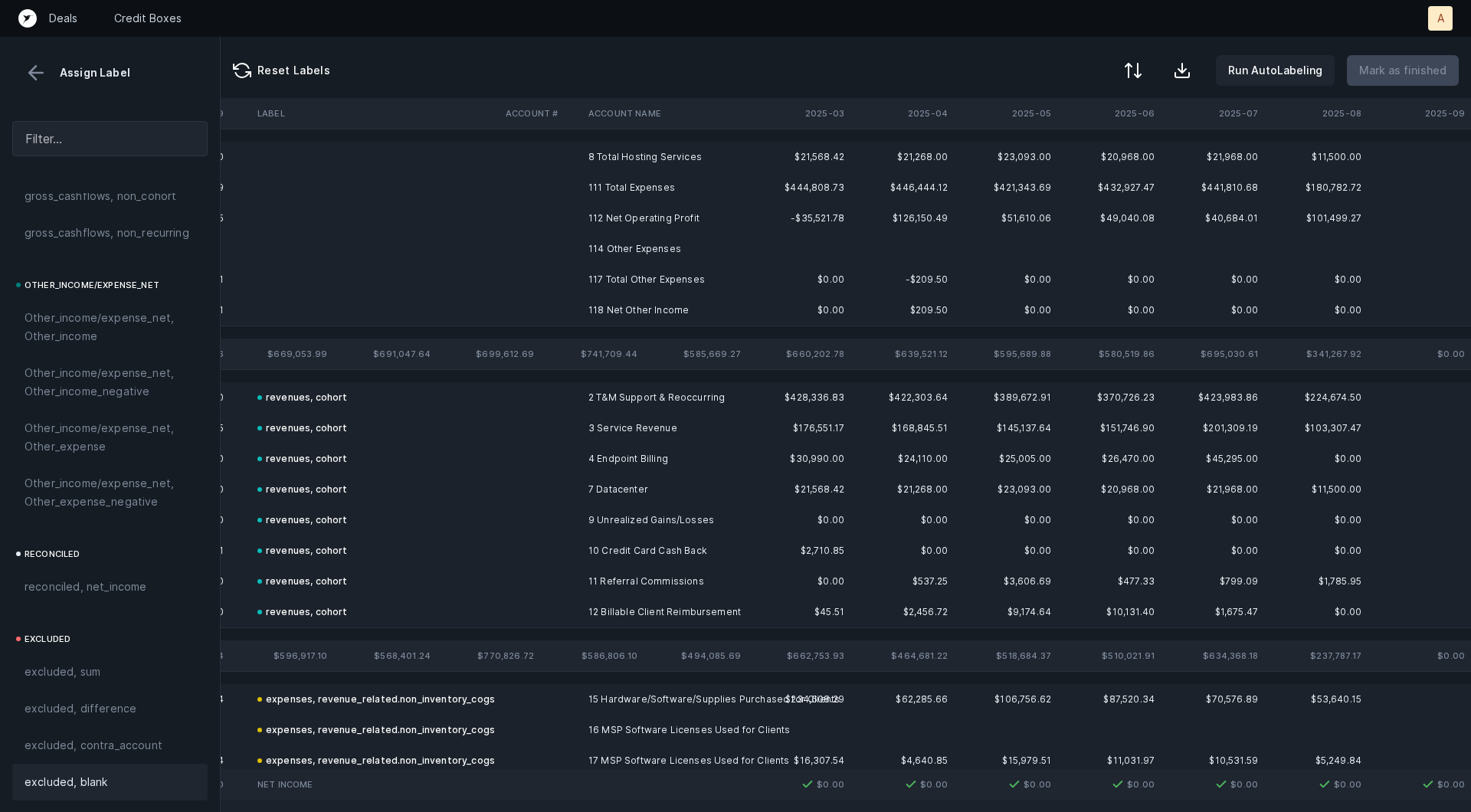
click at [561, 256] on td at bounding box center [541, 249] width 82 height 31
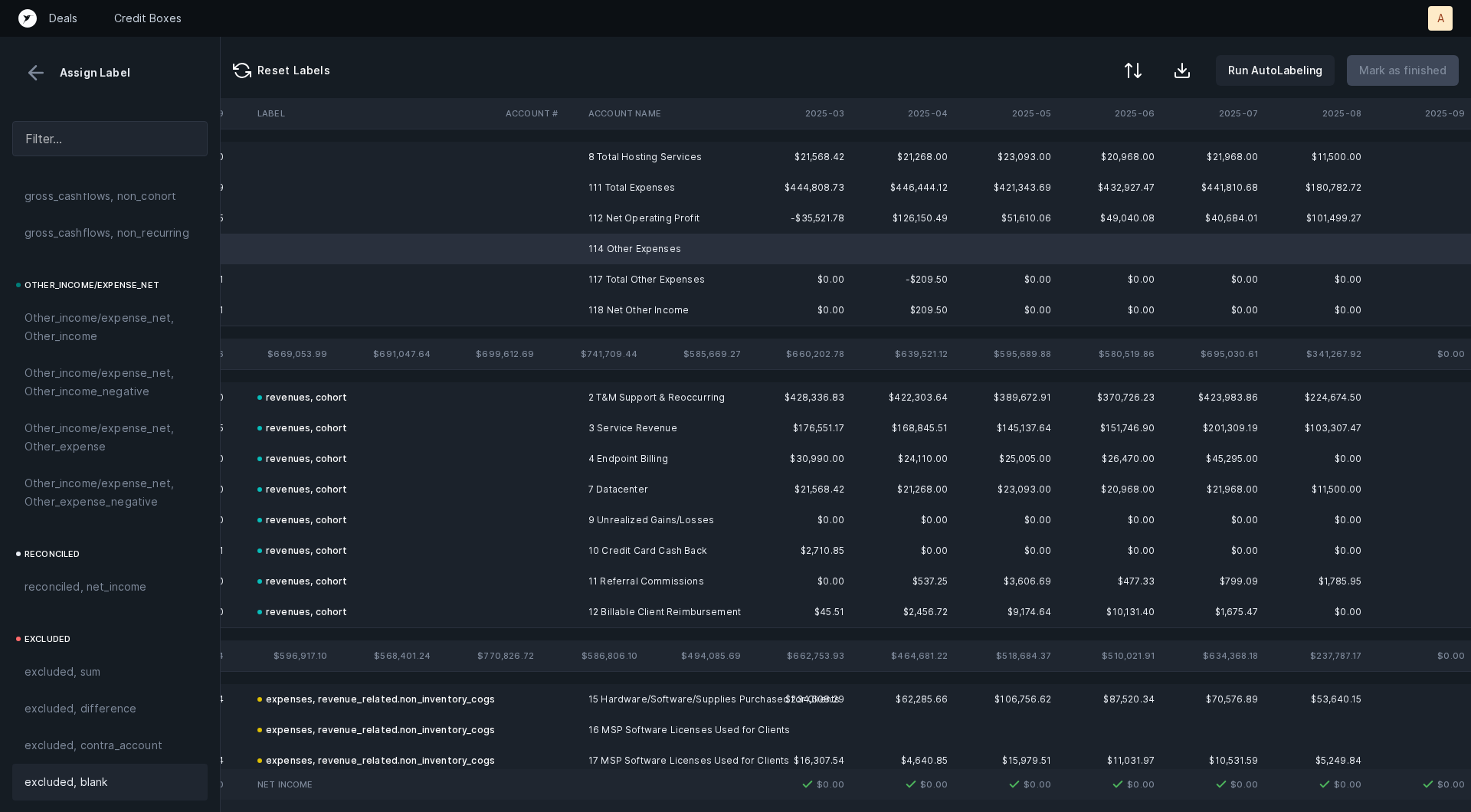
click at [87, 781] on span "excluded, blank" at bounding box center [66, 782] width 82 height 19
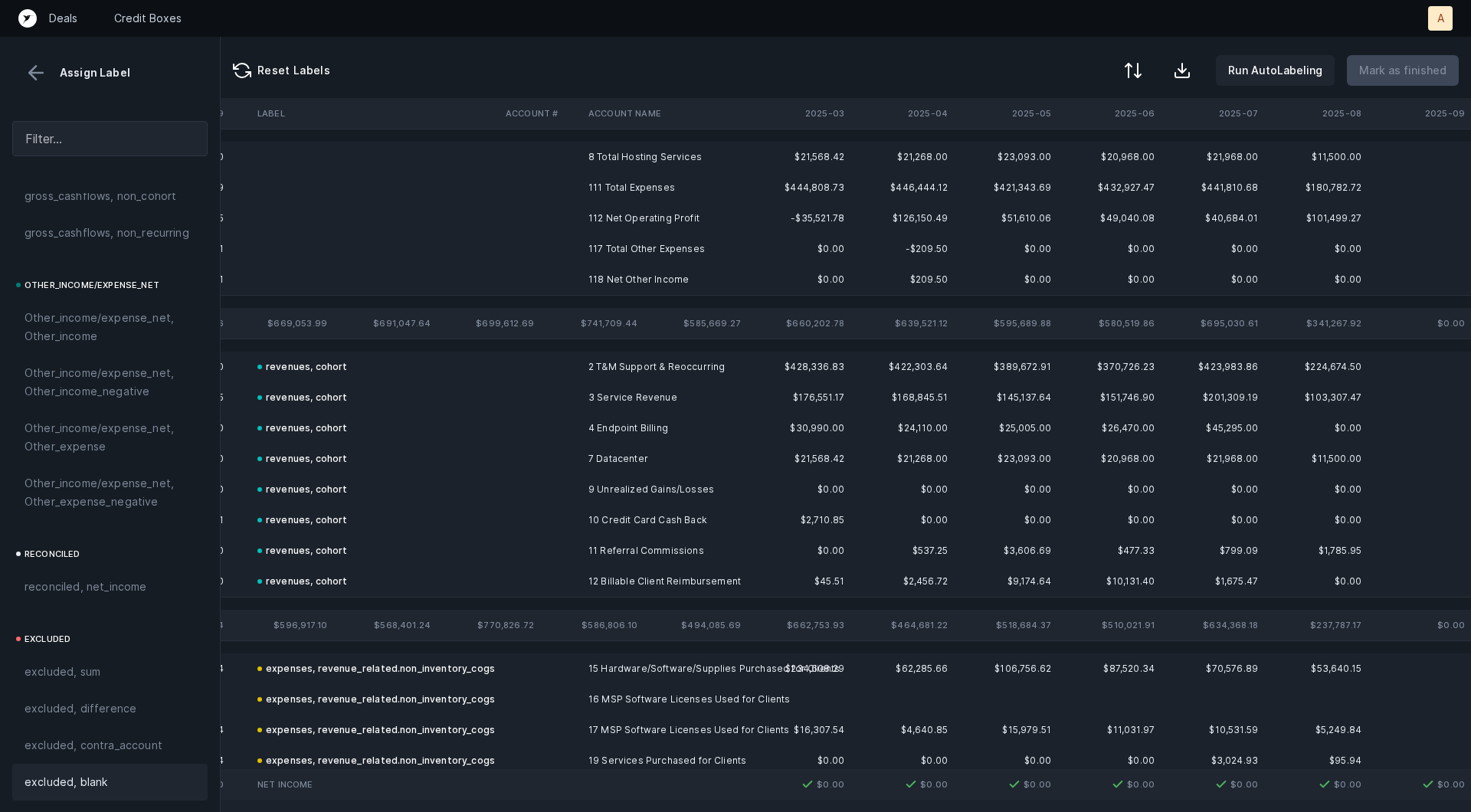
click at [598, 214] on td "112 Net Operating Profit" at bounding box center [676, 218] width 187 height 31
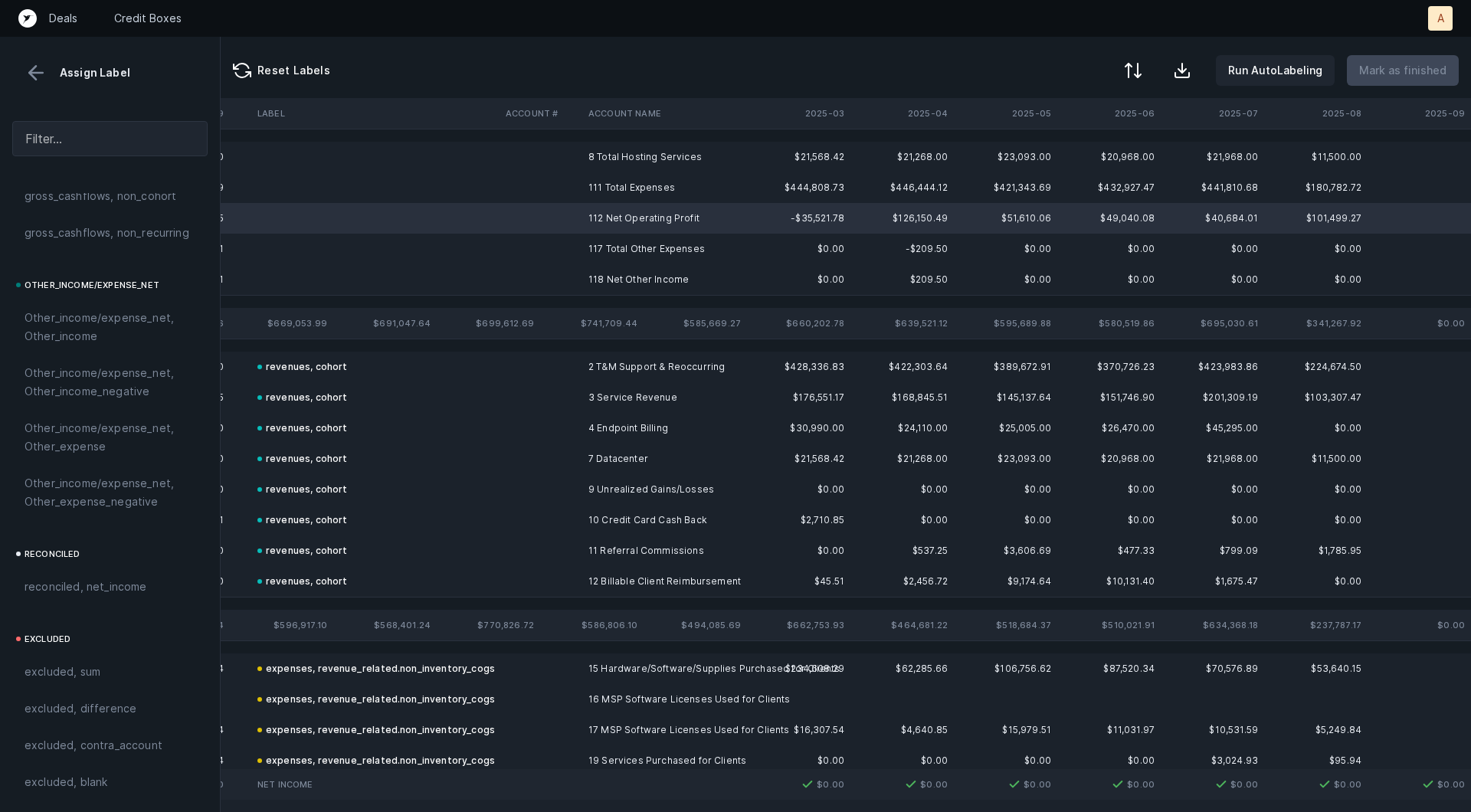
click at [594, 271] on td "118 Net Other Income" at bounding box center [676, 279] width 187 height 31
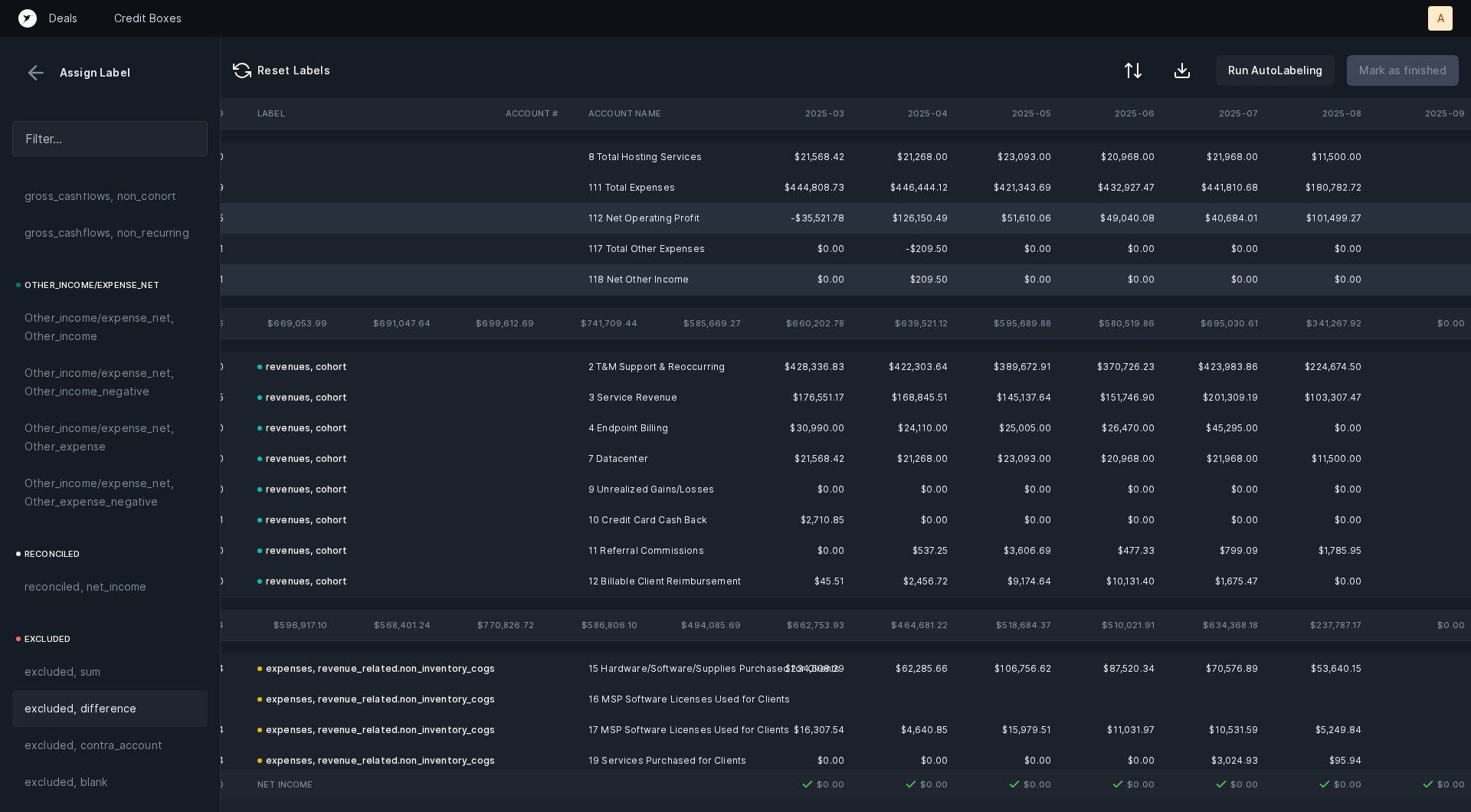
click at [133, 692] on div "excluded, difference" at bounding box center [109, 708] width 196 height 36
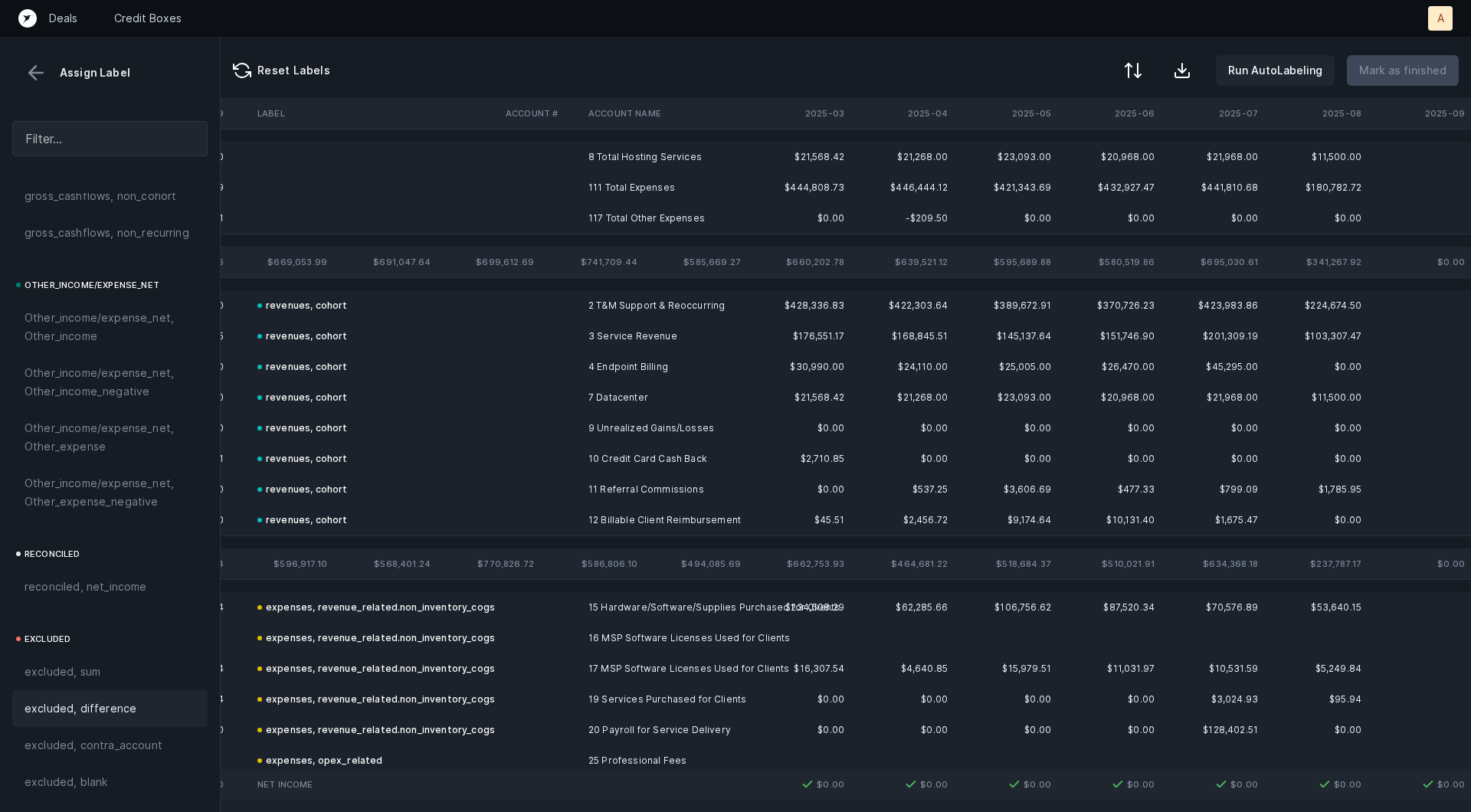
click at [580, 179] on td at bounding box center [541, 187] width 82 height 31
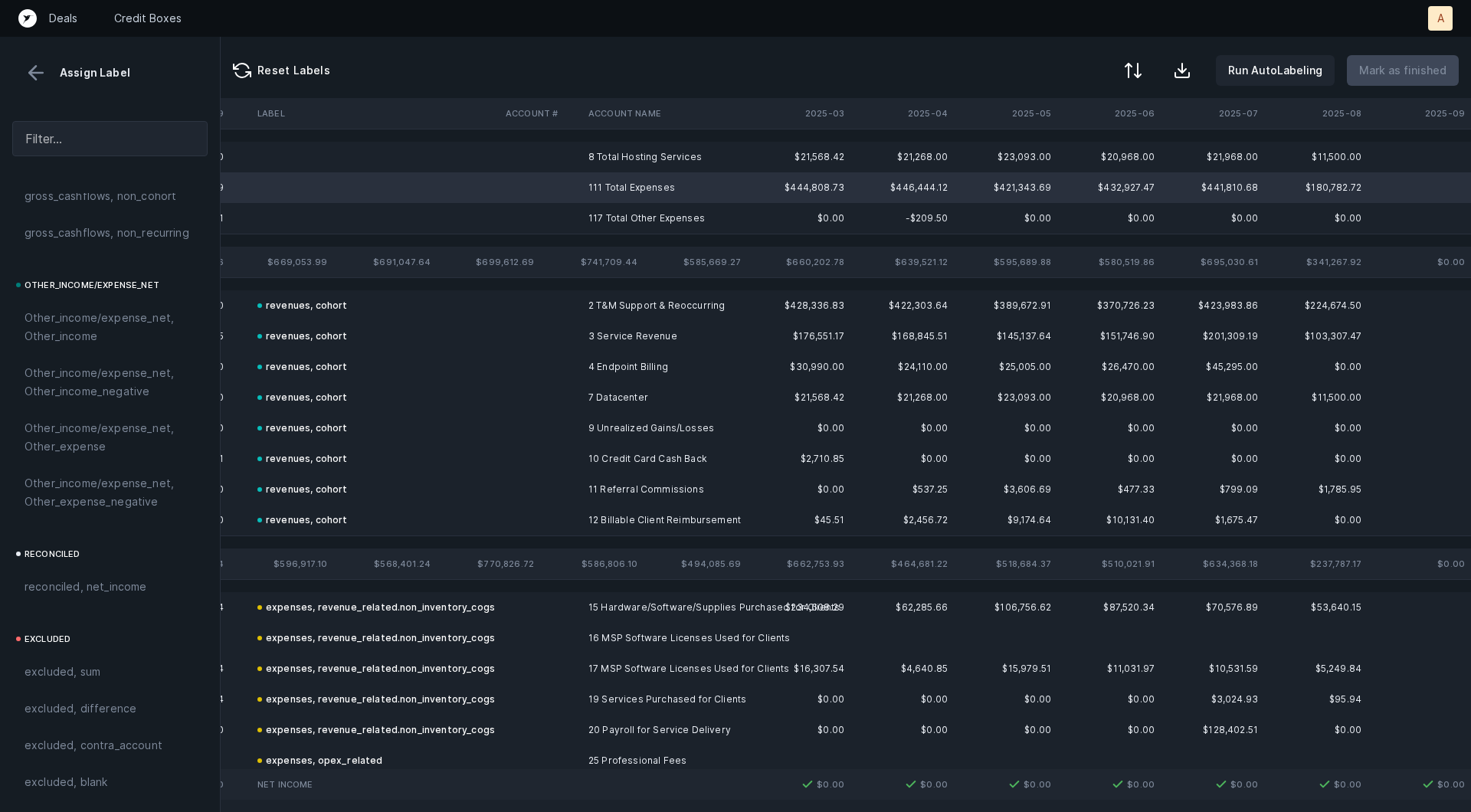
click at [604, 146] on td "8 Total Hosting Services" at bounding box center [676, 156] width 187 height 31
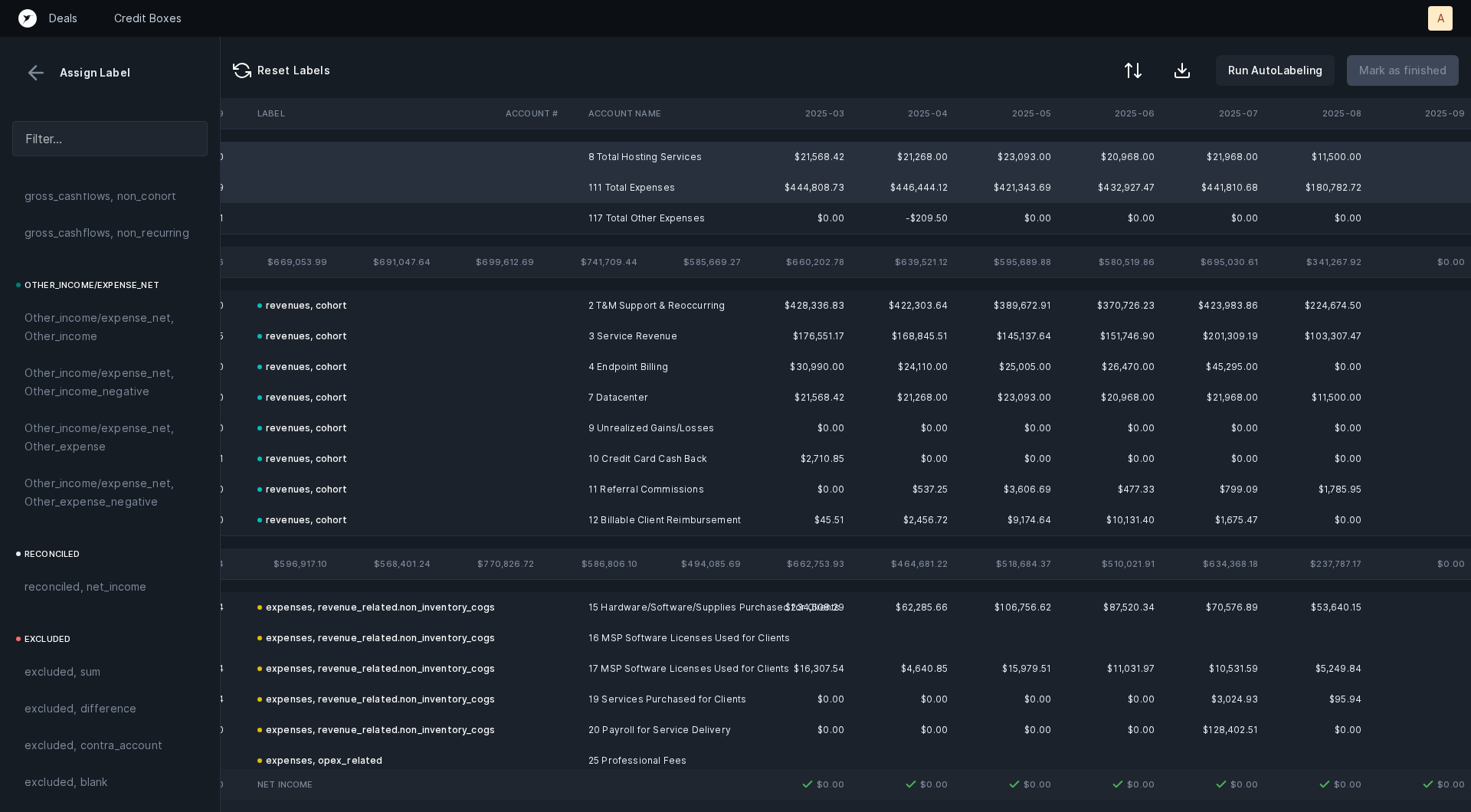
click at [581, 205] on td at bounding box center [541, 218] width 82 height 31
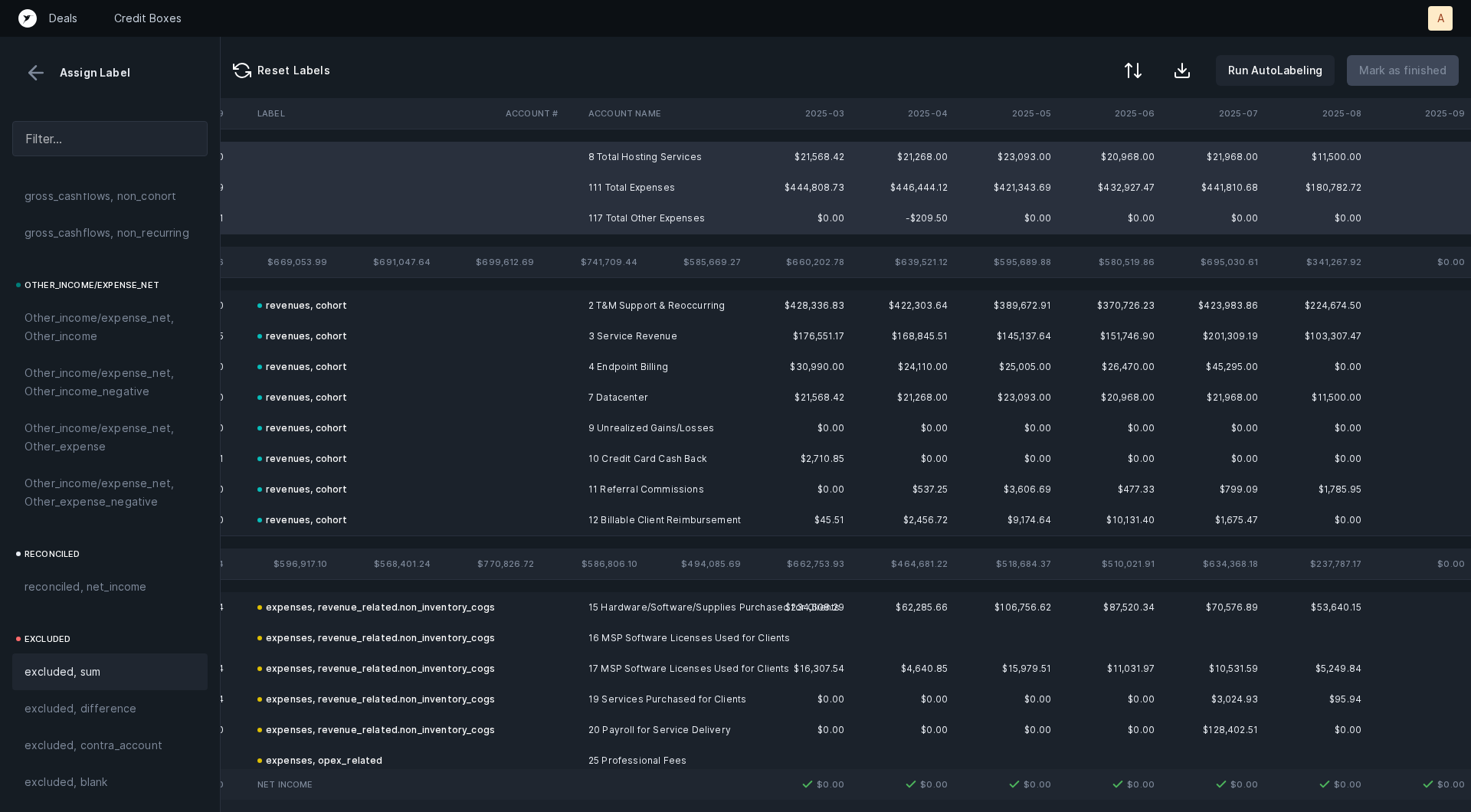
click at [80, 670] on span "excluded, sum" at bounding box center [62, 672] width 76 height 19
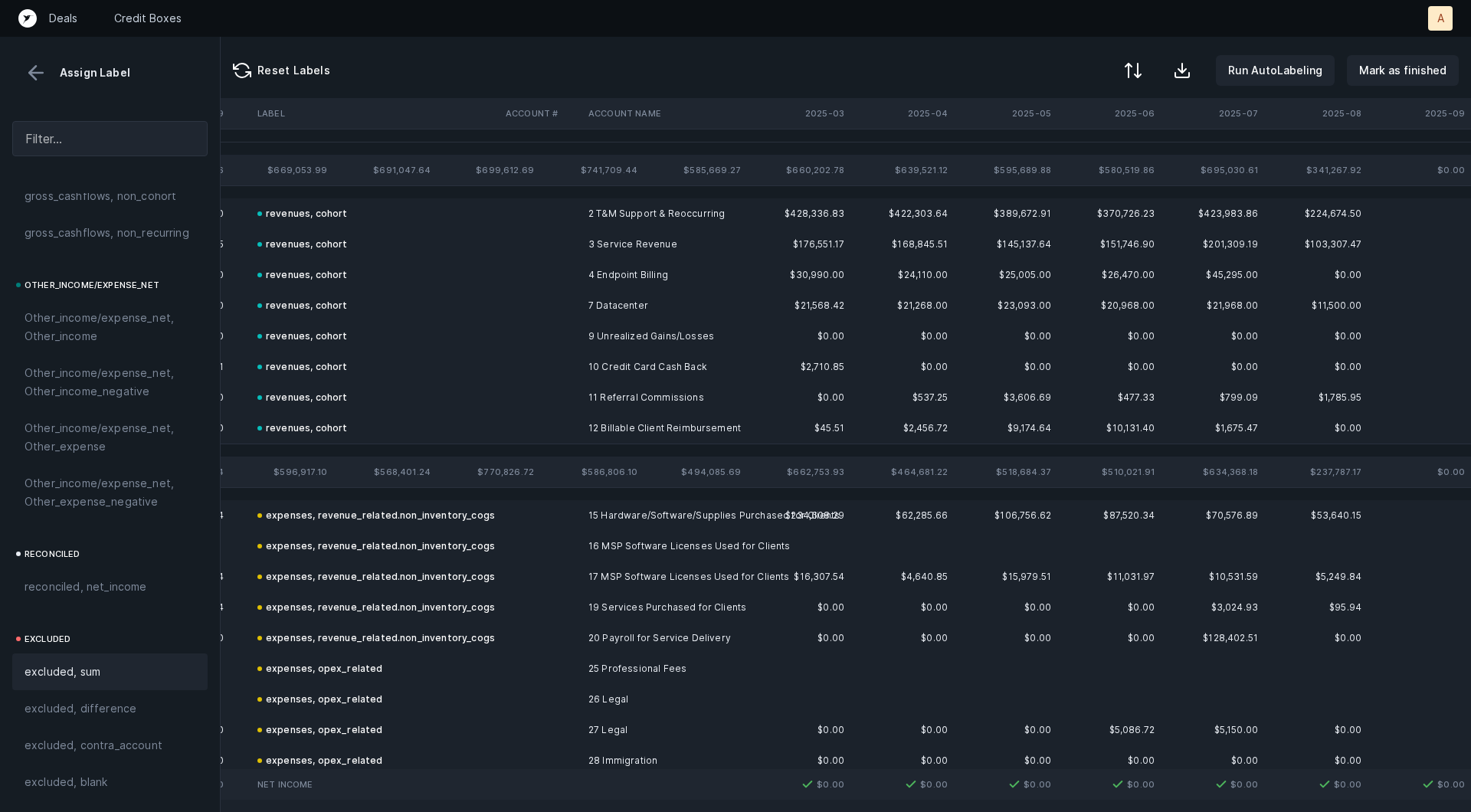
click at [24, 80] on button at bounding box center [36, 73] width 23 height 23
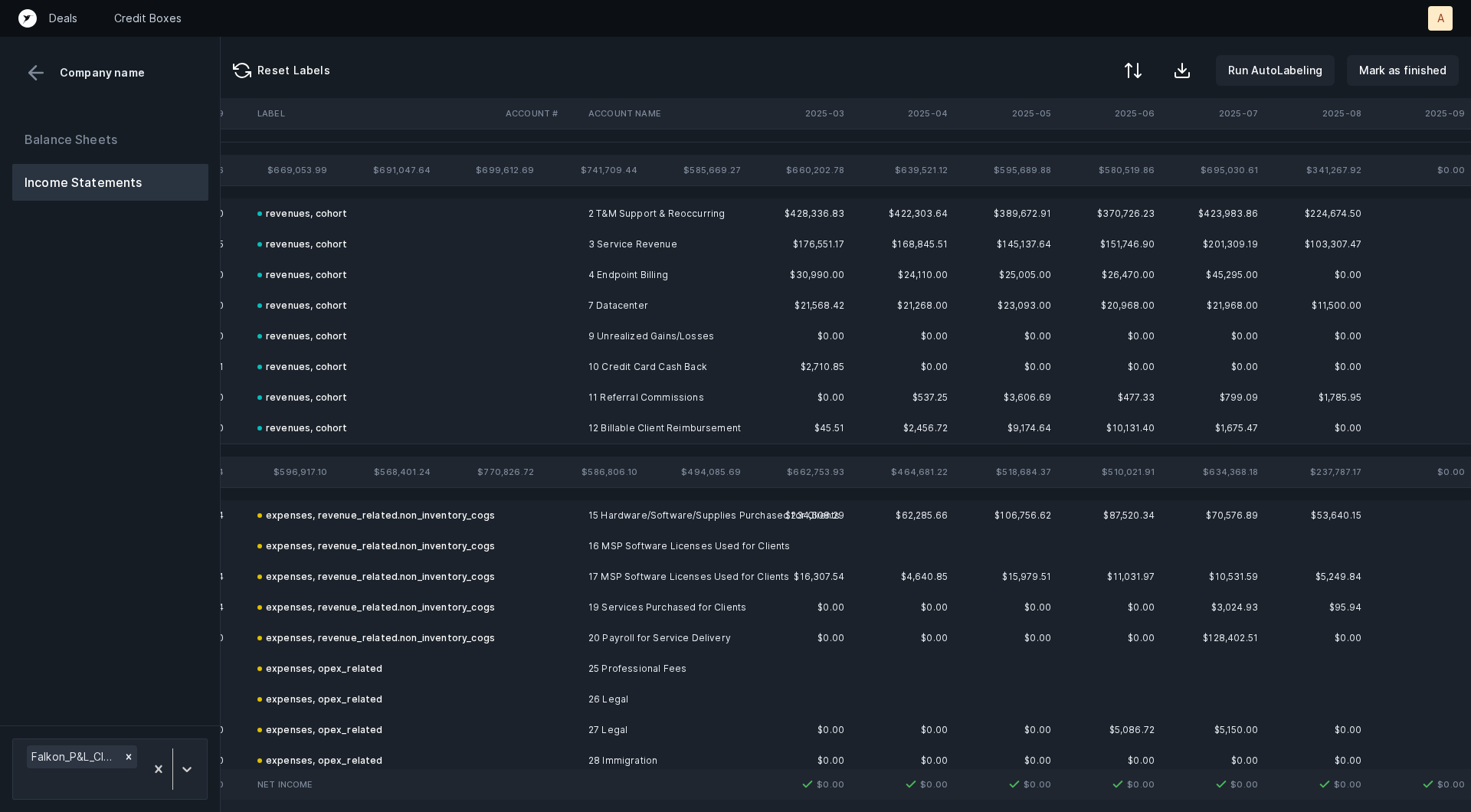
click at [91, 171] on button "Income Statements" at bounding box center [110, 181] width 197 height 36
click at [91, 155] on button "Balance Sheets" at bounding box center [110, 138] width 197 height 36
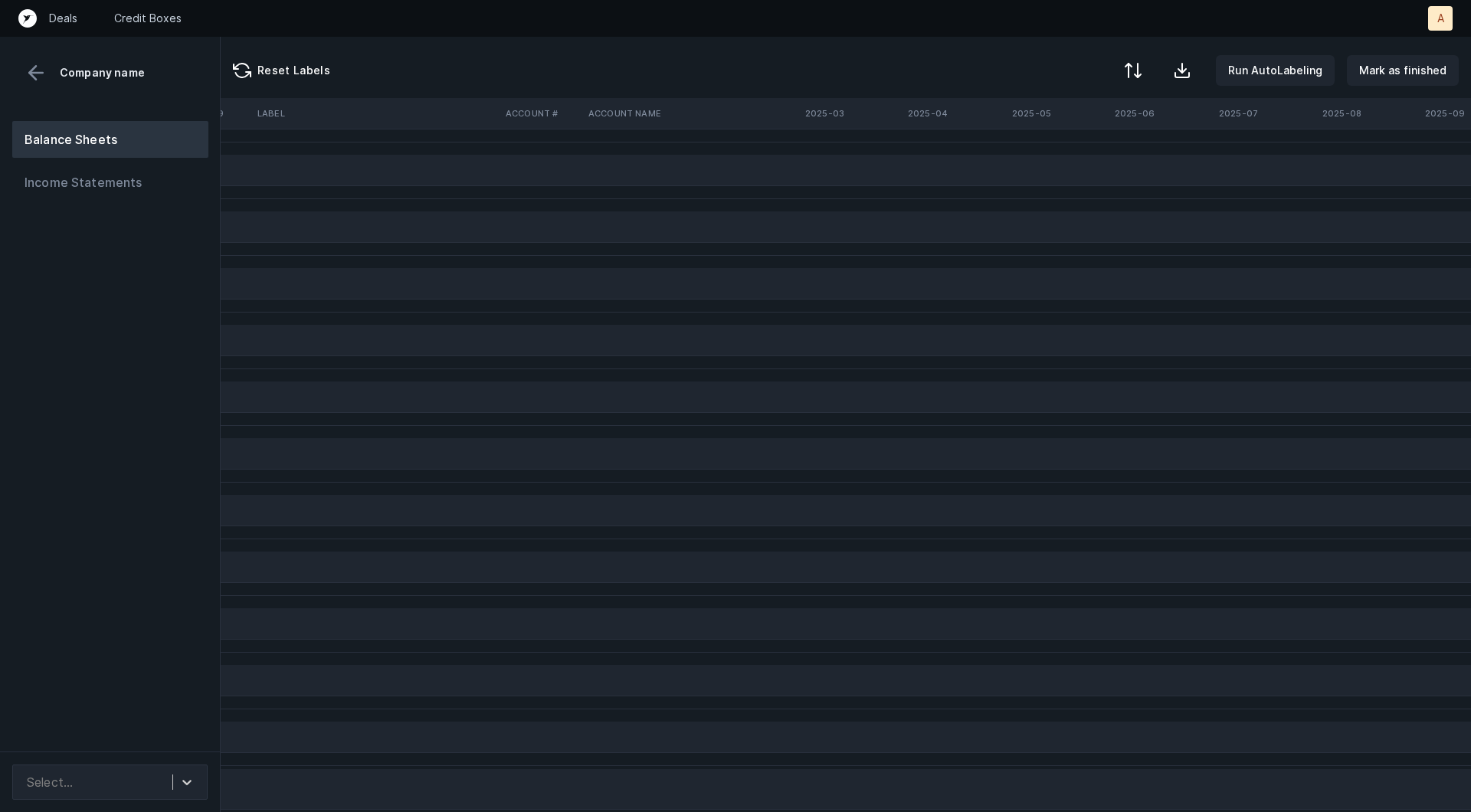
click at [99, 281] on div "Balance Sheets Income Statements" at bounding box center [110, 429] width 221 height 643
click at [171, 767] on div "Select..." at bounding box center [109, 782] width 196 height 36
click at [165, 725] on div "Netsuite" at bounding box center [109, 740] width 196 height 31
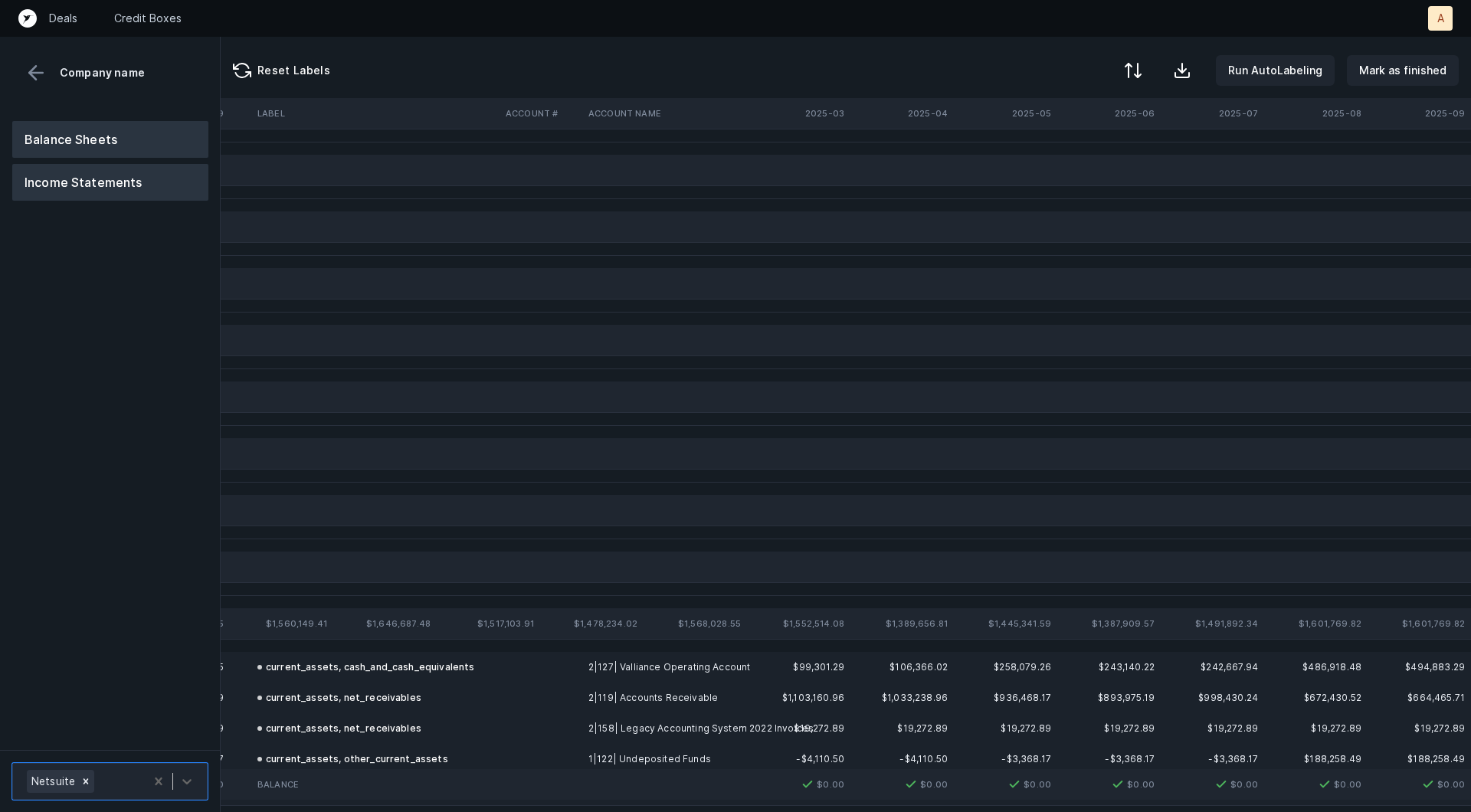
click at [146, 184] on button "Income Statements" at bounding box center [110, 181] width 197 height 36
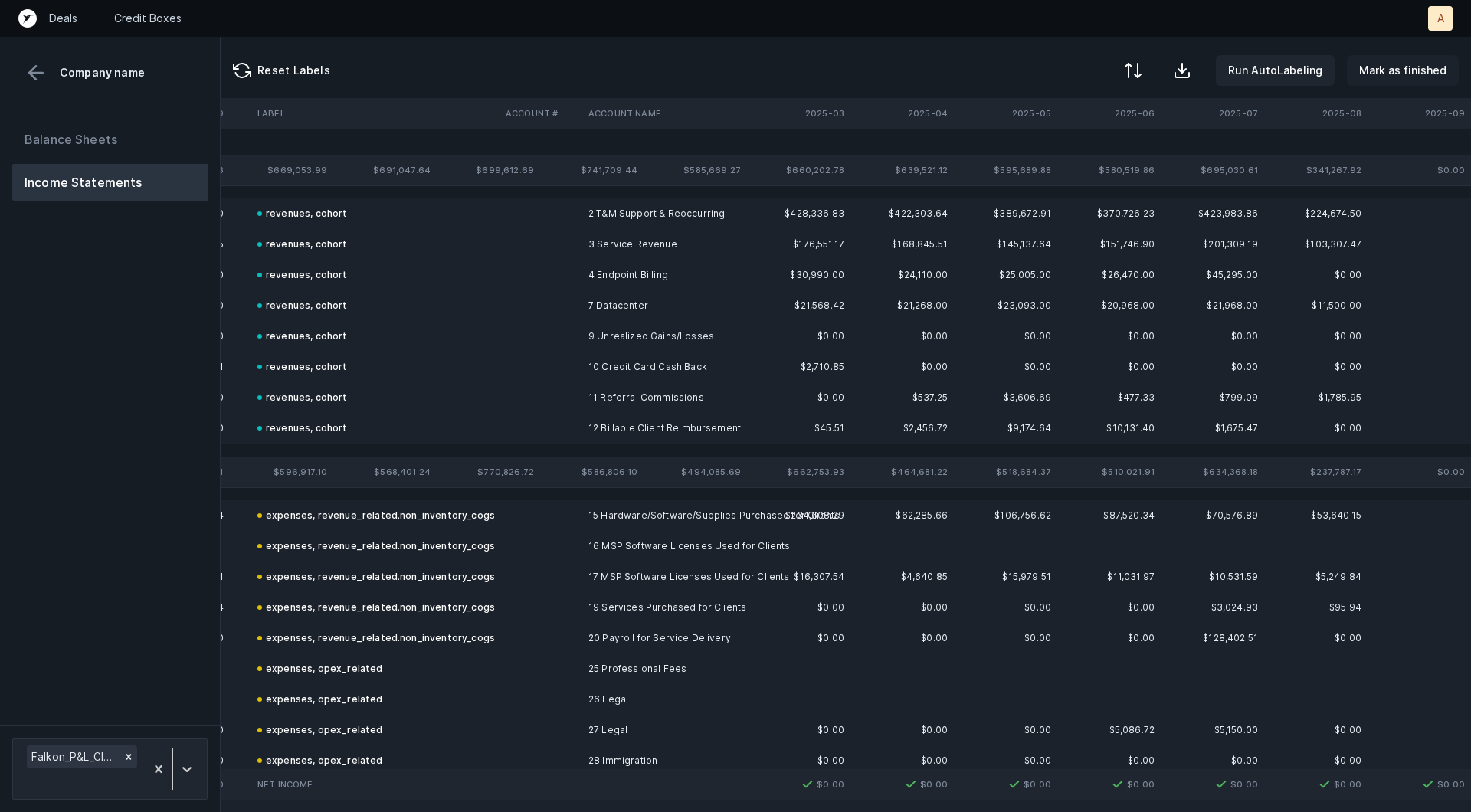
click at [1391, 65] on p "Mark as finished" at bounding box center [1403, 71] width 87 height 19
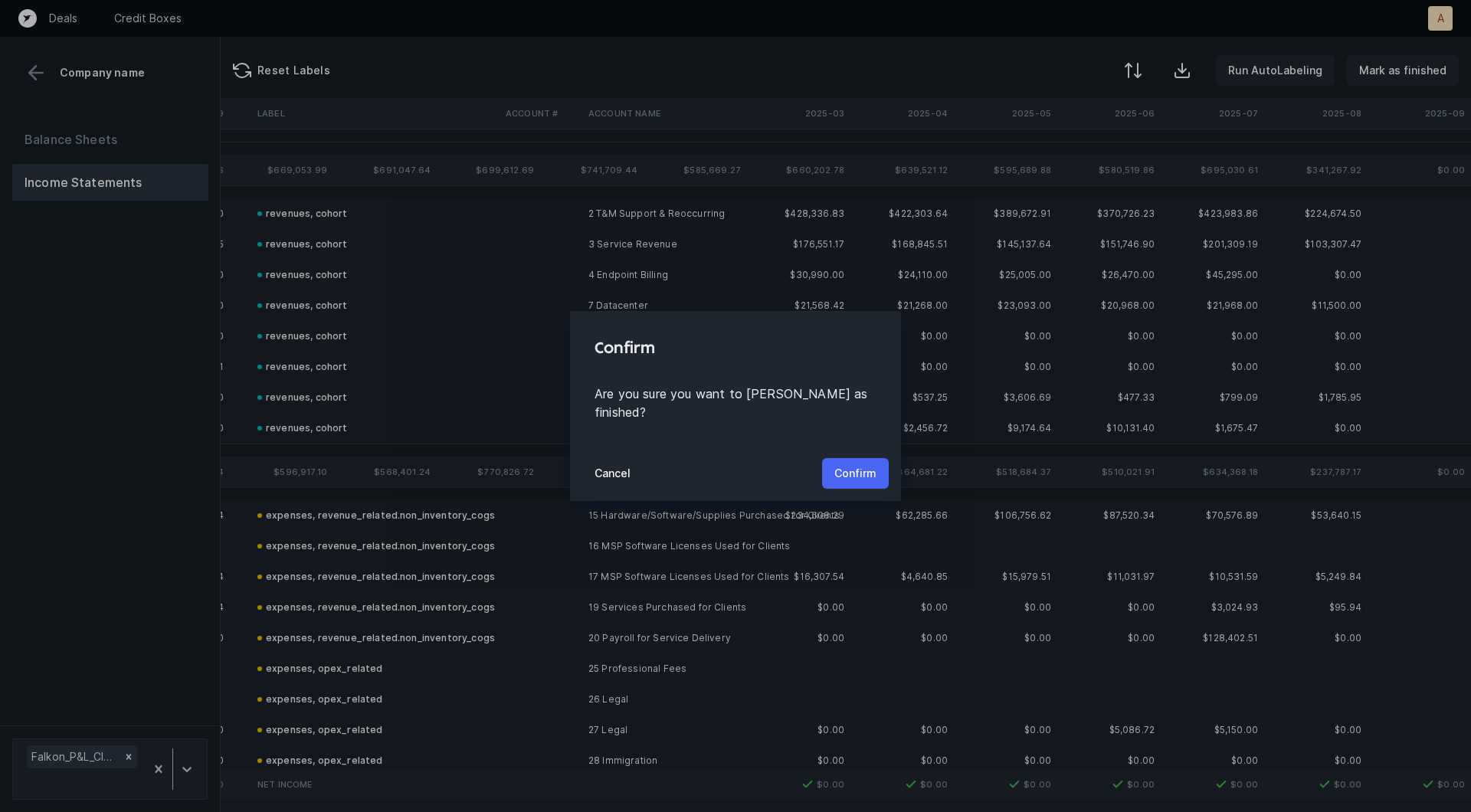
click at [866, 464] on p "Confirm" at bounding box center [855, 473] width 42 height 19
